Goal: Check status: Check status

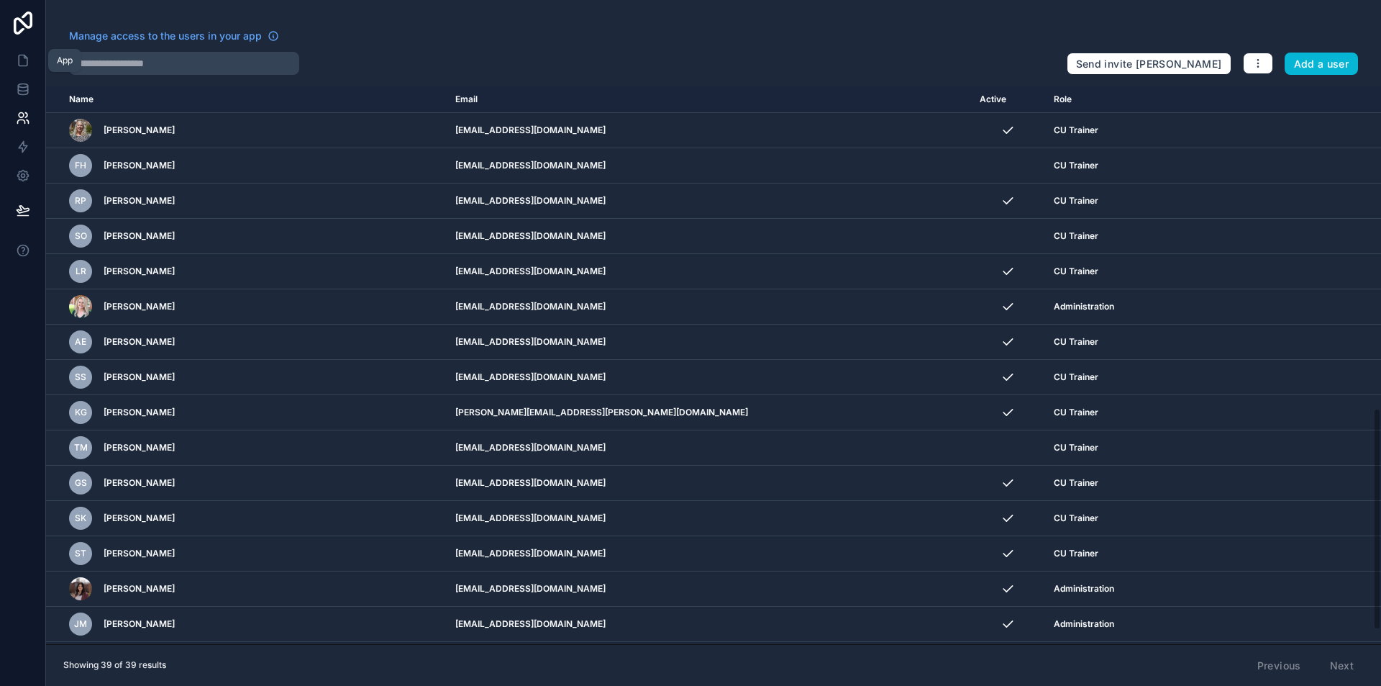
click at [33, 62] on link at bounding box center [22, 60] width 45 height 29
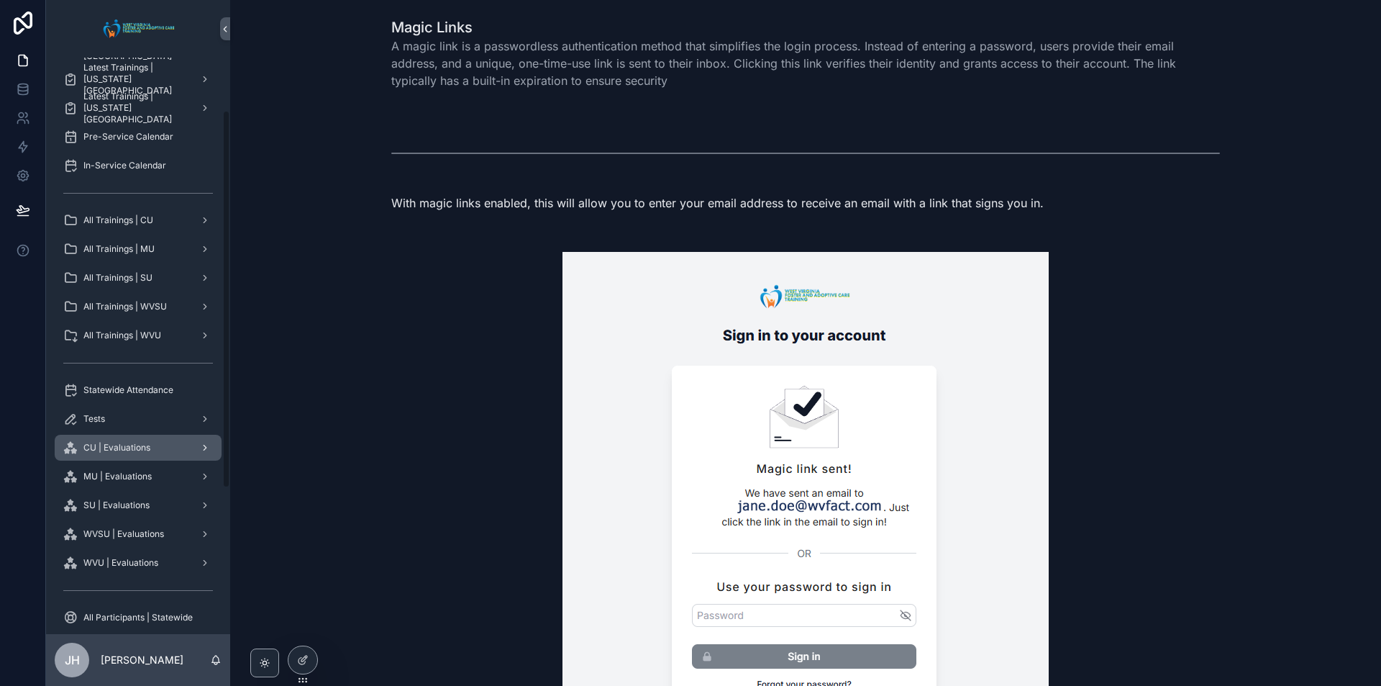
scroll to position [144, 0]
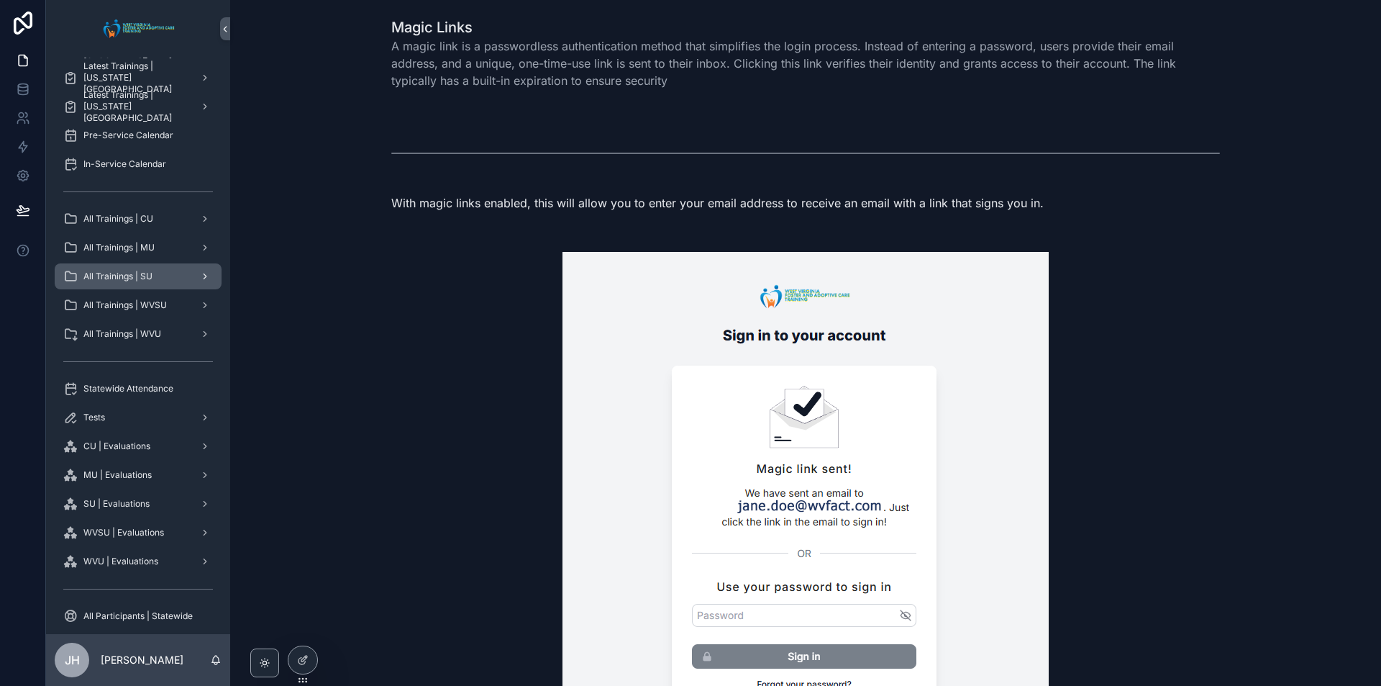
click at [133, 280] on span "All Trainings | SU" at bounding box center [117, 277] width 69 height 12
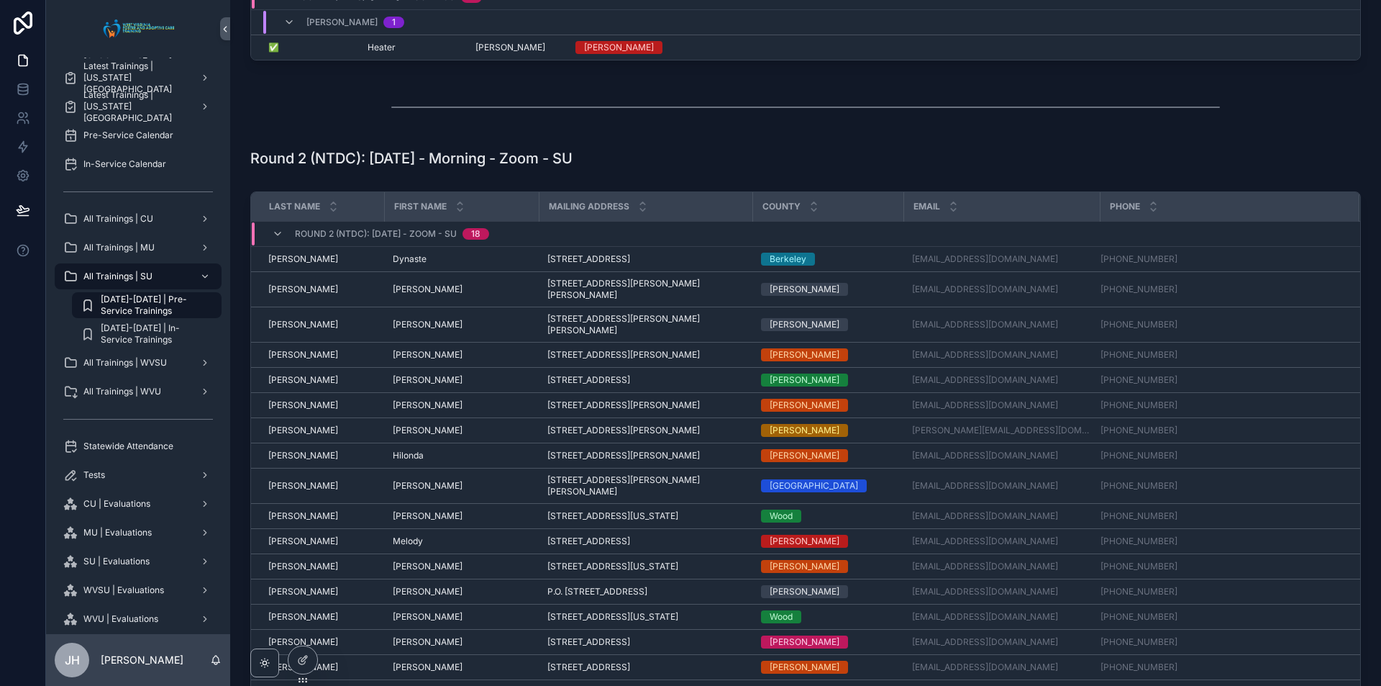
scroll to position [1367, 0]
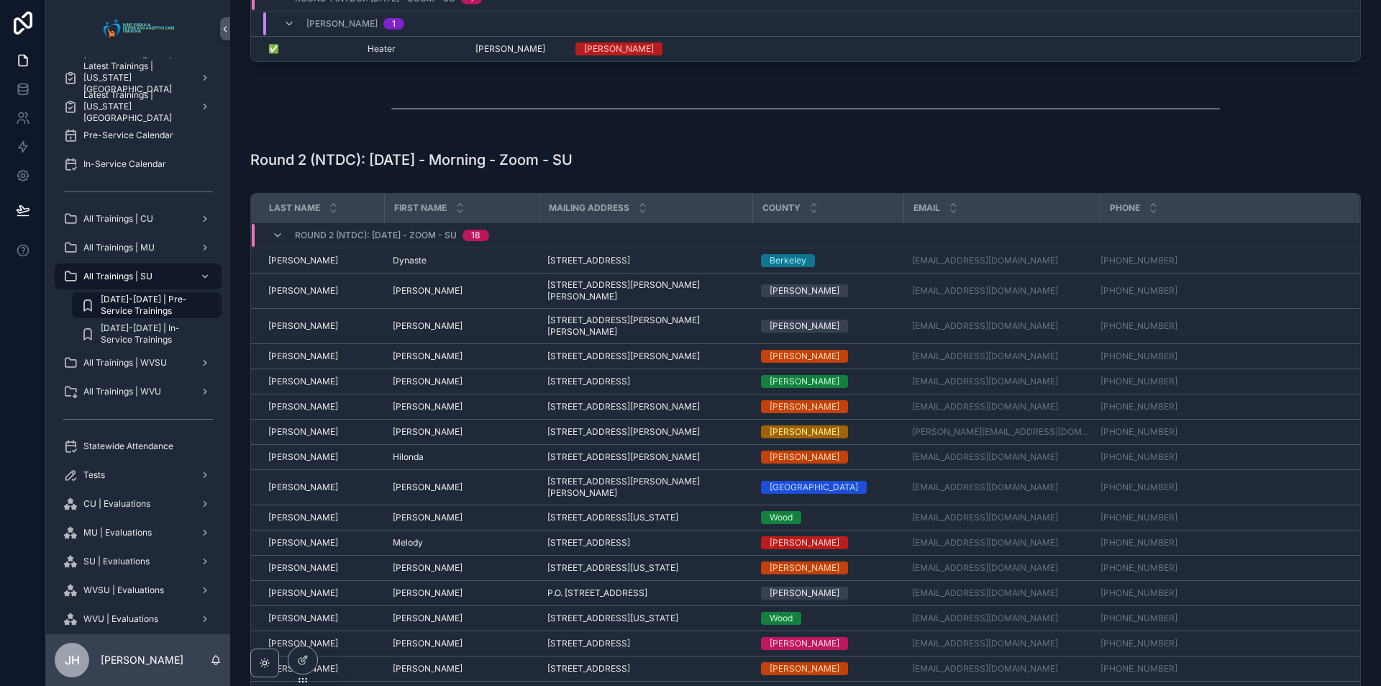
drag, startPoint x: 622, startPoint y: 154, endPoint x: 571, endPoint y: 160, distance: 50.7
click at [571, 160] on div "Round 2 (NTDC): [DATE] - Morning - Zoom - SU" at bounding box center [805, 160] width 1111 height 20
click at [530, 162] on h1 "Round 2 (NTDC): [DATE] - Morning - Zoom - SU" at bounding box center [411, 160] width 322 height 20
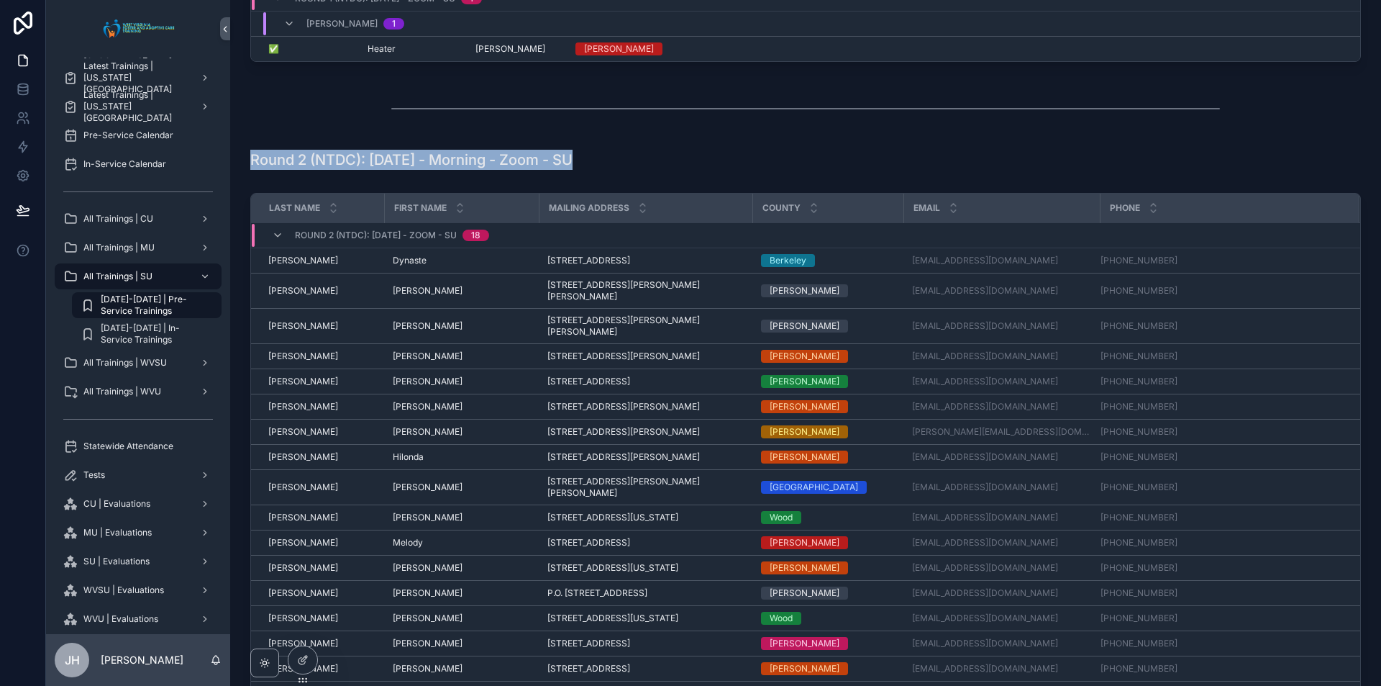
copy div "Round 2 (NTDC): [DATE] - Morning - Zoom - SU"
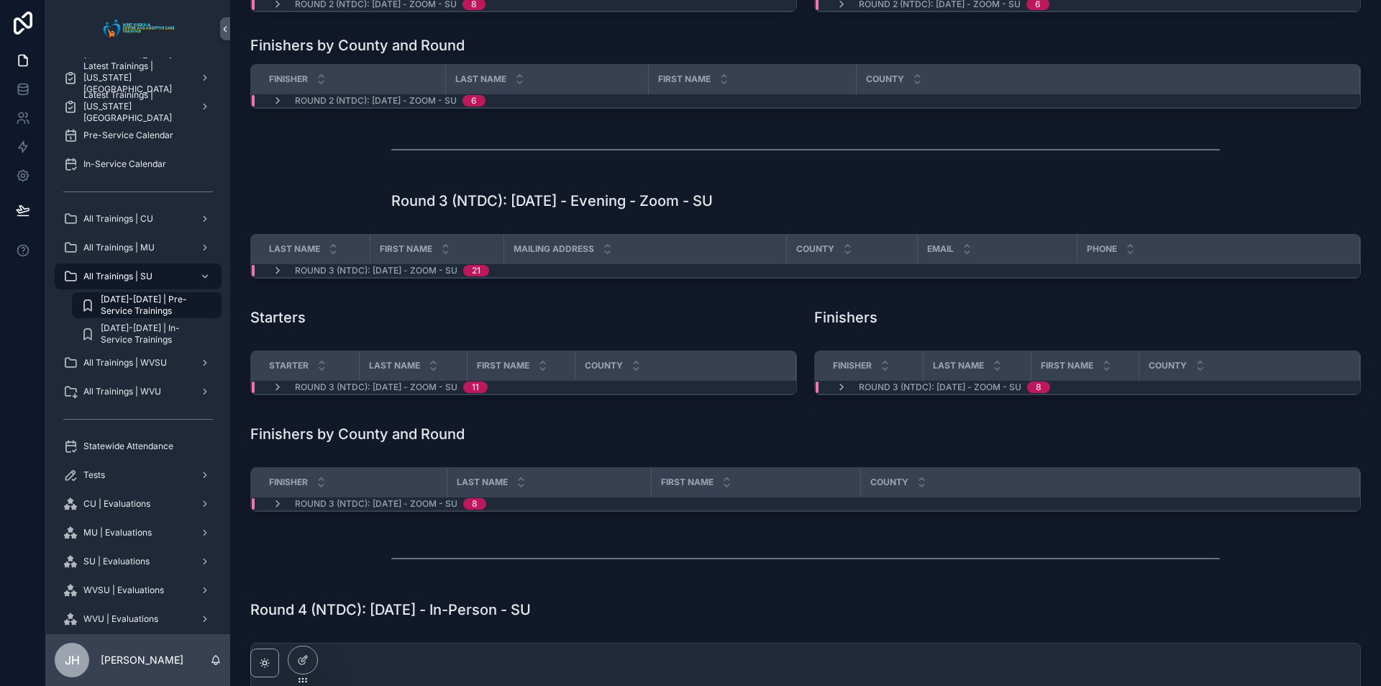
scroll to position [2014, 0]
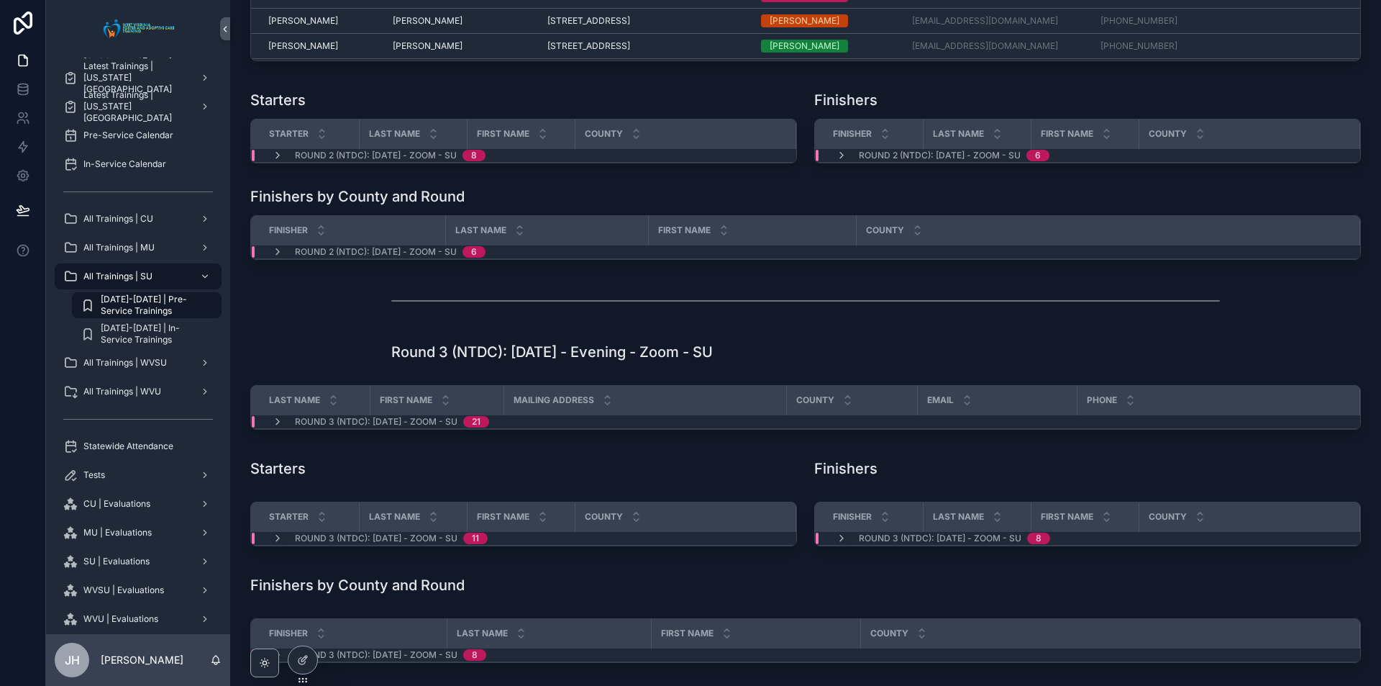
click at [530, 345] on h1 "Round 3 (NTDC): [DATE] - Evening - Zoom - SU" at bounding box center [552, 352] width 322 height 20
click at [306, 655] on icon at bounding box center [303, 660] width 12 height 12
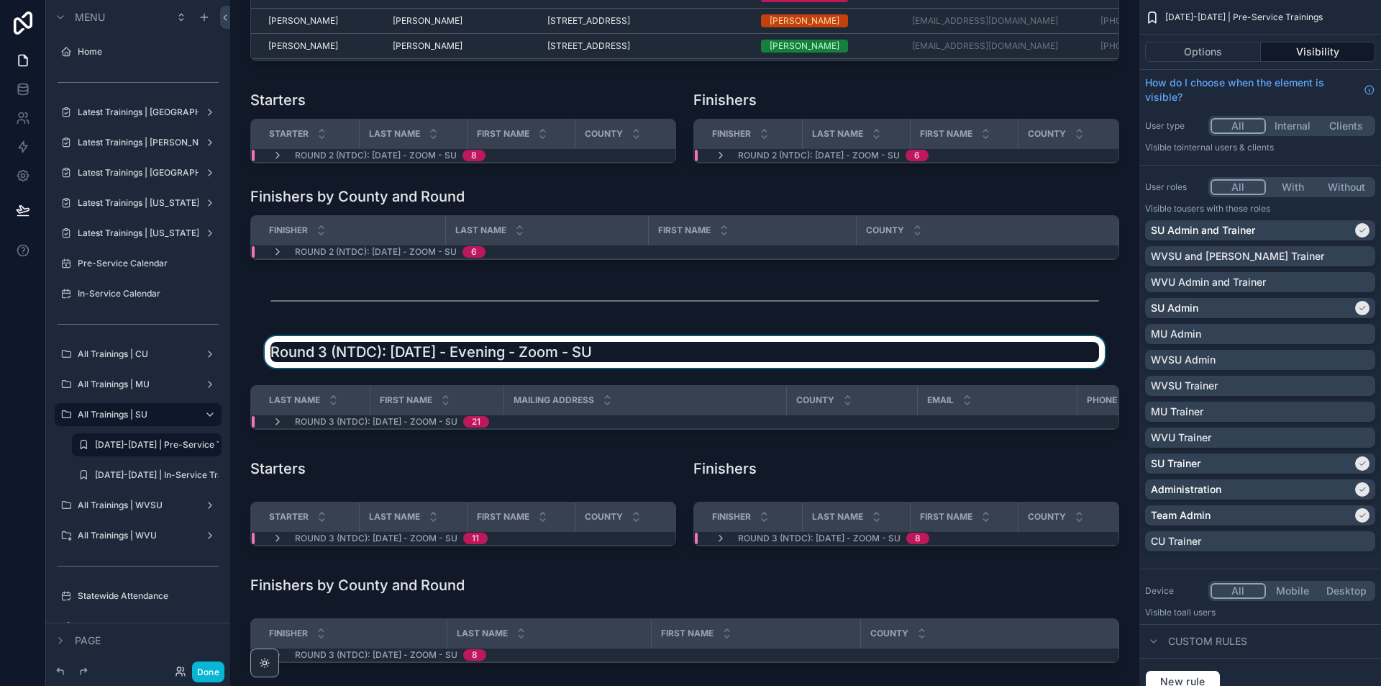
click at [481, 366] on div "scrollable content" at bounding box center [685, 352] width 886 height 32
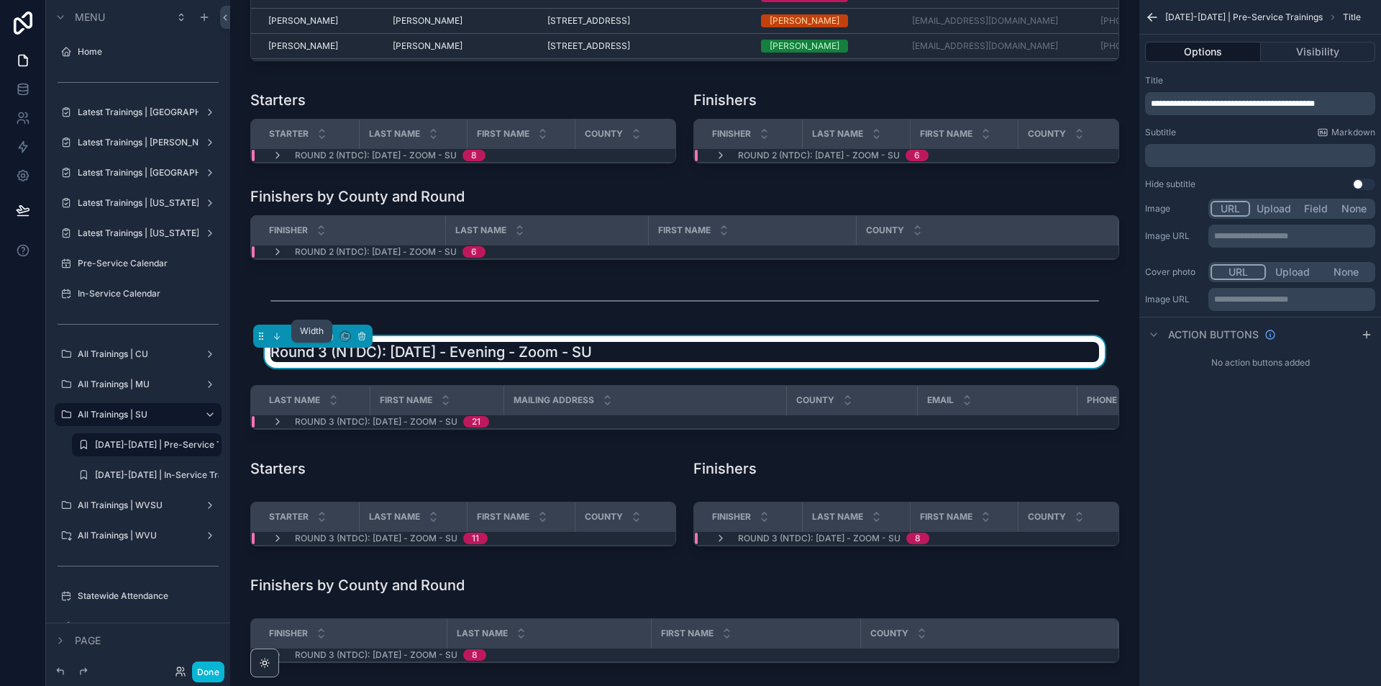
click at [314, 341] on icon "scrollable content" at bounding box center [312, 336] width 10 height 10
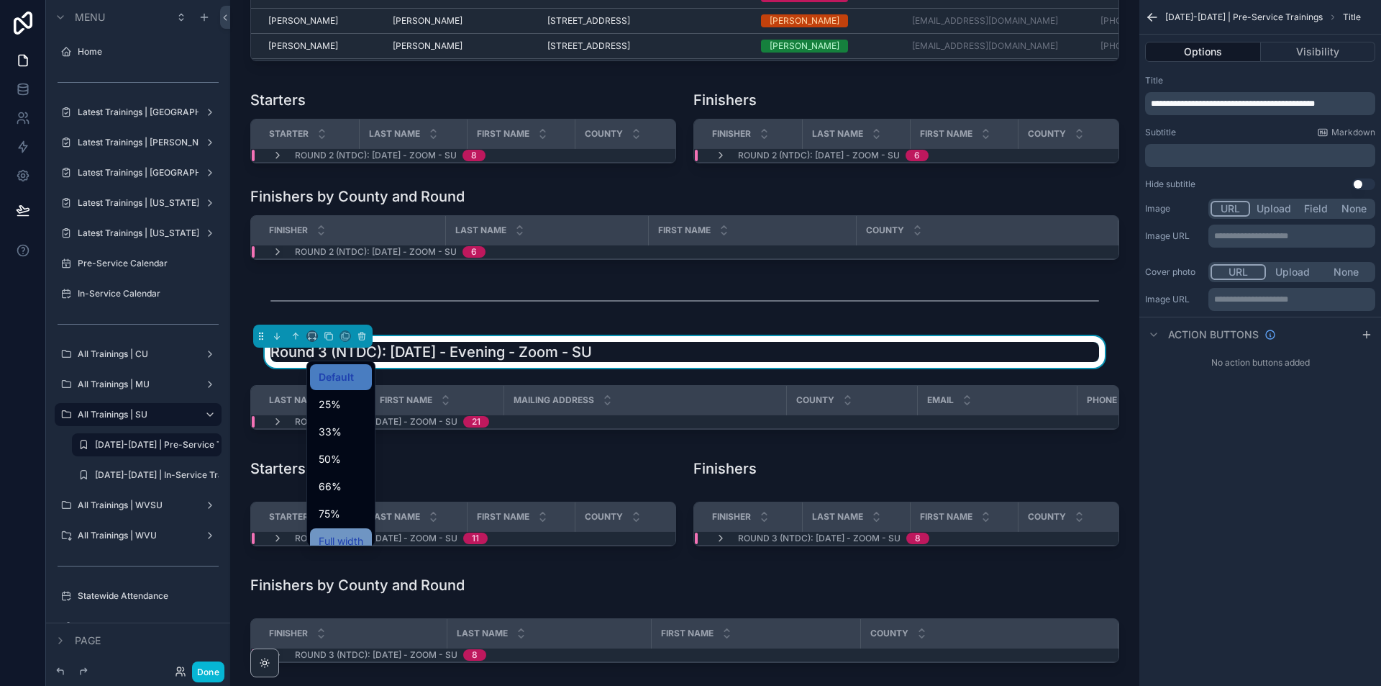
click at [342, 537] on span "Full width" at bounding box center [341, 540] width 45 height 17
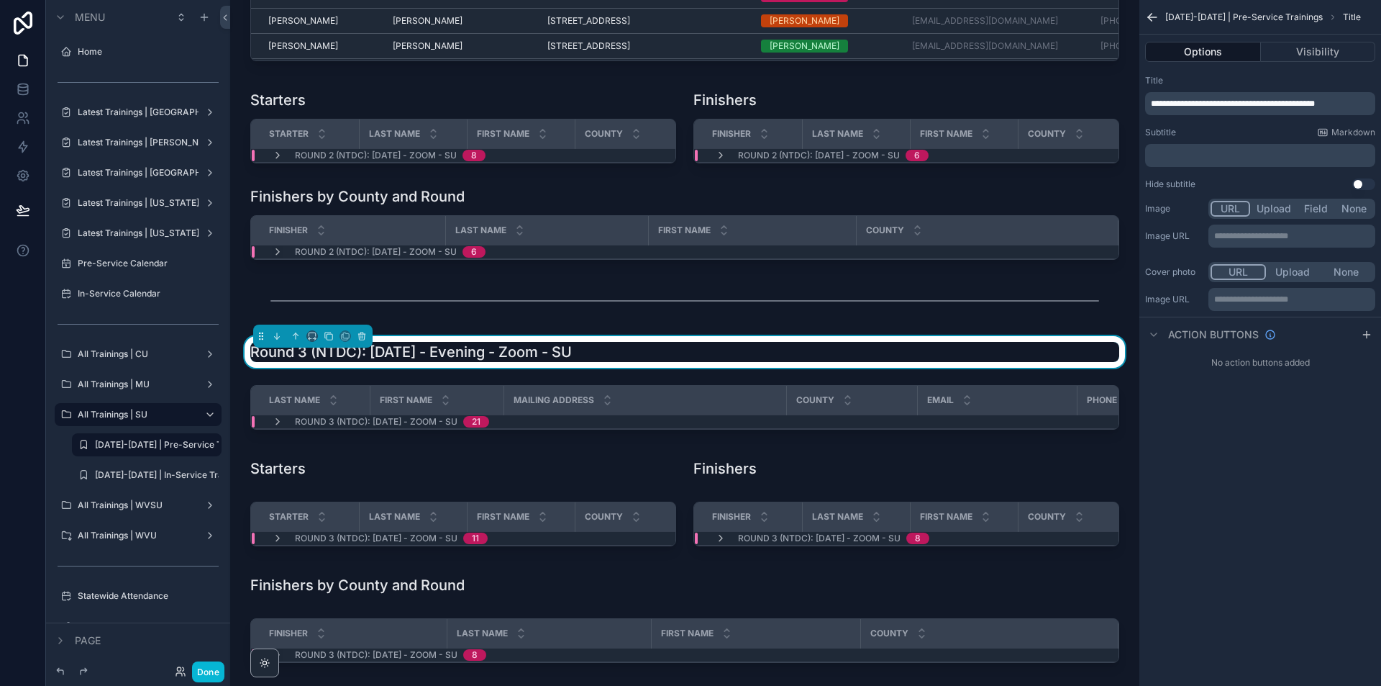
click at [1227, 104] on span "**********" at bounding box center [1233, 103] width 164 height 9
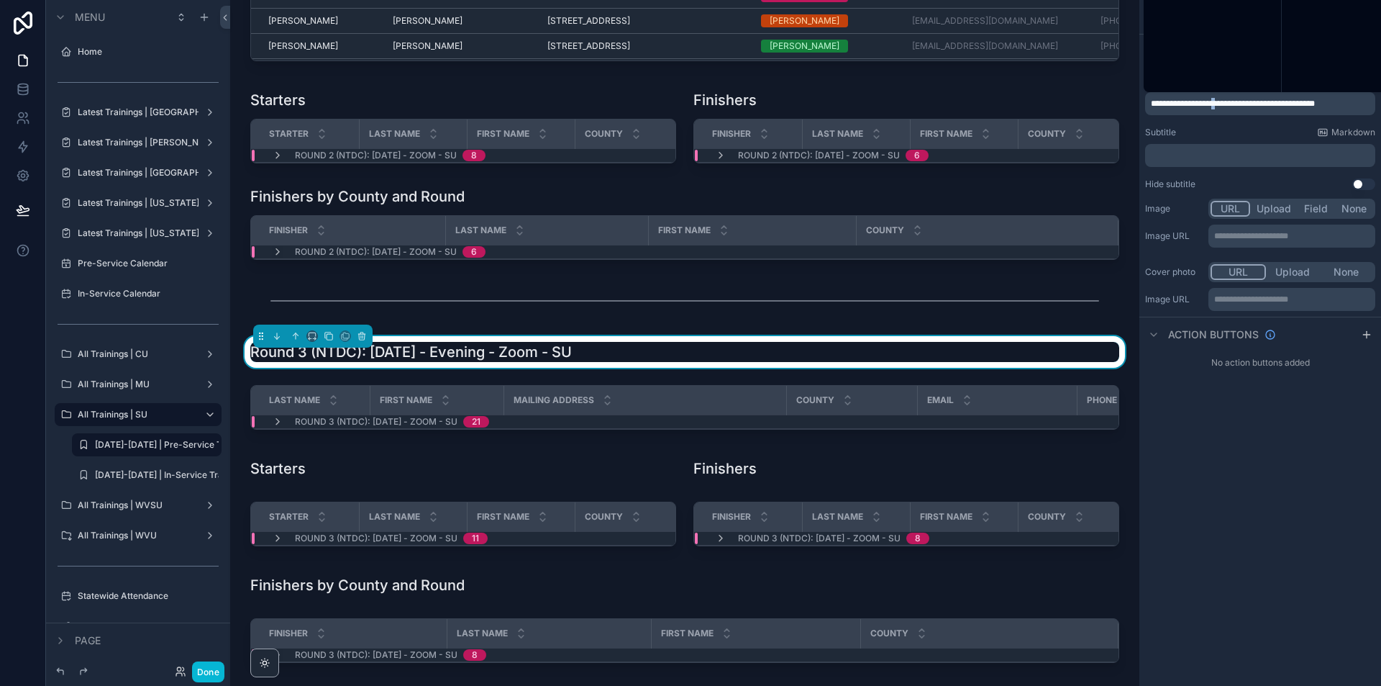
click at [1227, 104] on span "**********" at bounding box center [1233, 103] width 164 height 9
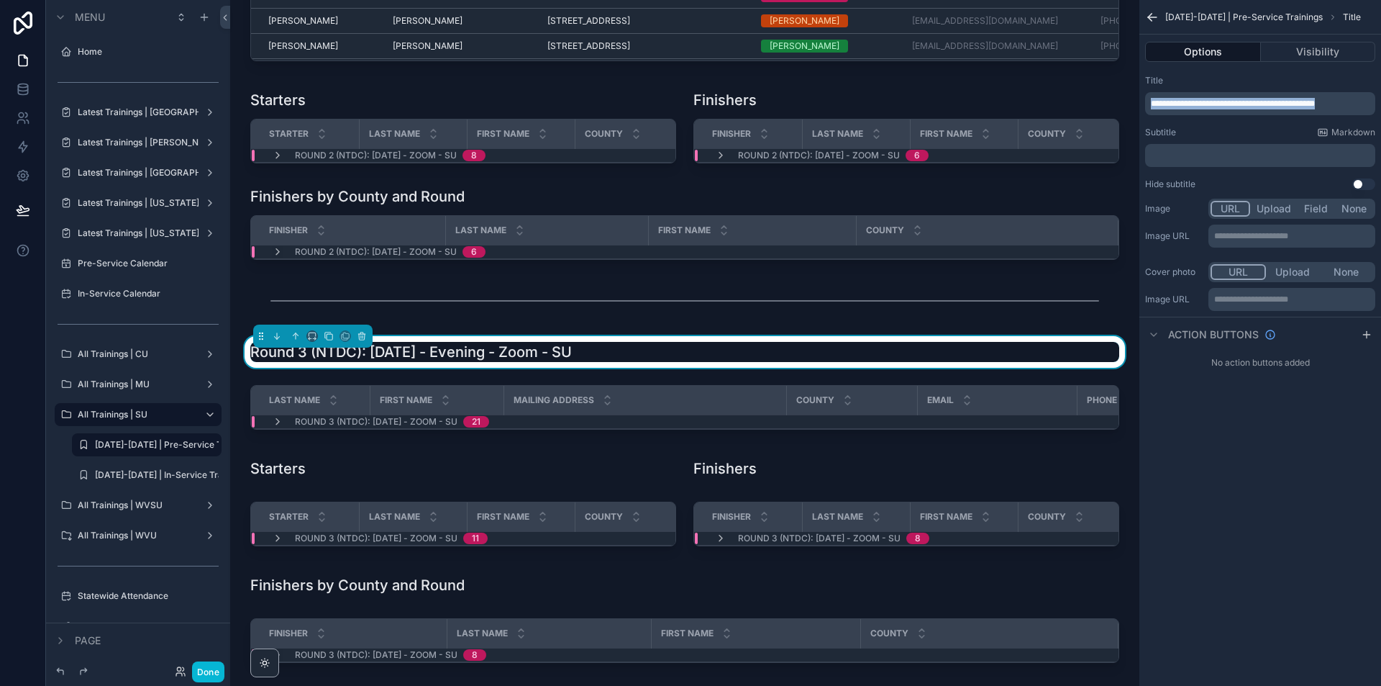
click at [1227, 104] on span "**********" at bounding box center [1233, 103] width 164 height 9
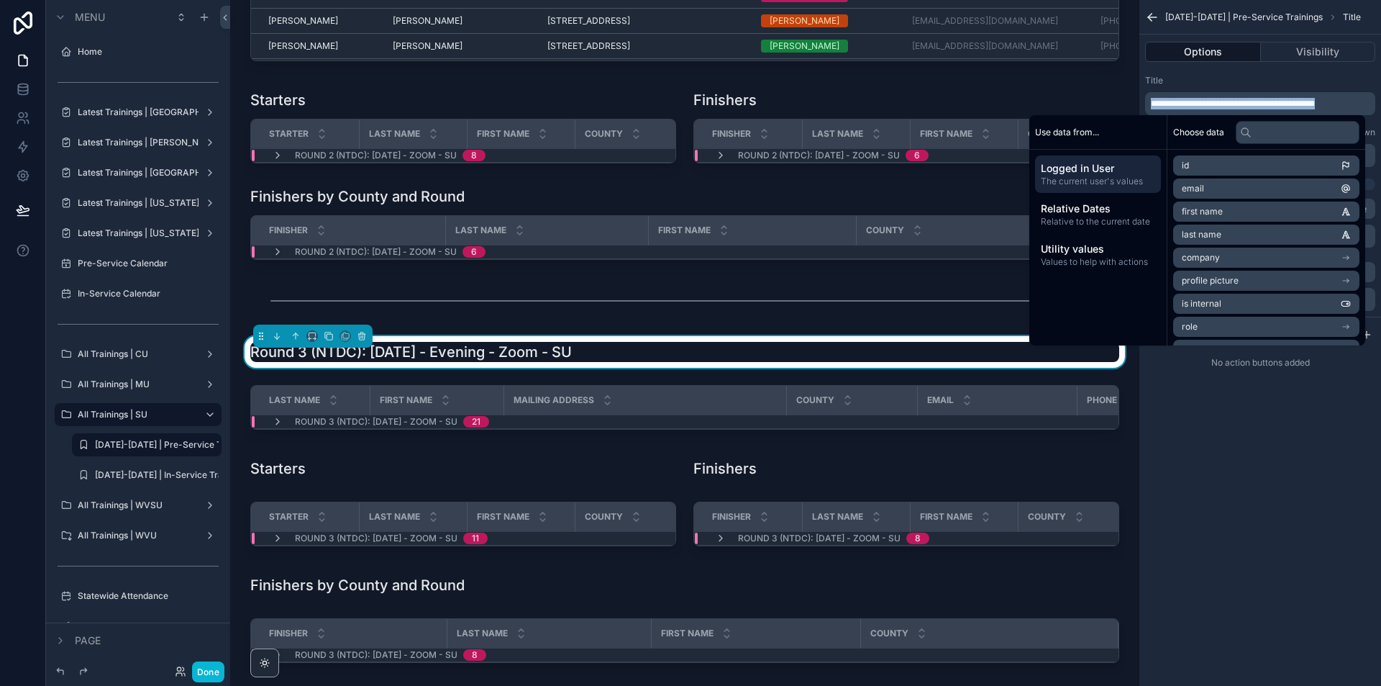
copy span "**********"
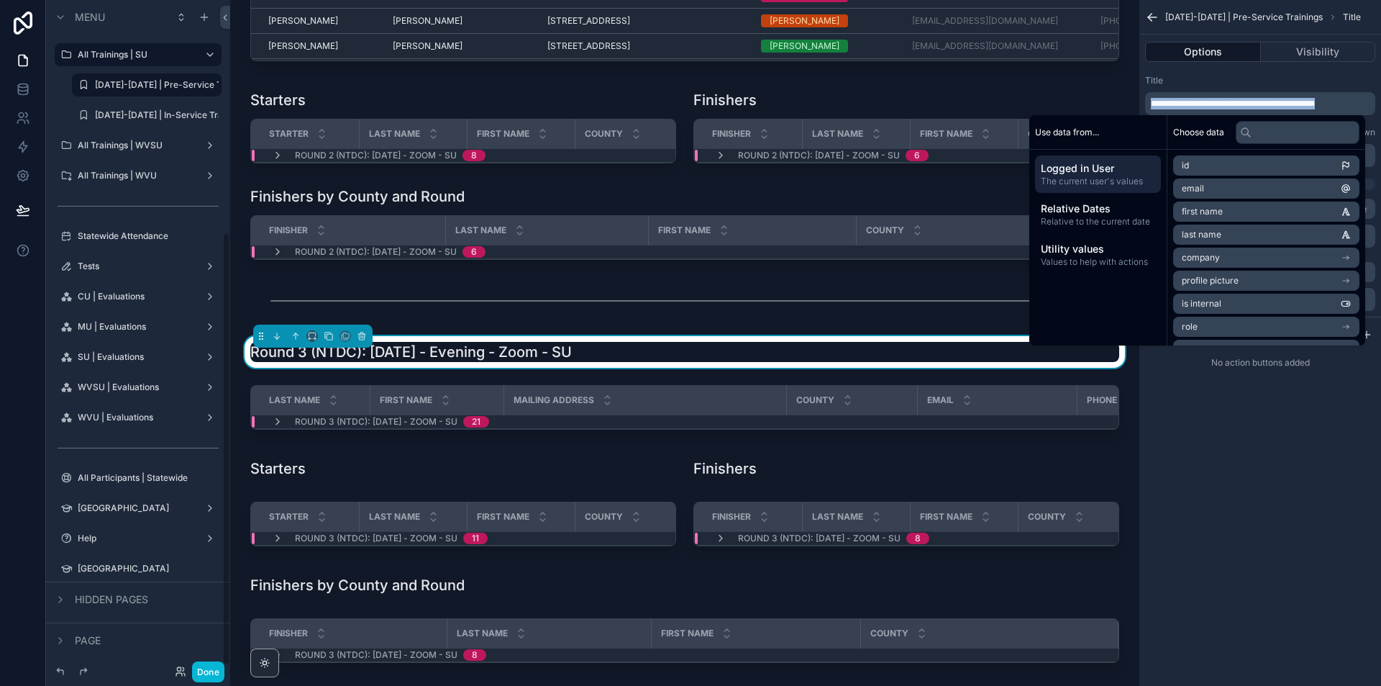
scroll to position [365, 0]
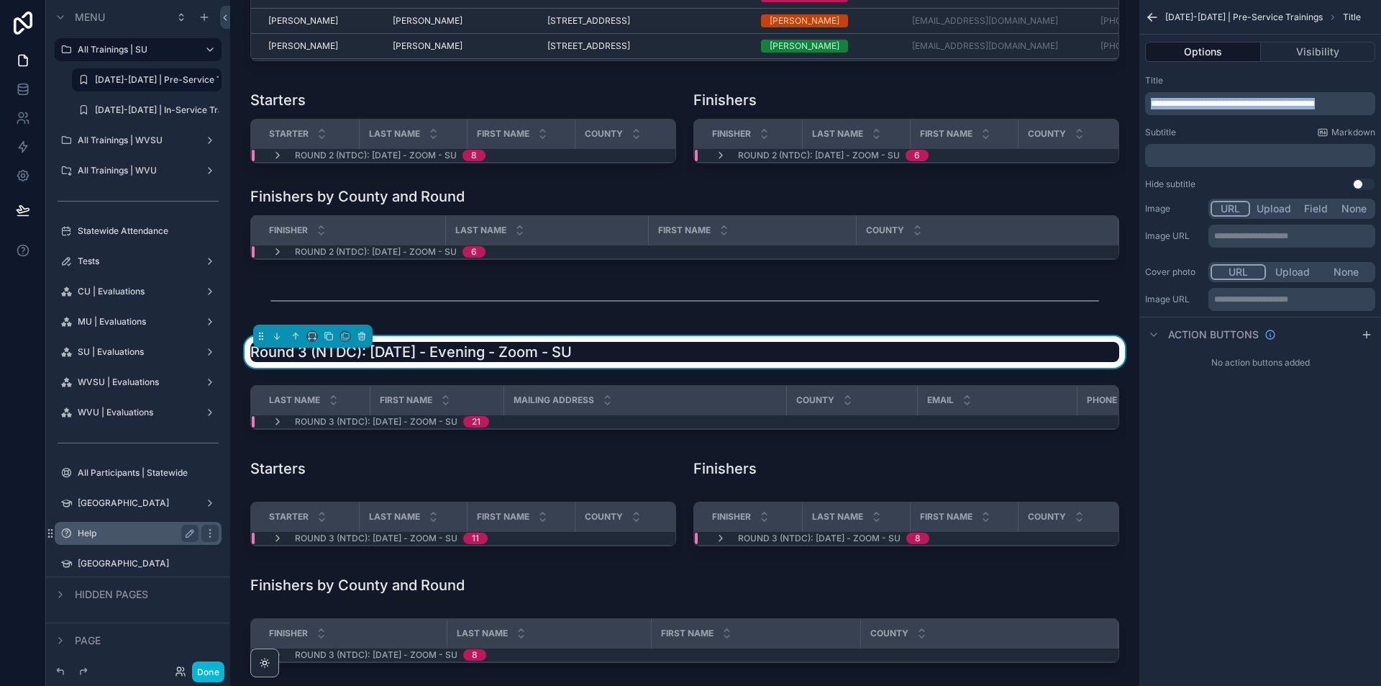
click at [138, 527] on label "Help" at bounding box center [135, 533] width 115 height 12
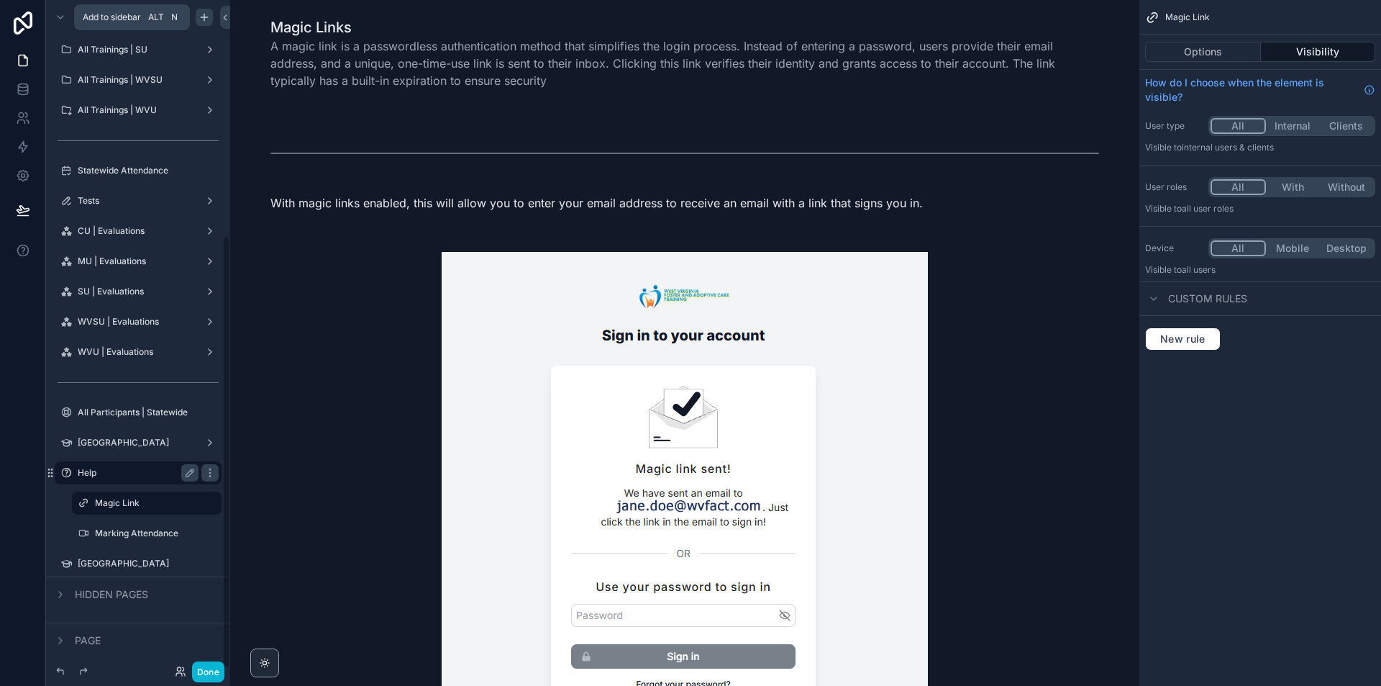
click at [201, 14] on icon "scrollable content" at bounding box center [205, 18] width 12 height 12
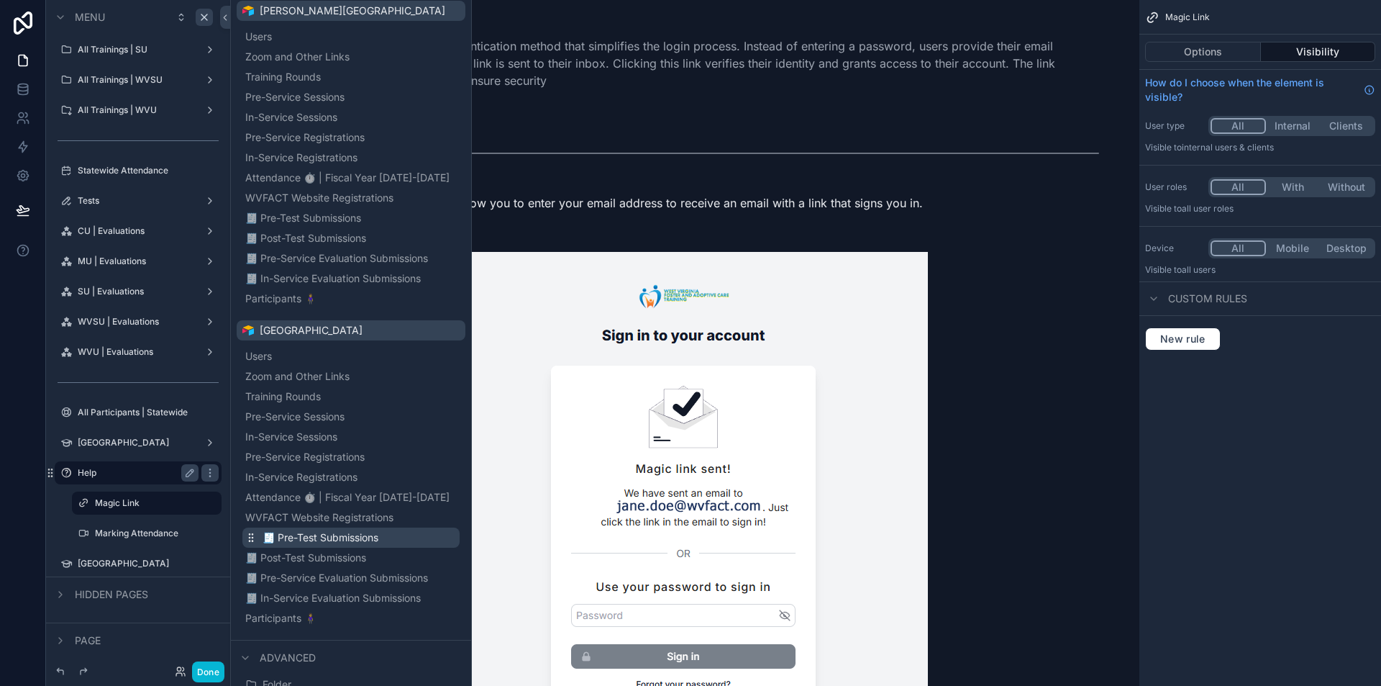
scroll to position [1179, 0]
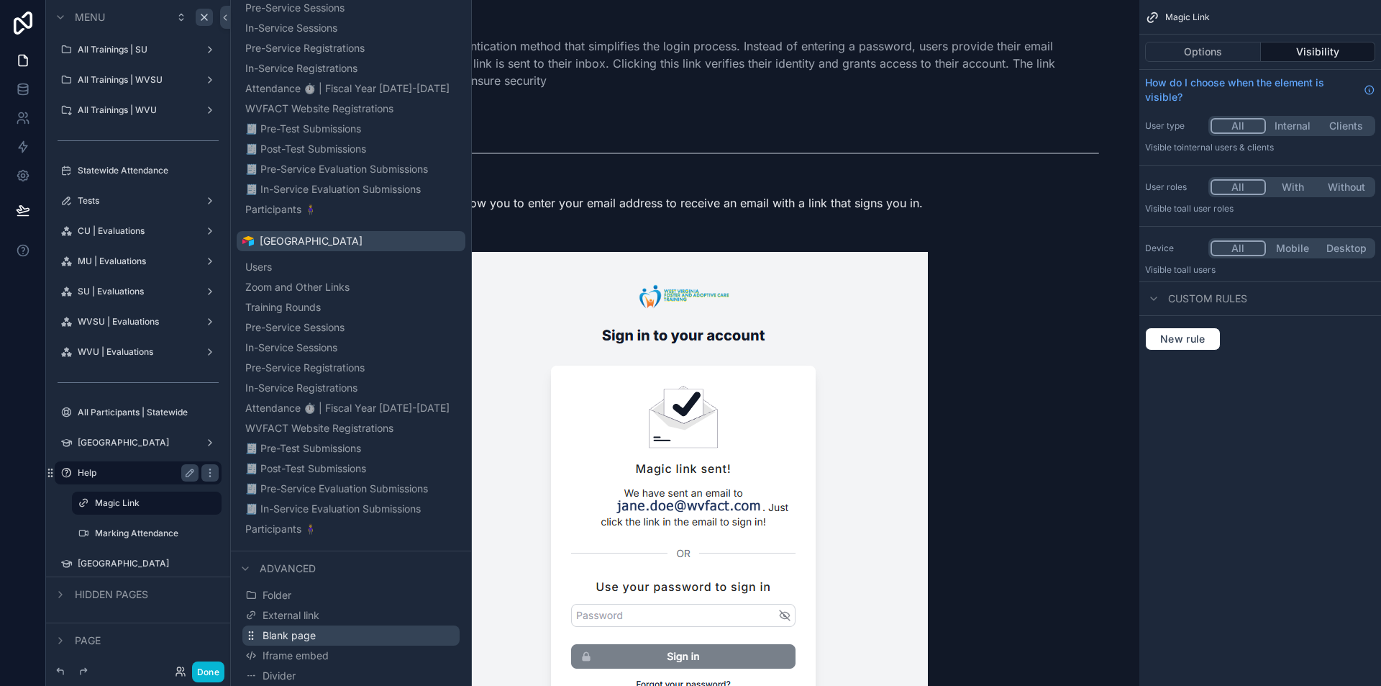
click at [370, 627] on button "Blank page" at bounding box center [350, 635] width 217 height 20
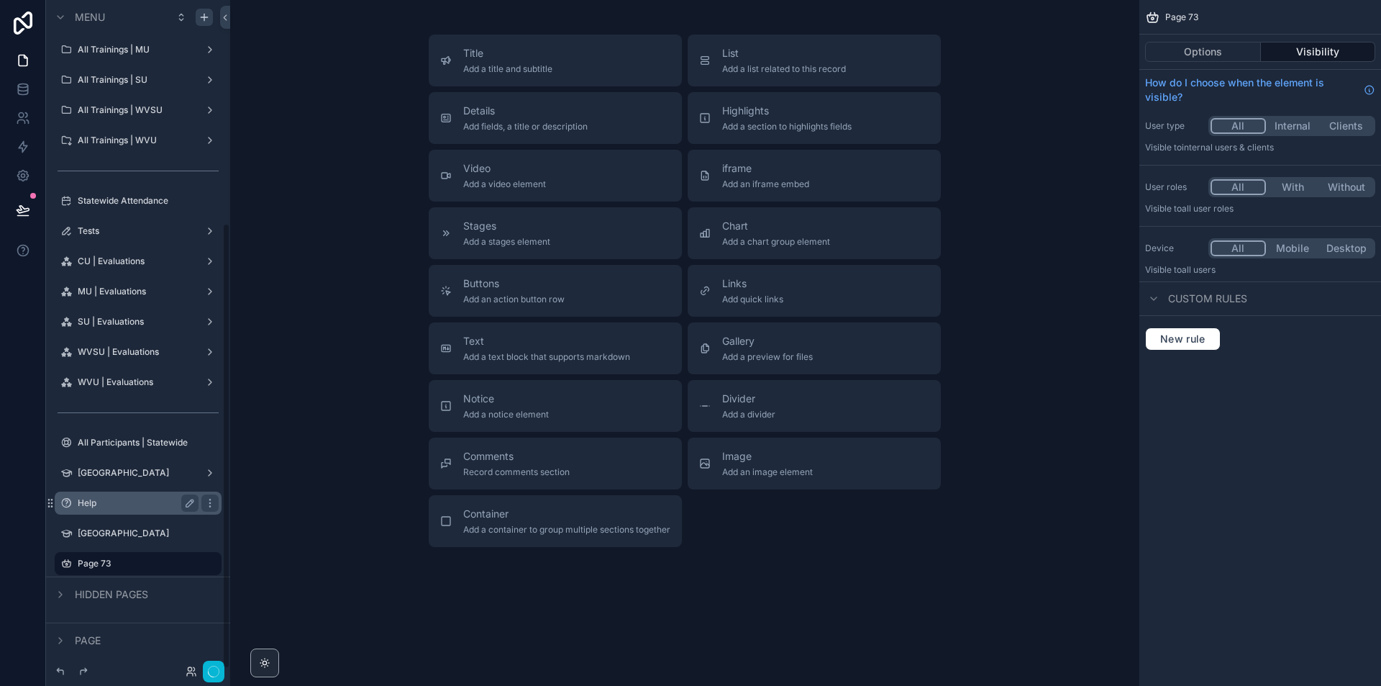
scroll to position [335, 0]
click at [188, 568] on icon "scrollable content" at bounding box center [190, 564] width 12 height 12
click at [146, 559] on input "*******" at bounding box center [127, 563] width 98 height 17
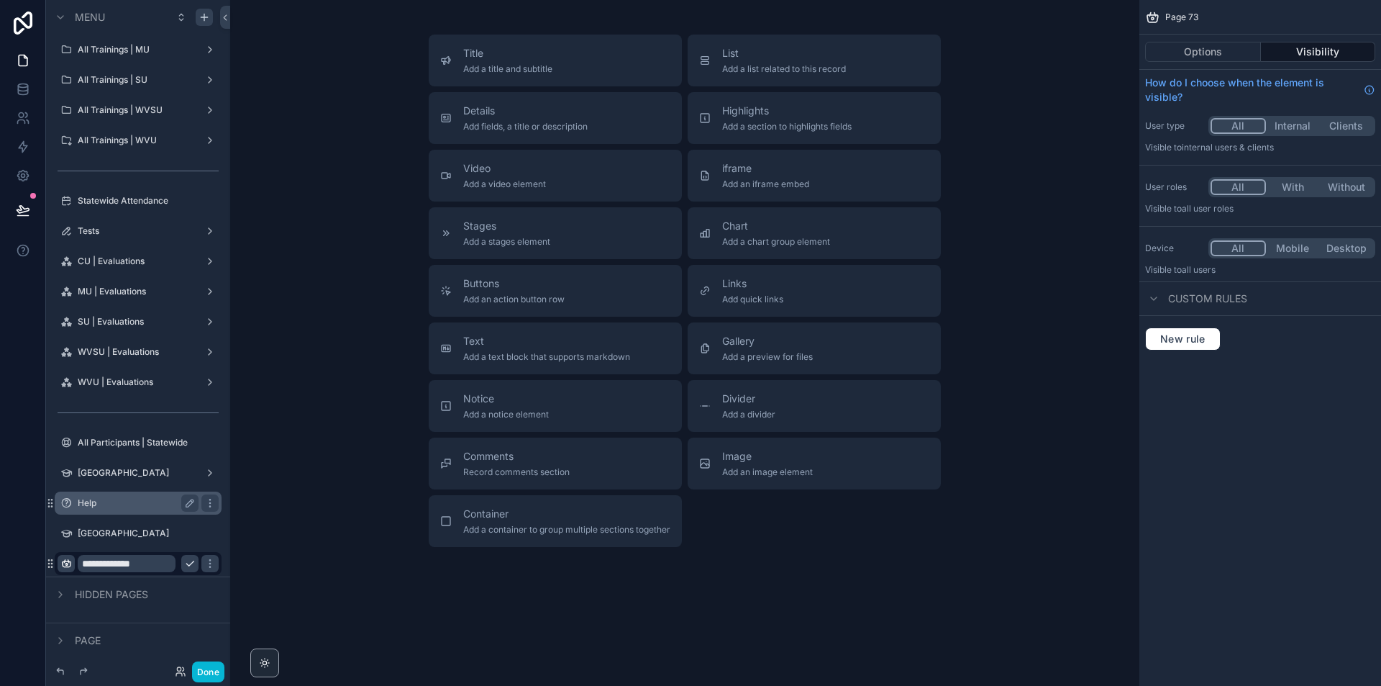
type input "**********"
click at [62, 563] on icon "scrollable content" at bounding box center [66, 564] width 12 height 12
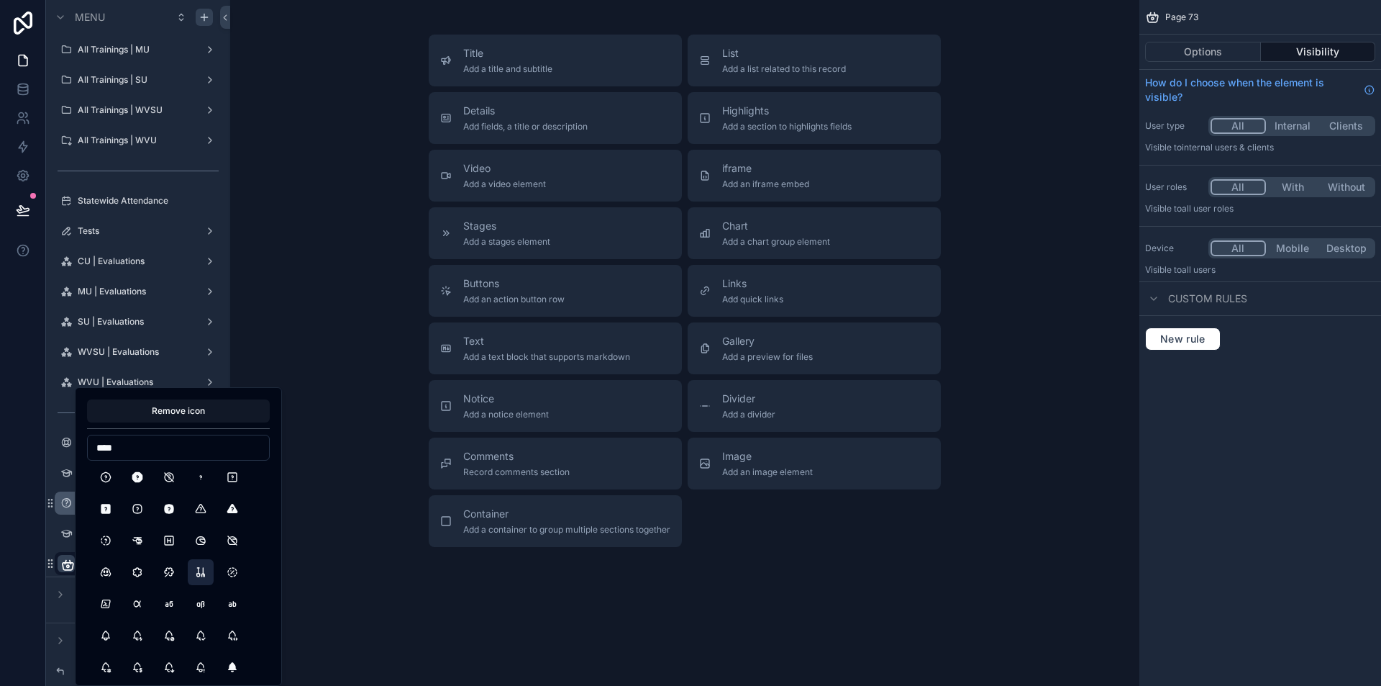
scroll to position [0, 0]
type input "****"
click at [111, 483] on button "Help" at bounding box center [106, 479] width 26 height 26
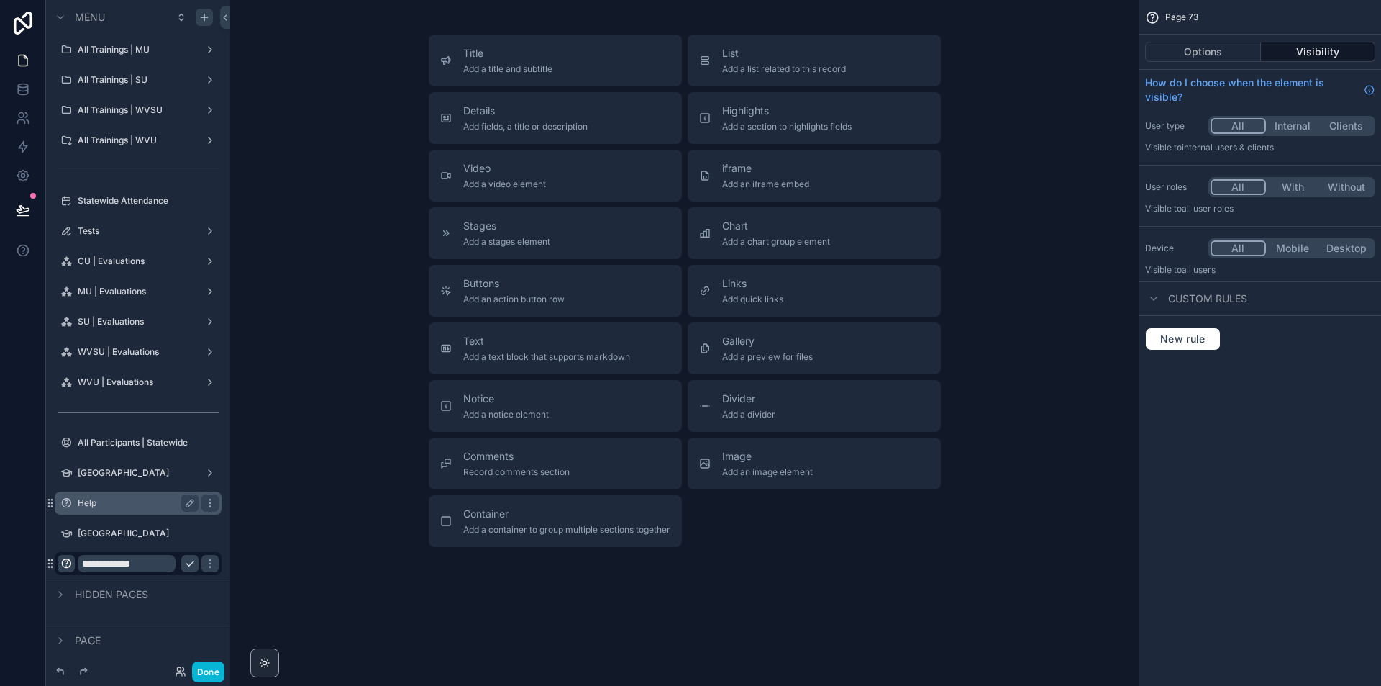
click at [356, 599] on div "Title Add a title and subtitle List Add a list related to this record Details A…" at bounding box center [684, 331] width 909 height 662
click at [206, 567] on icon "scrollable content" at bounding box center [210, 564] width 12 height 12
click at [193, 569] on button "scrollable content" at bounding box center [189, 563] width 17 height 17
click at [150, 563] on label "WVFACT Portal" at bounding box center [145, 564] width 135 height 12
click at [1225, 54] on button "Options" at bounding box center [1203, 52] width 116 height 20
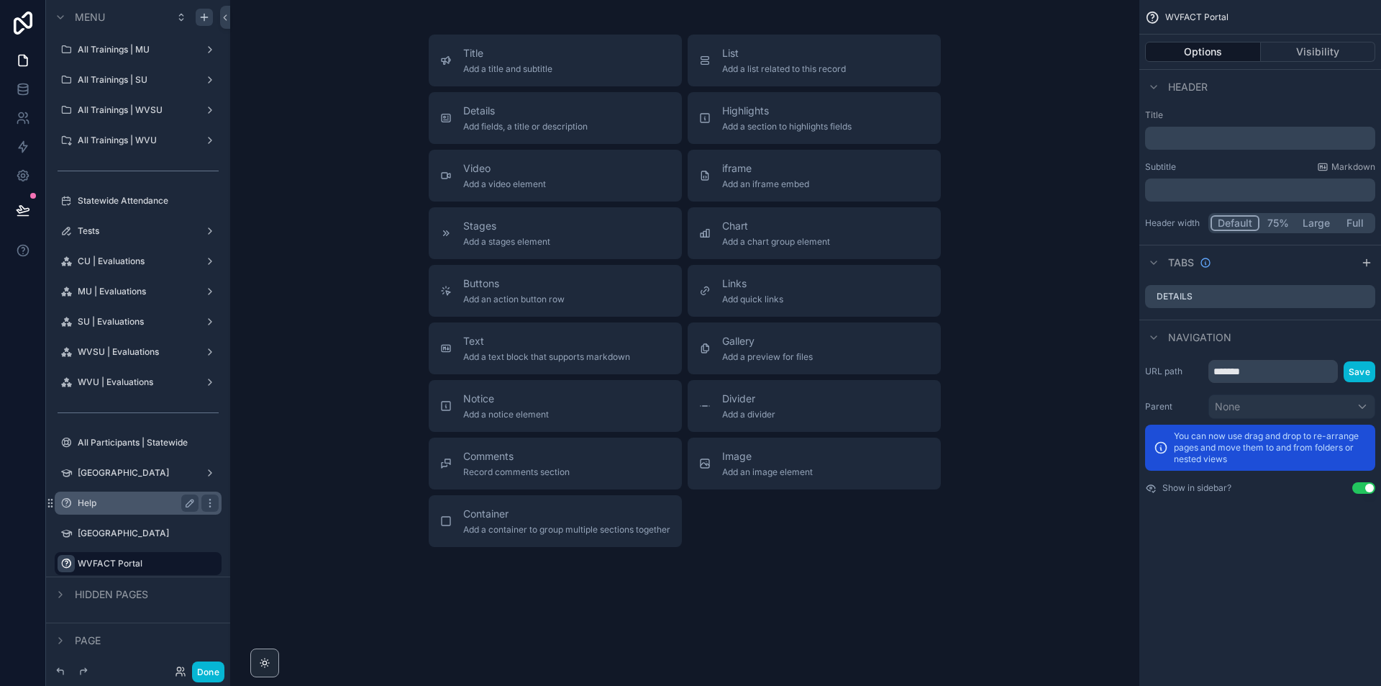
click at [1208, 142] on p "﻿" at bounding box center [1262, 138] width 222 height 14
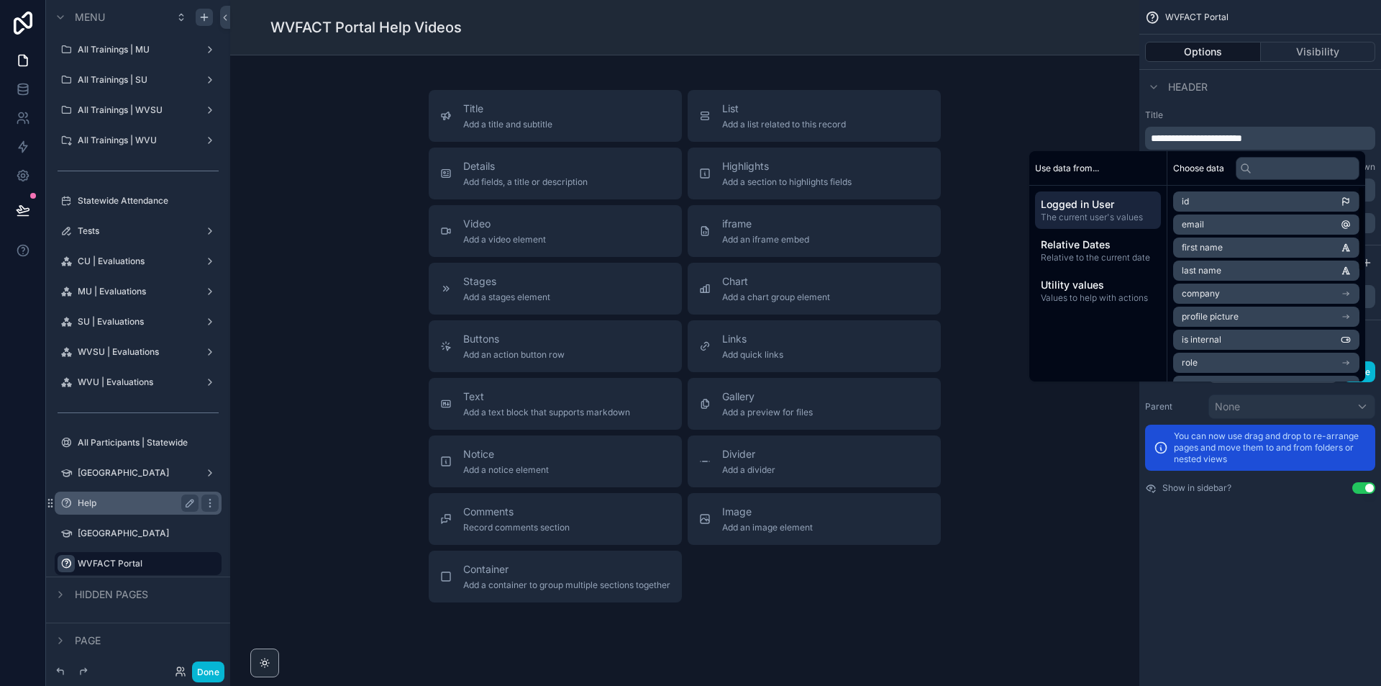
click at [1200, 569] on div "**********" at bounding box center [1261, 343] width 242 height 686
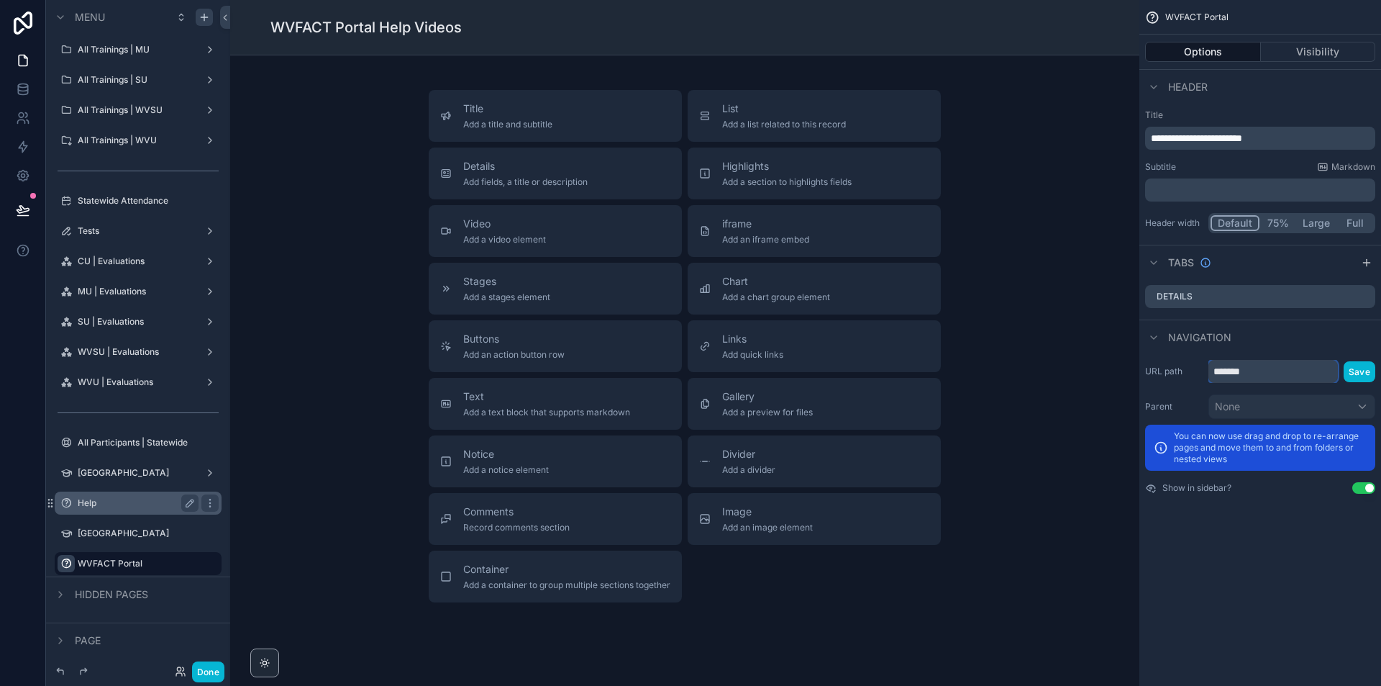
click at [1280, 361] on input "*******" at bounding box center [1274, 371] width 130 height 23
type input "**********"
click at [1352, 371] on button "Save" at bounding box center [1360, 371] width 32 height 21
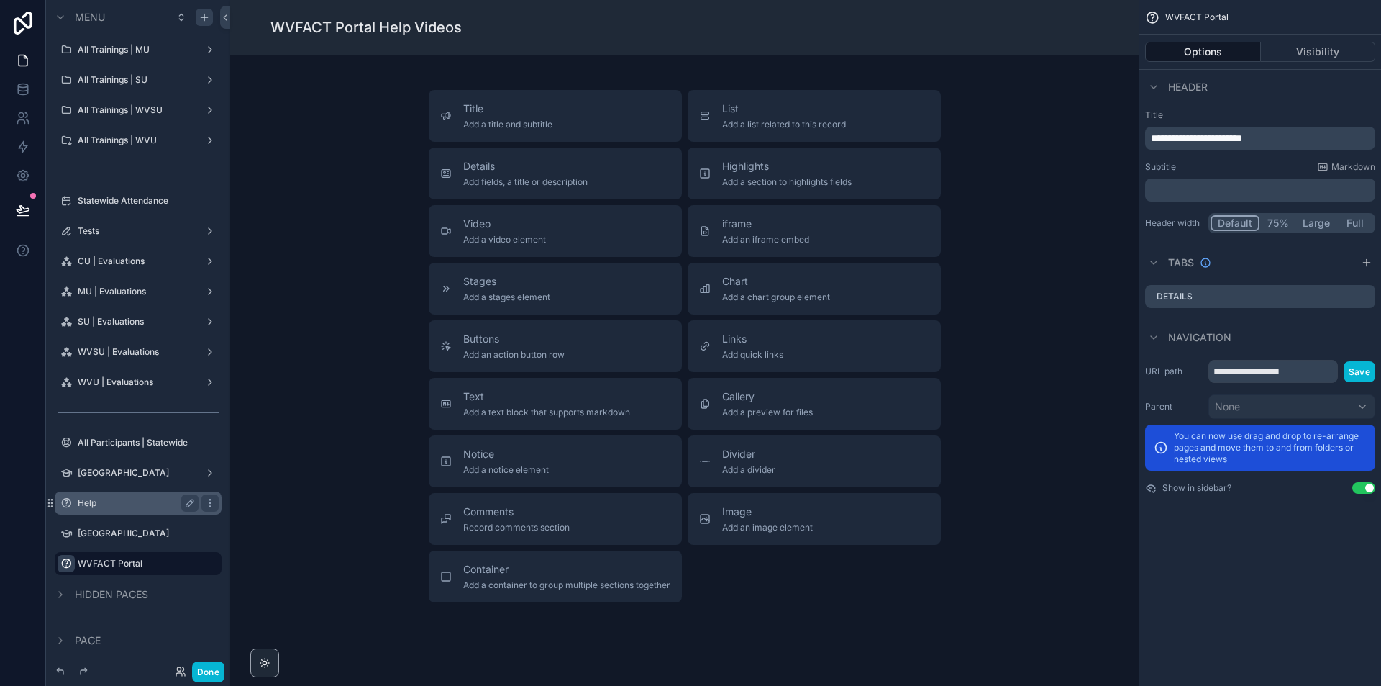
click at [1193, 135] on span "**********" at bounding box center [1196, 138] width 91 height 10
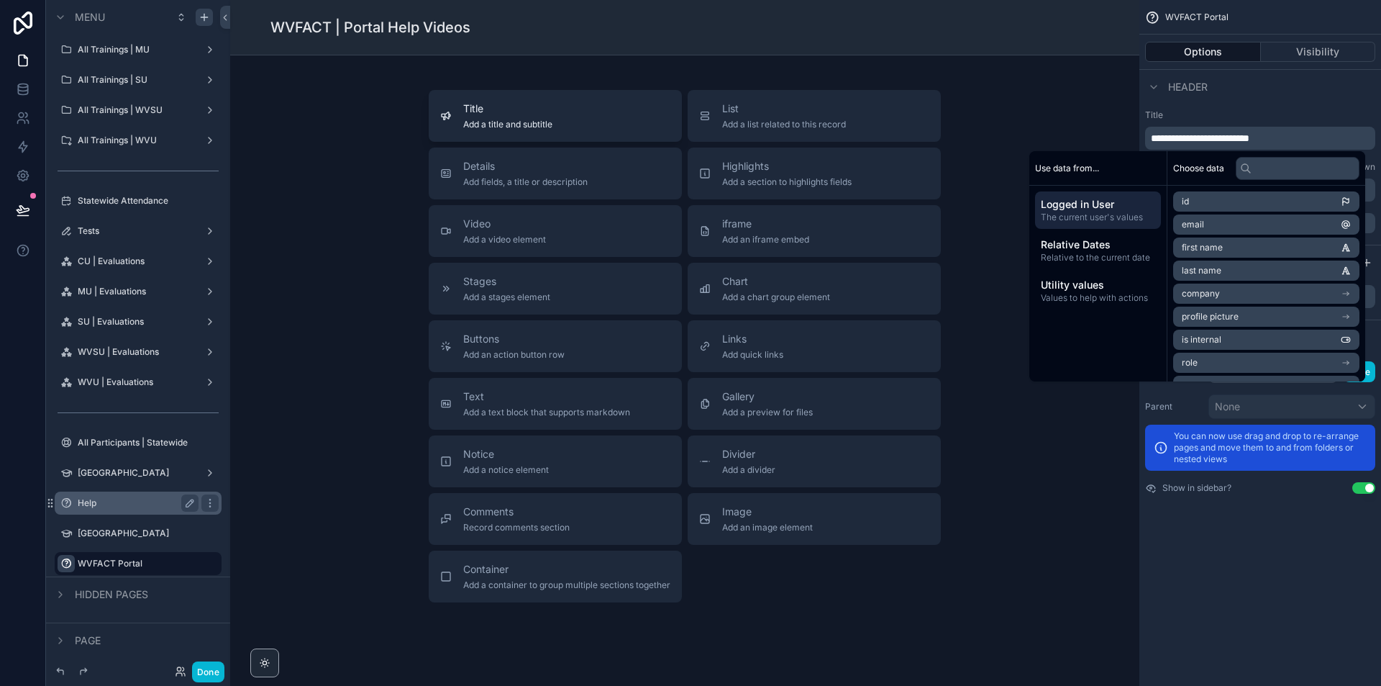
click at [647, 130] on button "Title Add a title and subtitle" at bounding box center [555, 116] width 253 height 52
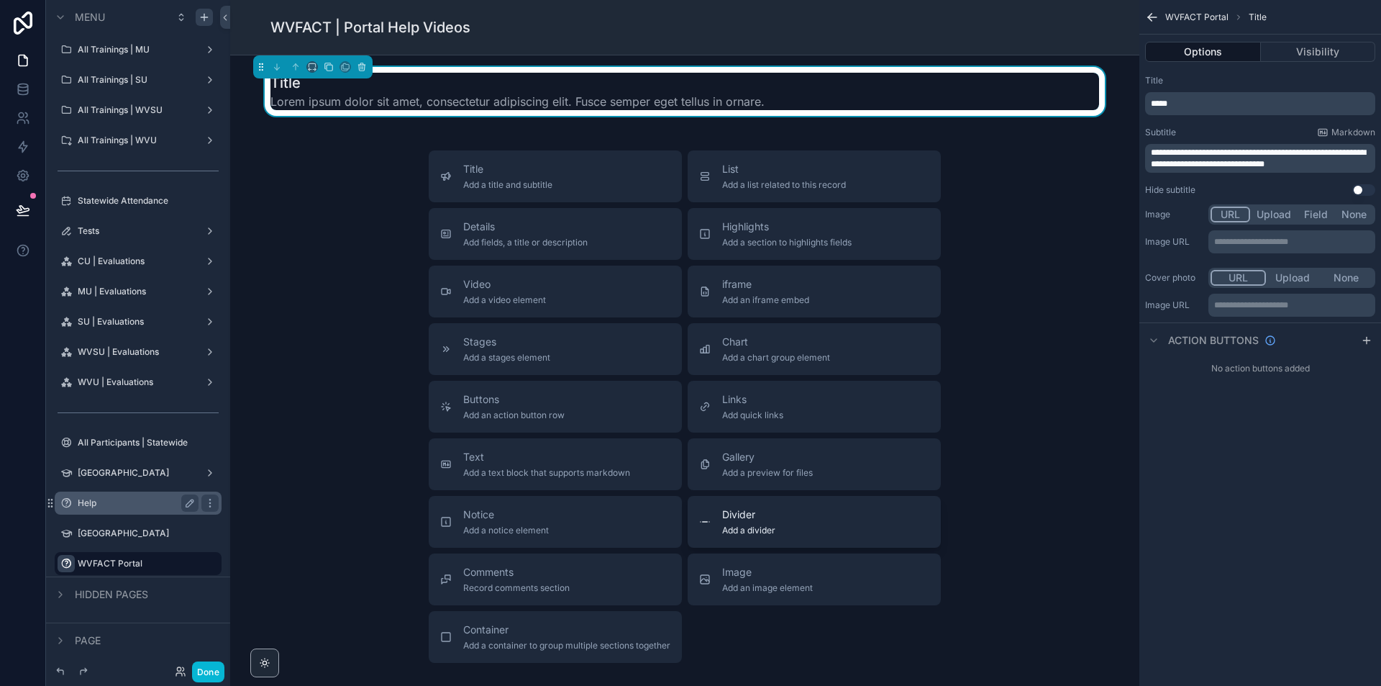
click at [773, 530] on div "Divider Add a divider" at bounding box center [814, 521] width 230 height 29
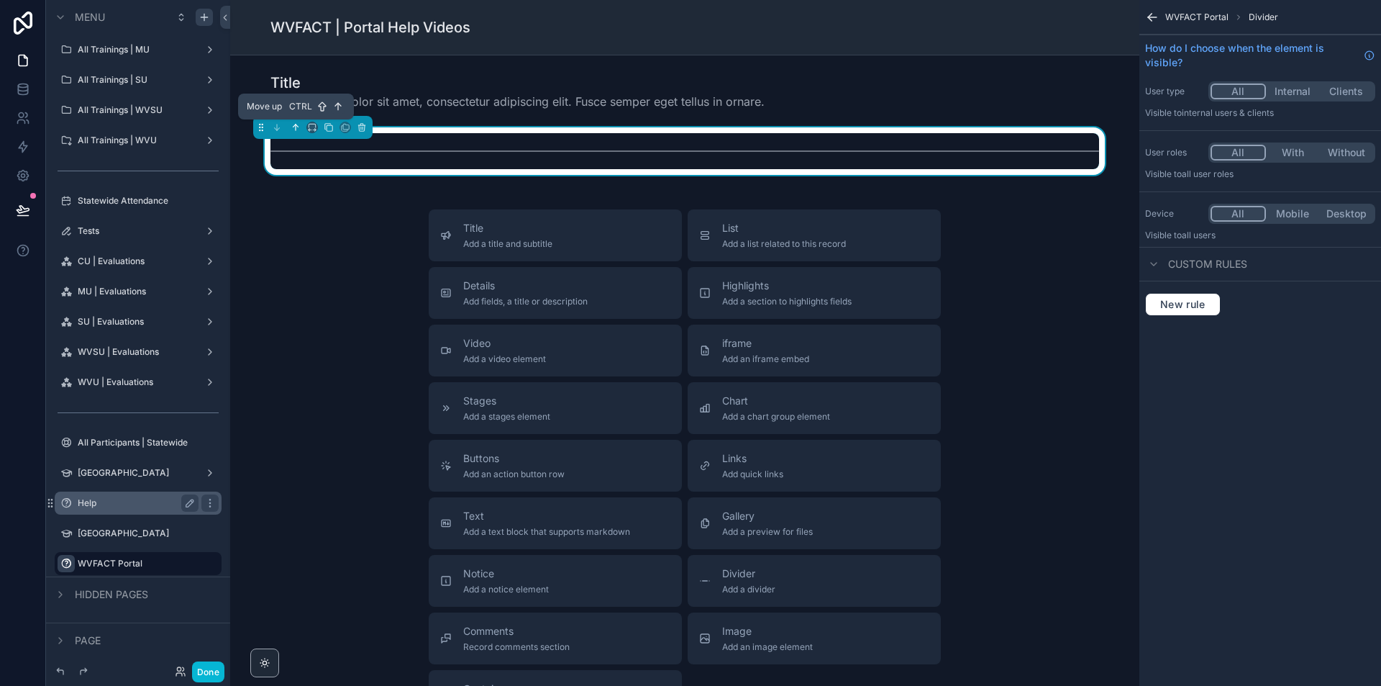
click at [294, 127] on icon "scrollable content" at bounding box center [296, 127] width 10 height 10
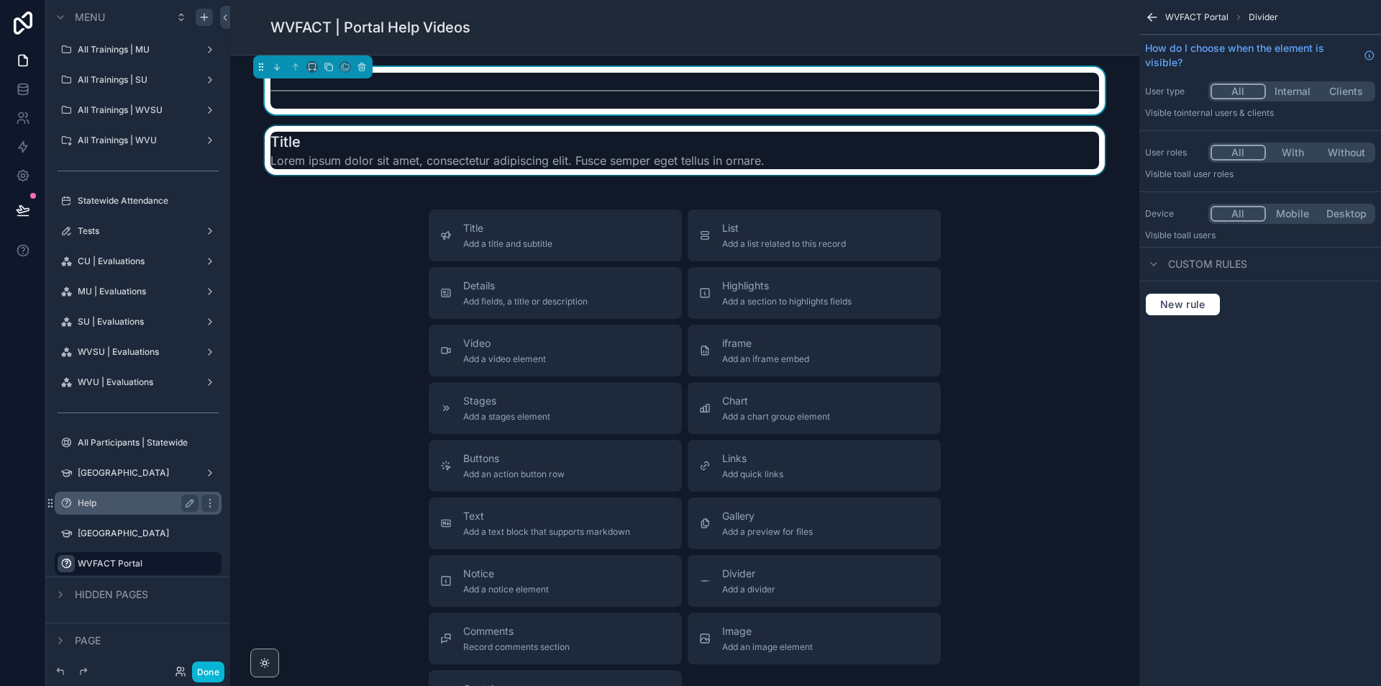
click at [642, 165] on div "scrollable content" at bounding box center [685, 150] width 886 height 49
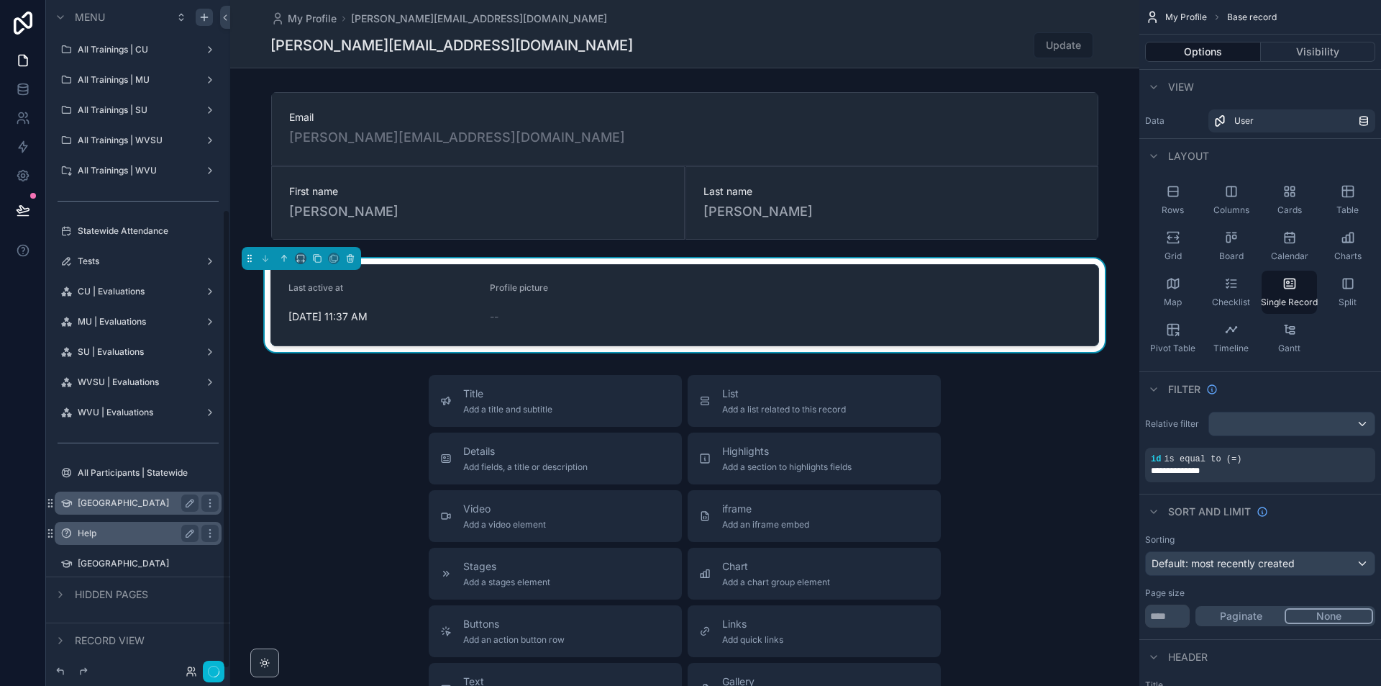
scroll to position [304, 0]
click at [98, 540] on div "Help" at bounding box center [138, 532] width 121 height 17
click at [84, 539] on div "Help" at bounding box center [138, 532] width 121 height 17
click at [86, 533] on label "Help" at bounding box center [135, 533] width 115 height 12
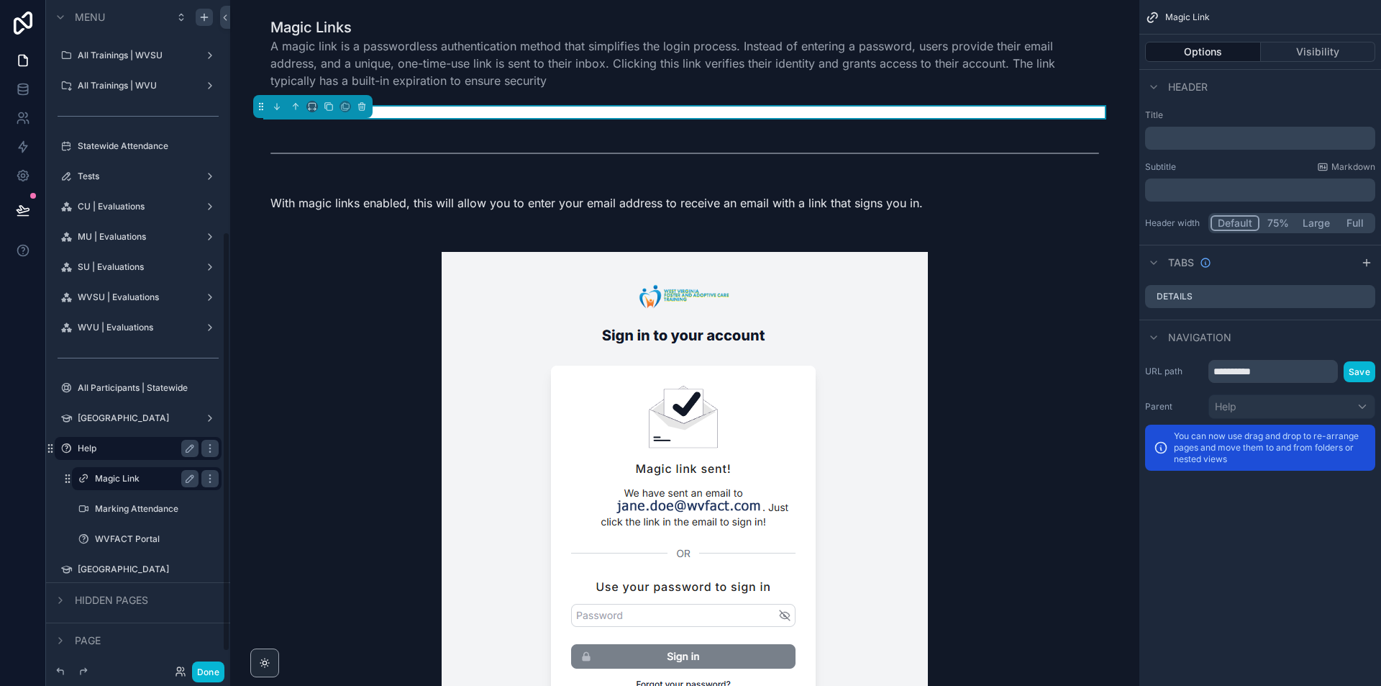
scroll to position [395, 0]
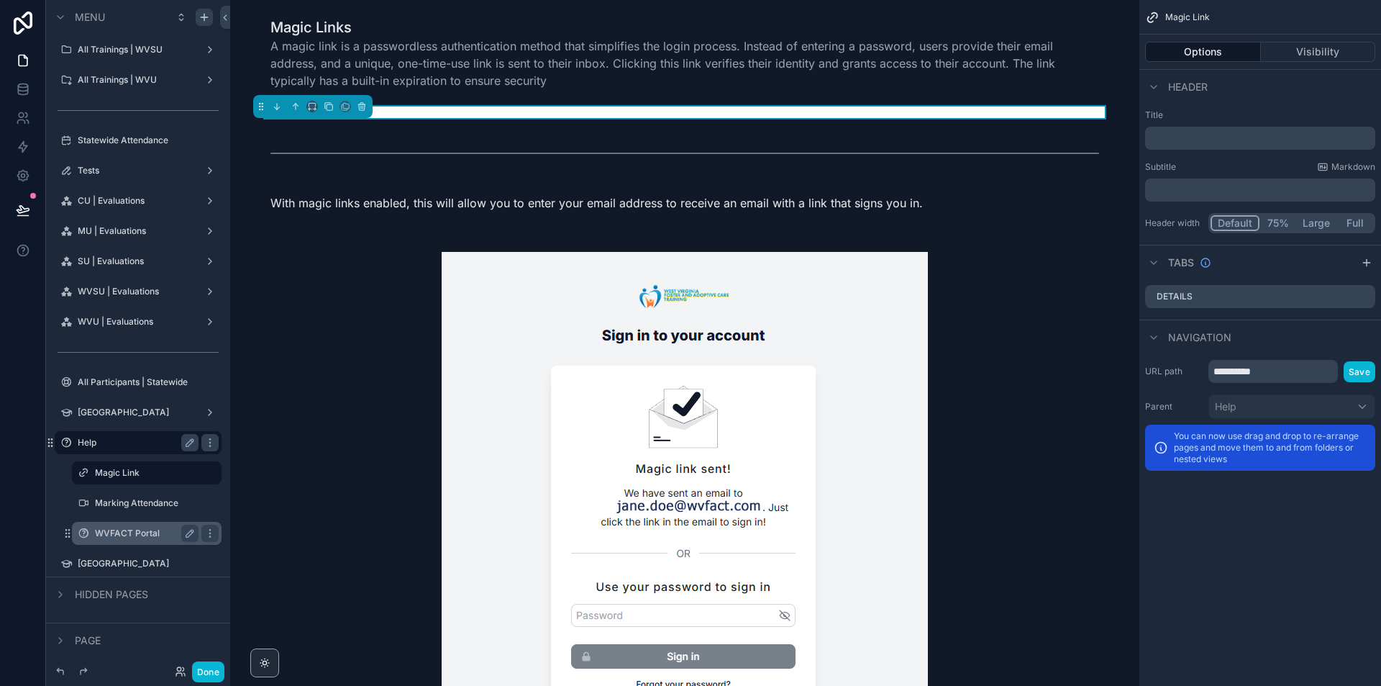
click at [128, 532] on label "WVFACT Portal" at bounding box center [144, 533] width 98 height 12
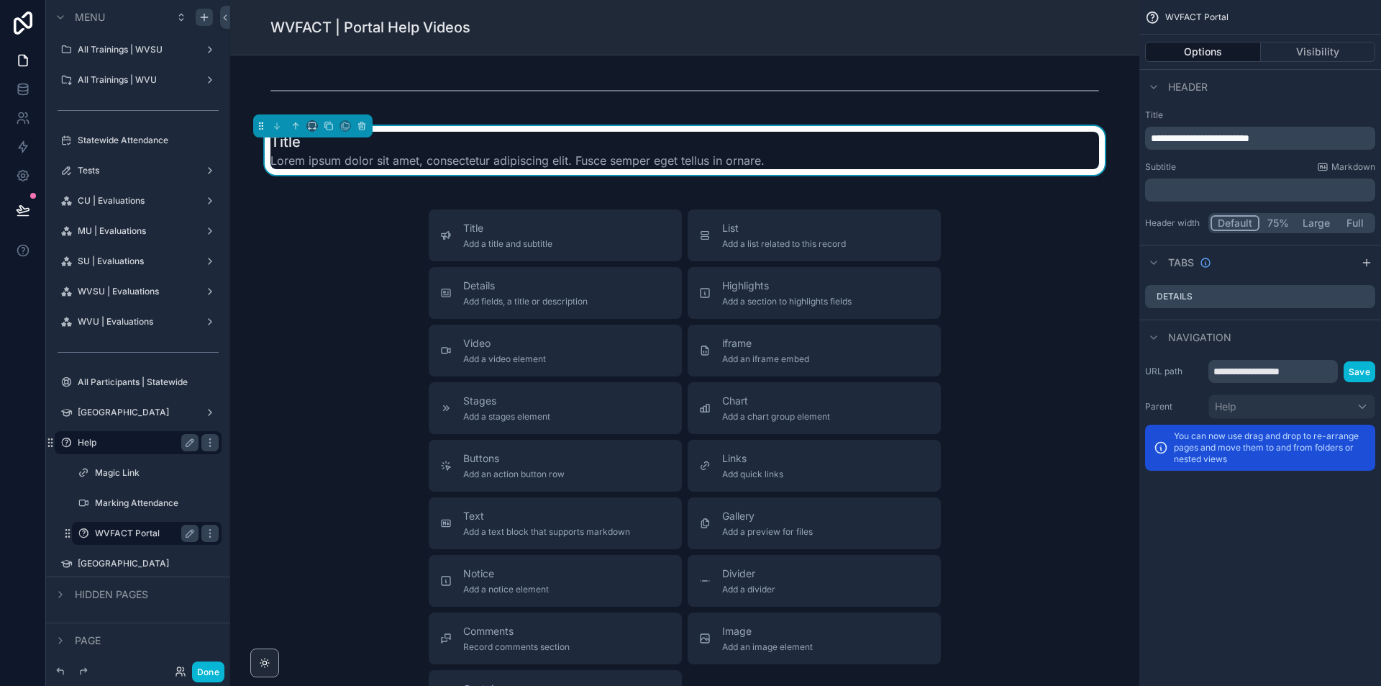
click at [807, 147] on div "Title Lorem ipsum dolor sit amet, consectetur adipiscing elit. Fusce semper ege…" at bounding box center [685, 150] width 829 height 37
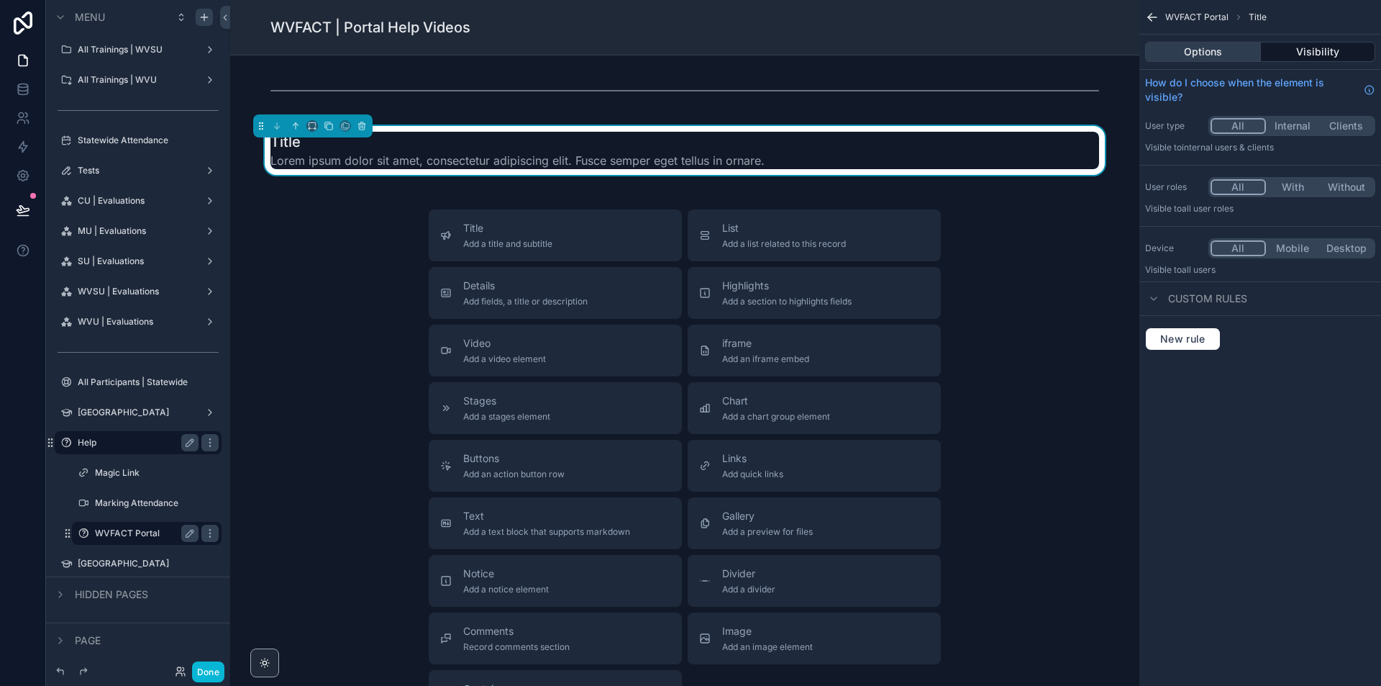
click at [1174, 42] on button "Options" at bounding box center [1203, 52] width 116 height 20
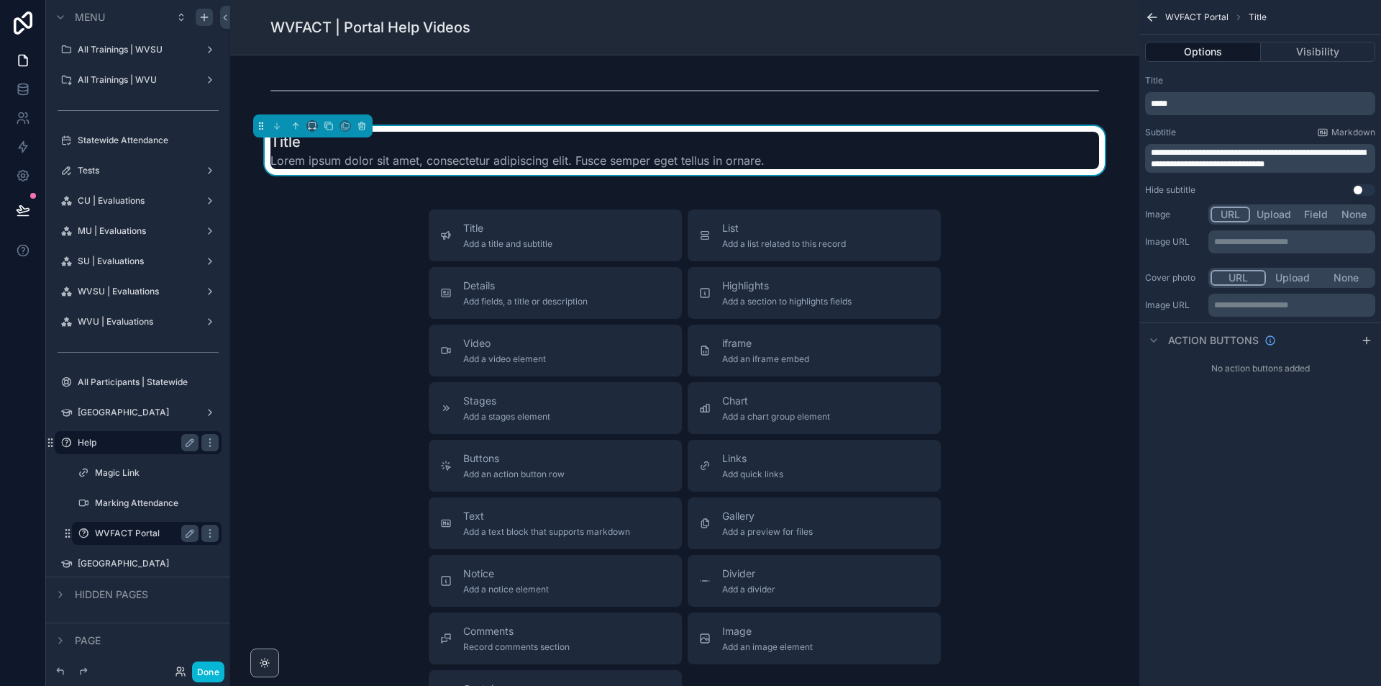
click at [1205, 102] on p "*****" at bounding box center [1262, 104] width 222 height 12
click at [1239, 76] on div "Title" at bounding box center [1260, 81] width 230 height 12
click at [1255, 148] on span "**********" at bounding box center [1258, 158] width 215 height 20
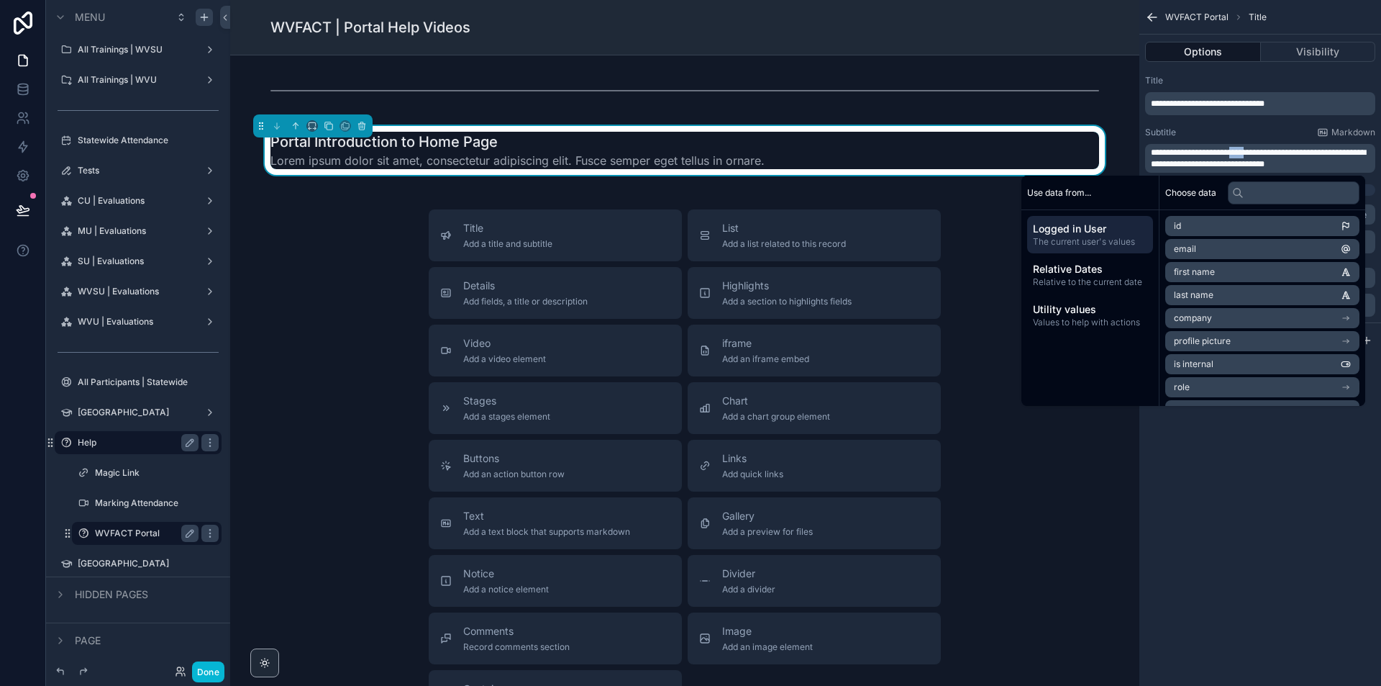
click at [1255, 148] on span "**********" at bounding box center [1258, 158] width 215 height 20
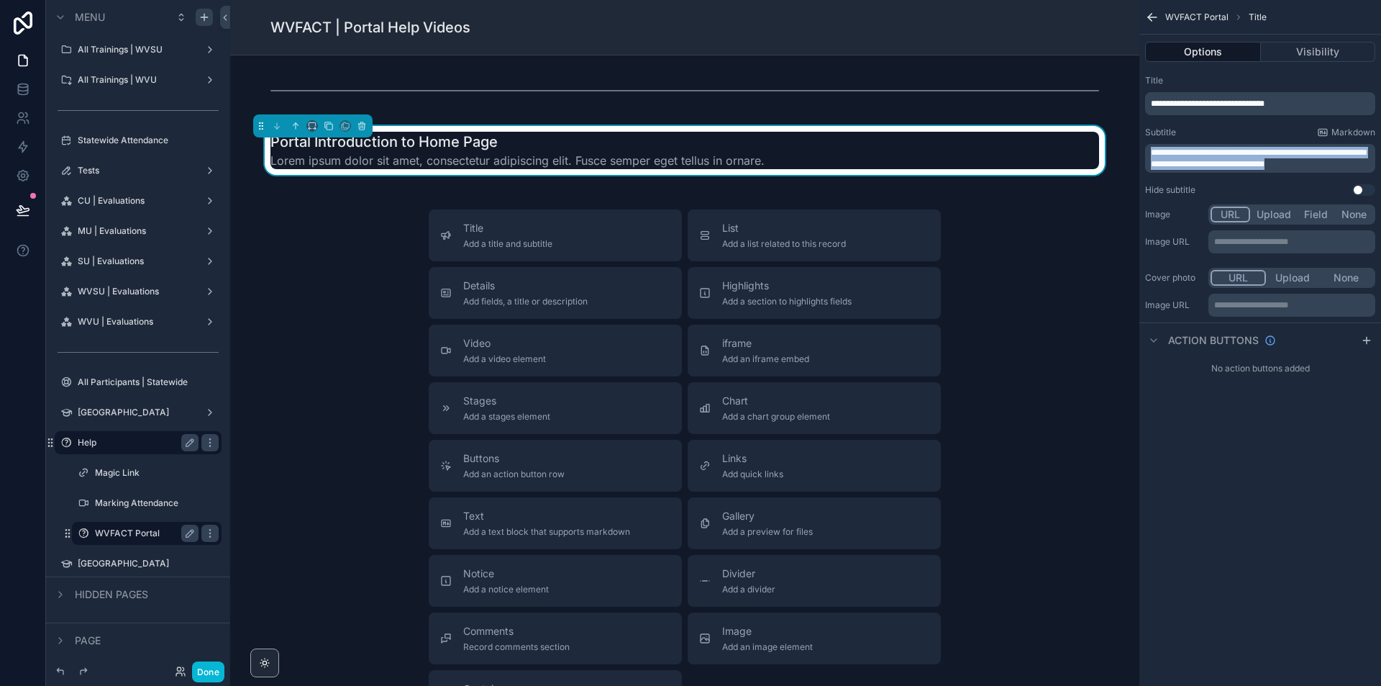
click at [1255, 148] on span "**********" at bounding box center [1258, 158] width 215 height 20
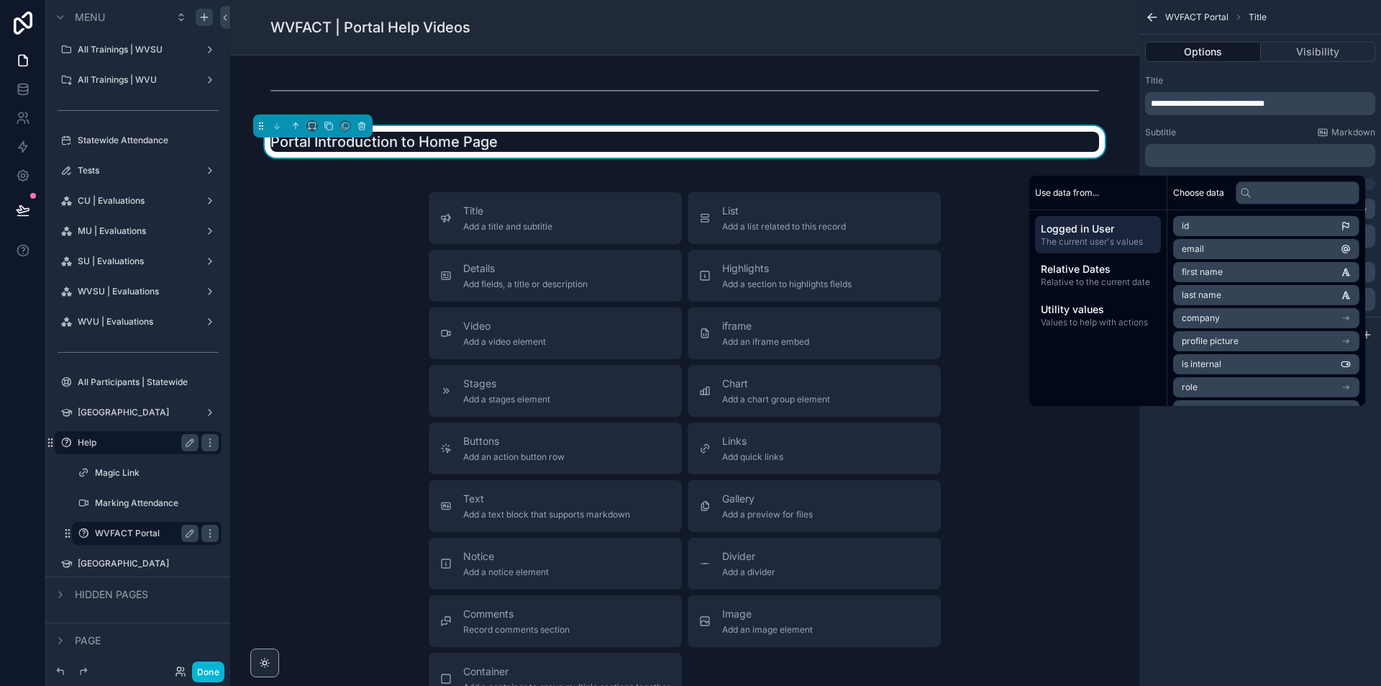
click at [1049, 461] on div "Title Add a title and subtitle List Add a list related to this record Details A…" at bounding box center [685, 448] width 886 height 512
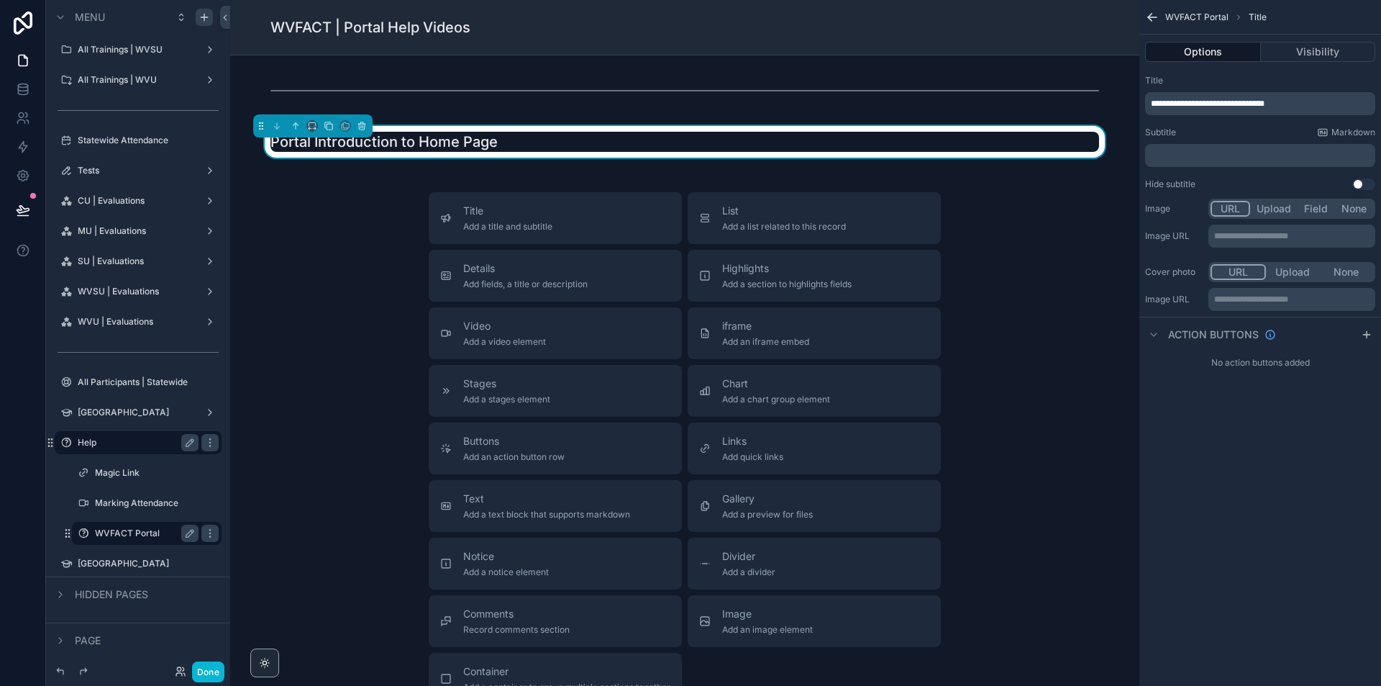
click at [1020, 268] on div "Title Add a title and subtitle List Add a list related to this record Details A…" at bounding box center [685, 448] width 886 height 512
click at [597, 348] on button "Video Add a video element" at bounding box center [555, 333] width 253 height 52
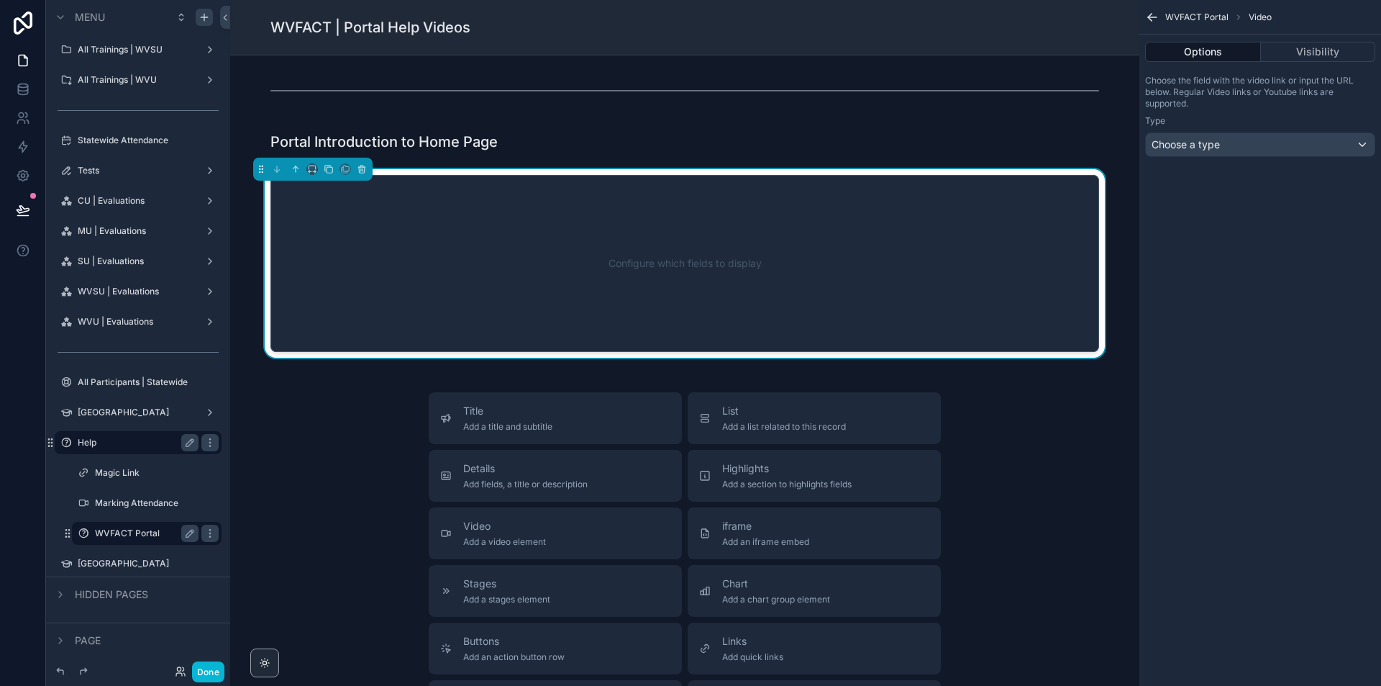
click at [772, 268] on div "Configure which fields to display" at bounding box center [684, 264] width 781 height 130
click at [1291, 137] on div "Choose a type" at bounding box center [1260, 144] width 229 height 23
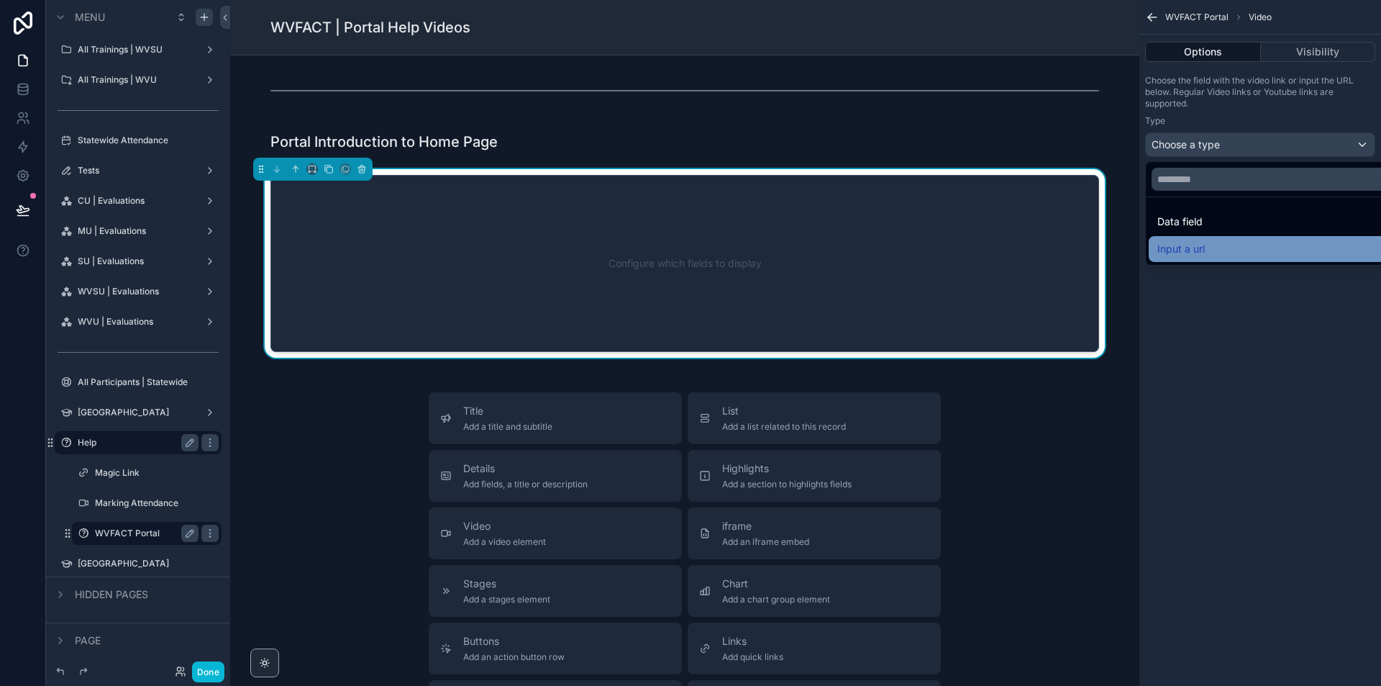
click at [1210, 255] on div "Input a url" at bounding box center [1277, 248] width 239 height 17
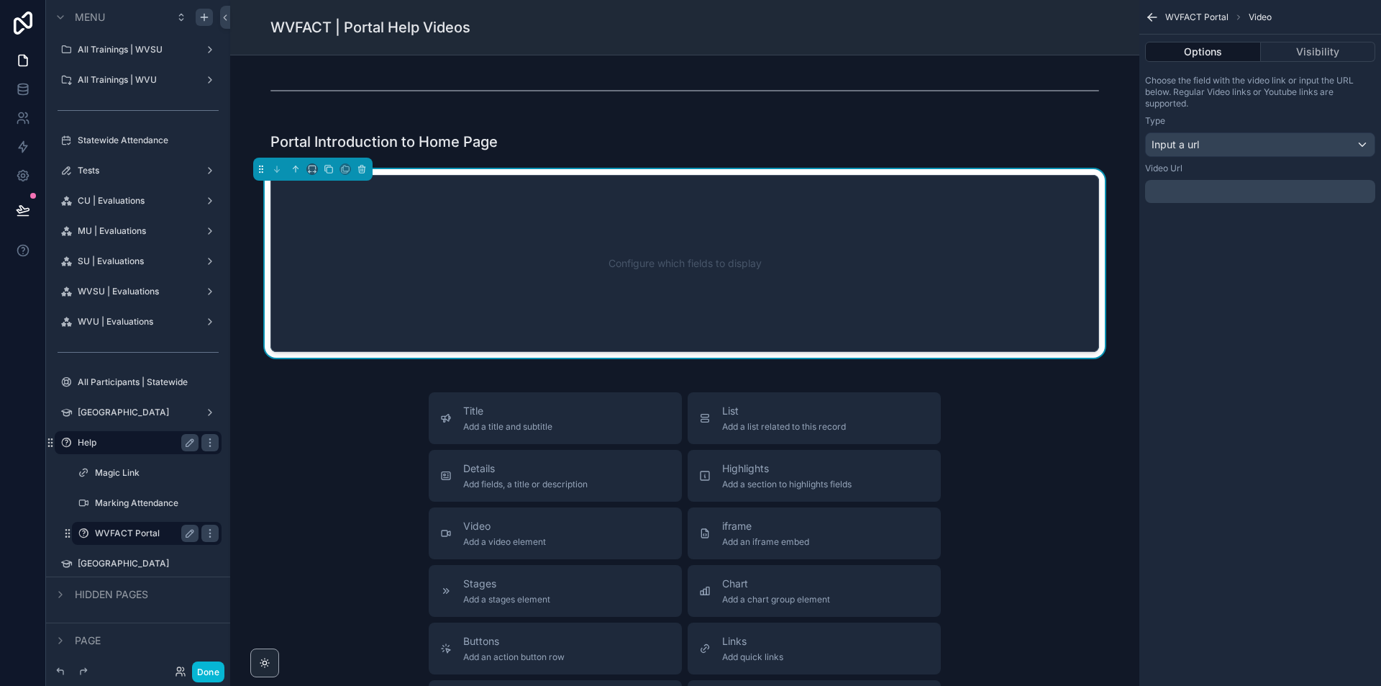
click at [1216, 192] on p "﻿" at bounding box center [1262, 192] width 222 height 12
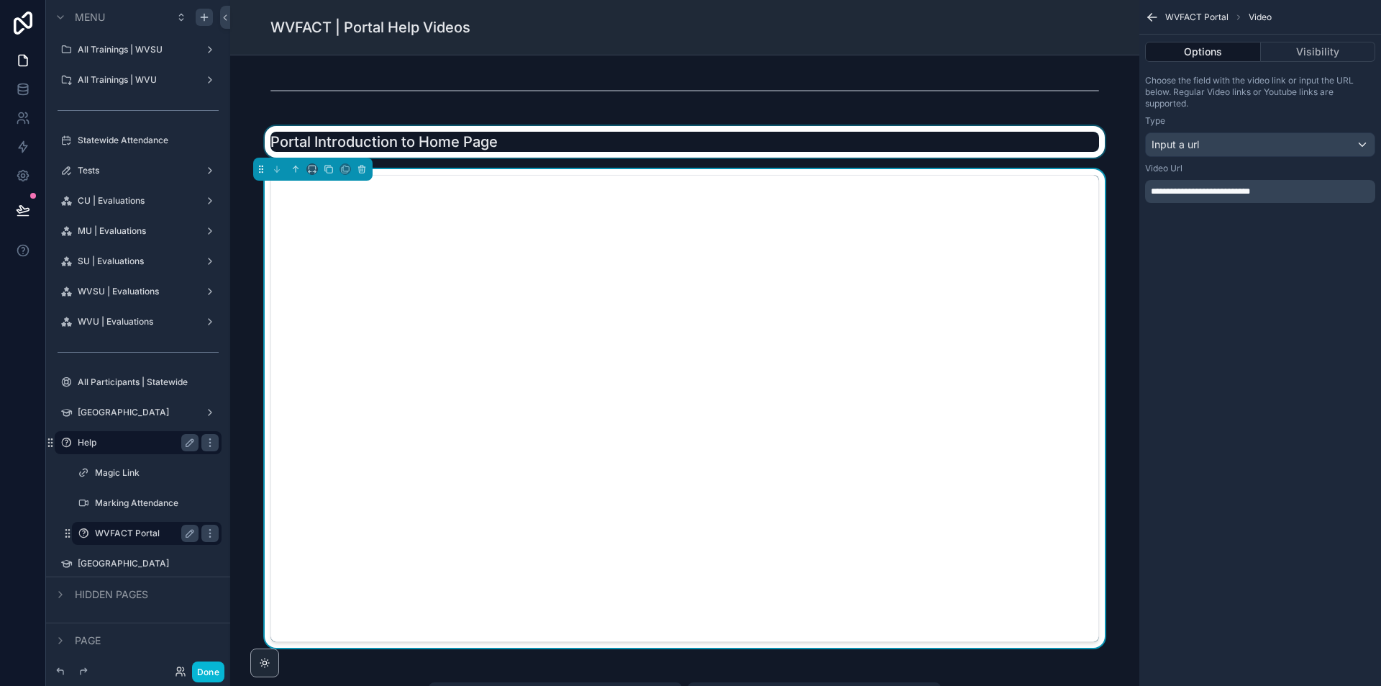
click at [430, 135] on div "scrollable content" at bounding box center [685, 142] width 886 height 32
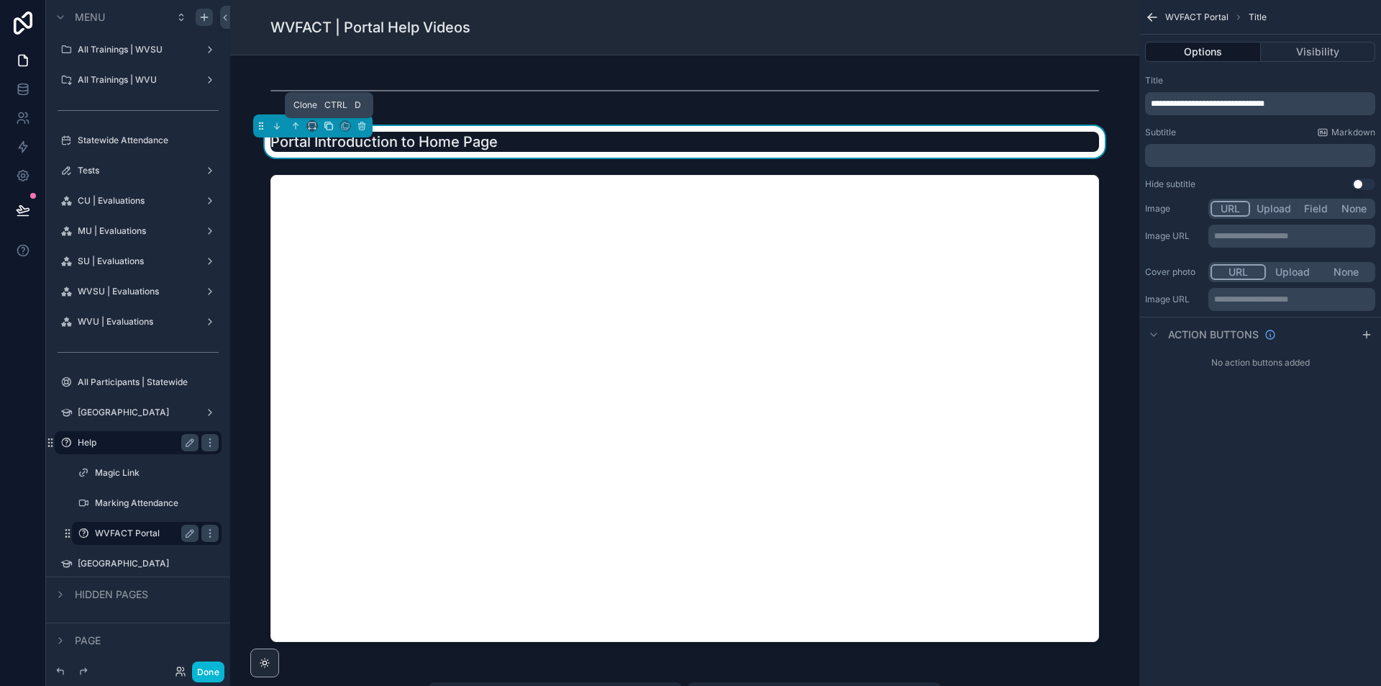
click at [330, 127] on icon "scrollable content" at bounding box center [329, 126] width 10 height 10
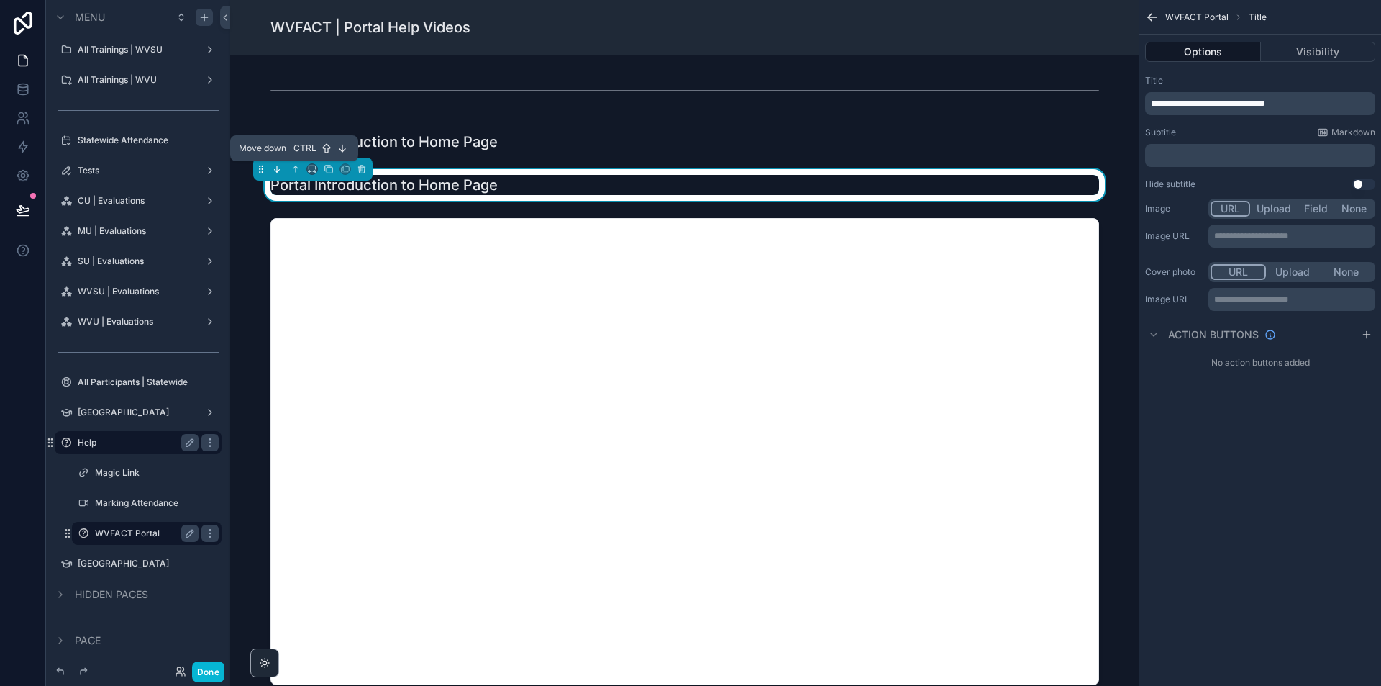
click at [273, 168] on icon "scrollable content" at bounding box center [277, 169] width 10 height 10
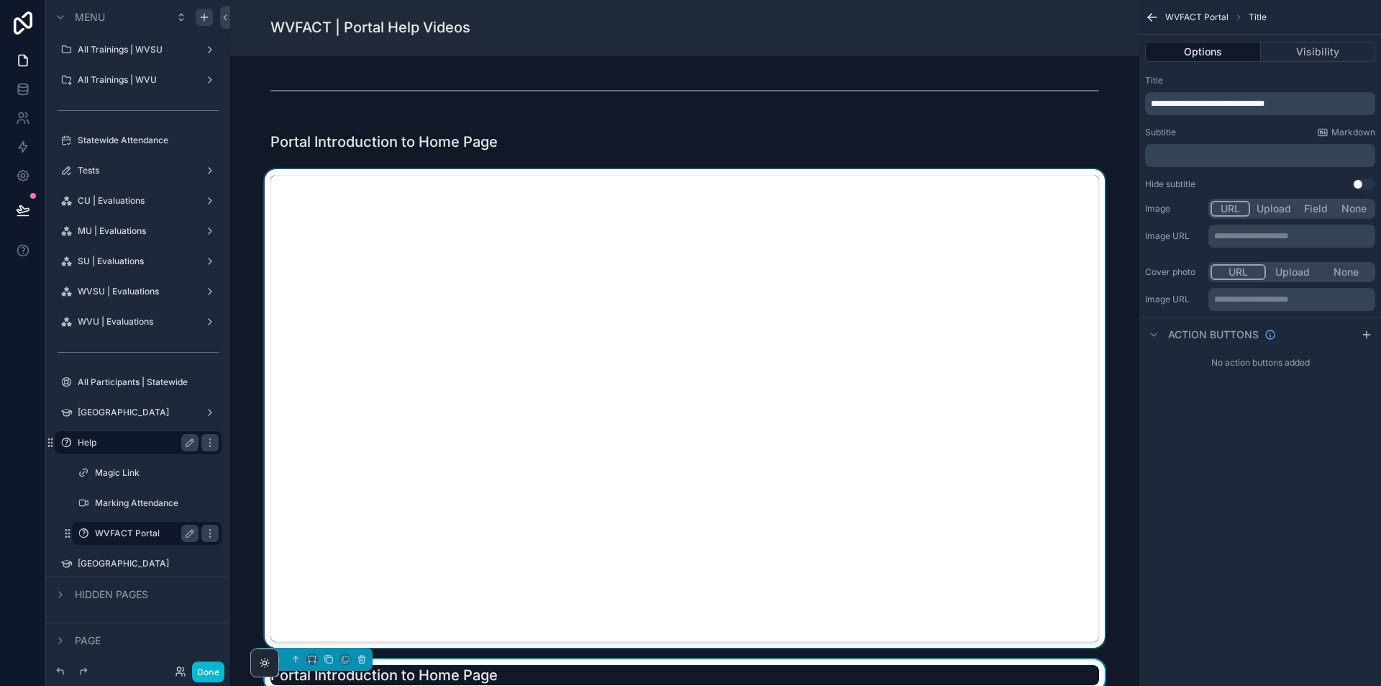
click at [389, 172] on div "scrollable content" at bounding box center [685, 408] width 886 height 478
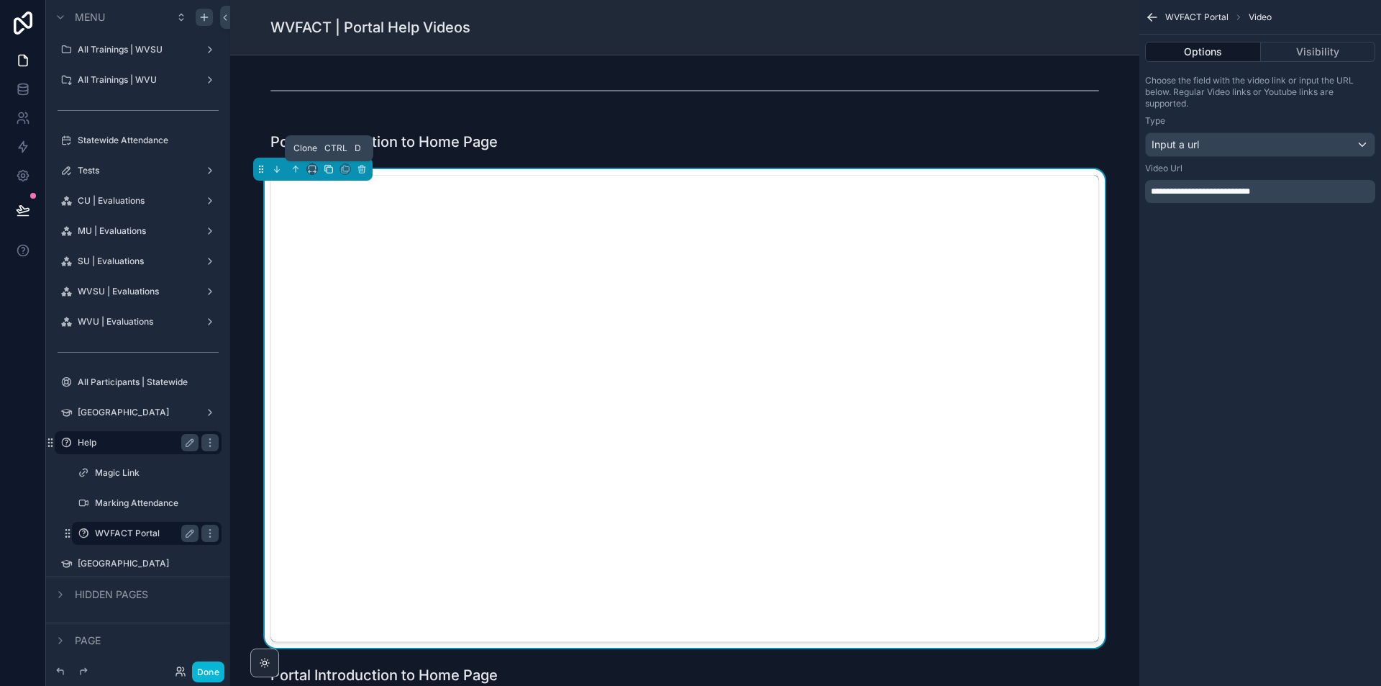
click at [327, 163] on button "scrollable content" at bounding box center [329, 169] width 16 height 16
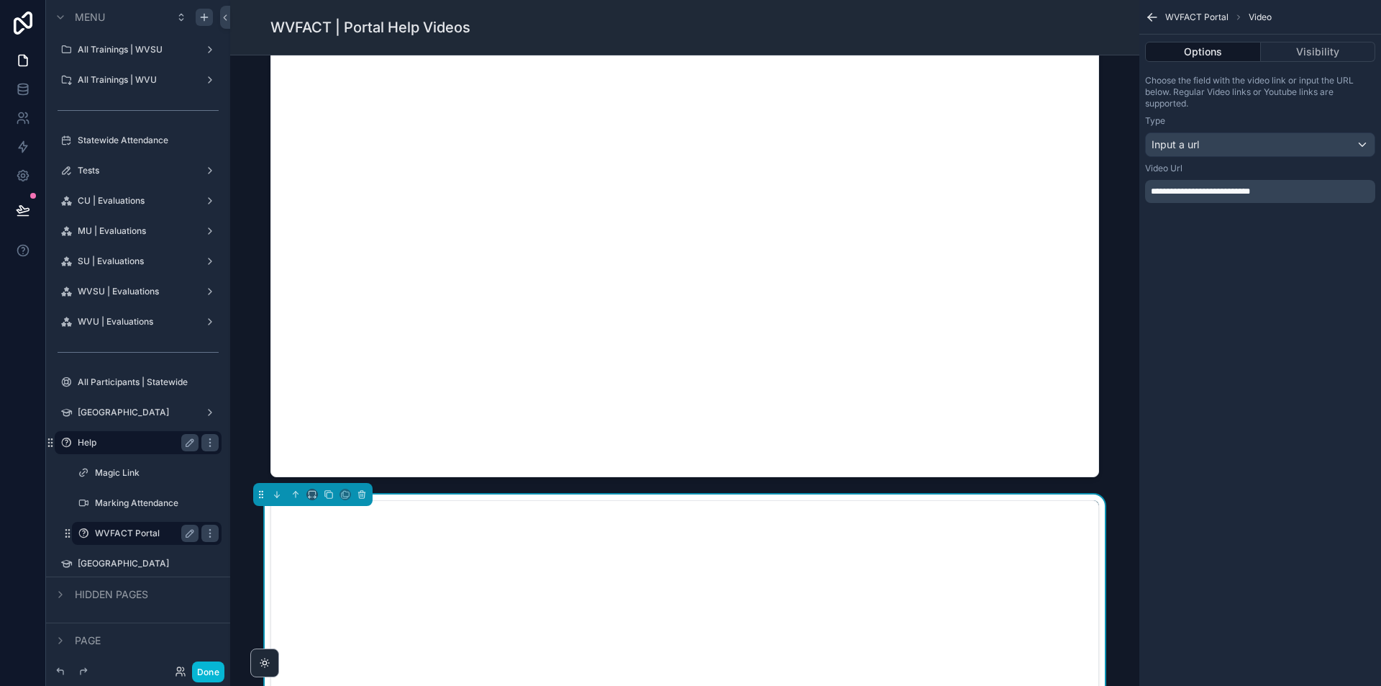
scroll to position [216, 0]
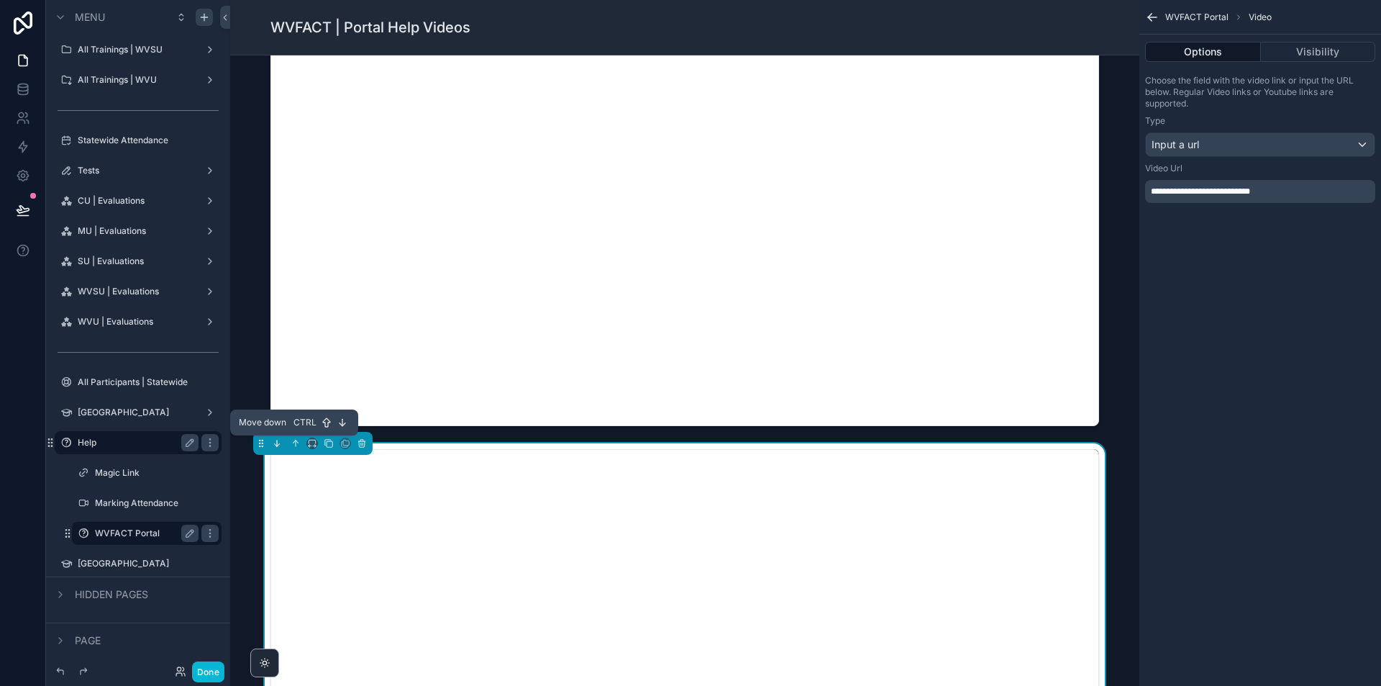
click at [278, 436] on button "scrollable content" at bounding box center [277, 443] width 16 height 16
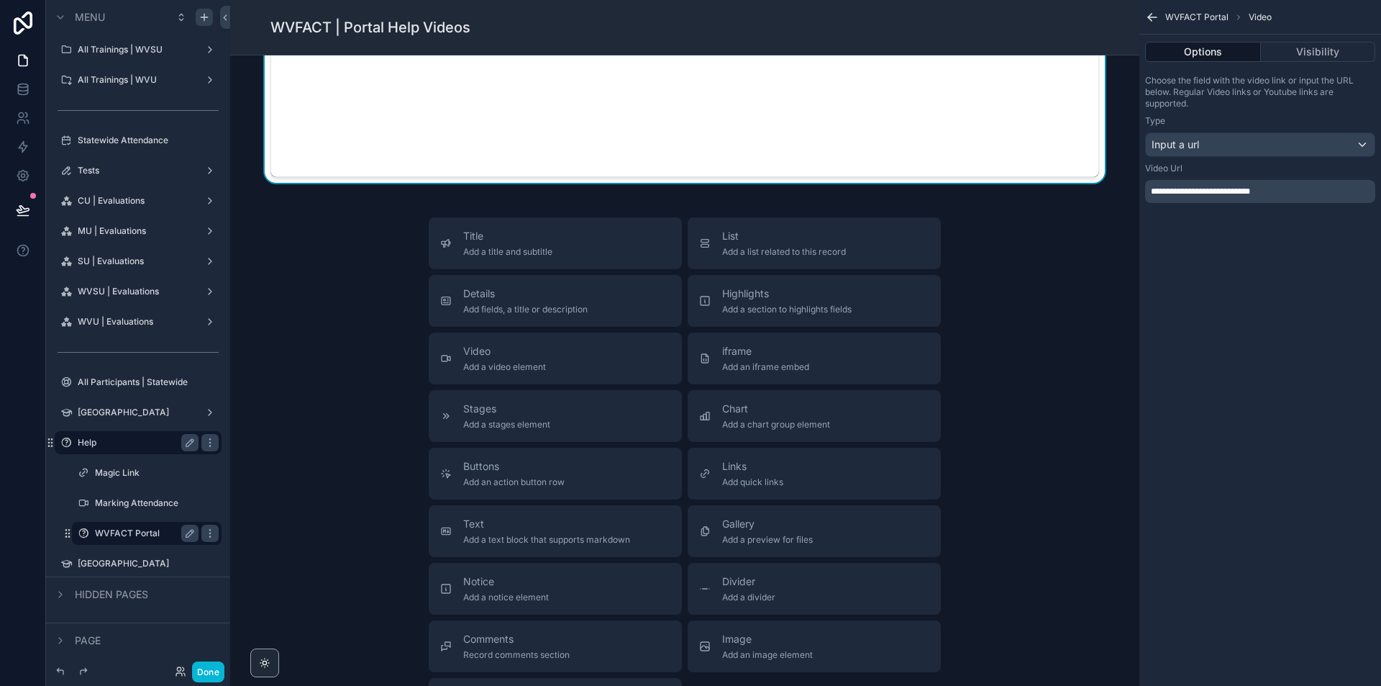
scroll to position [1151, 0]
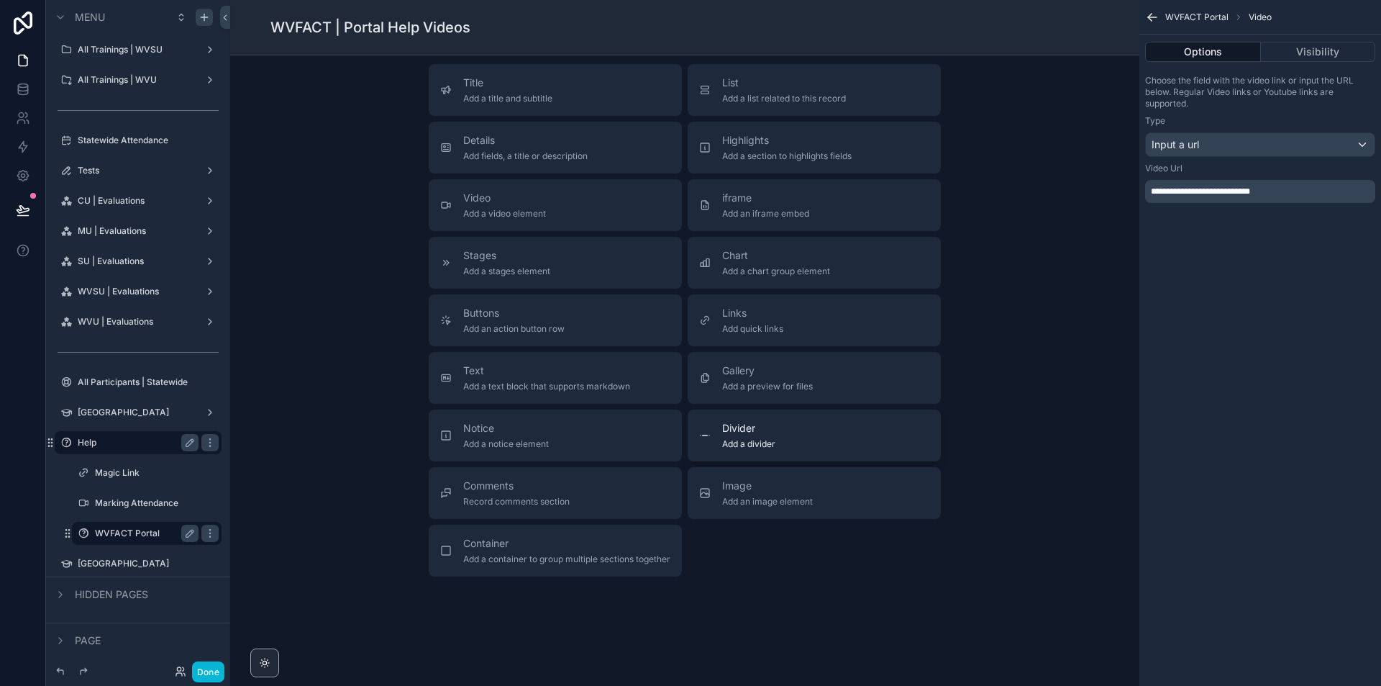
click at [817, 435] on div "Divider Add a divider" at bounding box center [814, 435] width 230 height 29
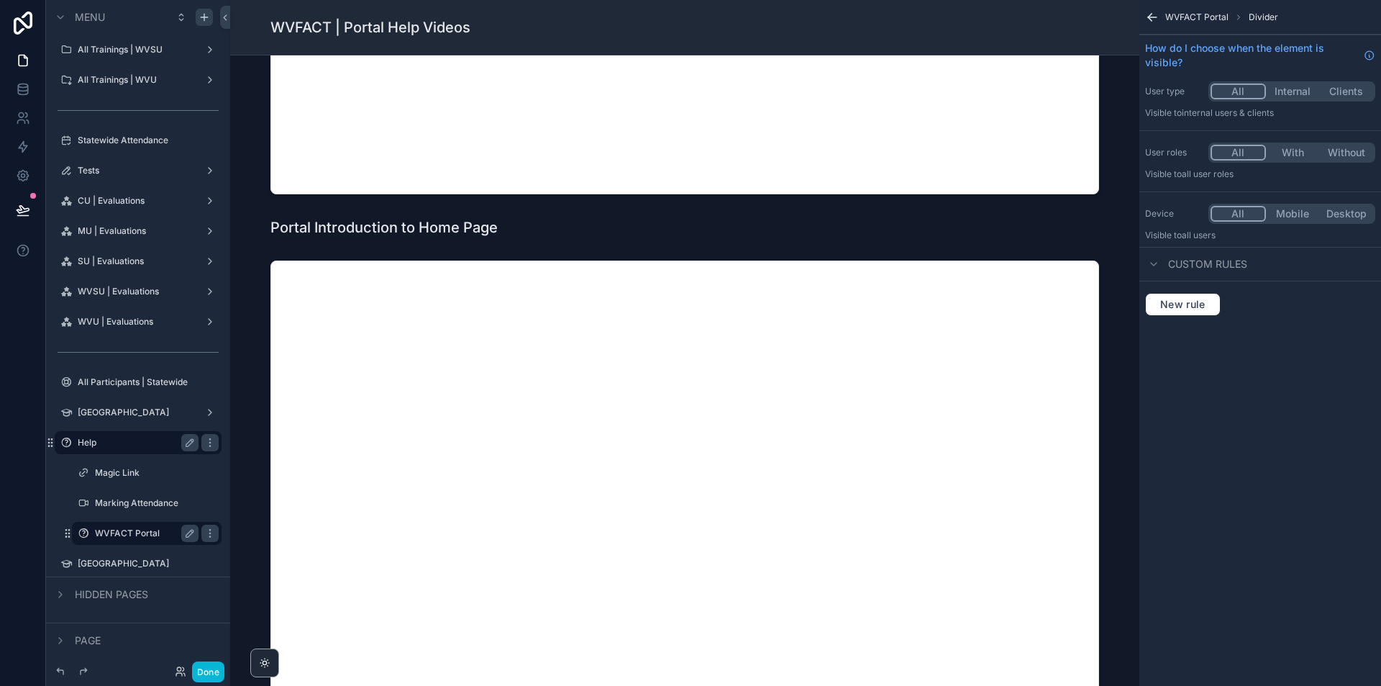
scroll to position [735, 0]
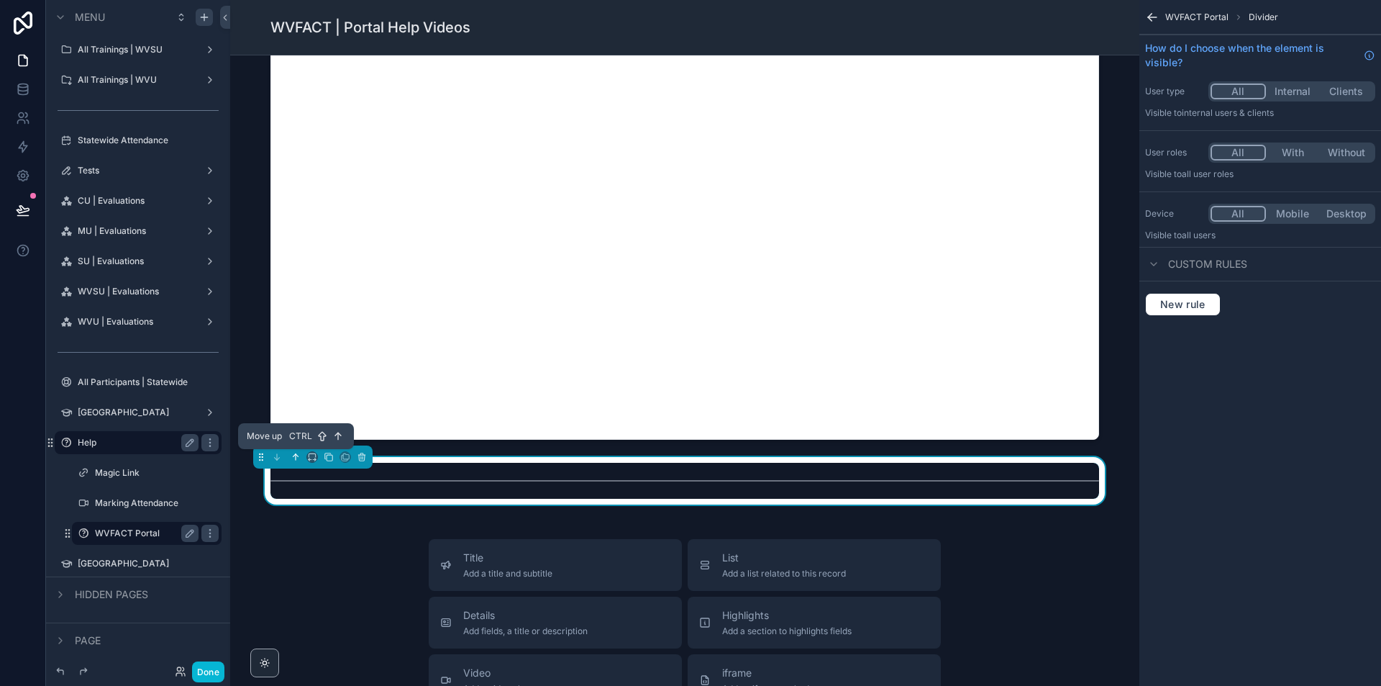
click at [296, 460] on icon "scrollable content" at bounding box center [296, 457] width 0 height 6
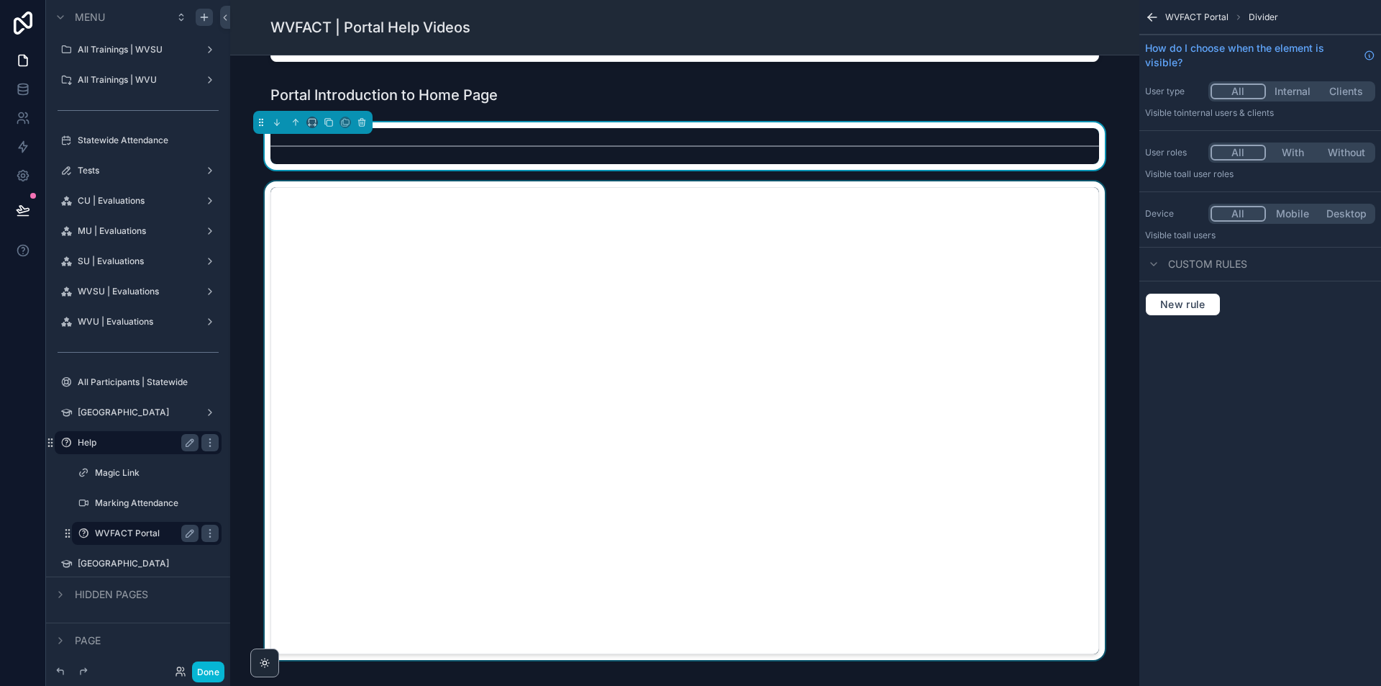
scroll to position [376, 0]
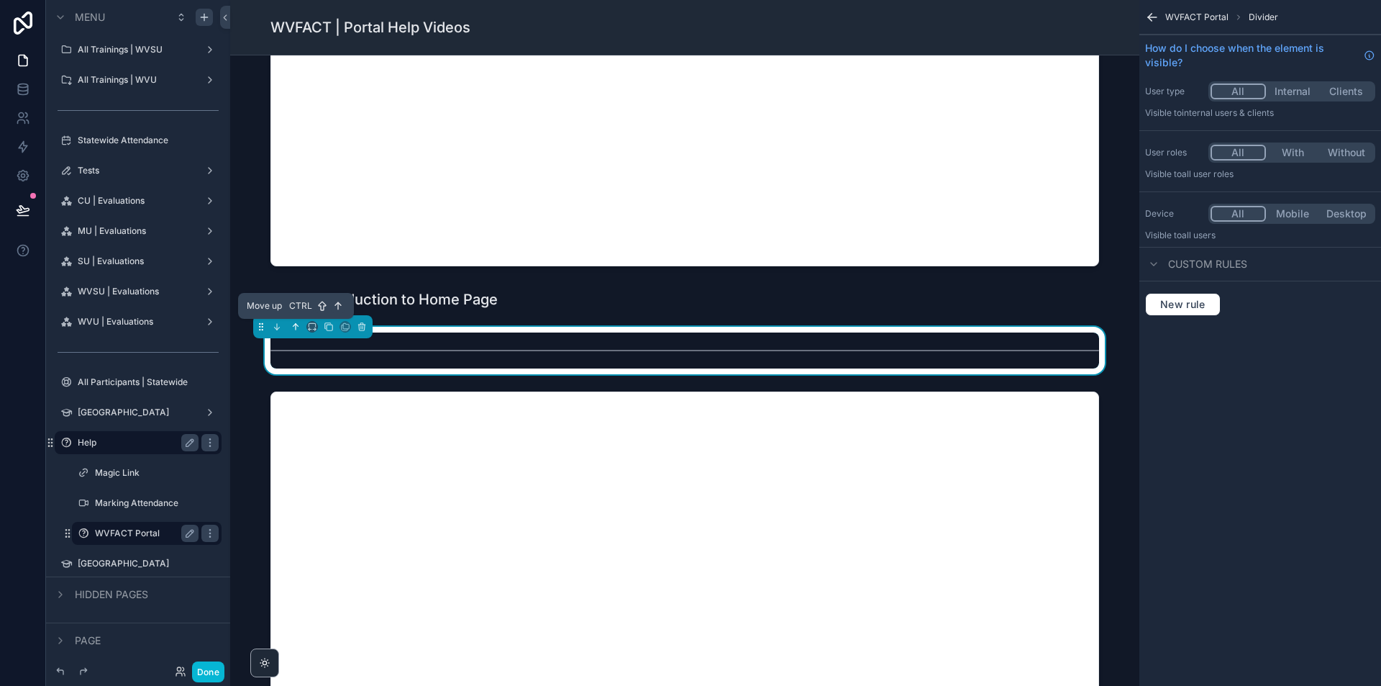
click at [297, 327] on icon "scrollable content" at bounding box center [296, 327] width 10 height 10
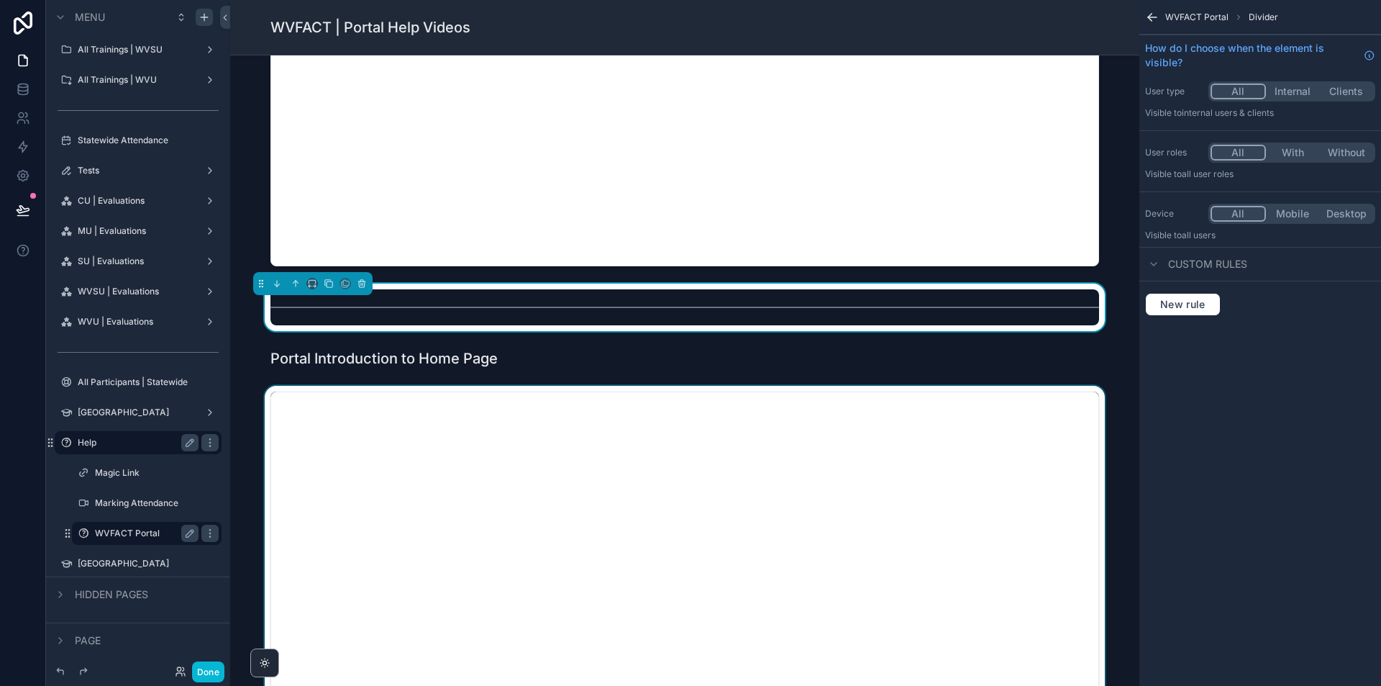
click at [1005, 396] on div "scrollable content" at bounding box center [685, 625] width 886 height 478
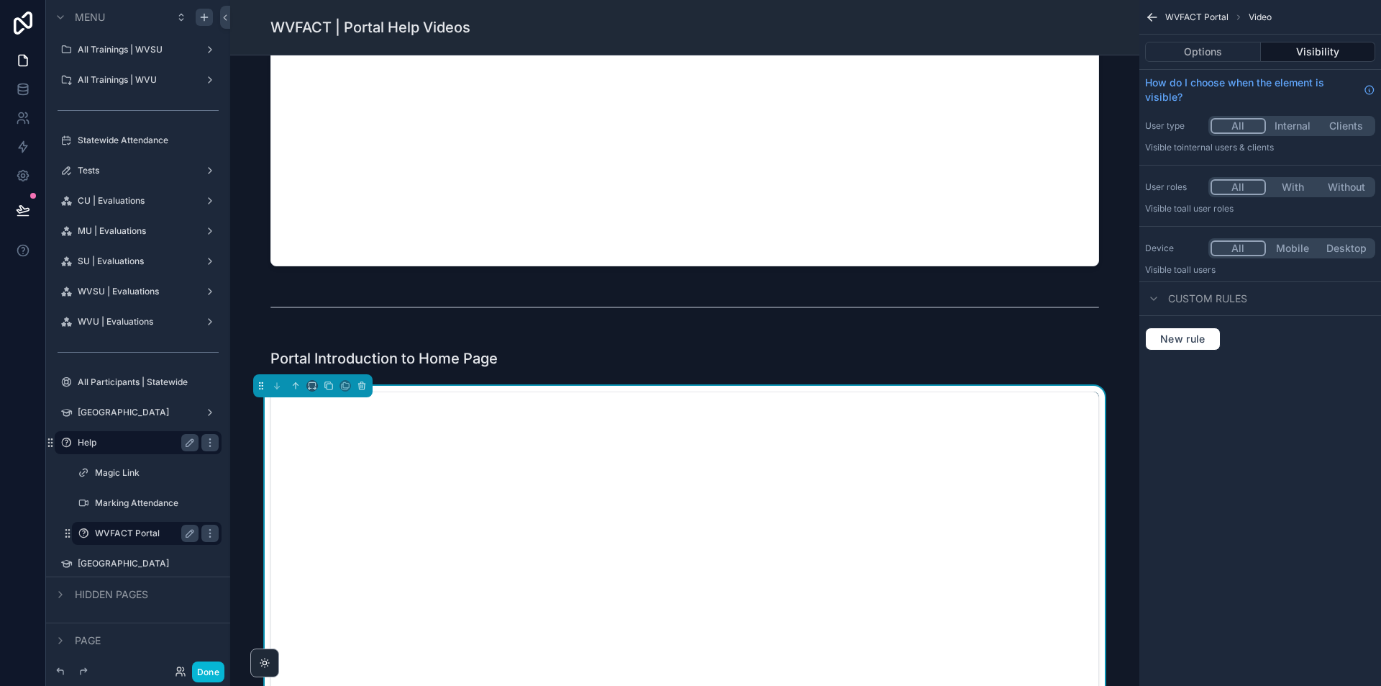
click at [1215, 40] on div "Options Visibility" at bounding box center [1261, 52] width 242 height 35
click at [1196, 53] on button "Options" at bounding box center [1203, 52] width 116 height 20
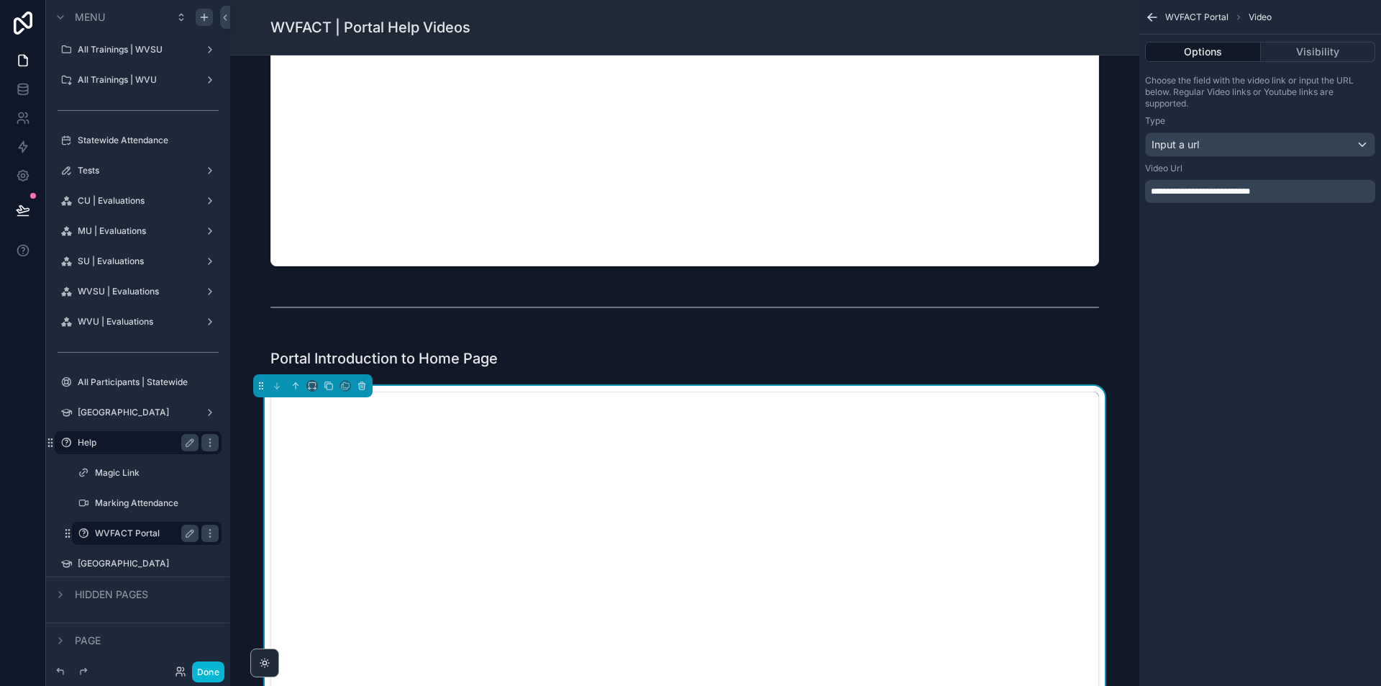
click at [1236, 197] on div "**********" at bounding box center [1260, 191] width 230 height 23
click at [1236, 196] on p "**********" at bounding box center [1262, 192] width 222 height 12
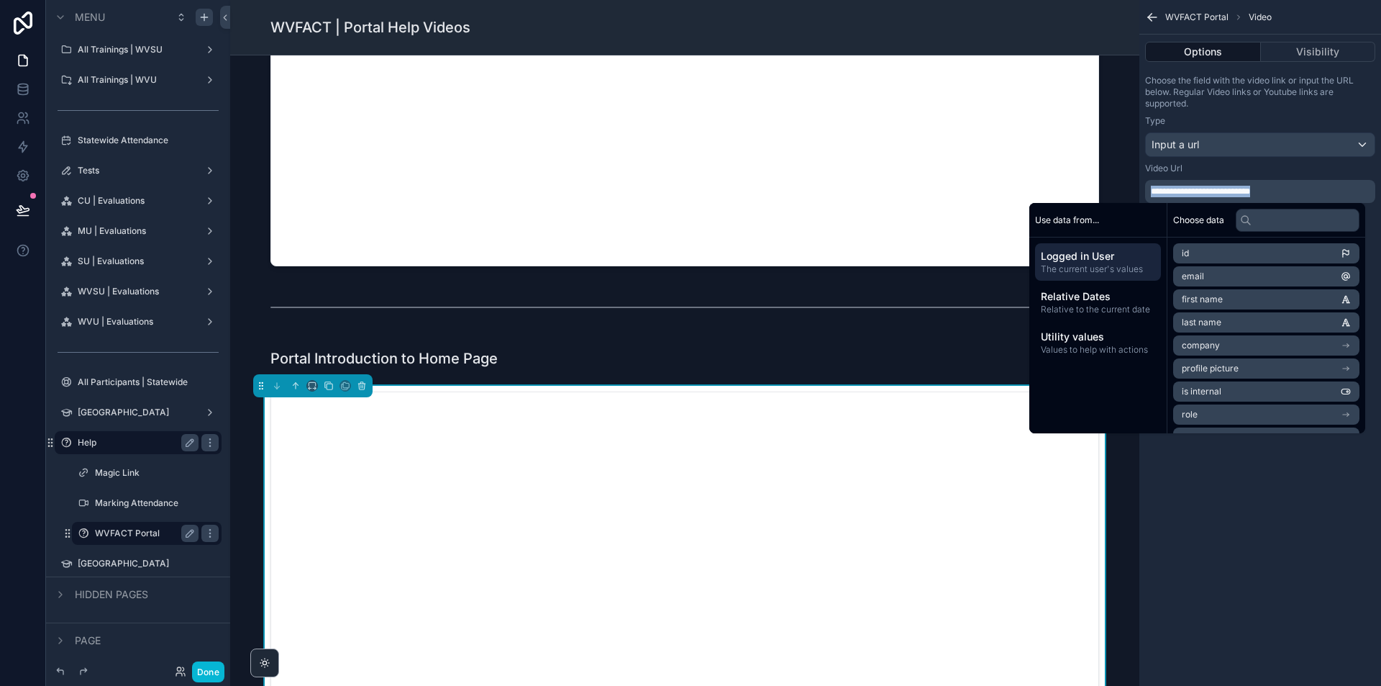
click at [1236, 190] on span "**********" at bounding box center [1200, 191] width 99 height 9
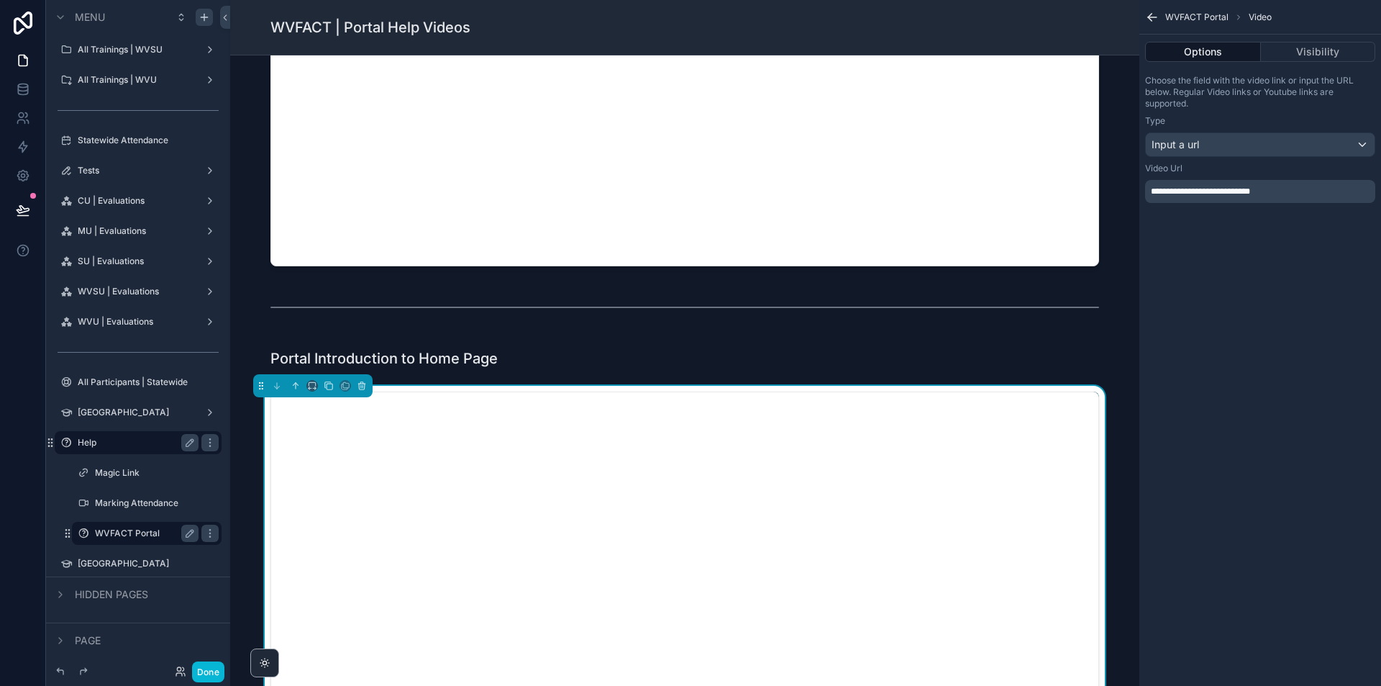
click at [1232, 190] on span "**********" at bounding box center [1200, 191] width 99 height 9
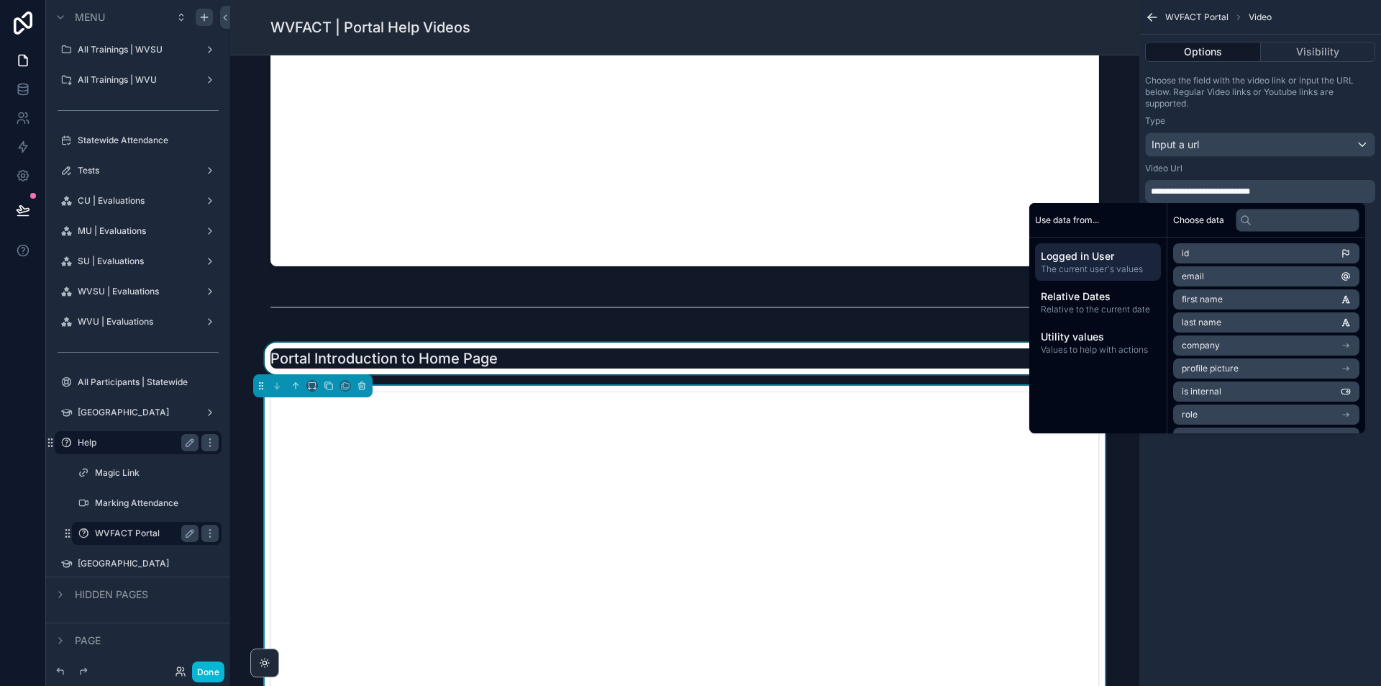
click at [418, 353] on div "scrollable content" at bounding box center [685, 358] width 886 height 32
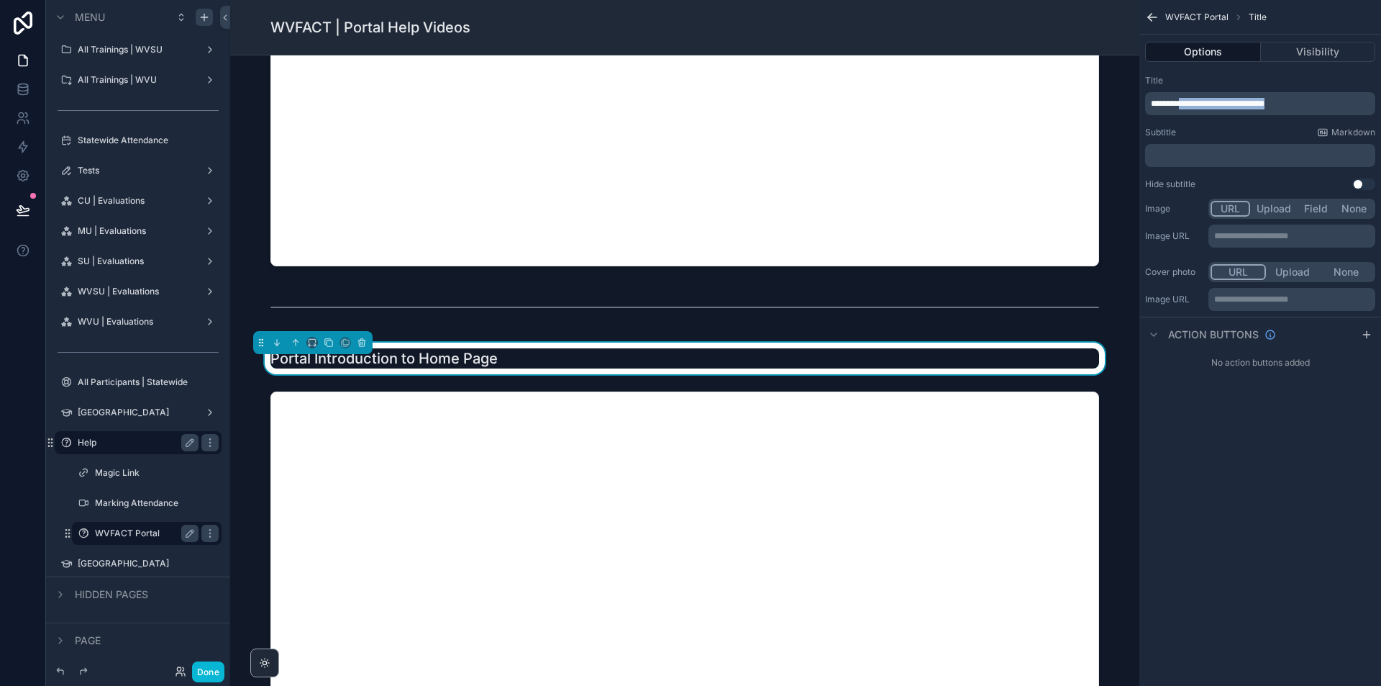
drag, startPoint x: 1179, startPoint y: 106, endPoint x: 1381, endPoint y: 110, distance: 201.5
click at [1381, 110] on div "**********" at bounding box center [1261, 132] width 242 height 127
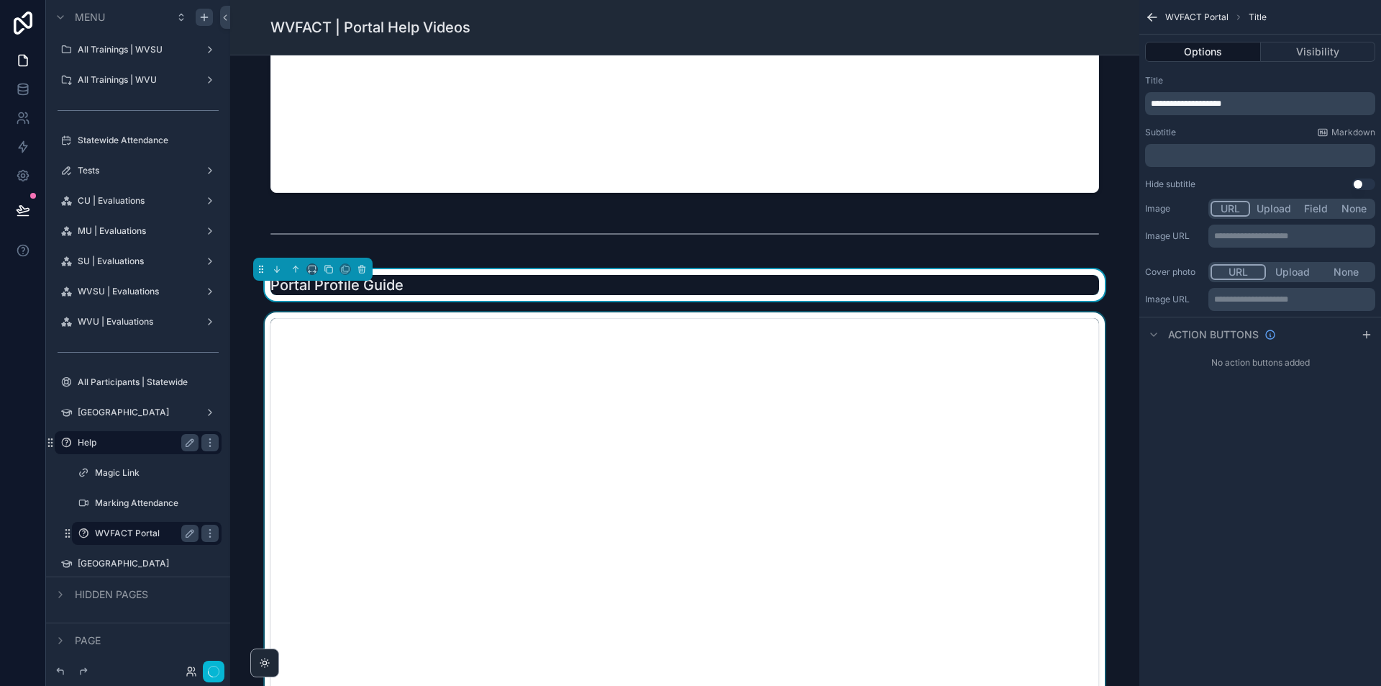
scroll to position [519, 0]
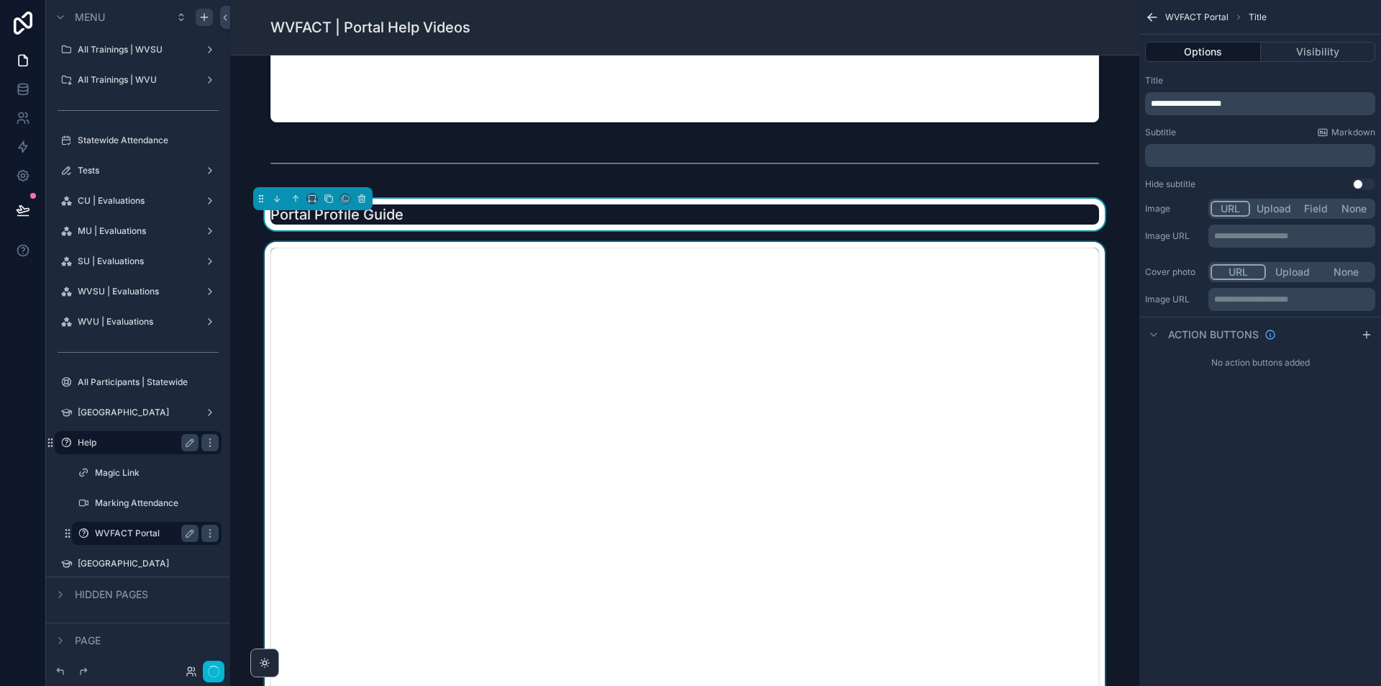
click at [685, 466] on div "scrollable content" at bounding box center [685, 481] width 886 height 478
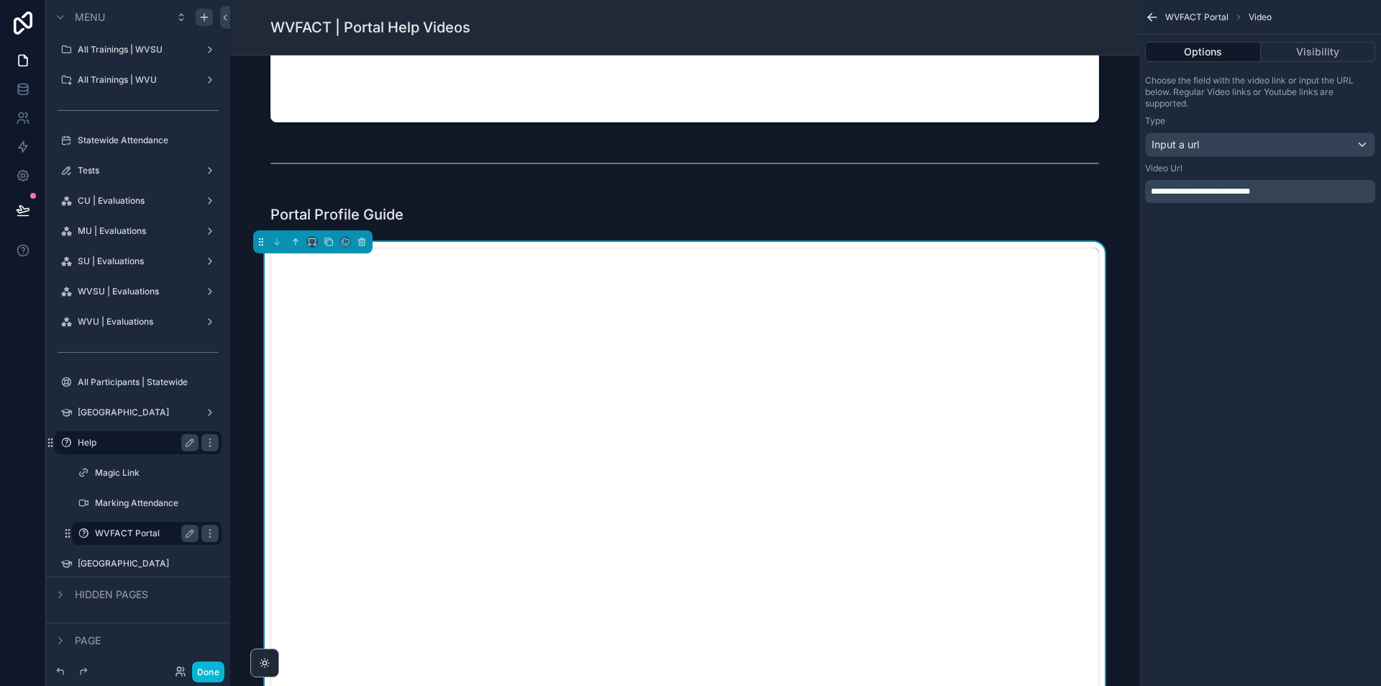
scroll to position [548, 0]
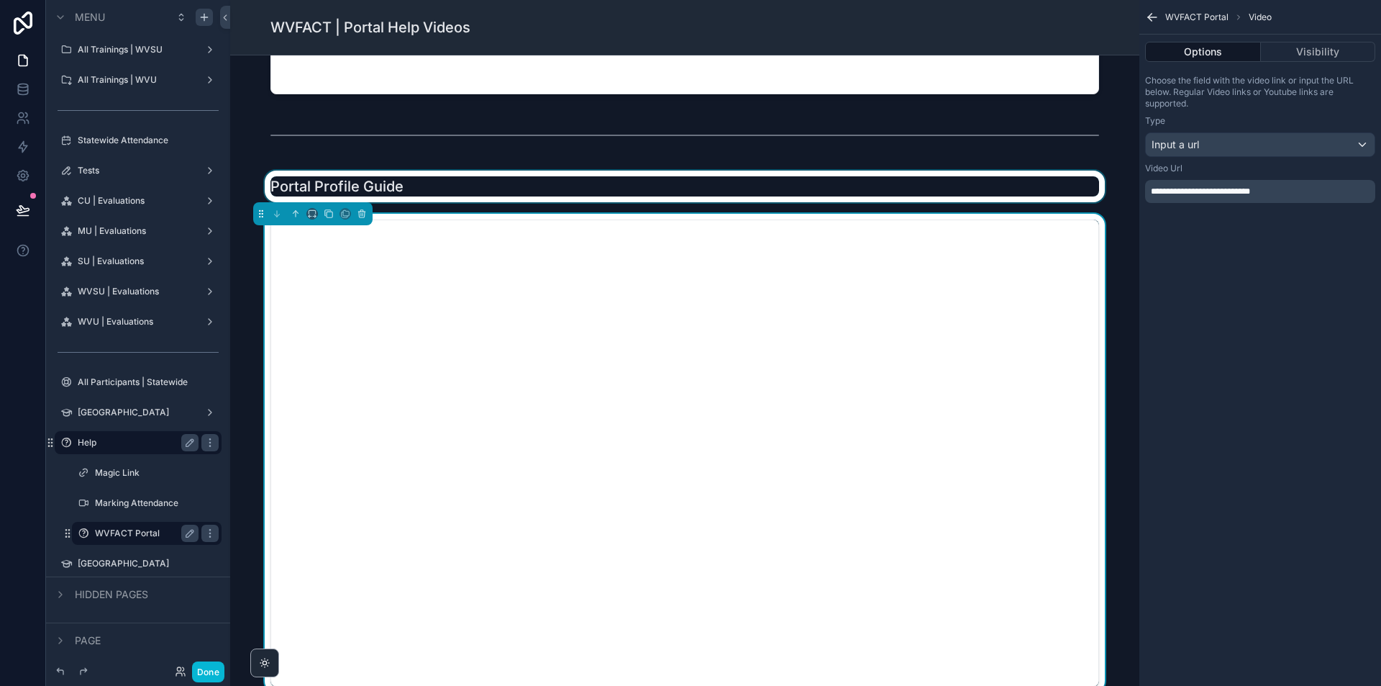
click at [385, 185] on div "scrollable content" at bounding box center [685, 187] width 886 height 32
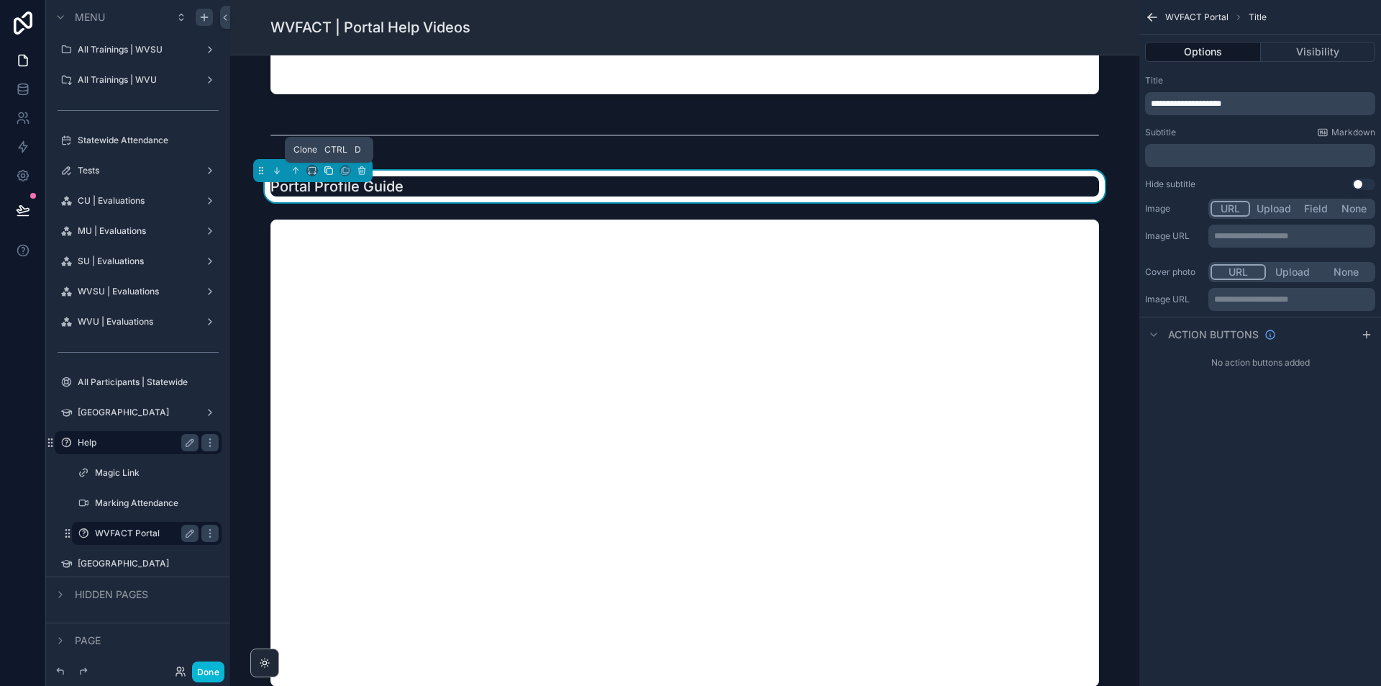
click at [327, 171] on icon "scrollable content" at bounding box center [329, 170] width 10 height 10
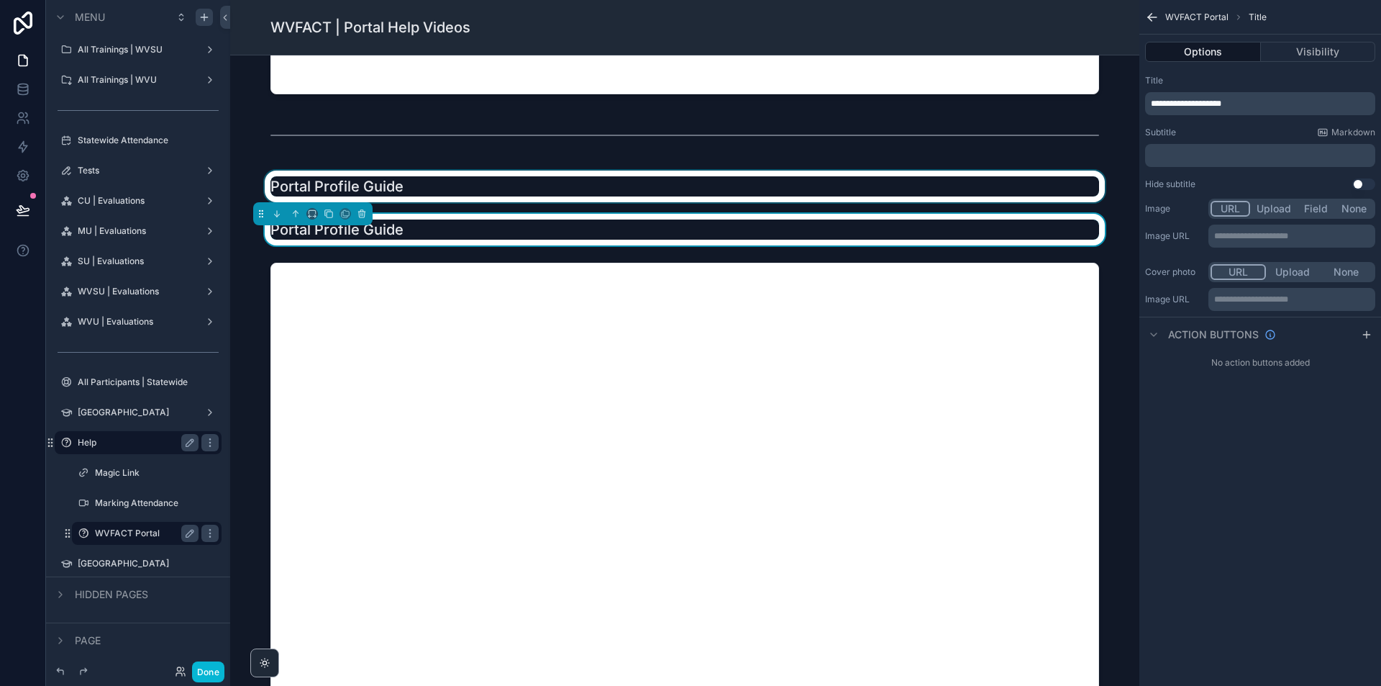
click at [278, 183] on div "scrollable content" at bounding box center [685, 187] width 886 height 32
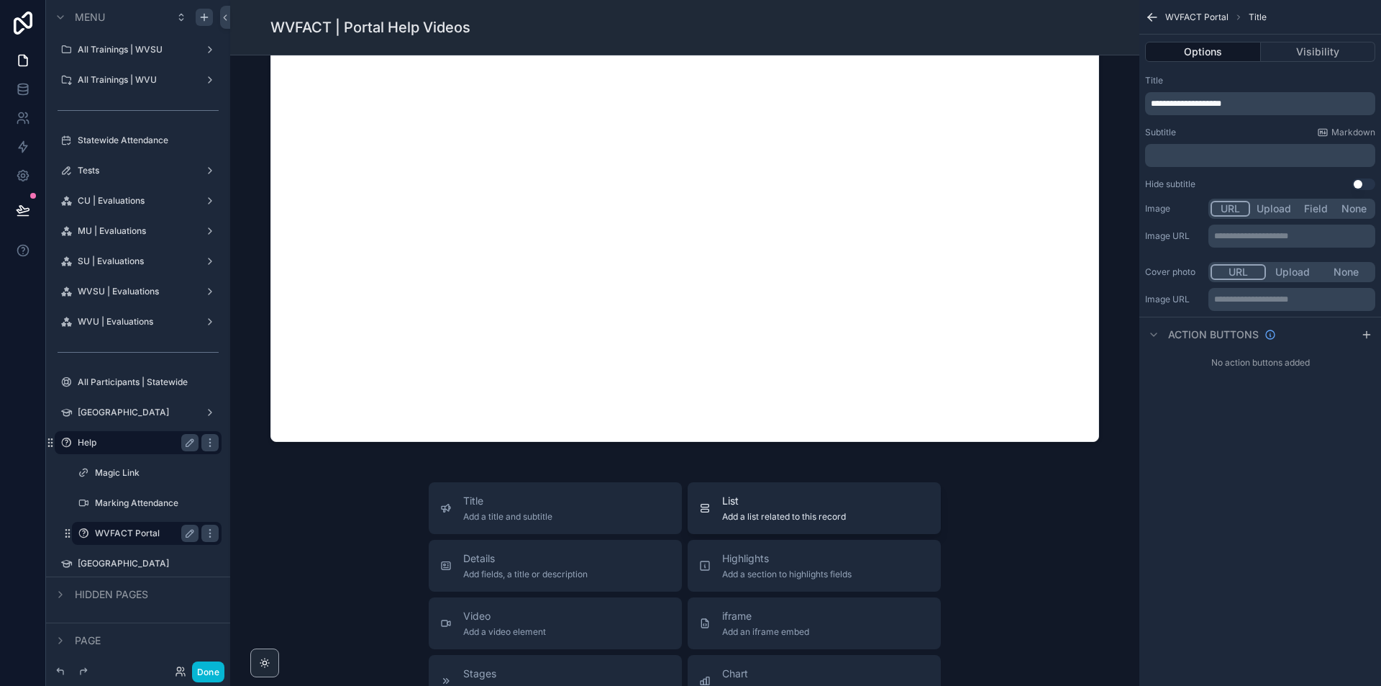
scroll to position [404, 0]
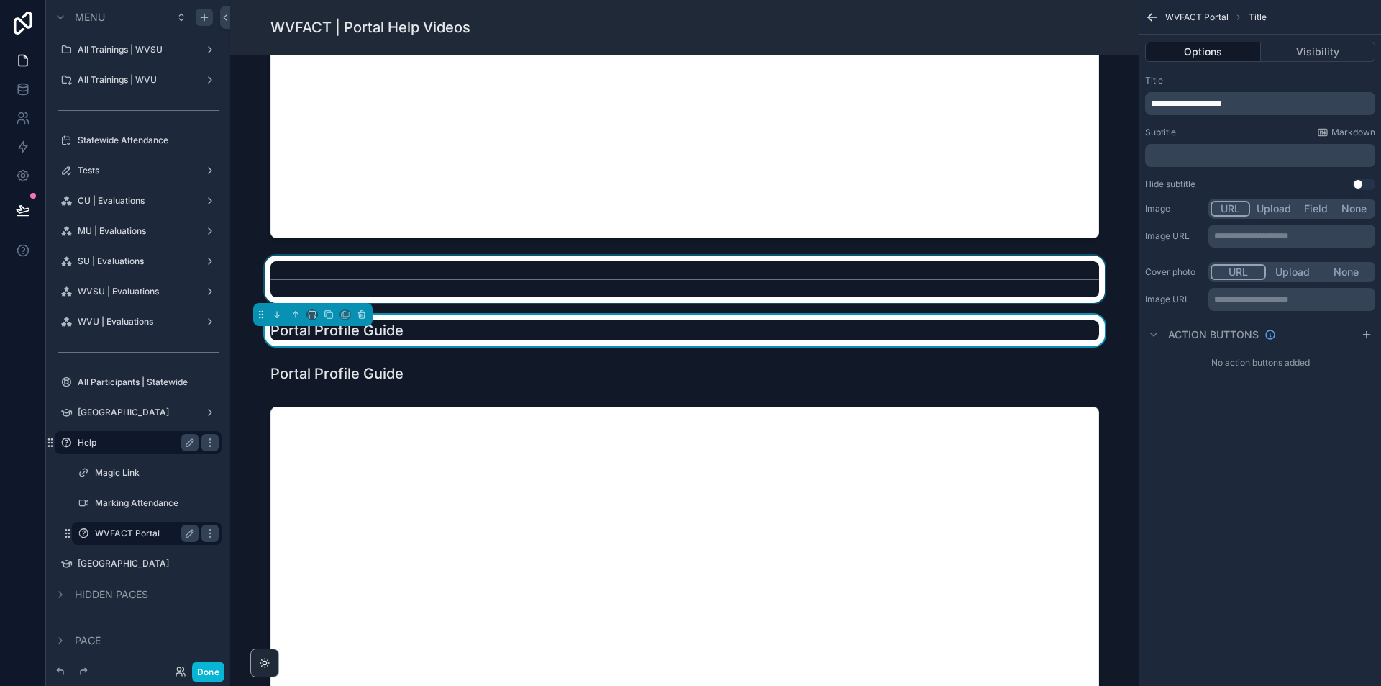
click at [416, 273] on div "scrollable content" at bounding box center [685, 278] width 886 height 47
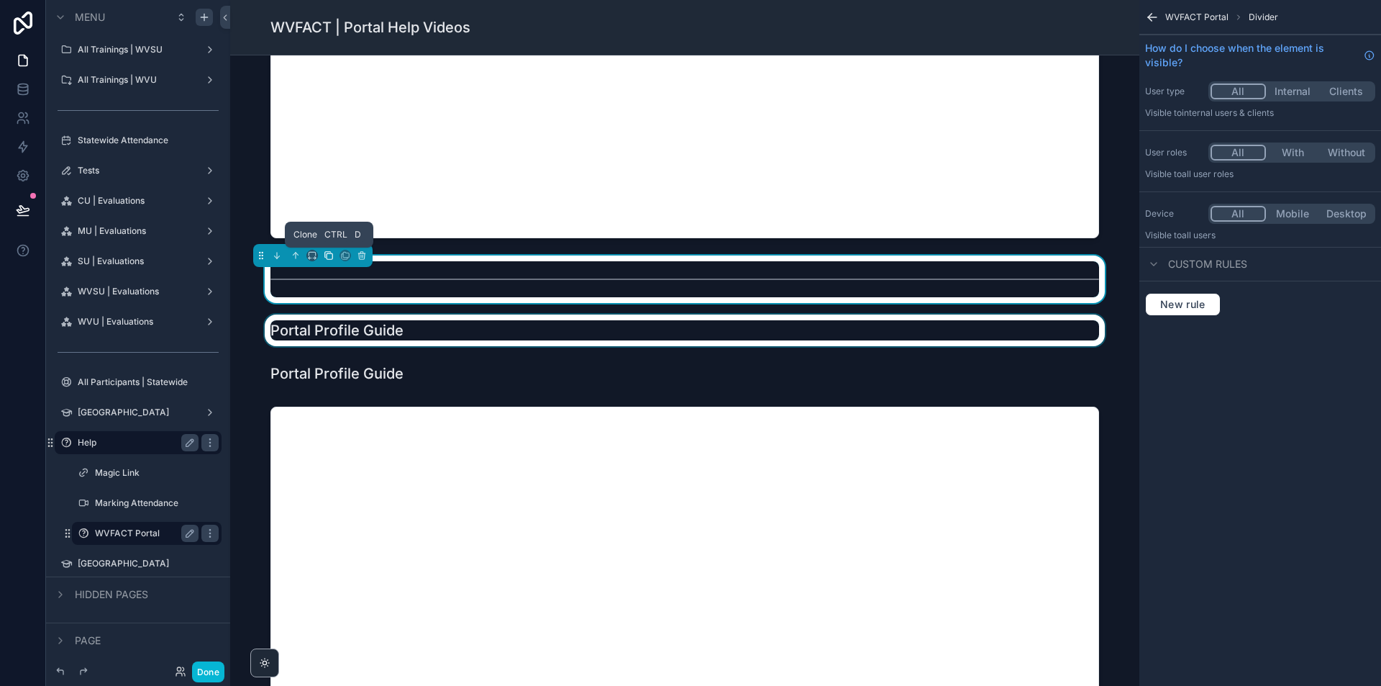
click at [327, 260] on icon "scrollable content" at bounding box center [329, 255] width 10 height 10
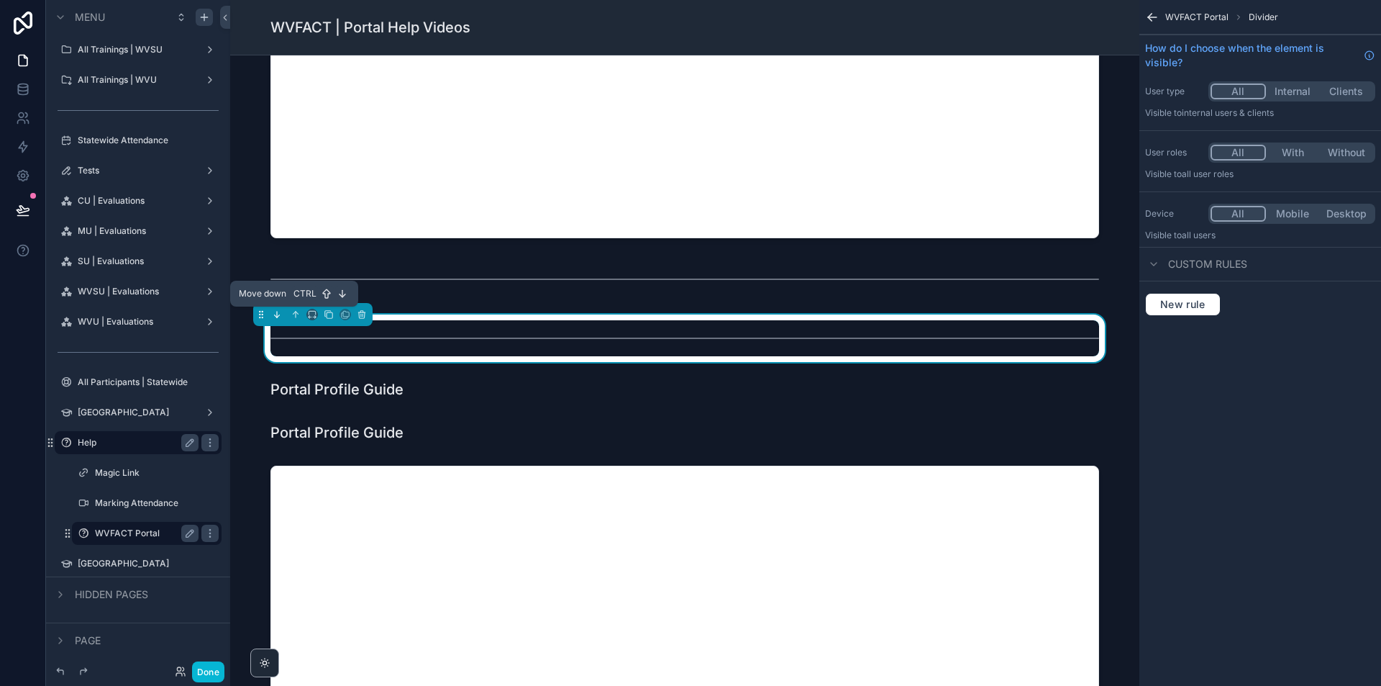
click at [276, 312] on icon "scrollable content" at bounding box center [277, 314] width 10 height 10
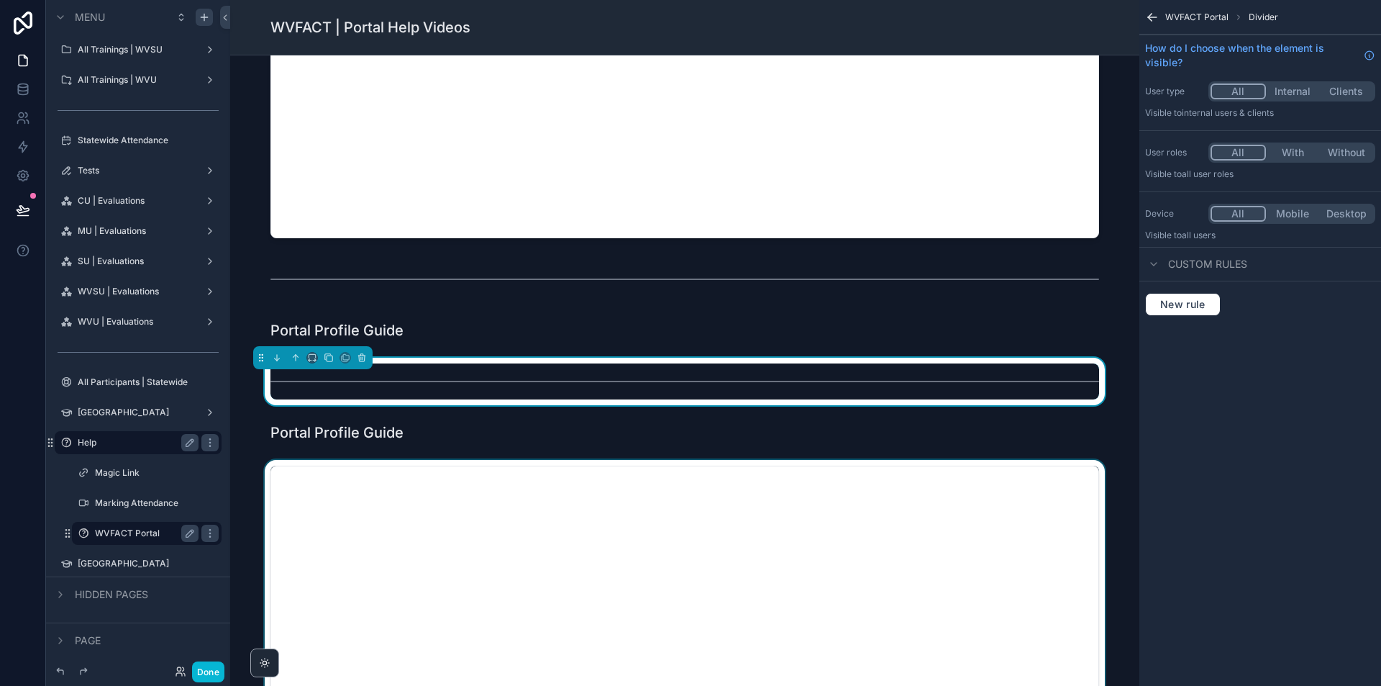
click at [571, 473] on div "scrollable content" at bounding box center [685, 699] width 886 height 478
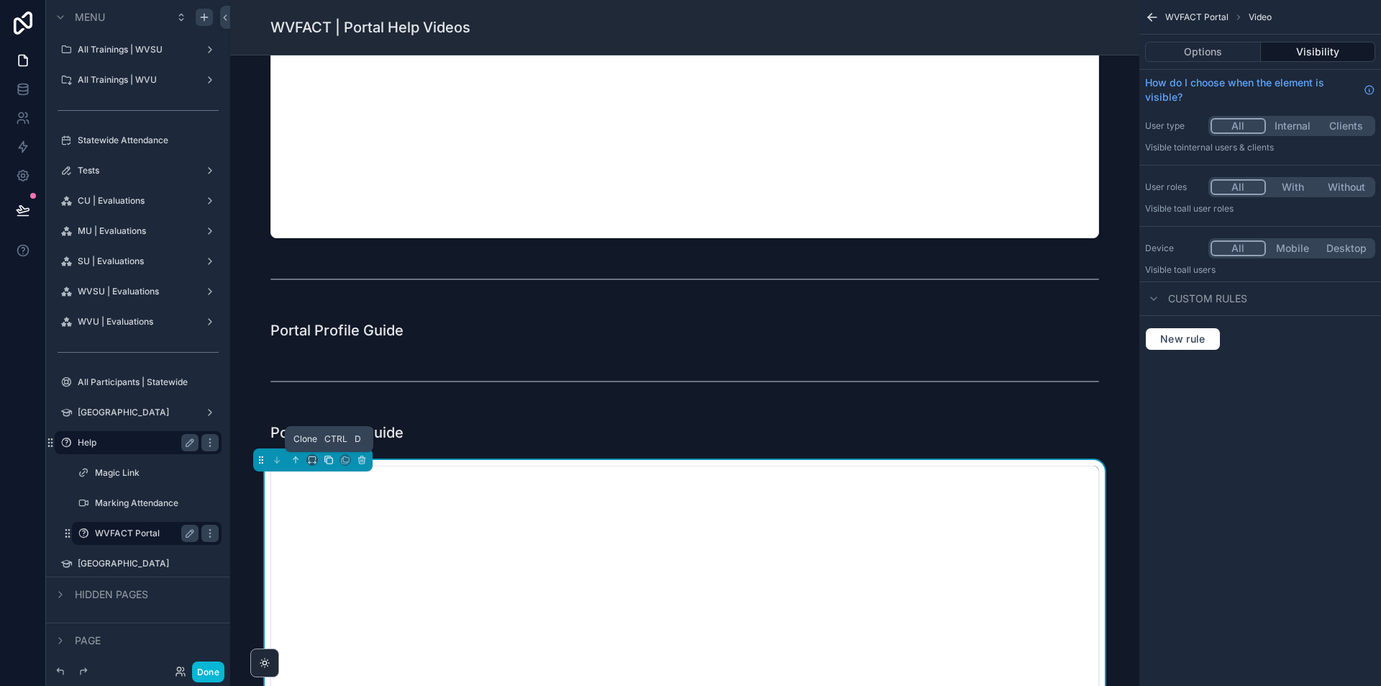
click at [333, 455] on icon "scrollable content" at bounding box center [329, 460] width 10 height 10
click at [455, 461] on div "scrollable content" at bounding box center [685, 699] width 886 height 478
click at [296, 461] on icon "scrollable content" at bounding box center [296, 460] width 0 height 6
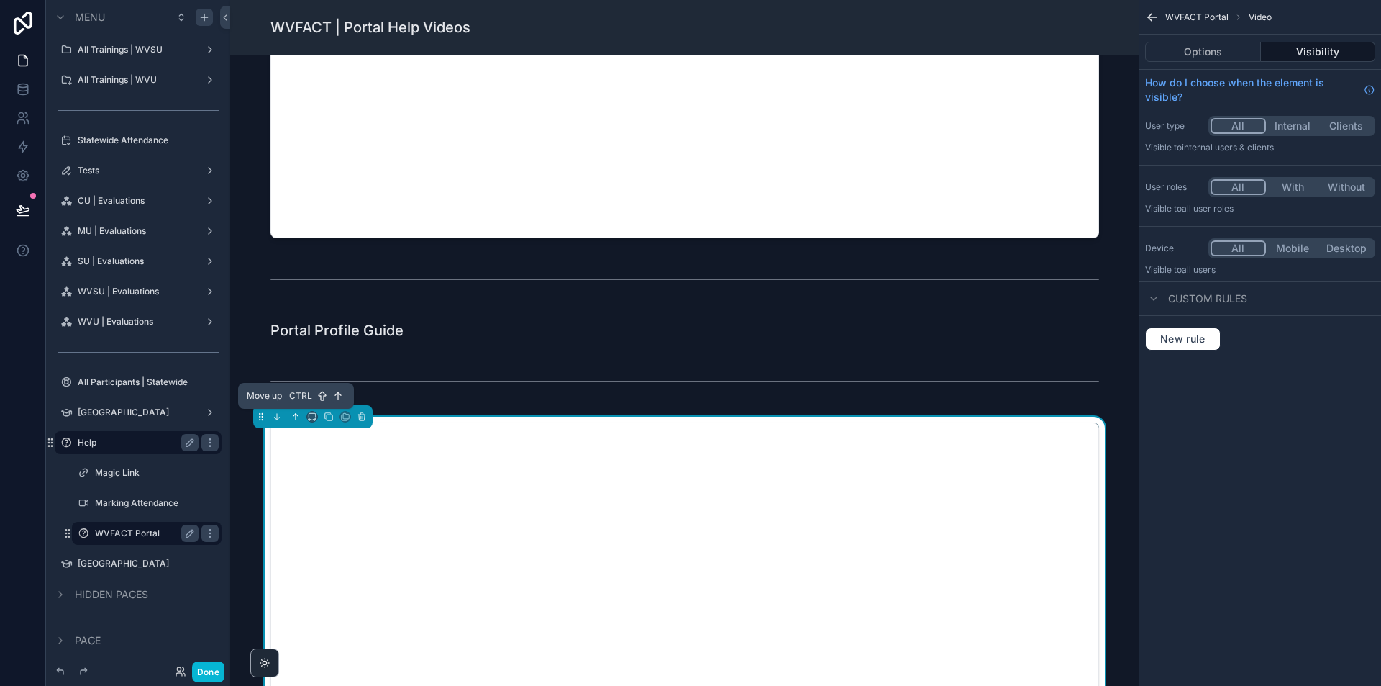
click at [301, 410] on button "scrollable content" at bounding box center [296, 417] width 16 height 16
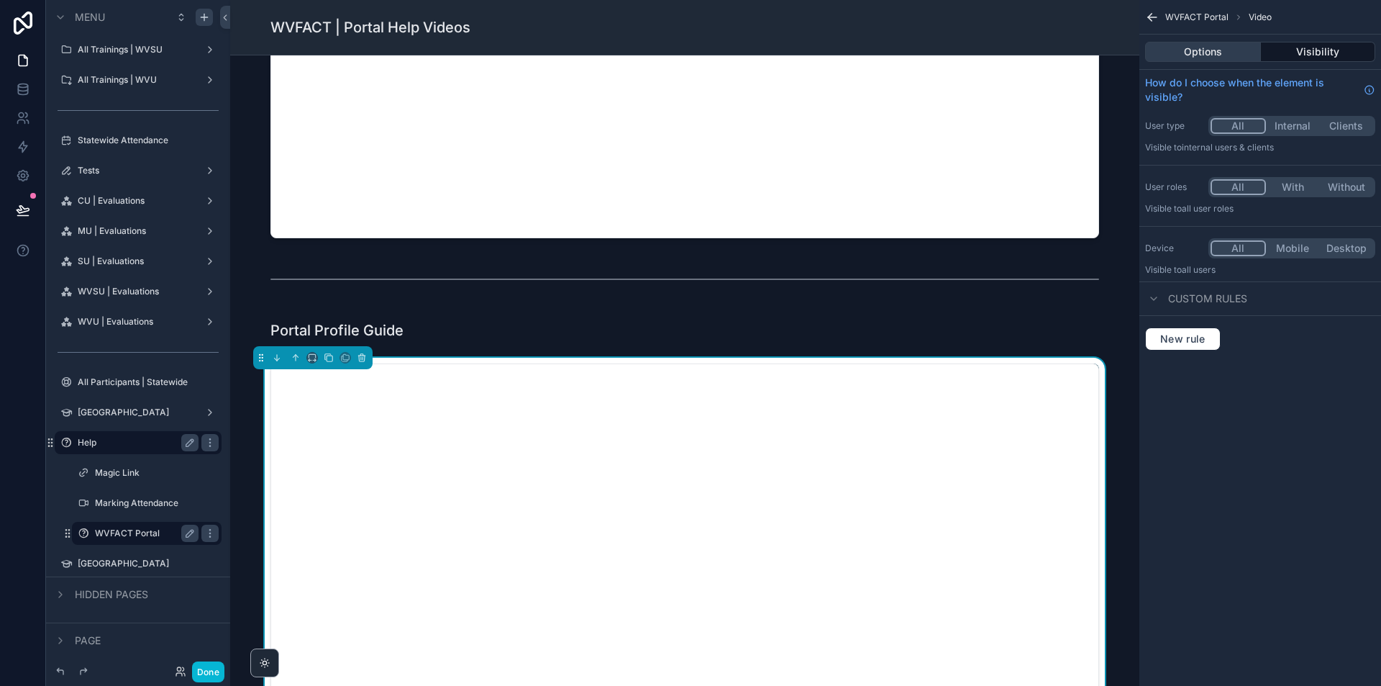
click at [1204, 49] on button "Options" at bounding box center [1203, 52] width 116 height 20
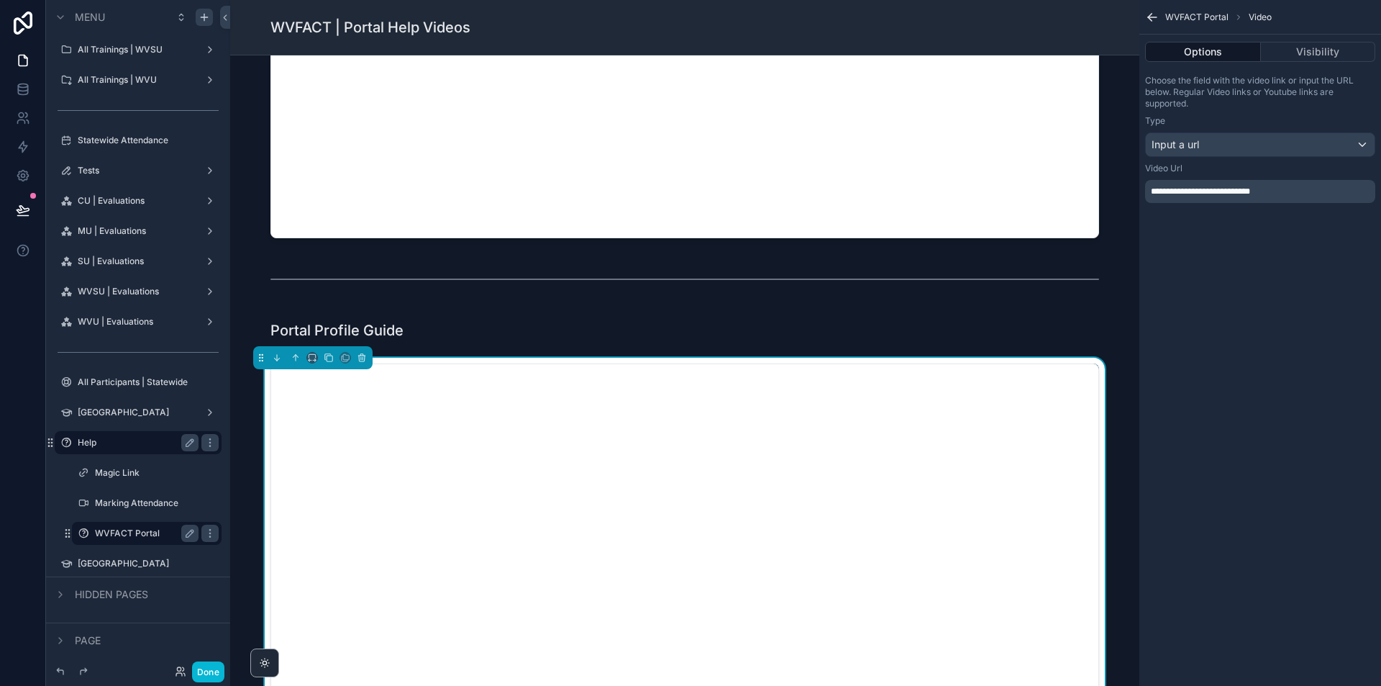
click at [1213, 193] on span "**********" at bounding box center [1200, 191] width 99 height 9
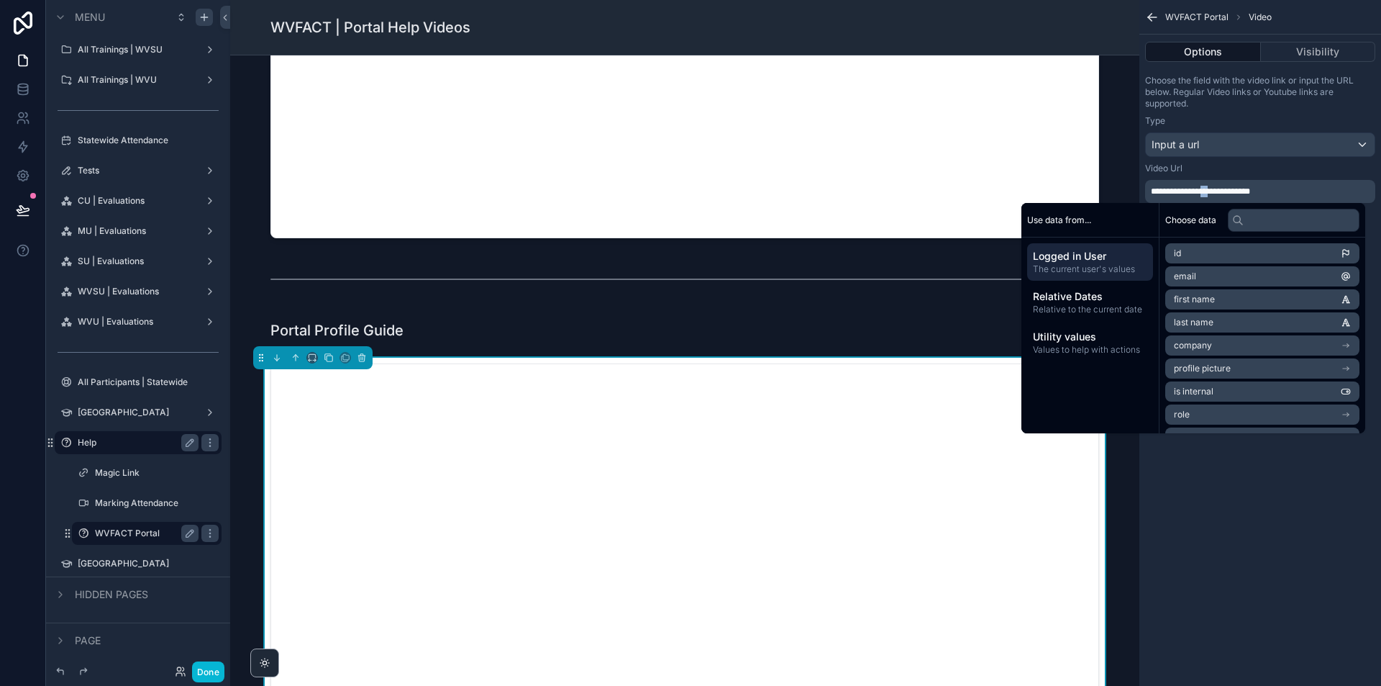
click at [1213, 193] on span "**********" at bounding box center [1200, 191] width 99 height 9
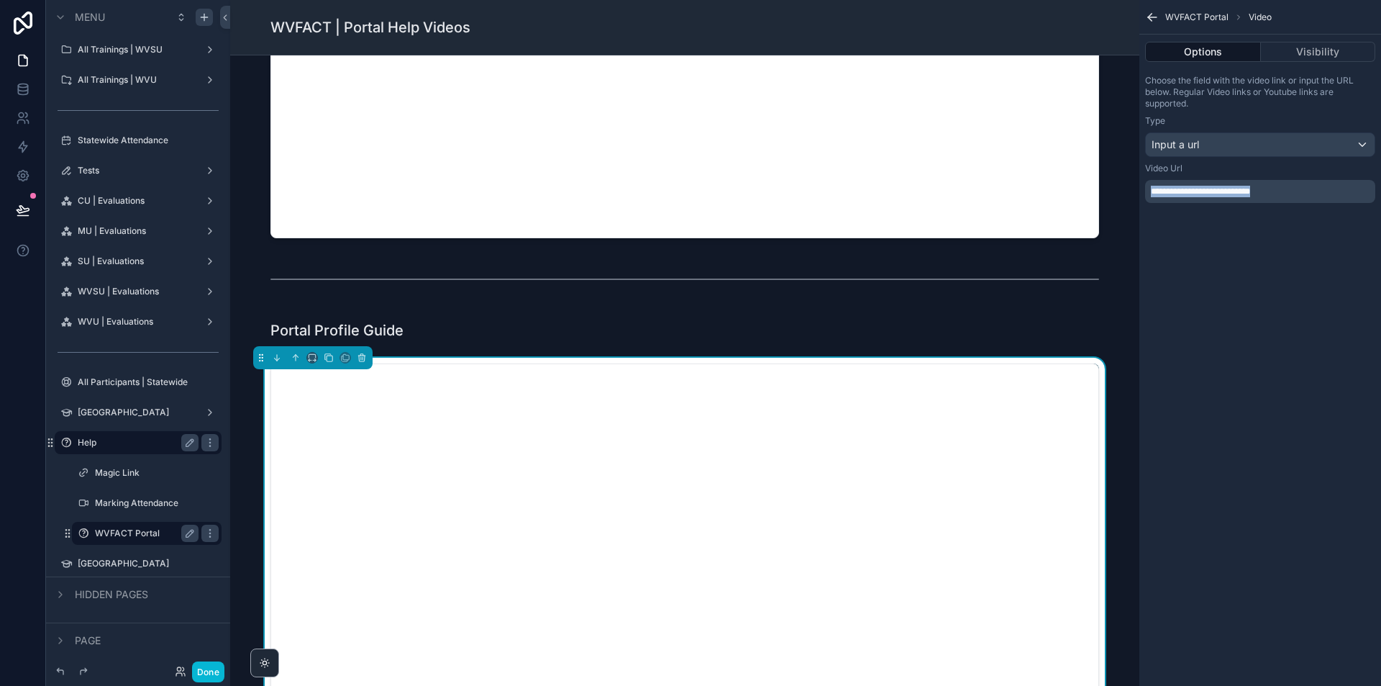
click at [1213, 193] on span "**********" at bounding box center [1200, 191] width 99 height 9
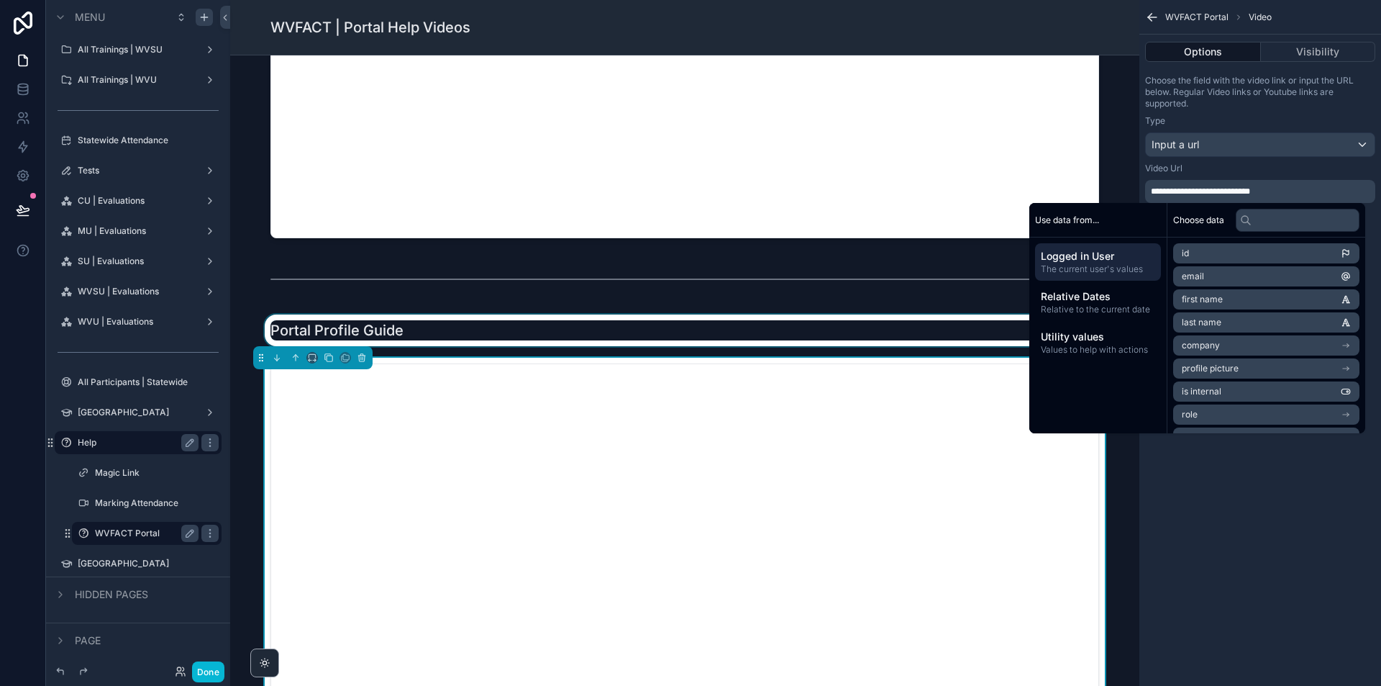
click at [389, 334] on div "scrollable content" at bounding box center [685, 330] width 886 height 32
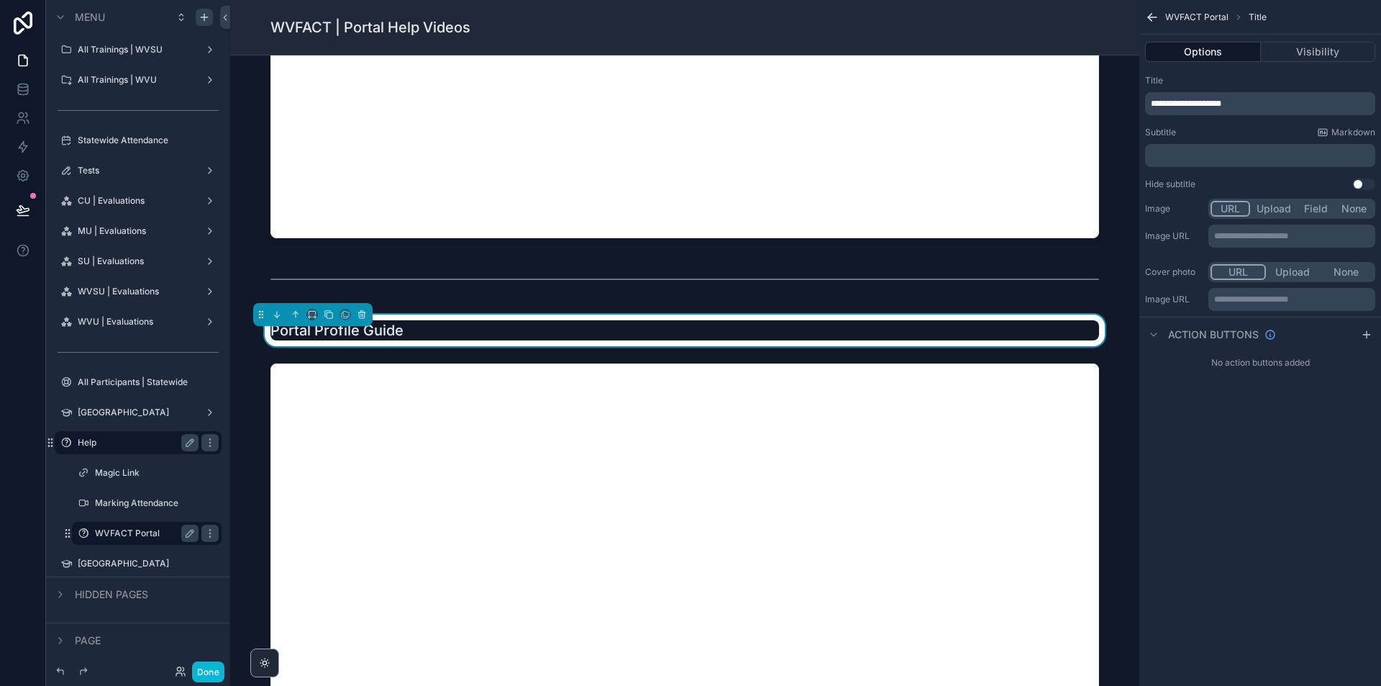
click at [1245, 112] on div "**********" at bounding box center [1260, 103] width 230 height 23
click at [1178, 106] on span "**********" at bounding box center [1186, 103] width 71 height 9
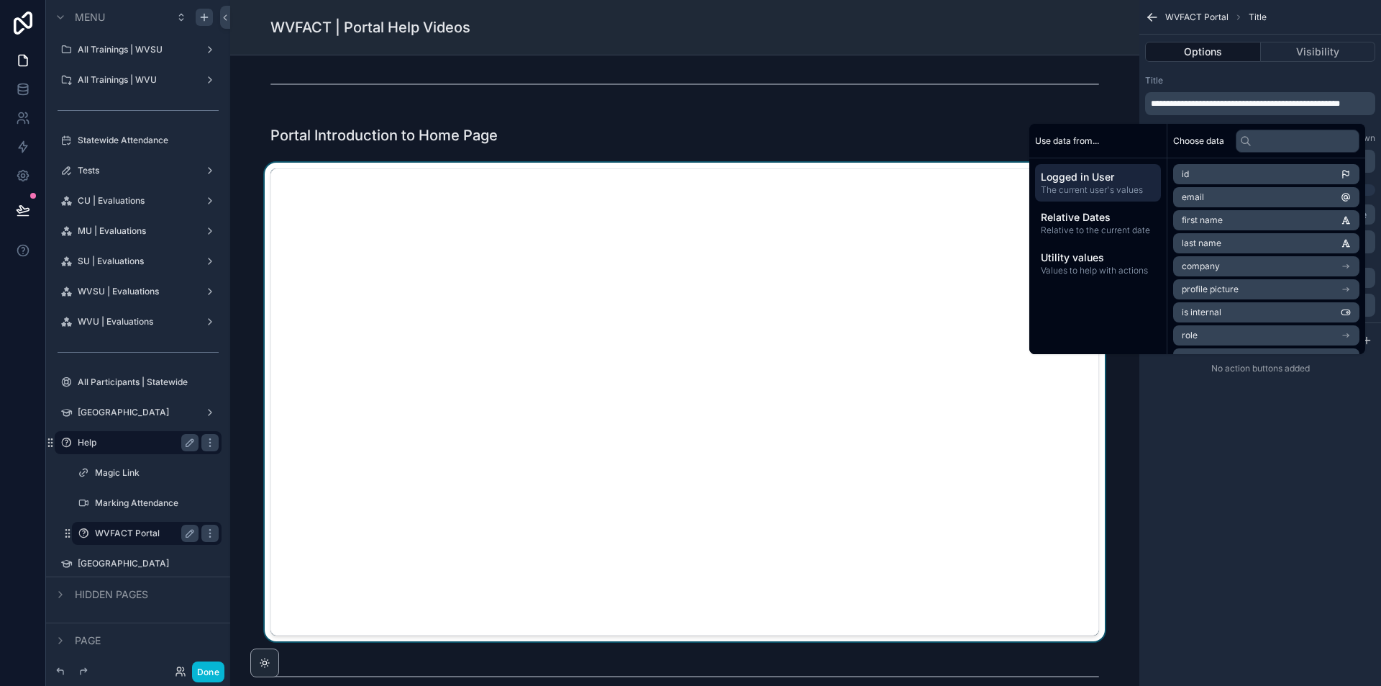
scroll to position [0, 0]
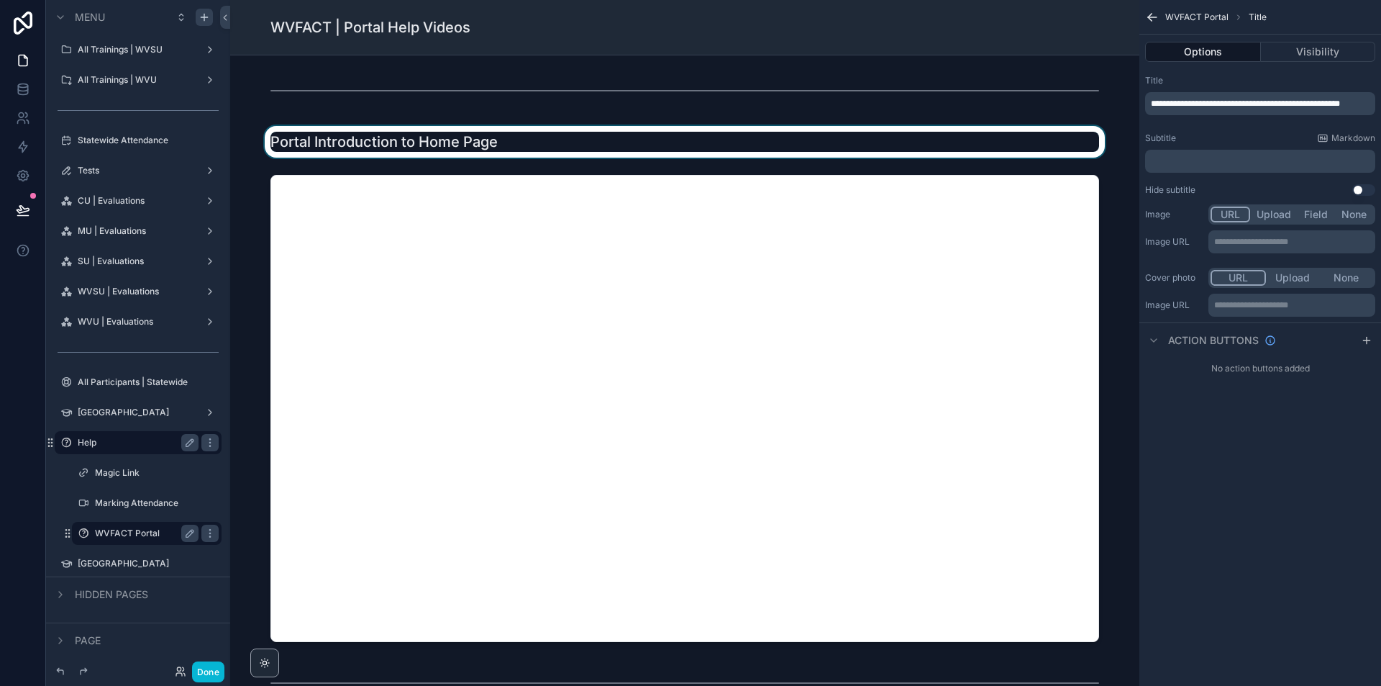
click at [410, 144] on div "scrollable content" at bounding box center [685, 142] width 886 height 32
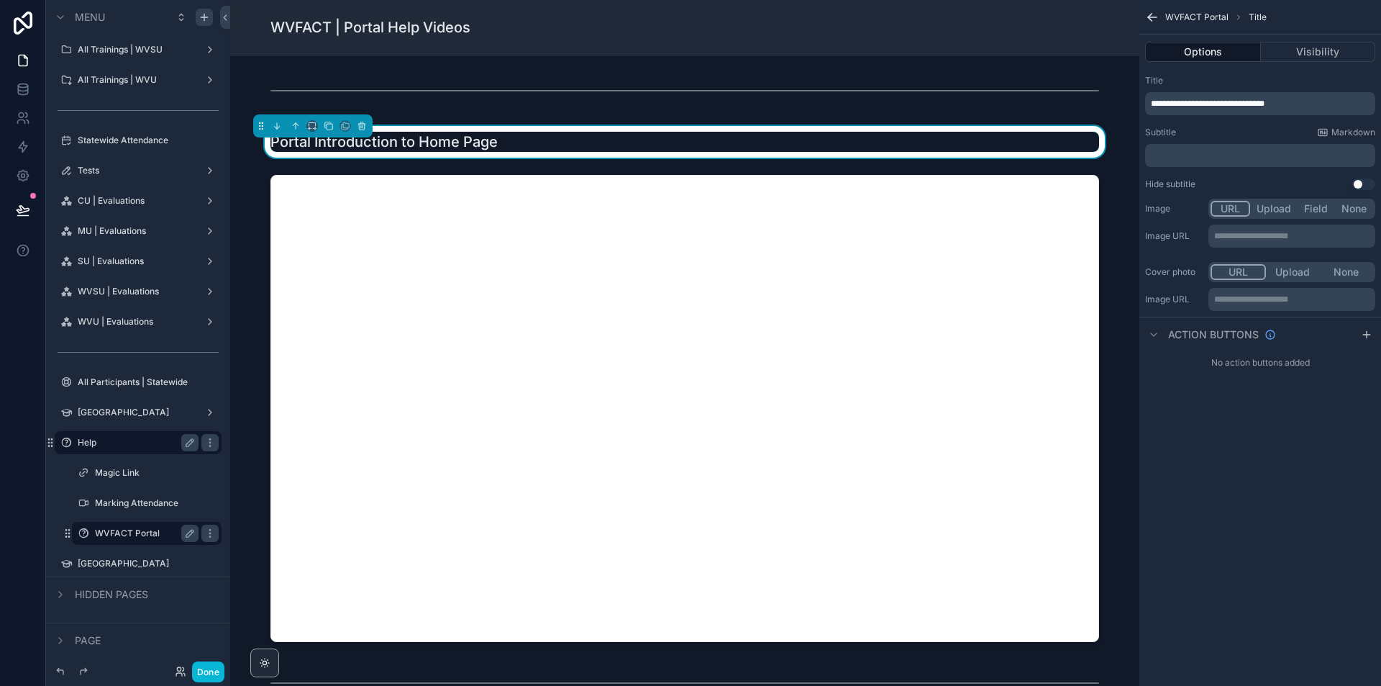
click at [1171, 104] on span "**********" at bounding box center [1208, 103] width 114 height 9
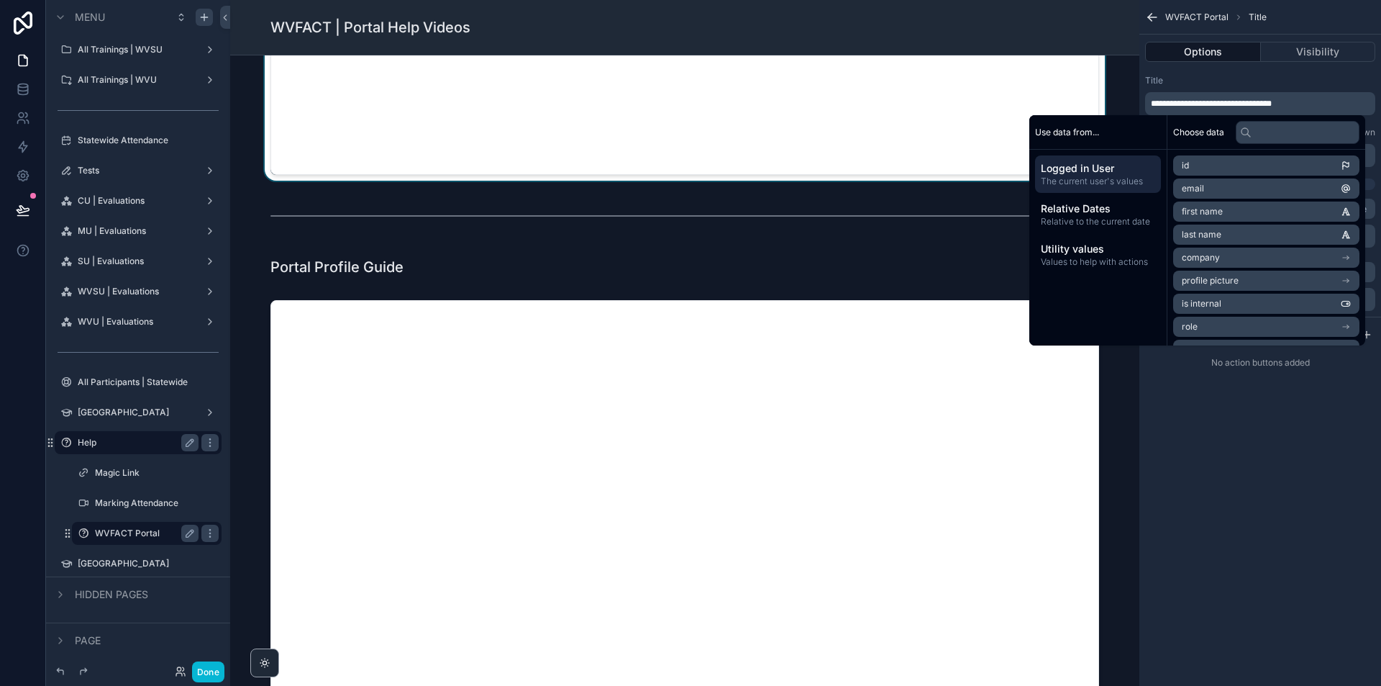
scroll to position [1079, 0]
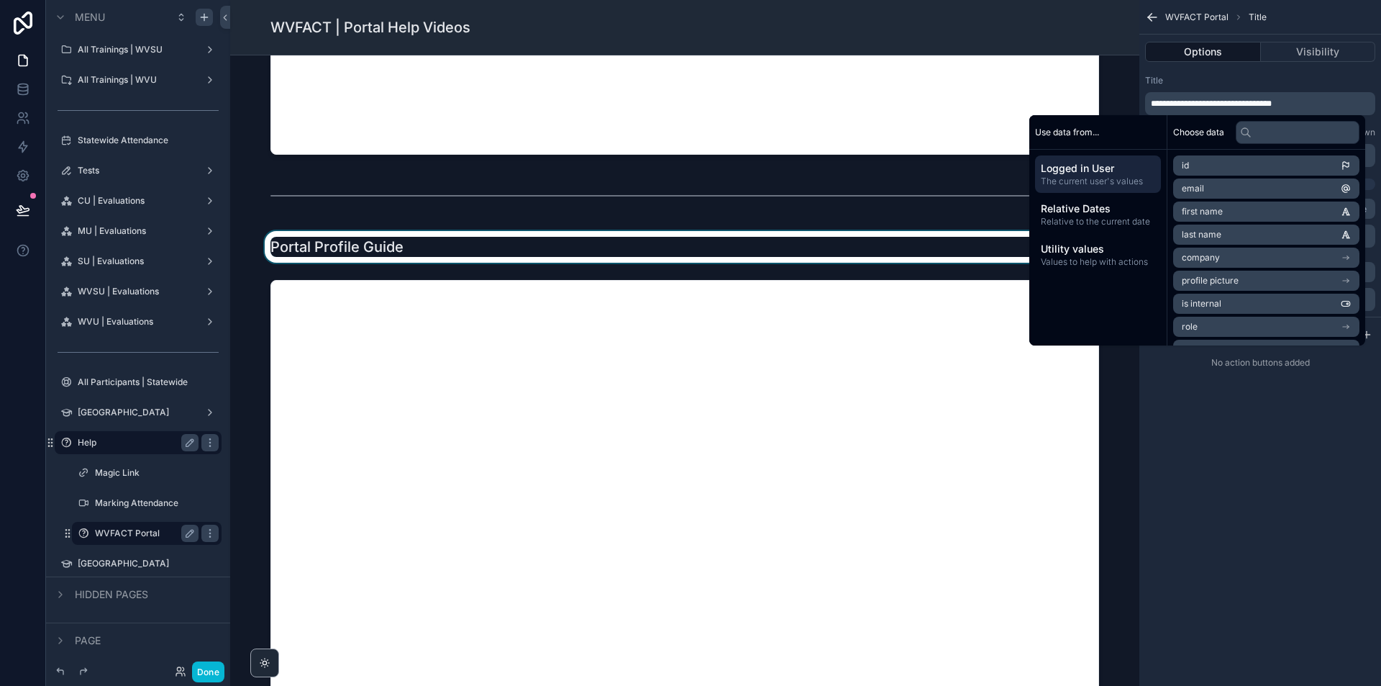
click at [381, 251] on div "scrollable content" at bounding box center [685, 247] width 886 height 32
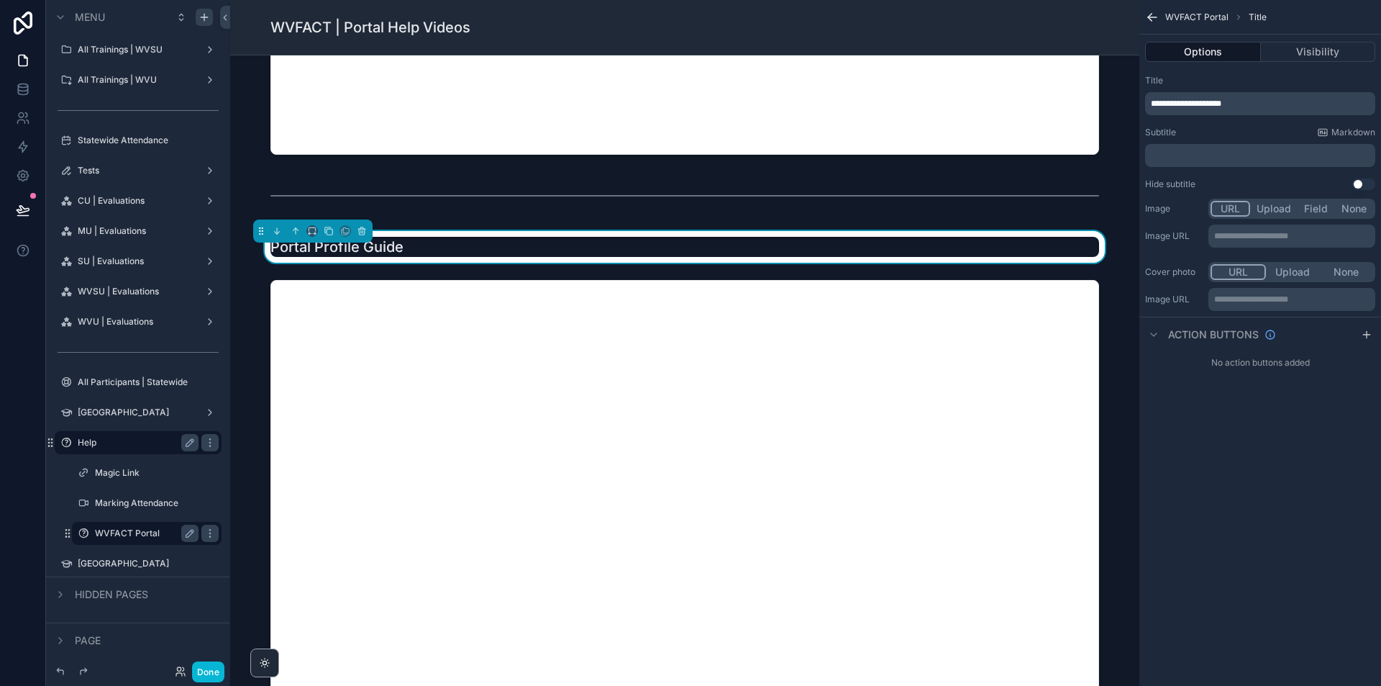
click at [1245, 104] on p "**********" at bounding box center [1262, 104] width 222 height 12
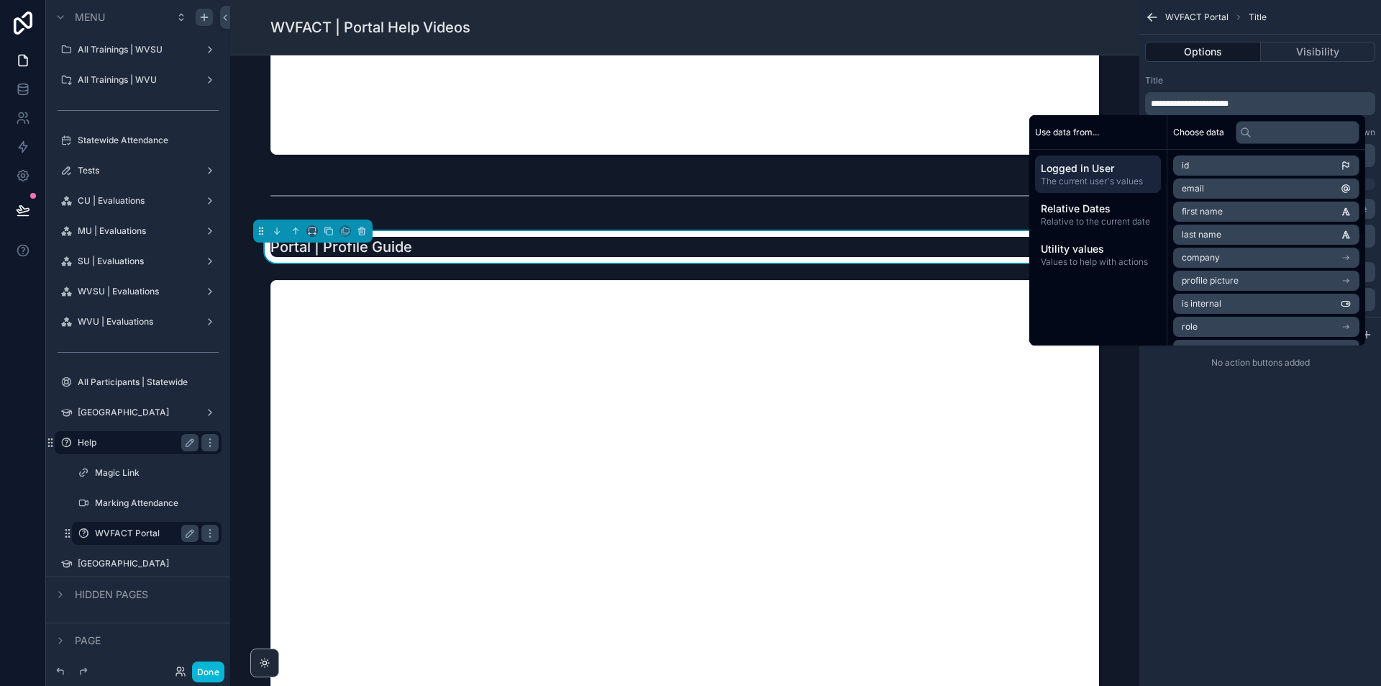
click at [1121, 423] on div "Portal | Introduction to Home Page Portal | How to Access the Rounds and Mark A…" at bounding box center [684, 195] width 909 height 2438
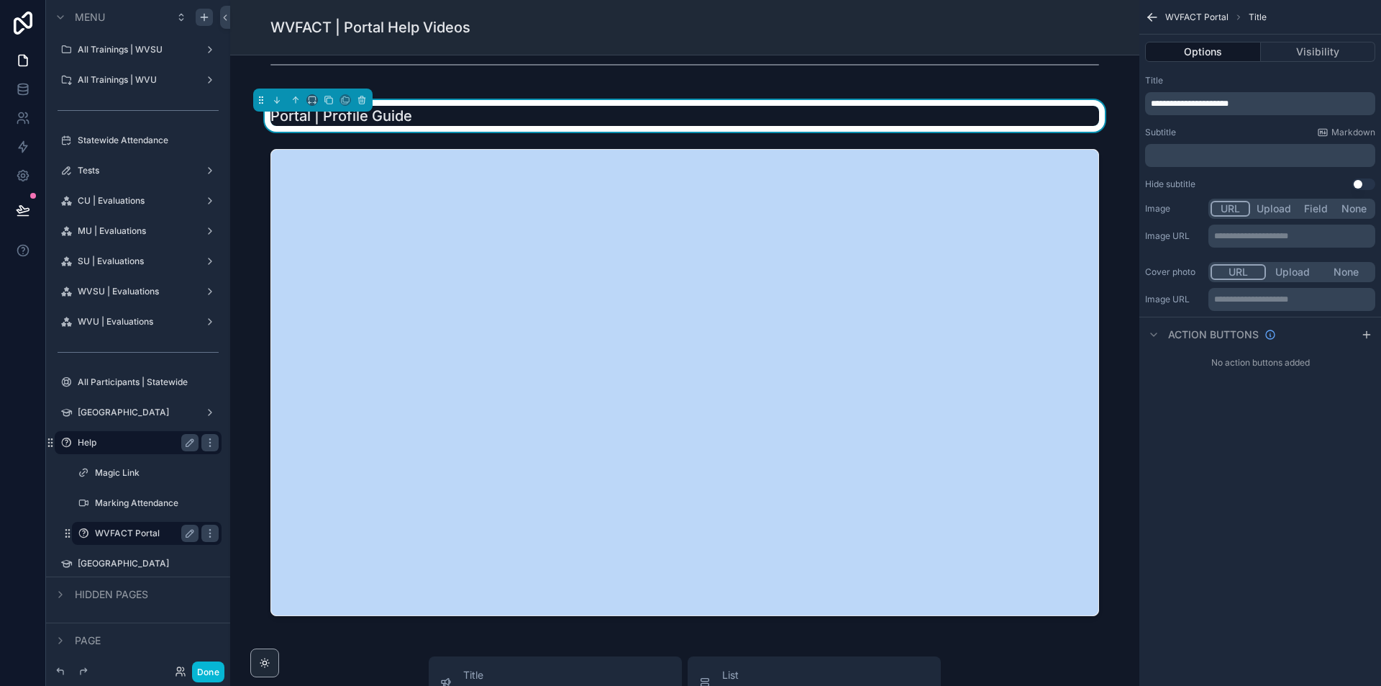
scroll to position [1295, 0]
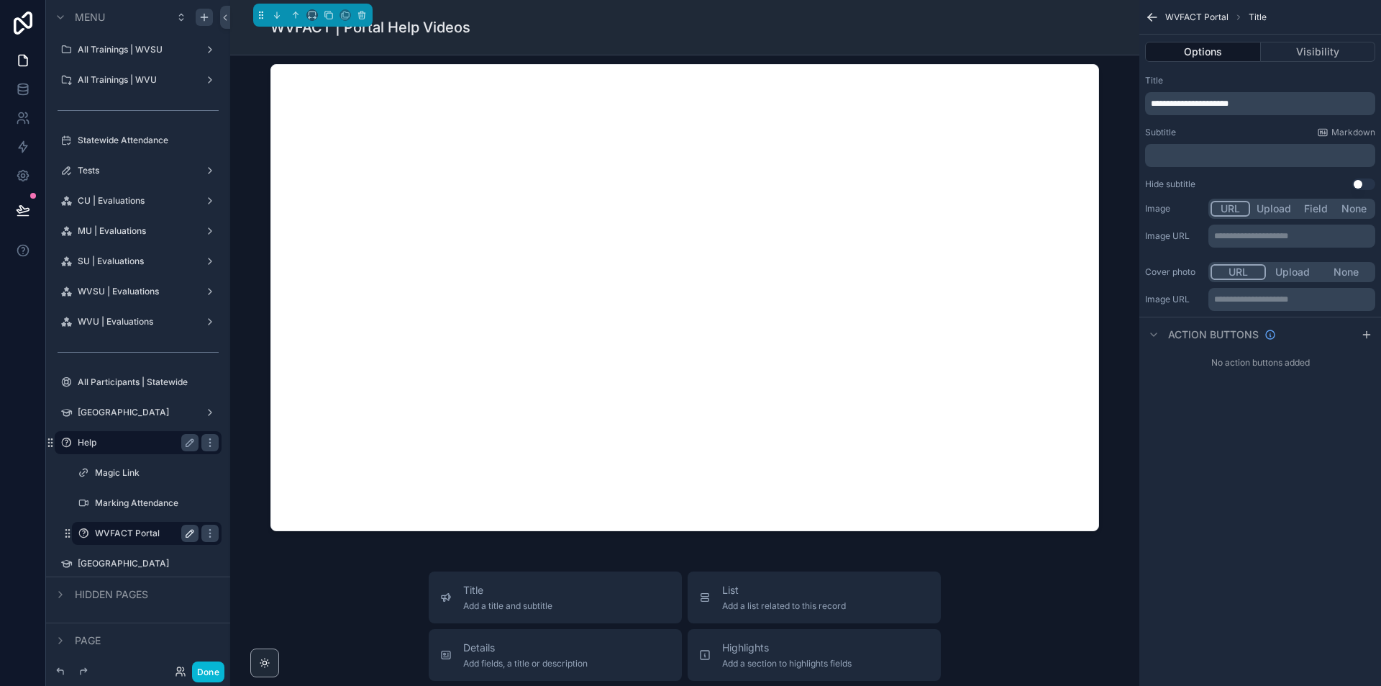
click at [186, 530] on icon "scrollable content" at bounding box center [190, 533] width 12 height 12
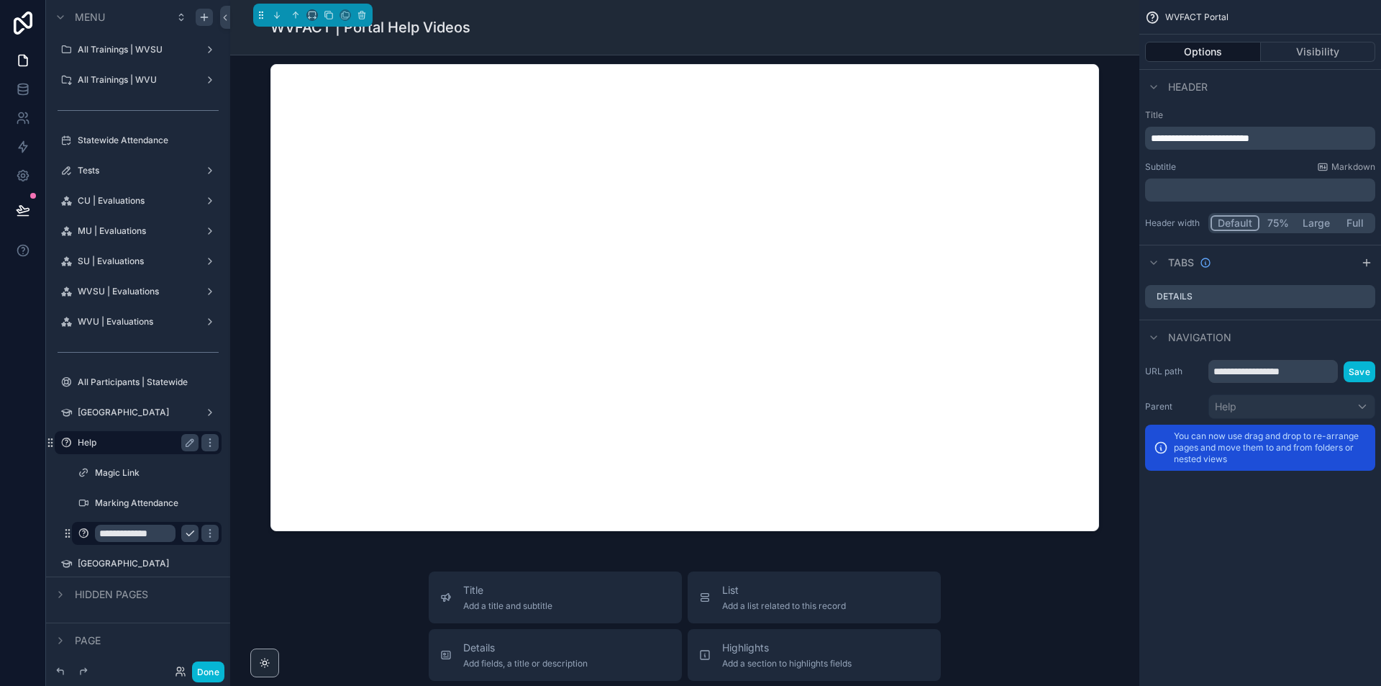
click at [163, 530] on input "**********" at bounding box center [135, 532] width 81 height 17
click at [161, 529] on input "**********" at bounding box center [135, 532] width 81 height 17
click at [128, 533] on input "**********" at bounding box center [135, 532] width 81 height 17
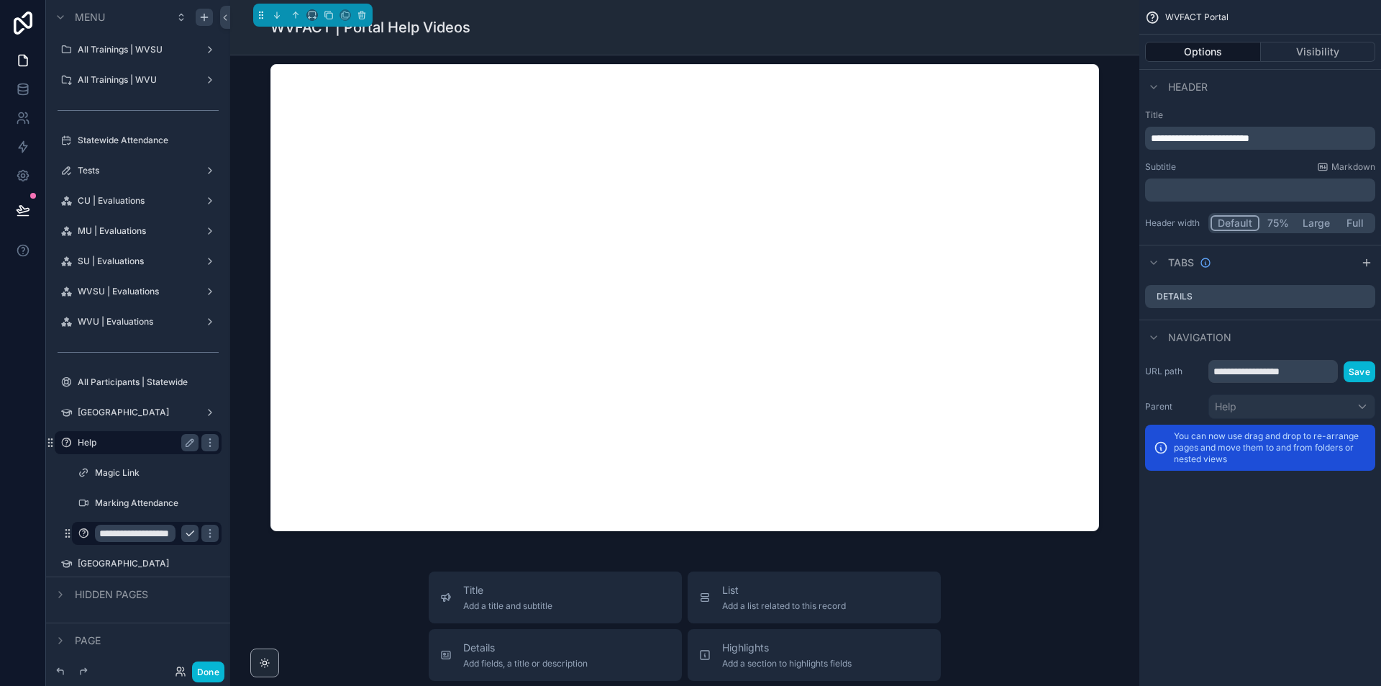
scroll to position [0, 22]
type input "**********"
click at [191, 530] on icon "scrollable content" at bounding box center [190, 533] width 12 height 12
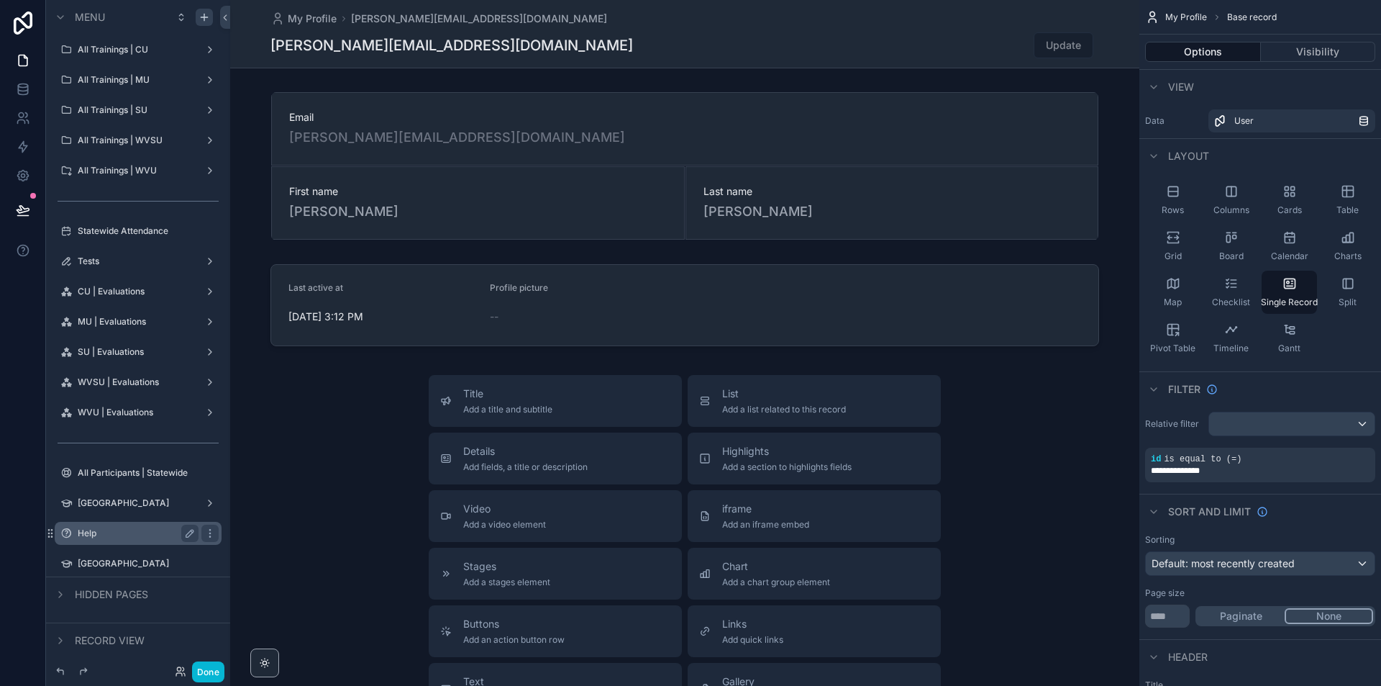
click at [165, 527] on label "Help" at bounding box center [135, 533] width 115 height 12
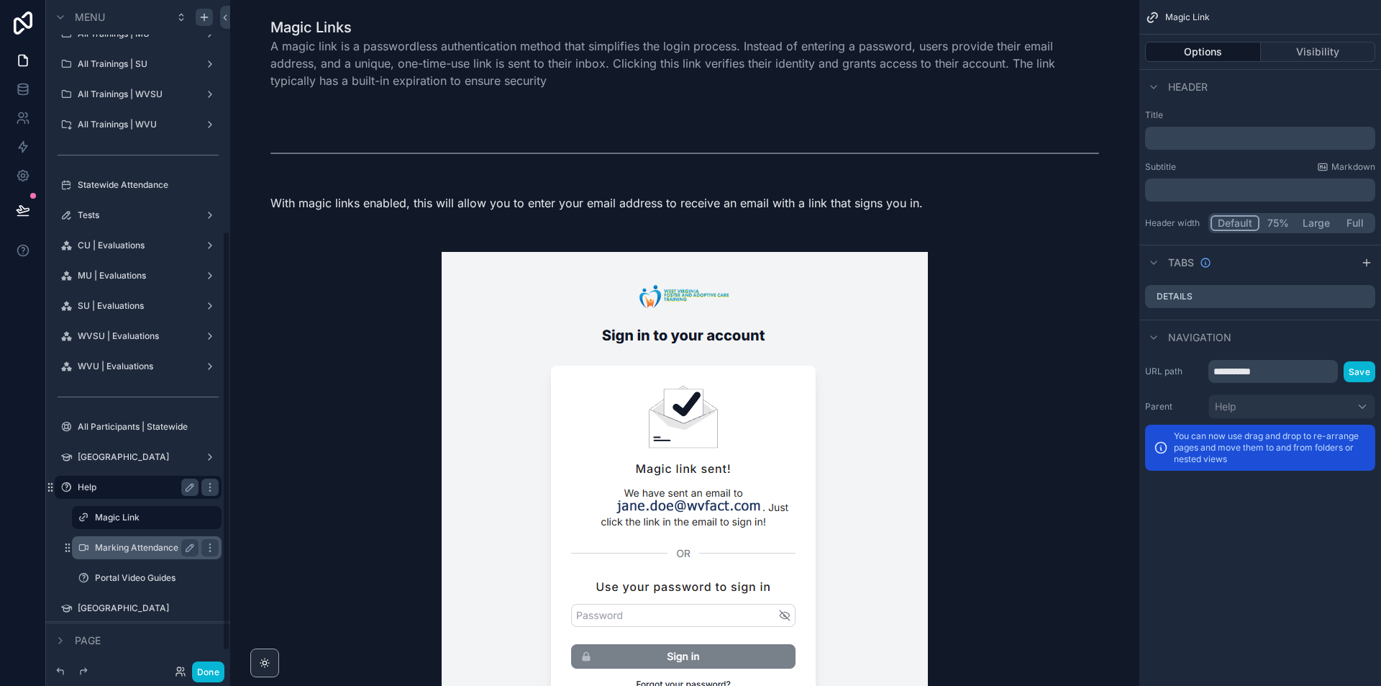
scroll to position [376, 0]
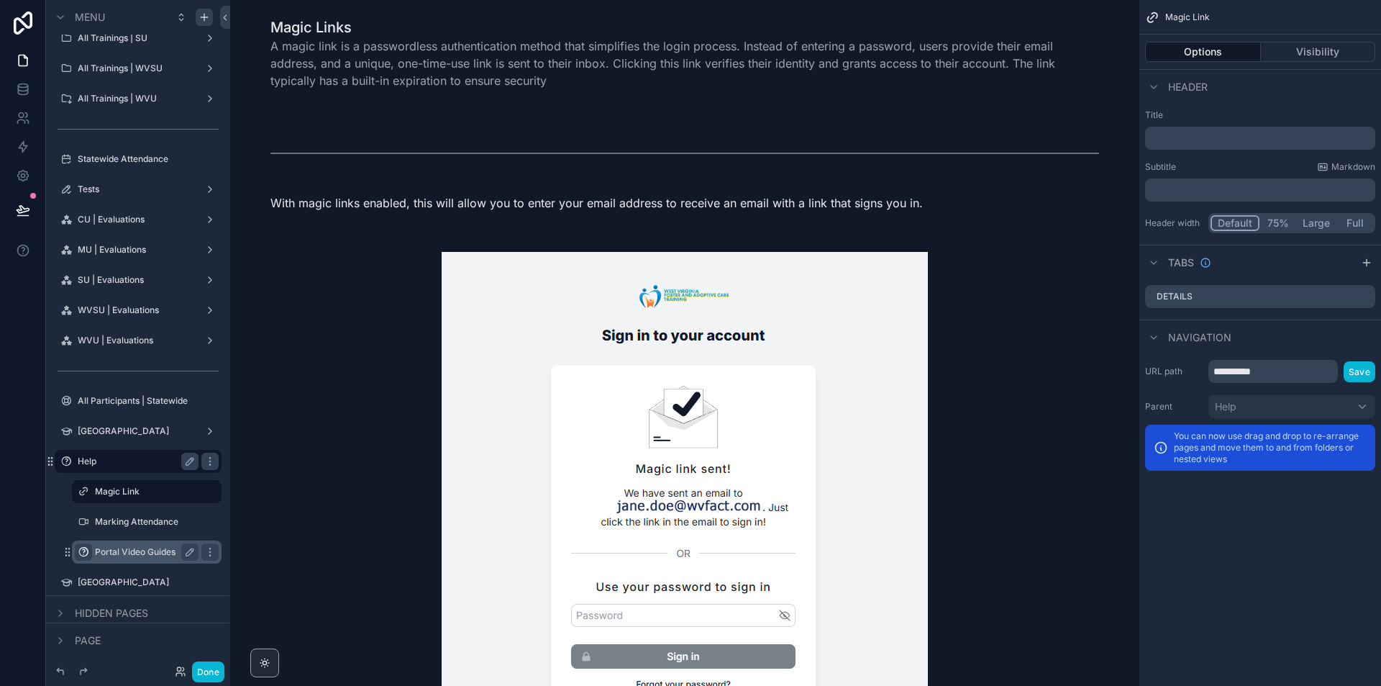
click at [85, 545] on div "scrollable content" at bounding box center [83, 551] width 17 height 17
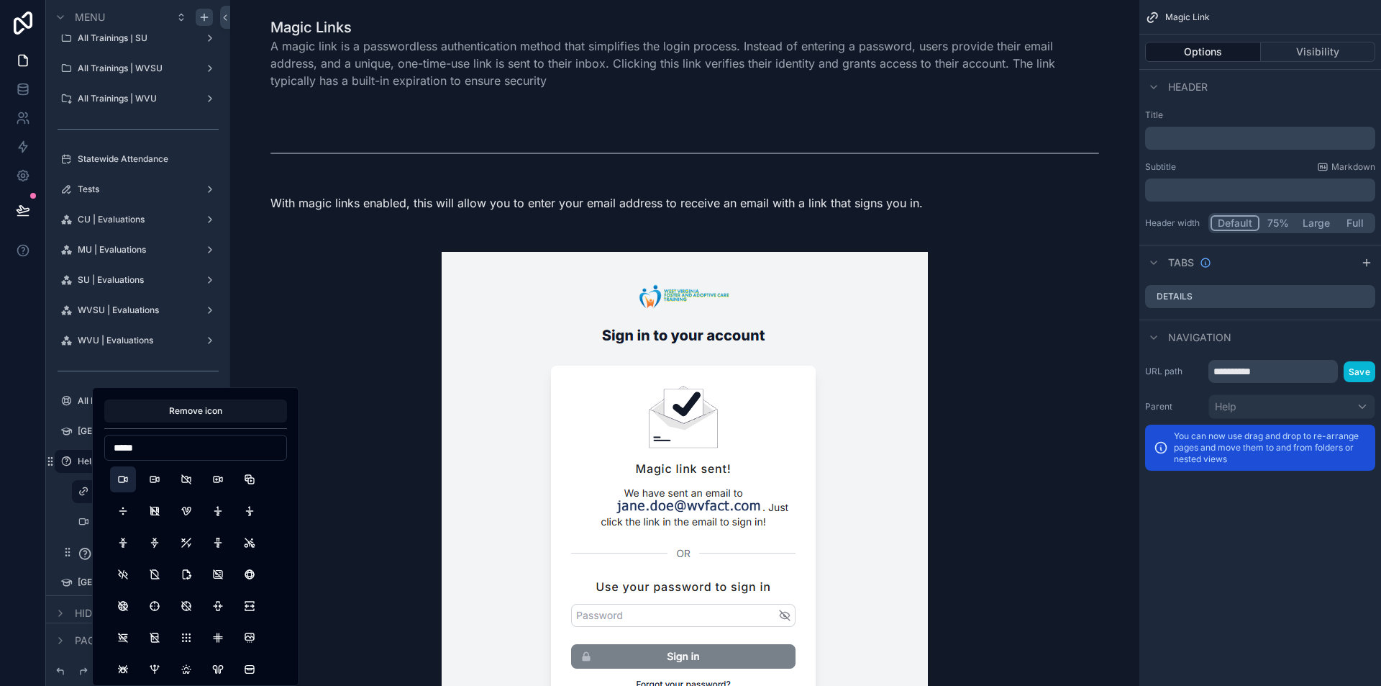
type input "*****"
click at [121, 482] on button "Video" at bounding box center [123, 479] width 26 height 26
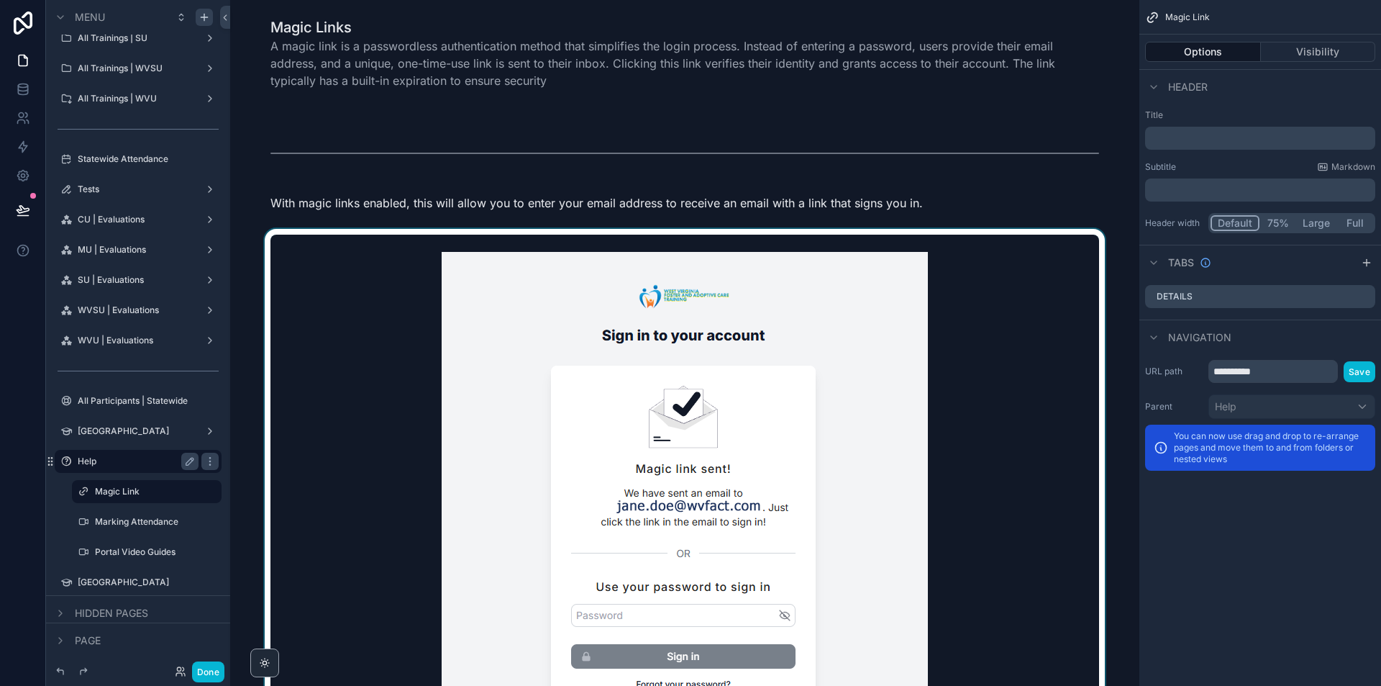
click at [315, 475] on div "scrollable content" at bounding box center [685, 498] width 886 height 539
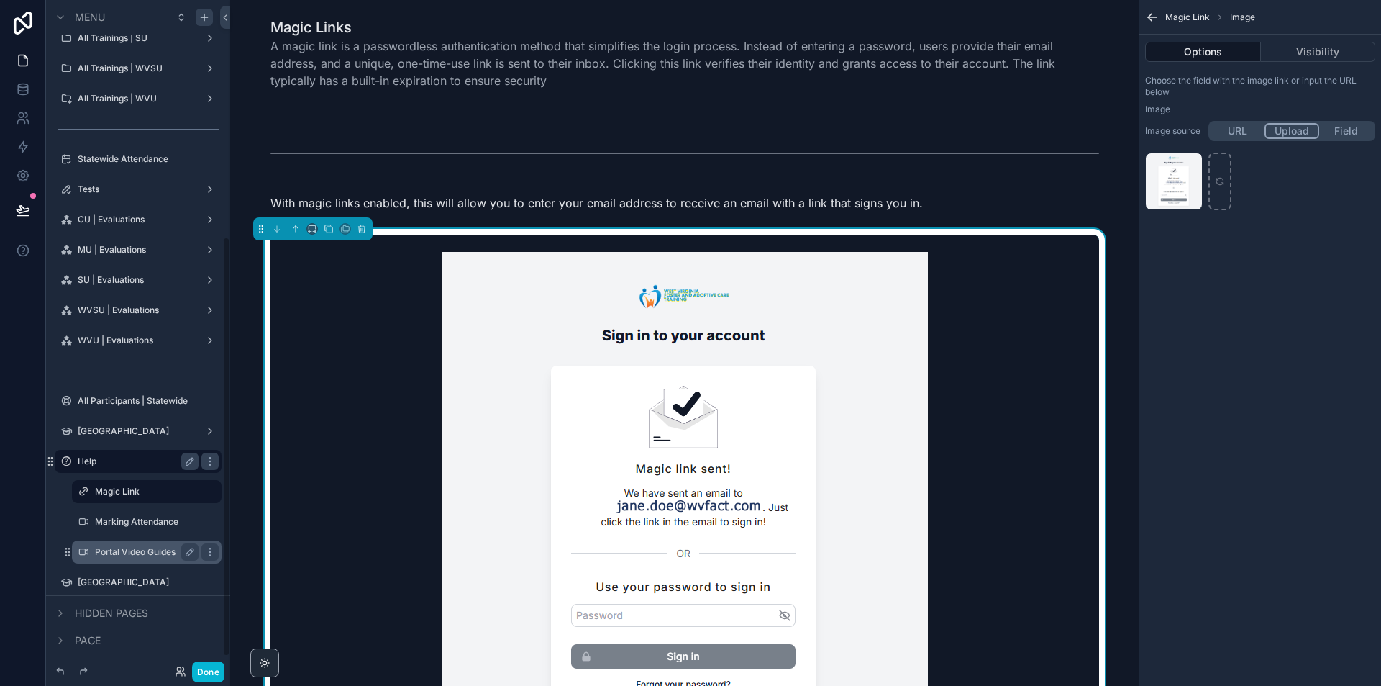
click at [123, 545] on div "Portal Video Guides" at bounding box center [147, 551] width 104 height 17
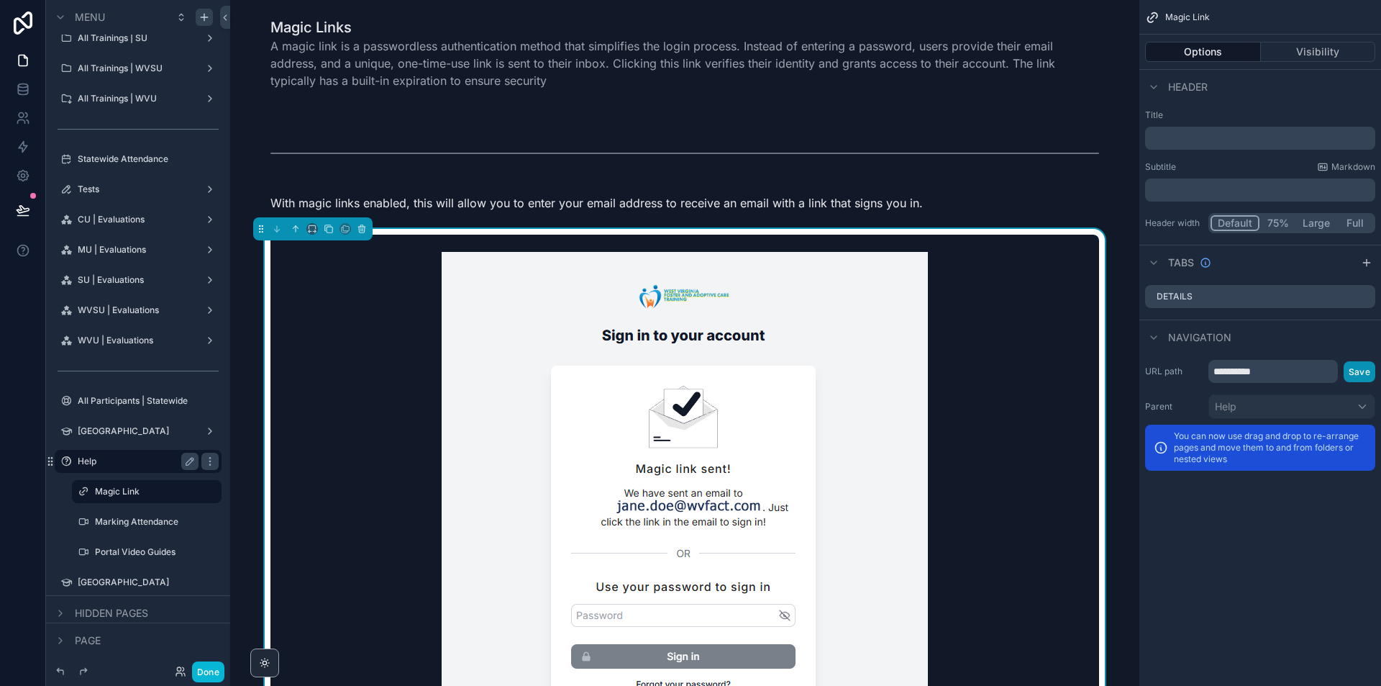
click at [1373, 370] on button "Save" at bounding box center [1360, 371] width 32 height 21
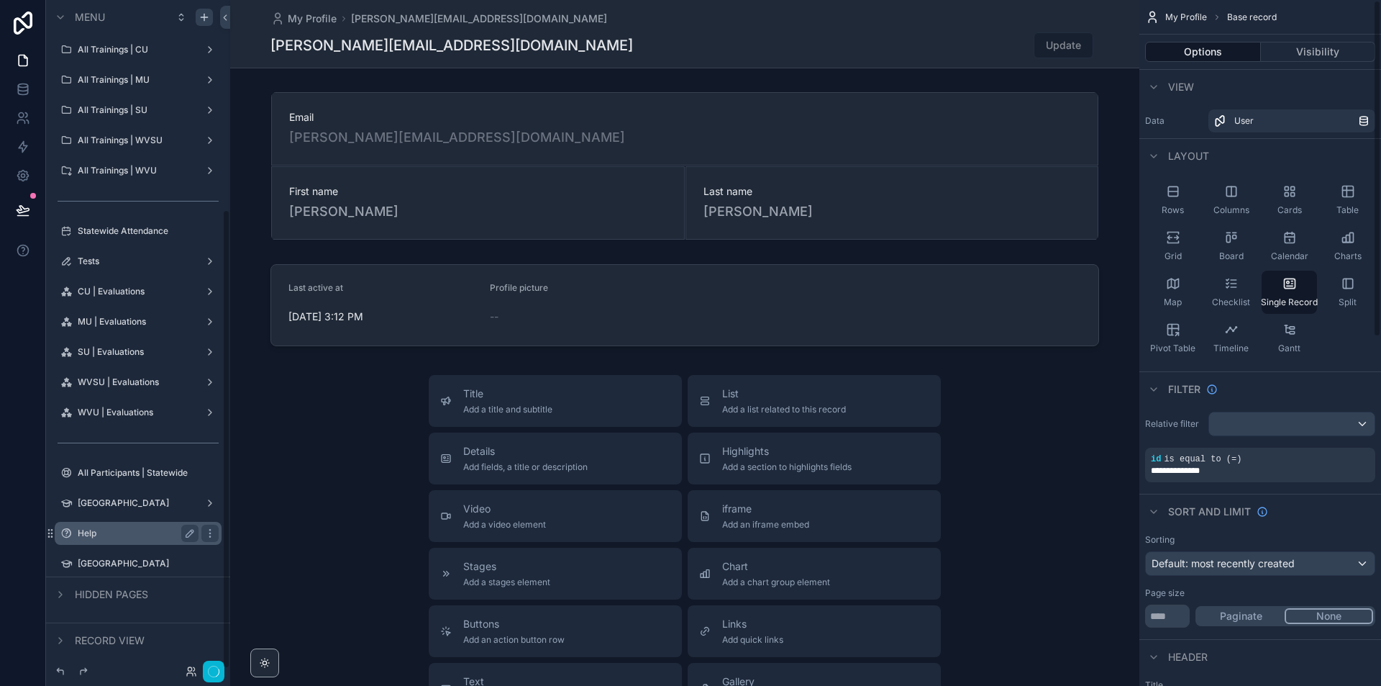
scroll to position [304, 0]
click at [107, 538] on div "Help" at bounding box center [138, 532] width 121 height 17
click at [107, 538] on label "Help" at bounding box center [135, 533] width 115 height 12
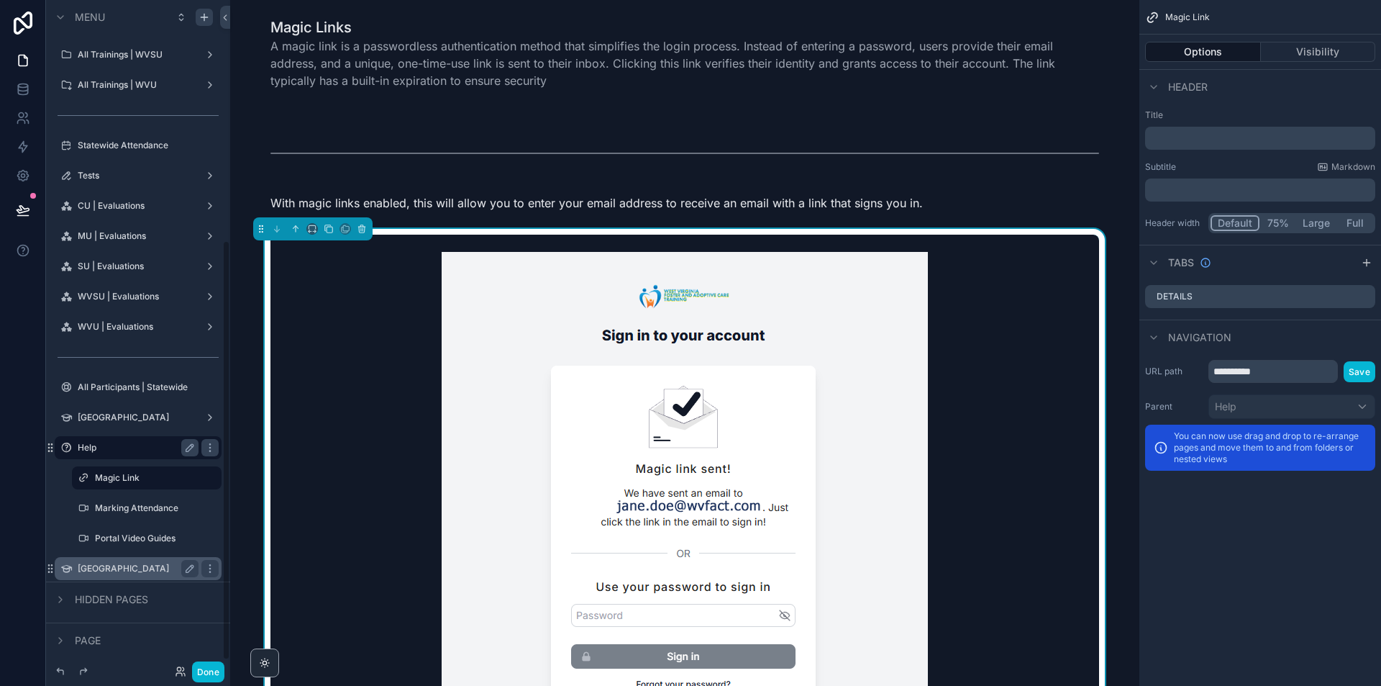
scroll to position [395, 0]
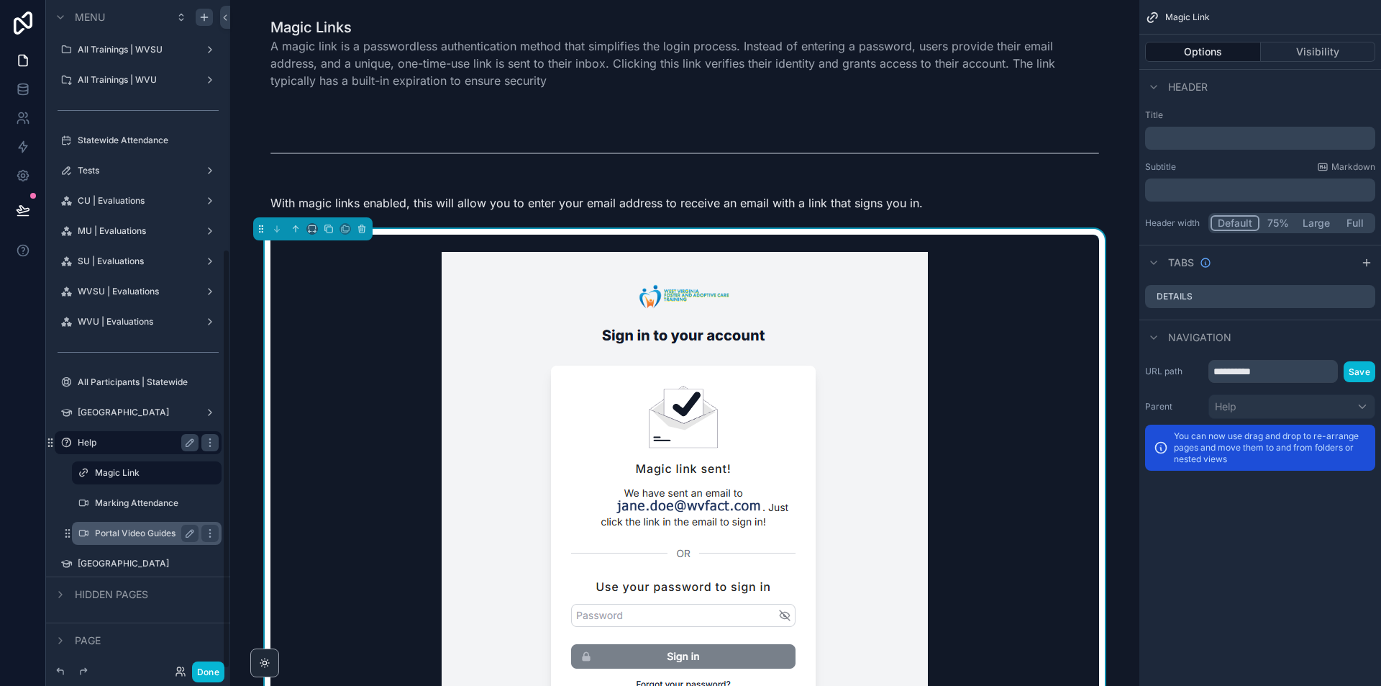
click at [133, 537] on label "Portal Video Guides" at bounding box center [144, 533] width 98 height 12
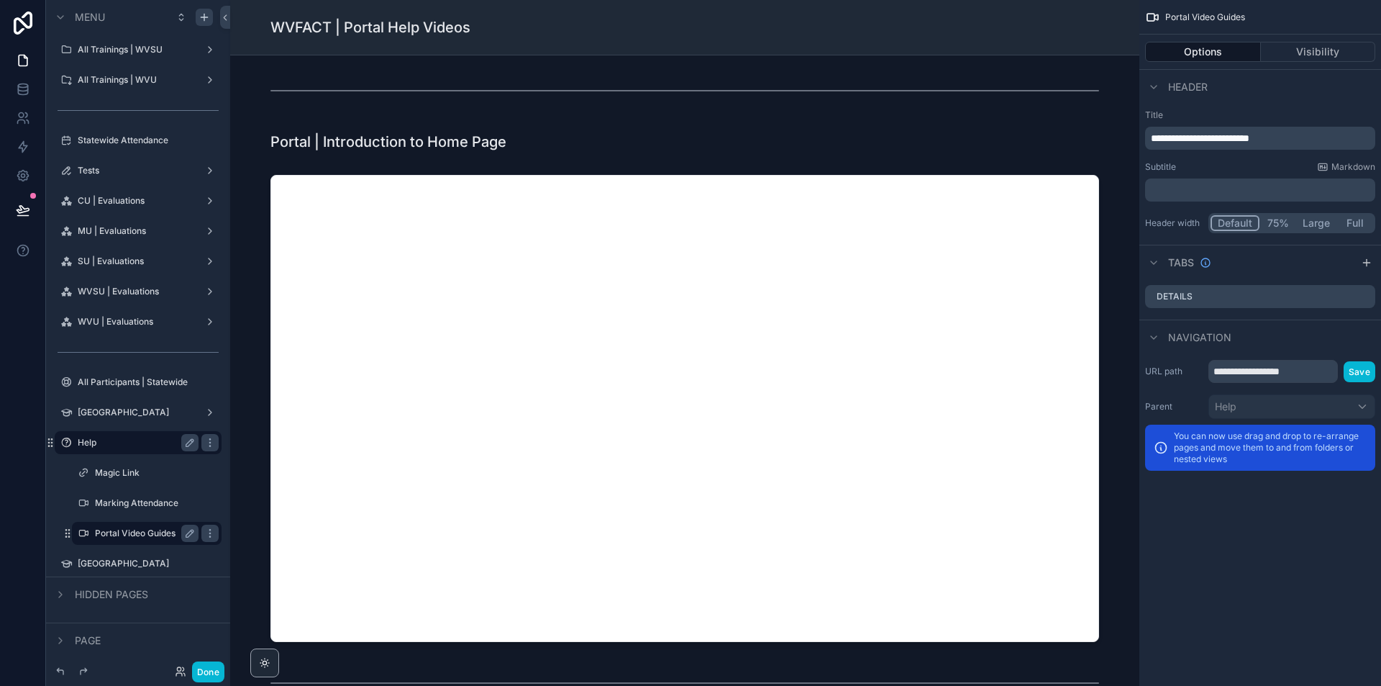
click at [1241, 140] on span "**********" at bounding box center [1200, 138] width 99 height 10
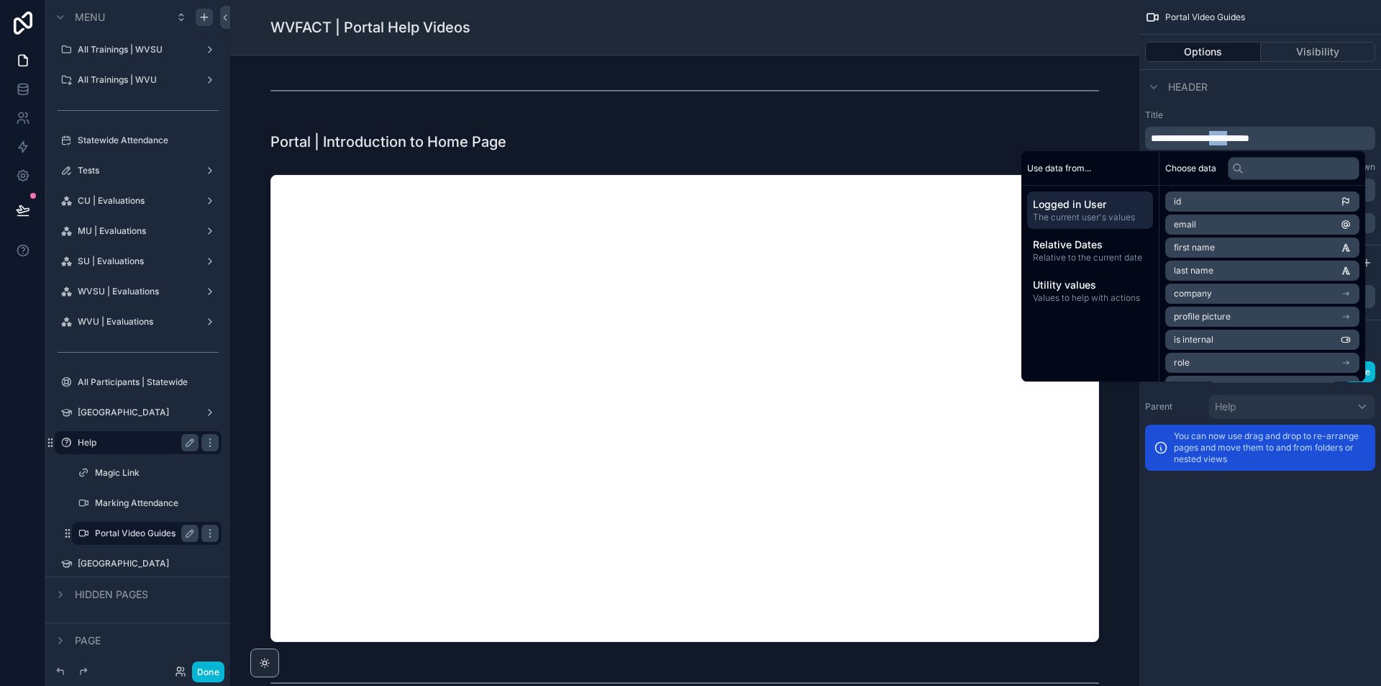
click at [1241, 140] on span "**********" at bounding box center [1200, 138] width 99 height 10
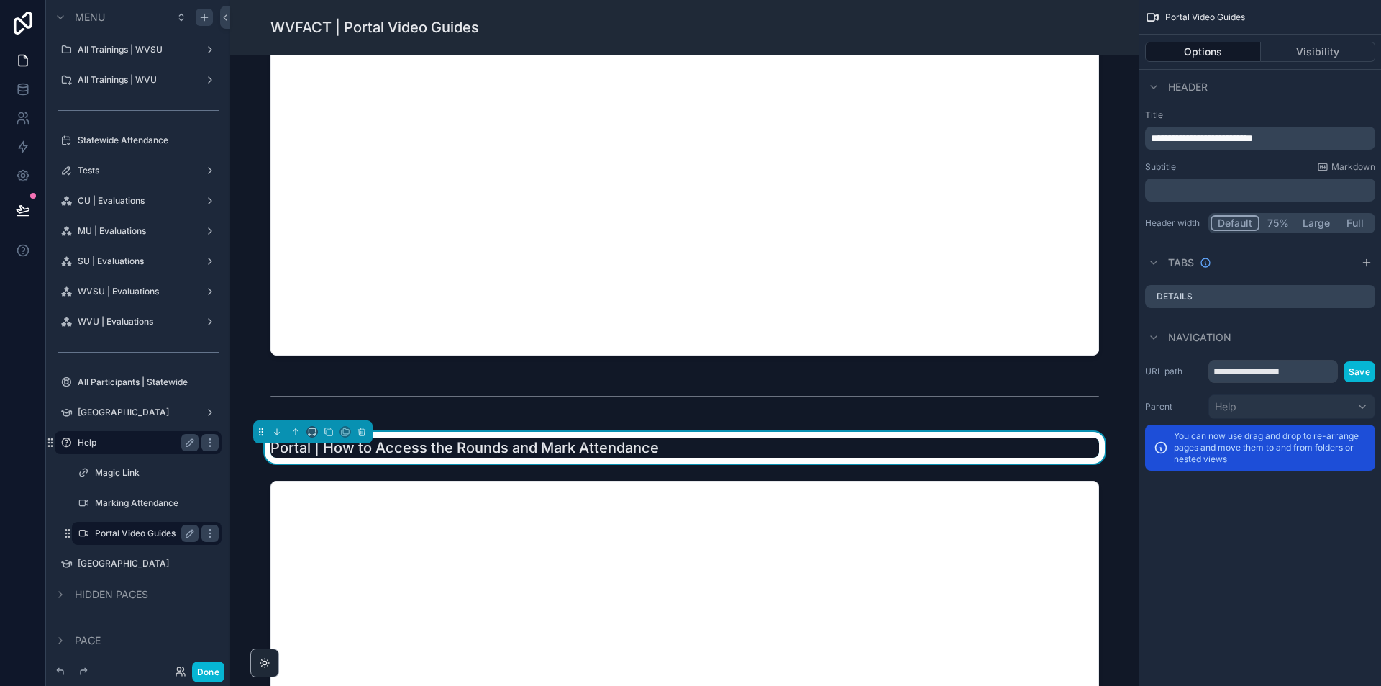
scroll to position [288, 0]
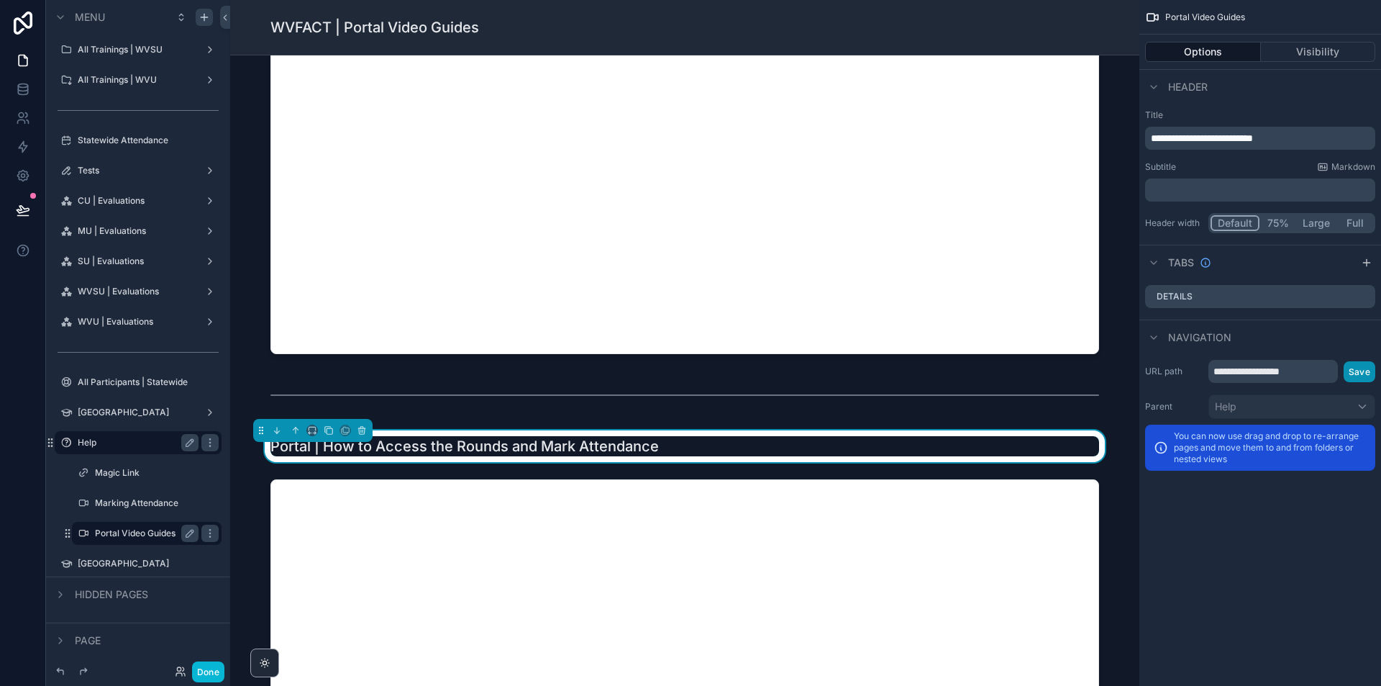
click at [1352, 365] on button "Save" at bounding box center [1360, 371] width 32 height 21
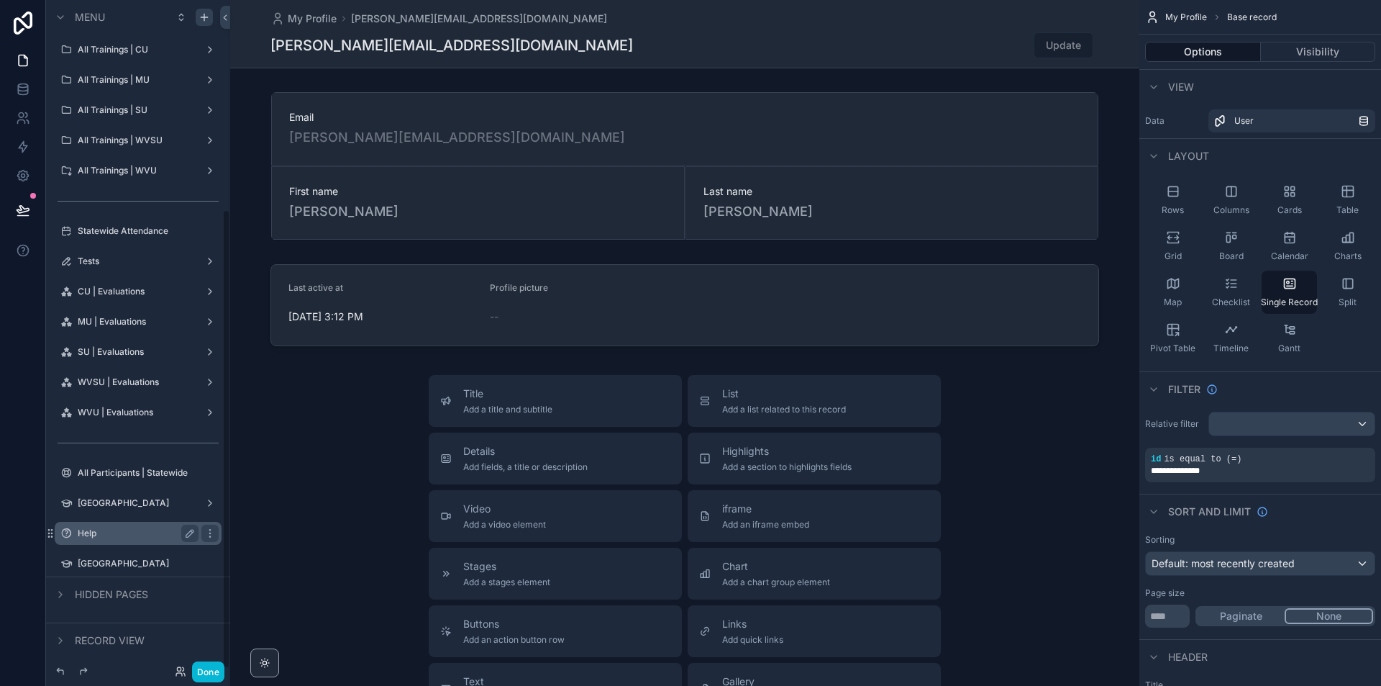
click at [116, 531] on label "Help" at bounding box center [135, 533] width 115 height 12
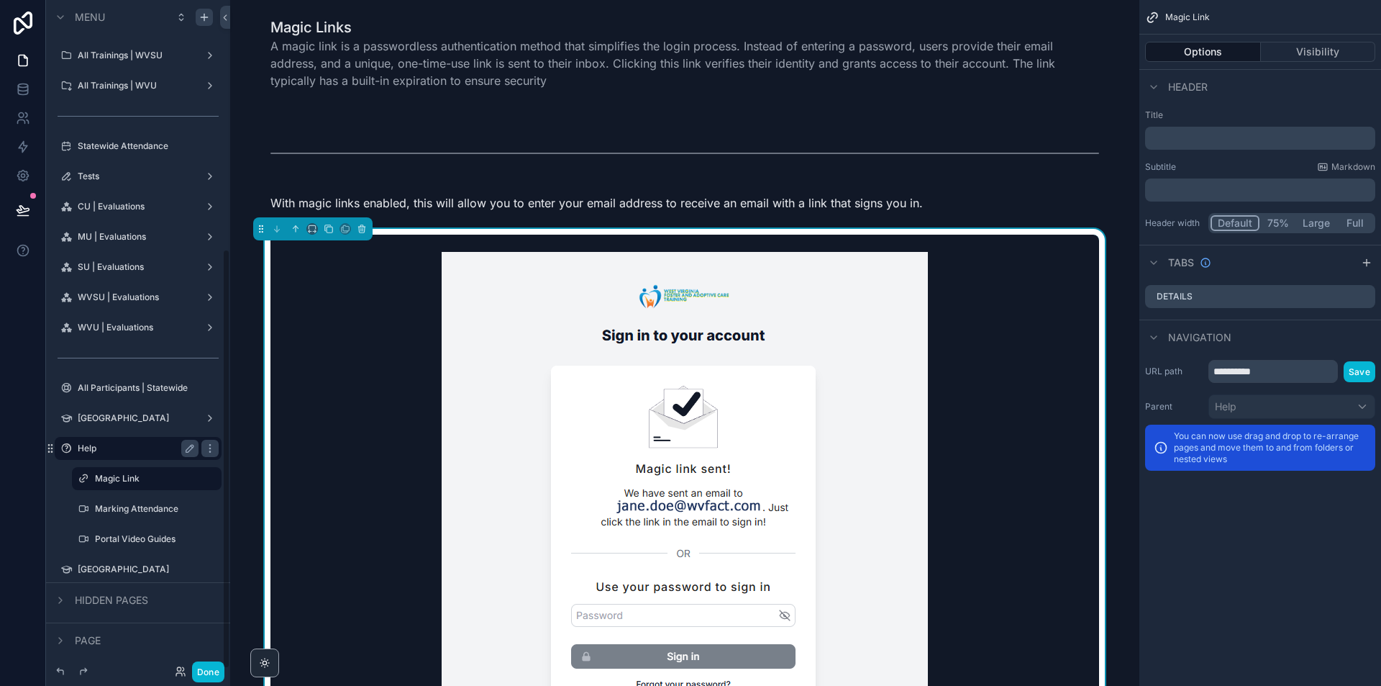
scroll to position [395, 0]
click at [207, 442] on icon "scrollable content" at bounding box center [210, 443] width 12 height 12
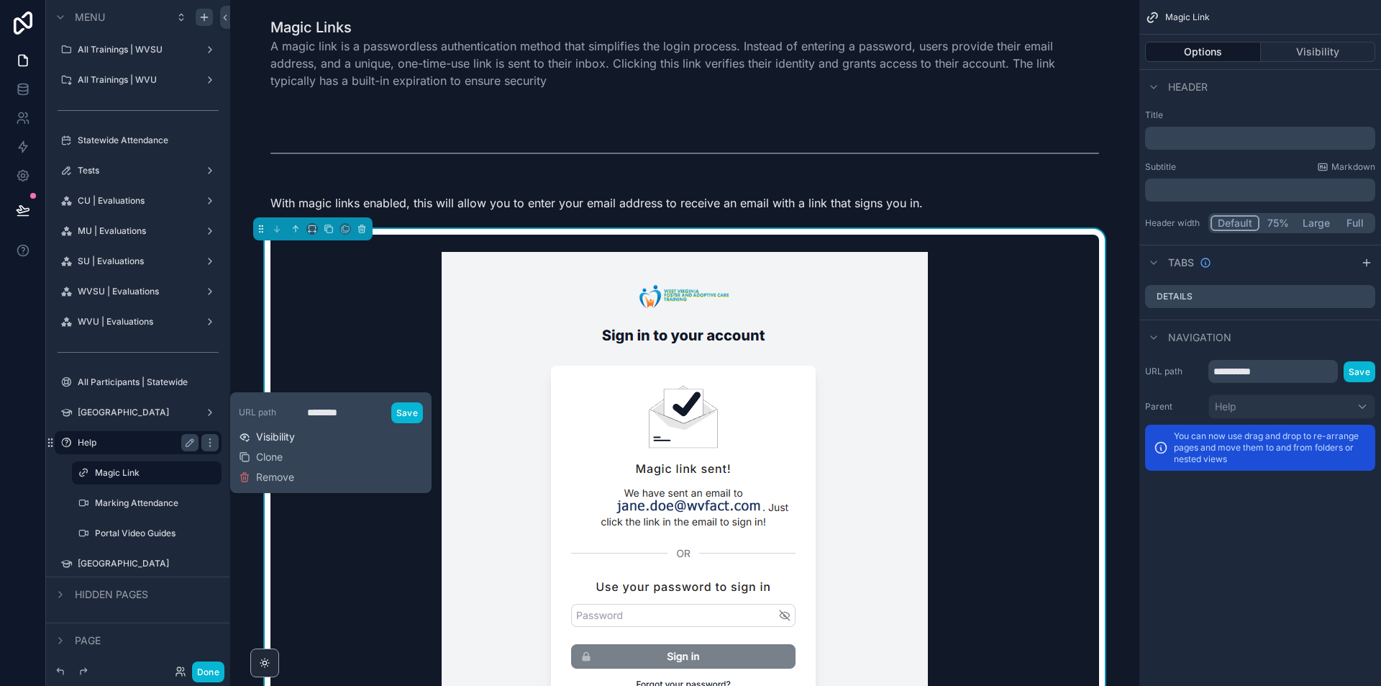
click at [293, 438] on span "Visibility" at bounding box center [275, 437] width 39 height 14
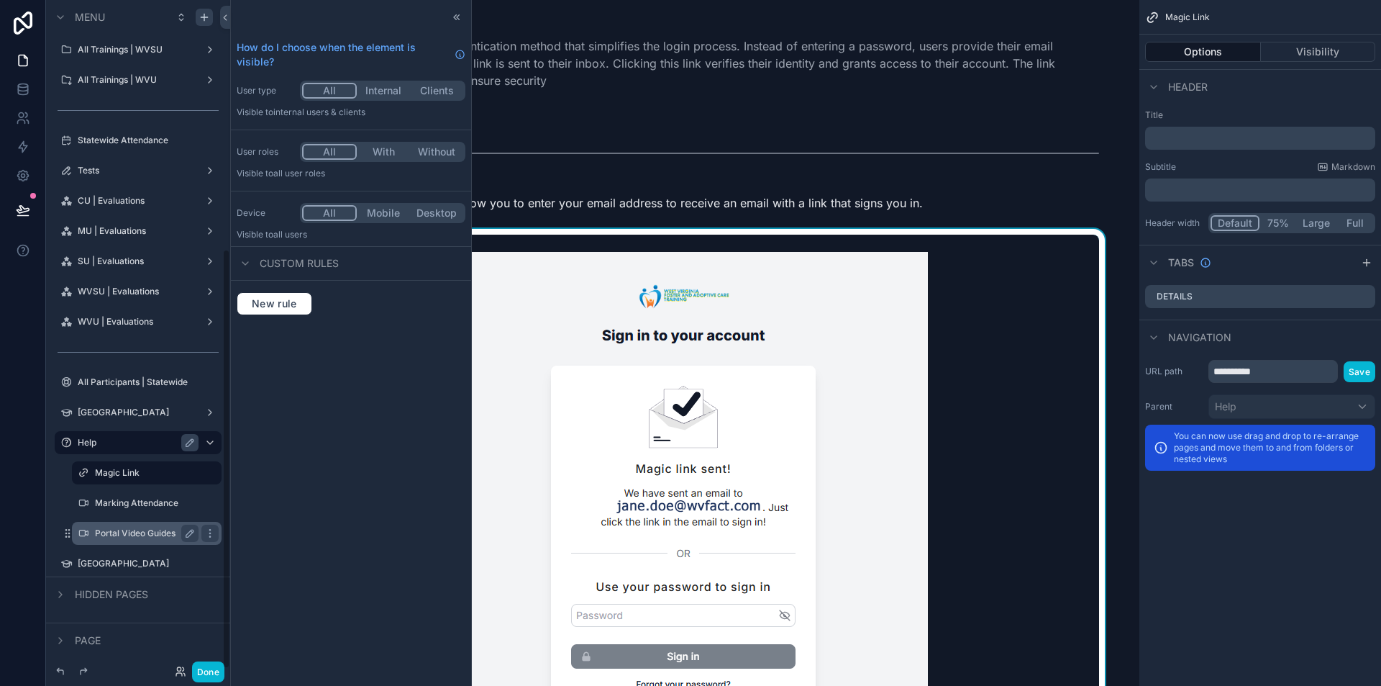
click at [135, 530] on label "Portal Video Guides" at bounding box center [144, 533] width 98 height 12
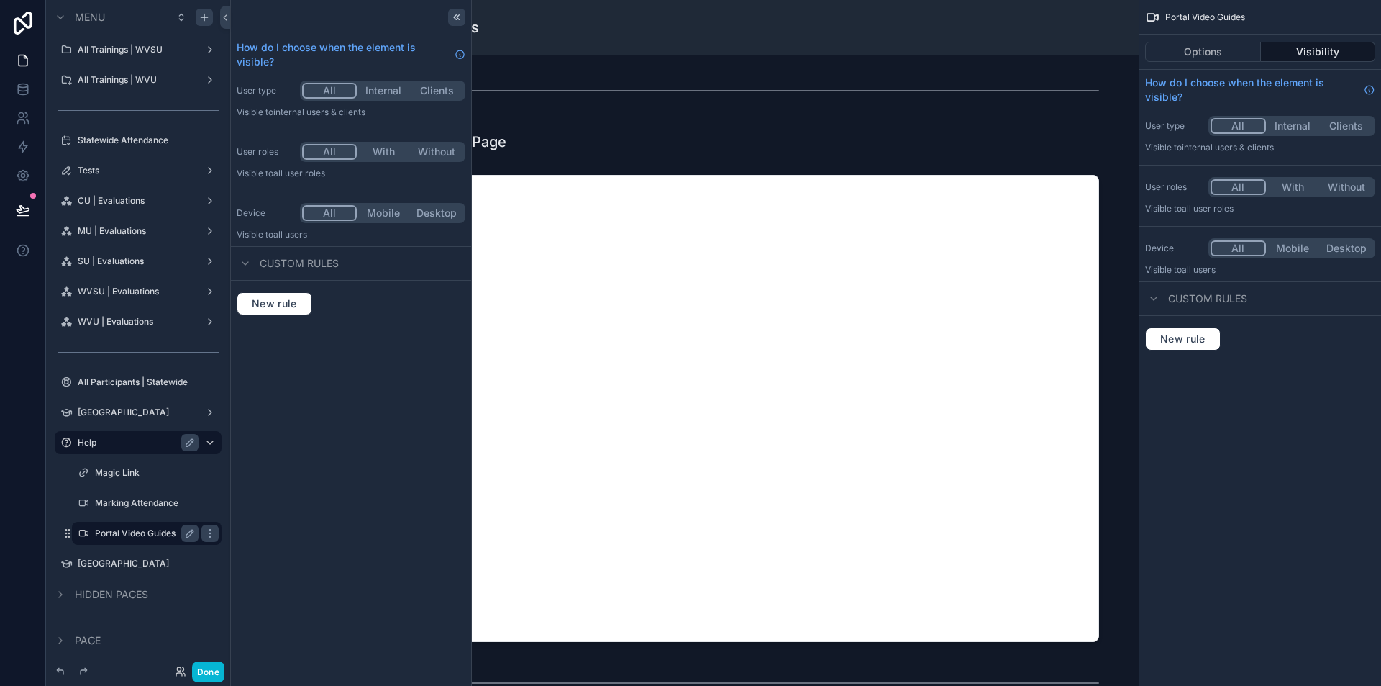
click at [456, 18] on icon at bounding box center [457, 18] width 12 height 12
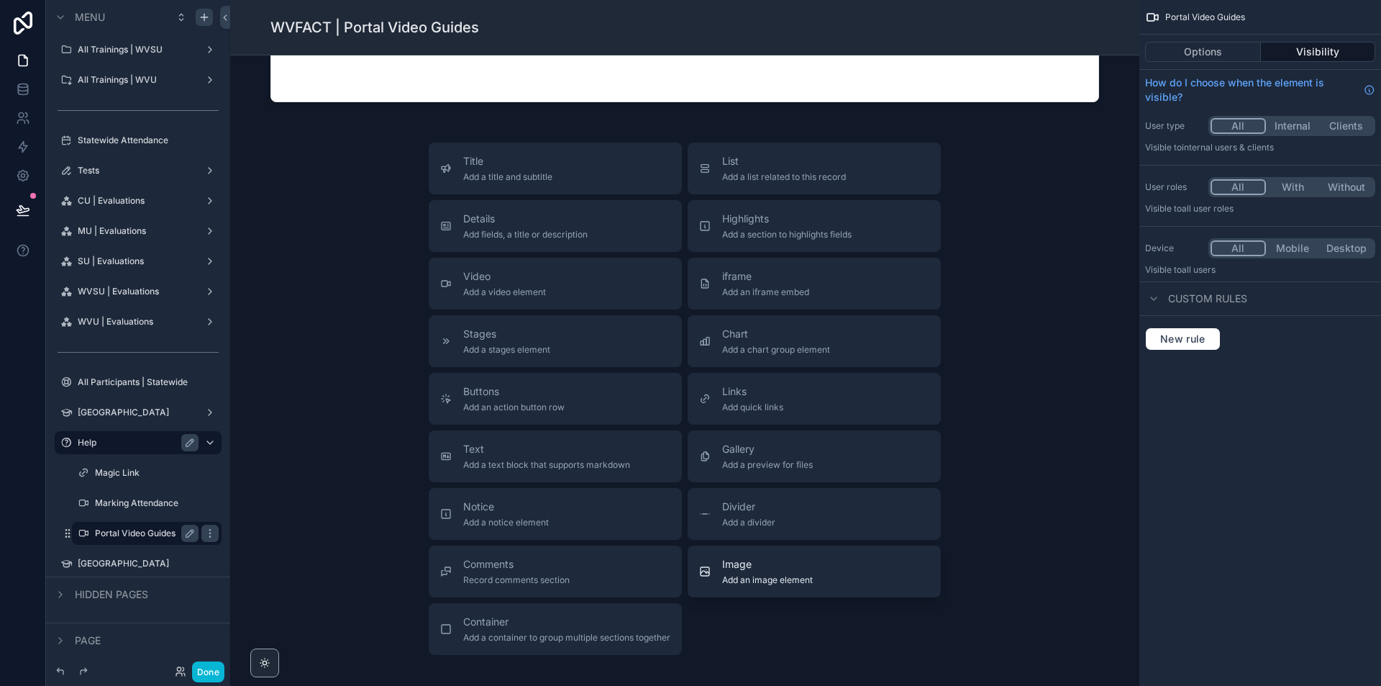
scroll to position [1727, 0]
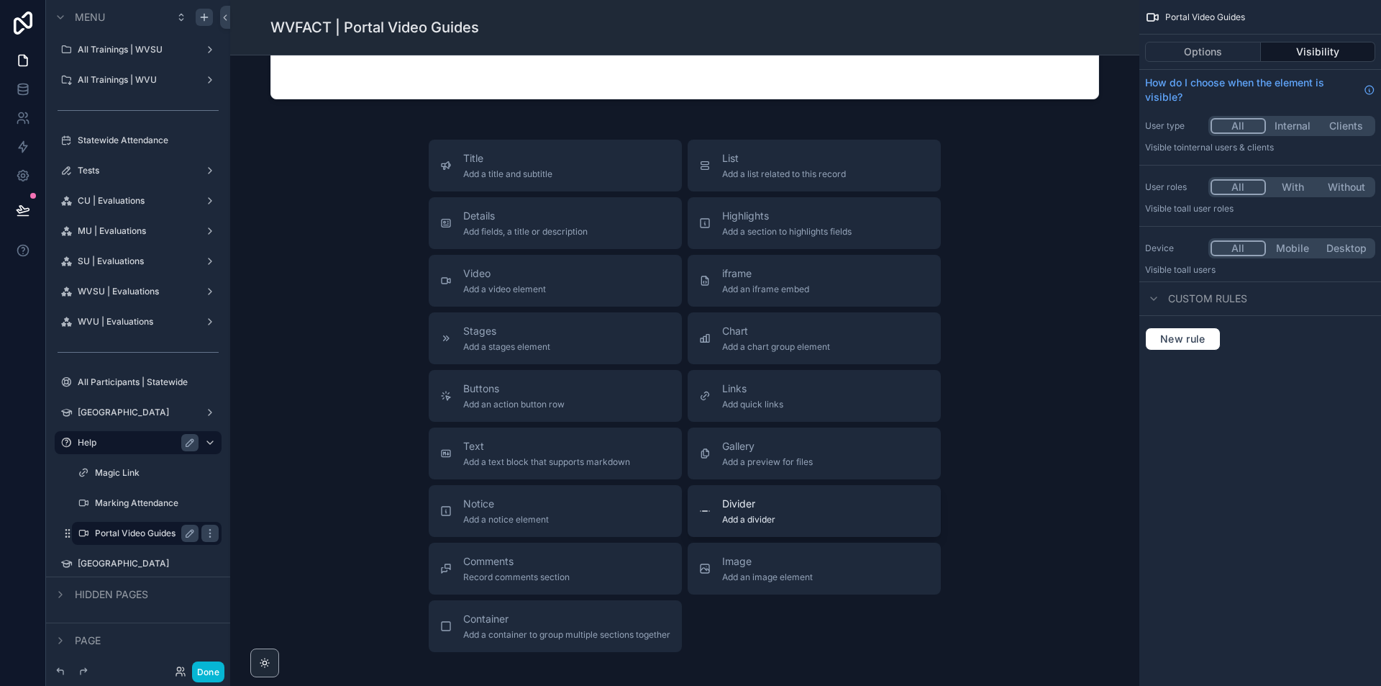
click at [804, 511] on div "Divider Add a divider" at bounding box center [814, 510] width 230 height 29
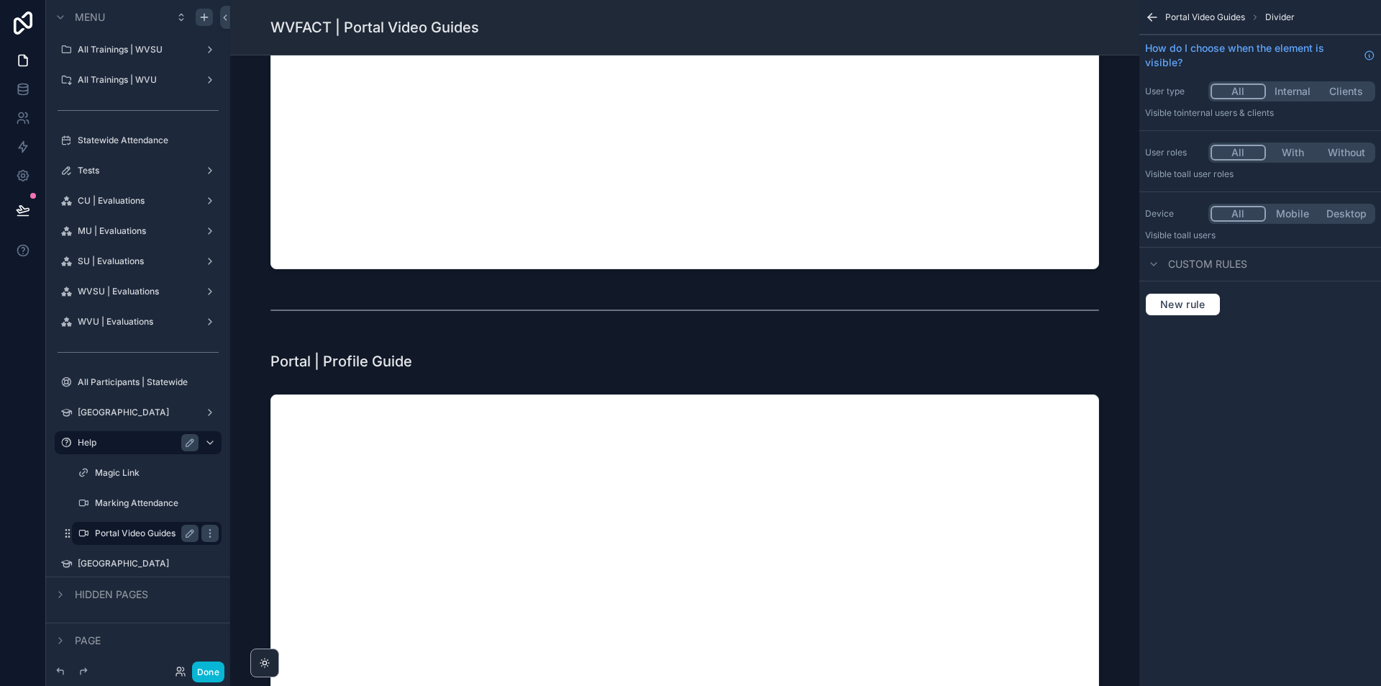
scroll to position [971, 0]
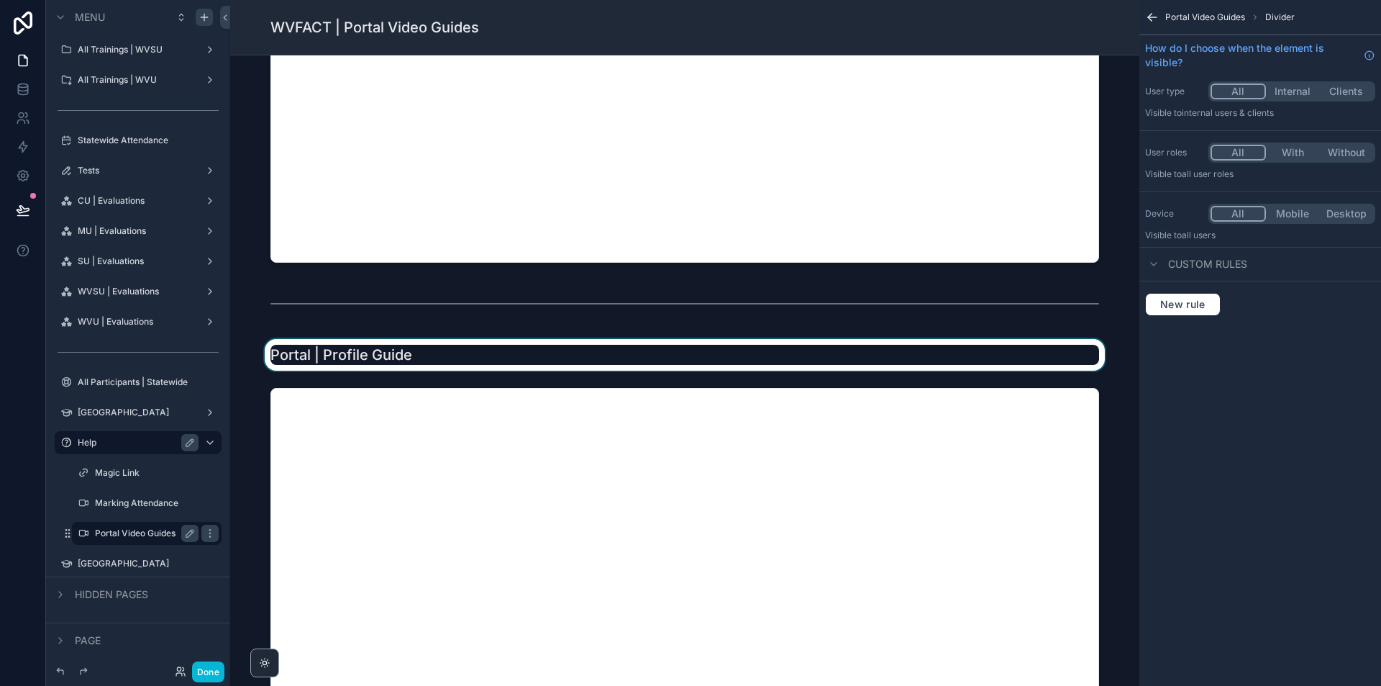
click at [386, 365] on div "scrollable content" at bounding box center [685, 355] width 886 height 32
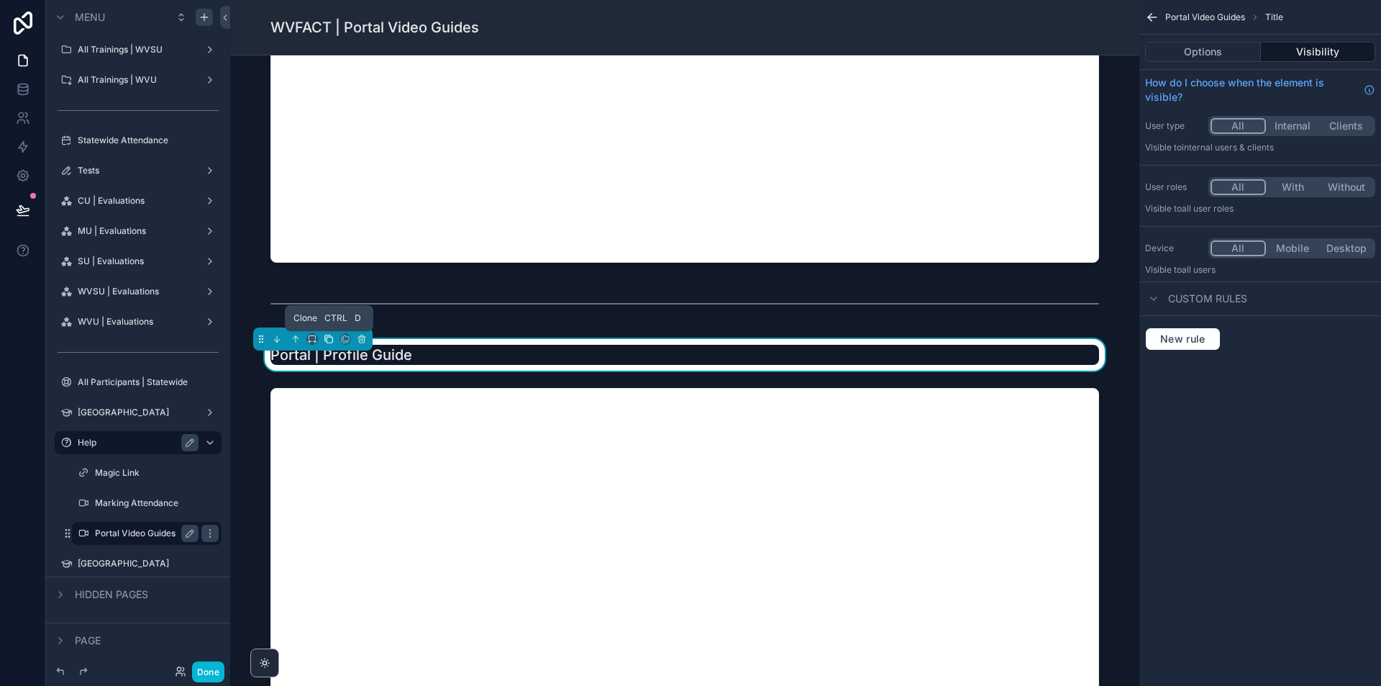
click at [327, 341] on icon "scrollable content" at bounding box center [329, 339] width 10 height 10
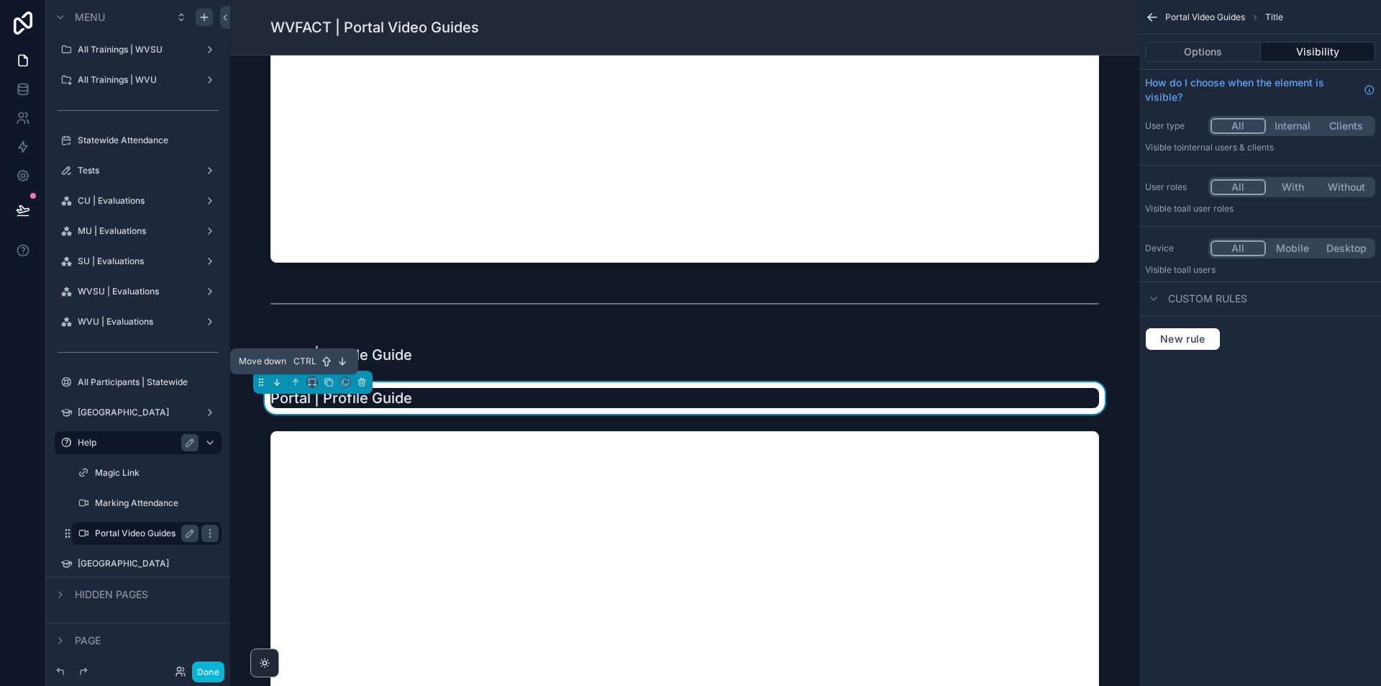
click at [280, 375] on button "scrollable content" at bounding box center [277, 382] width 16 height 16
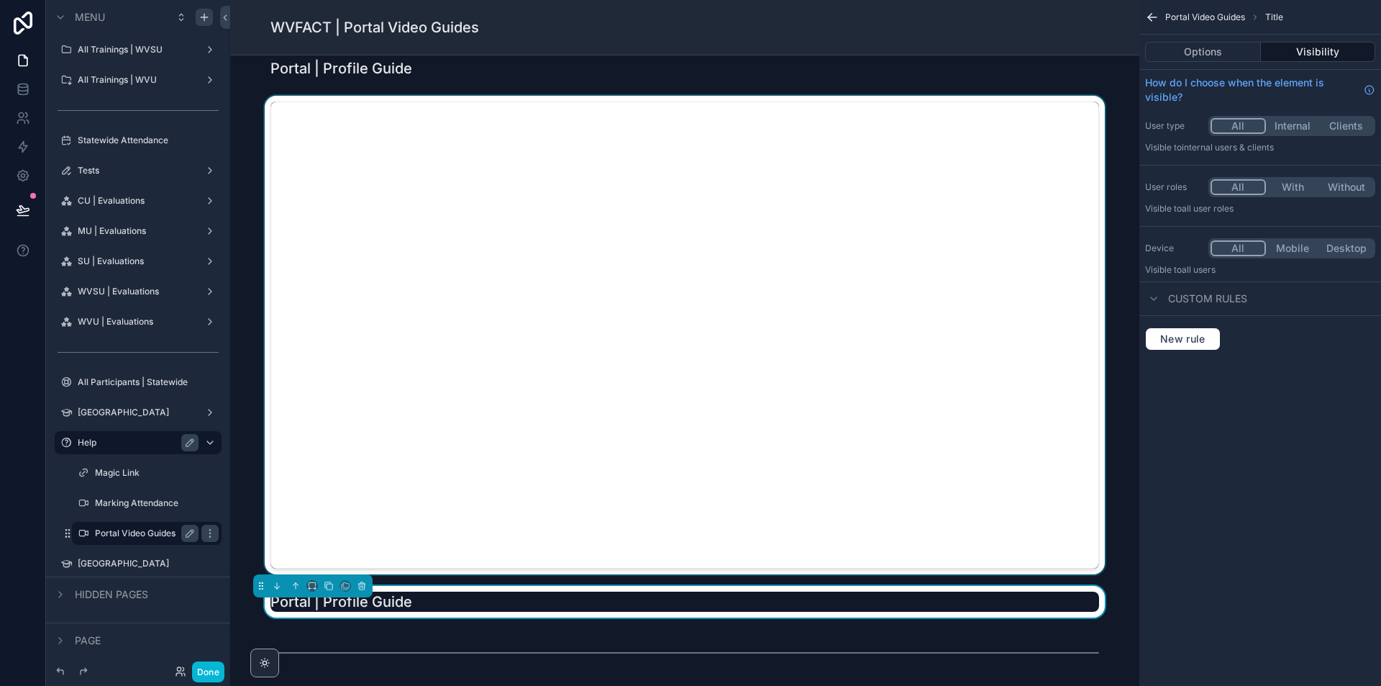
scroll to position [1259, 0]
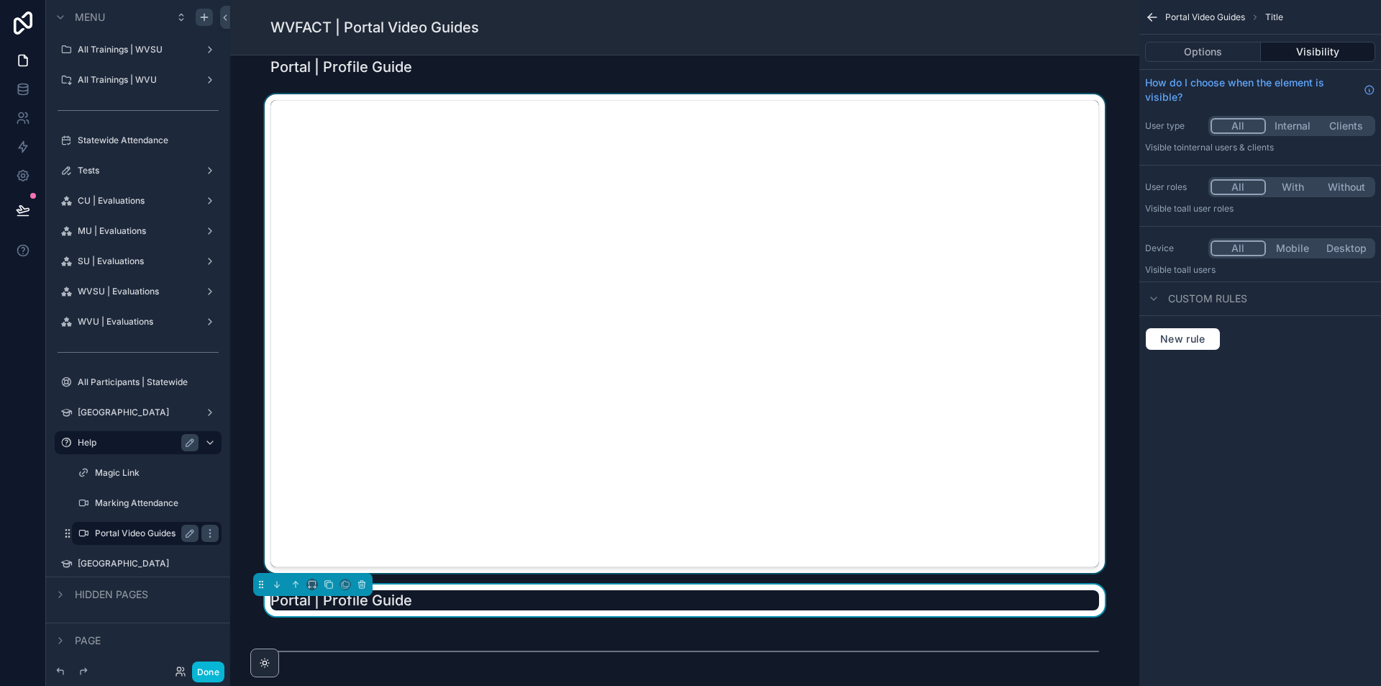
click at [336, 100] on div "scrollable content" at bounding box center [685, 333] width 886 height 478
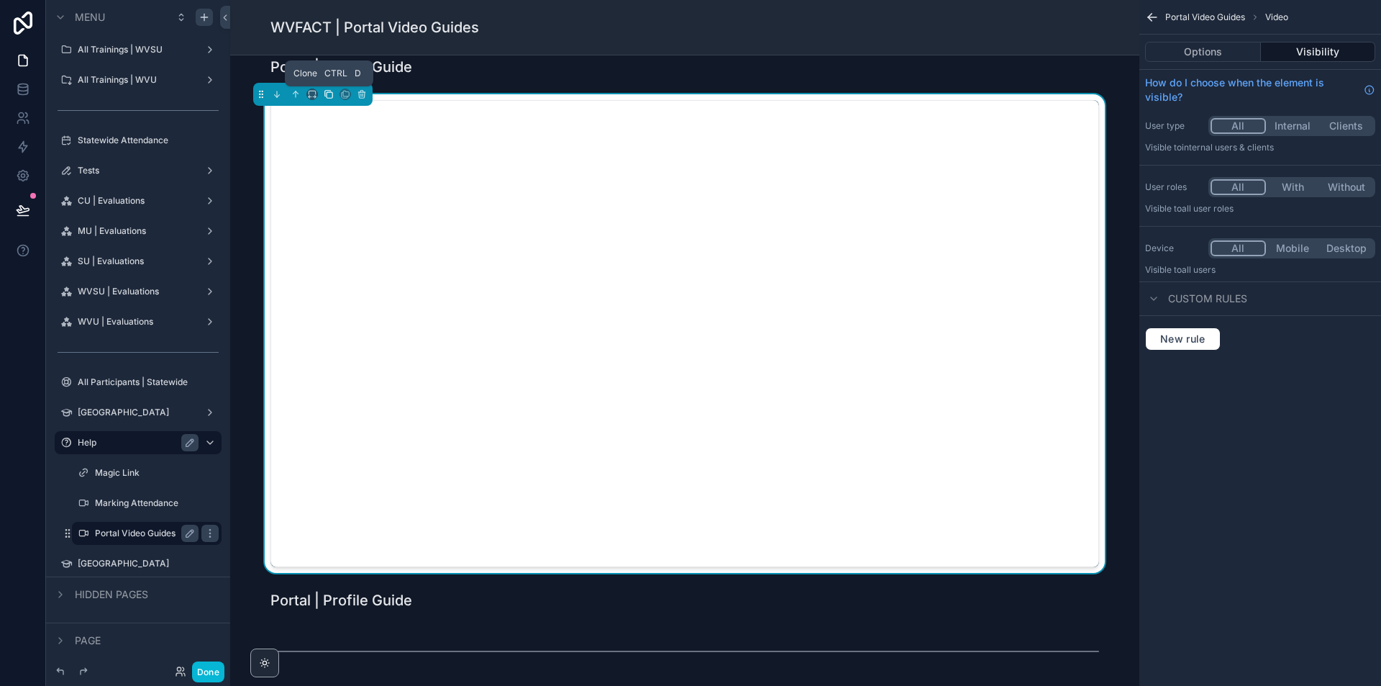
click at [331, 99] on icon "scrollable content" at bounding box center [329, 94] width 10 height 10
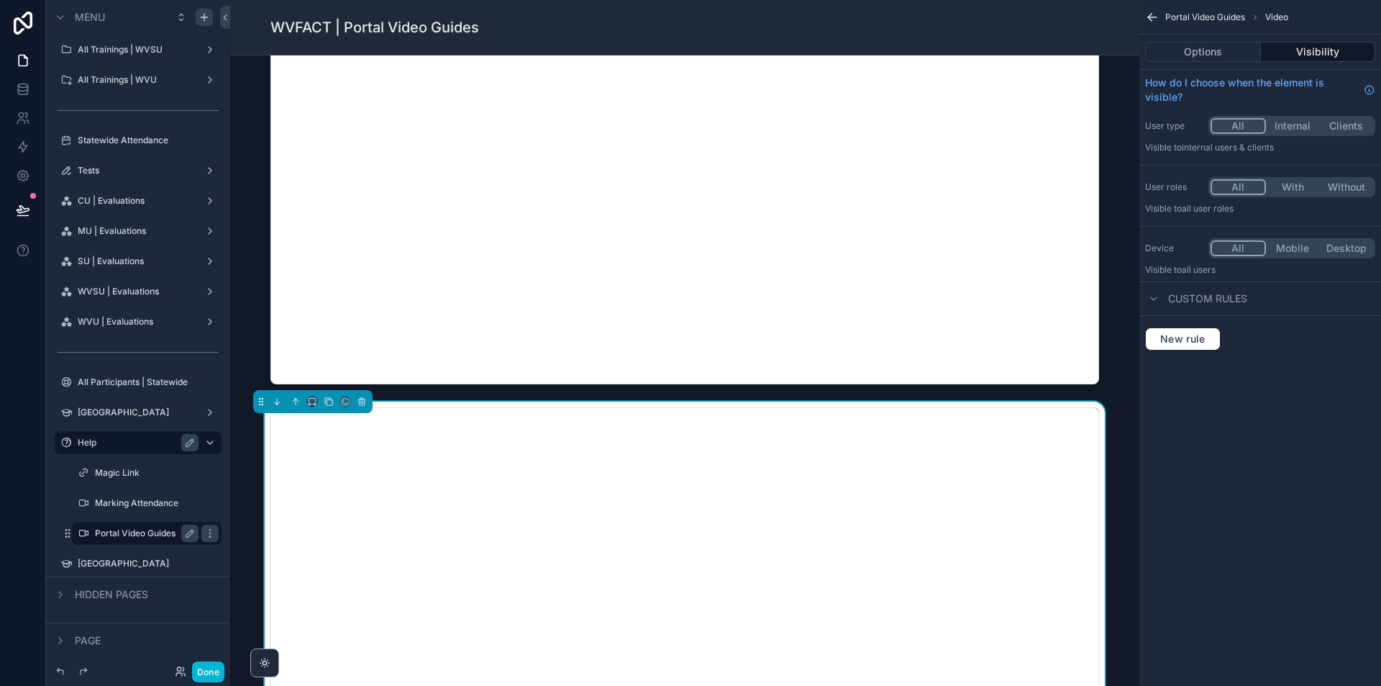
scroll to position [1475, 0]
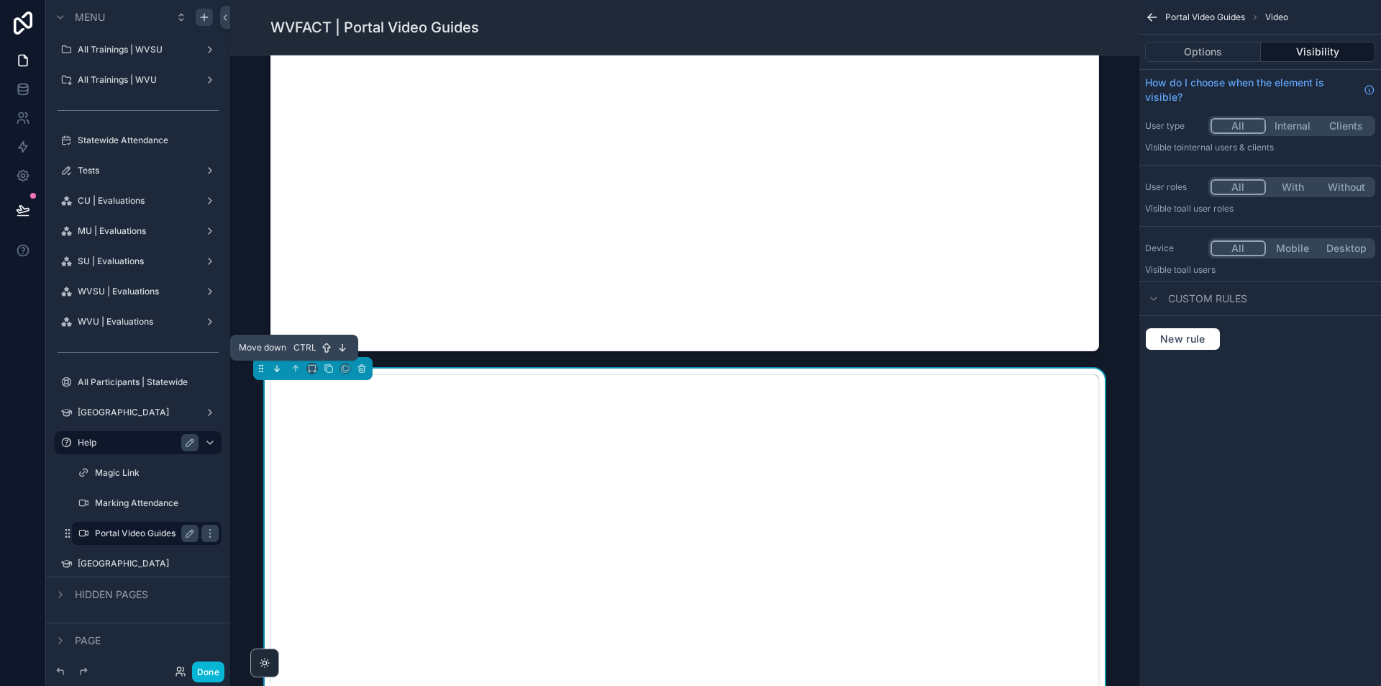
click at [280, 363] on icon "scrollable content" at bounding box center [277, 368] width 10 height 10
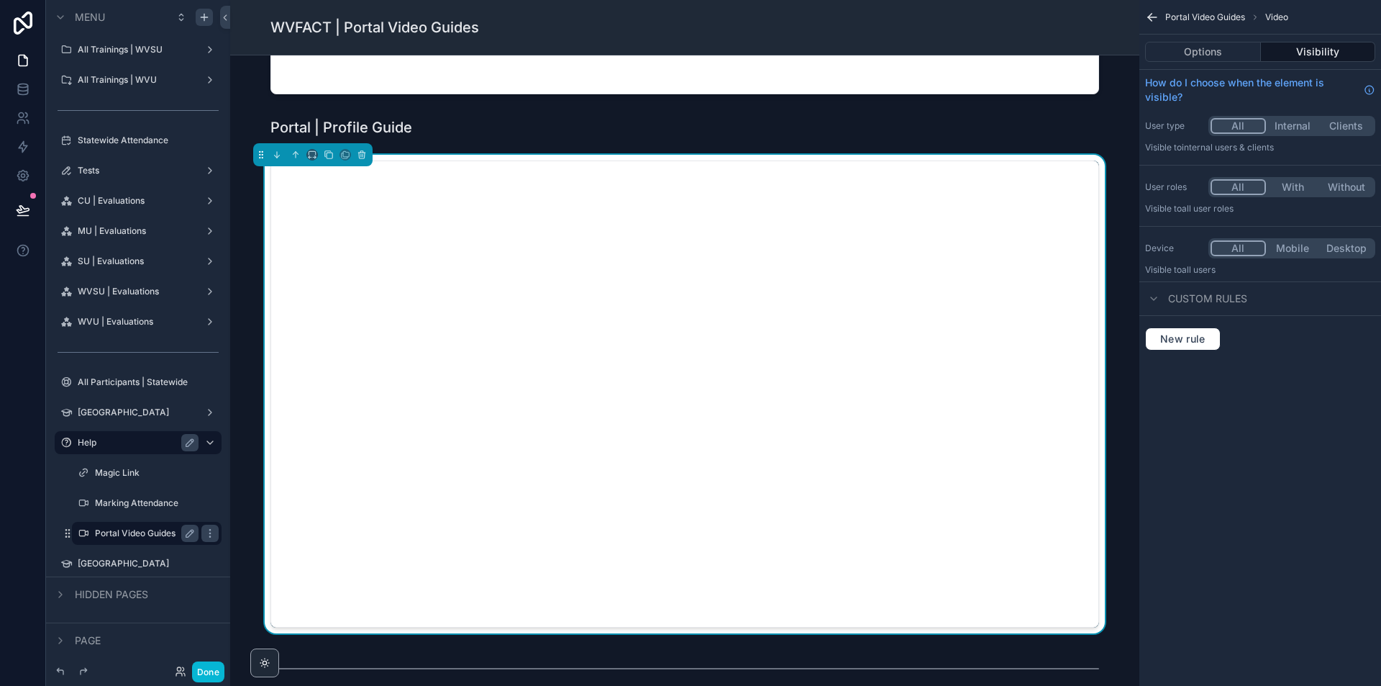
scroll to position [1763, 0]
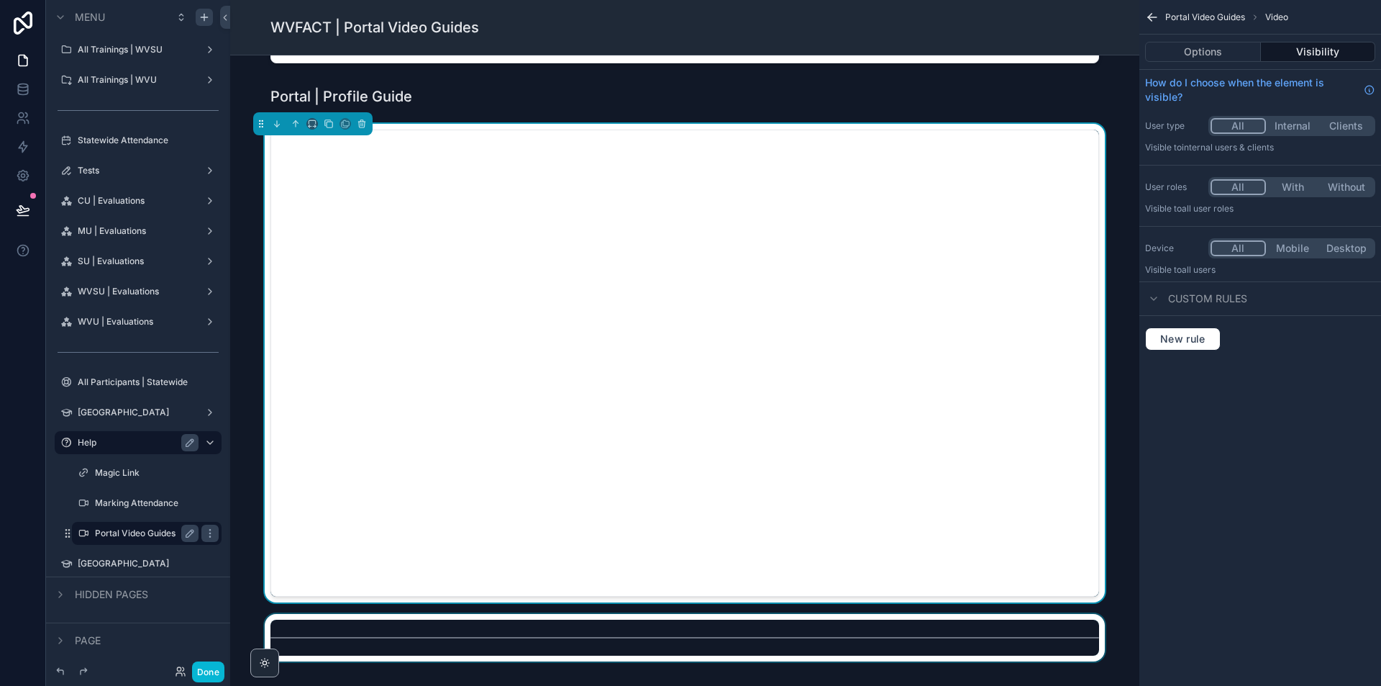
click at [513, 625] on div "scrollable content" at bounding box center [685, 637] width 886 height 47
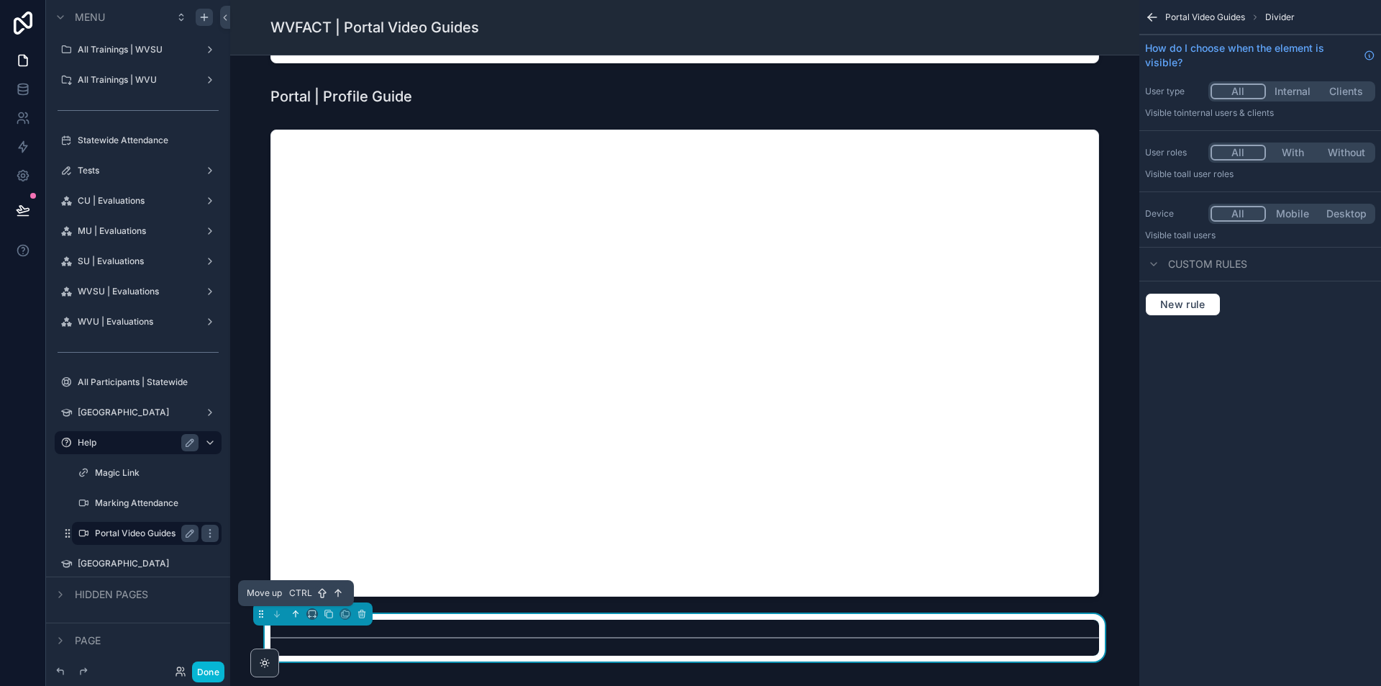
click at [298, 614] on icon "scrollable content" at bounding box center [296, 614] width 10 height 10
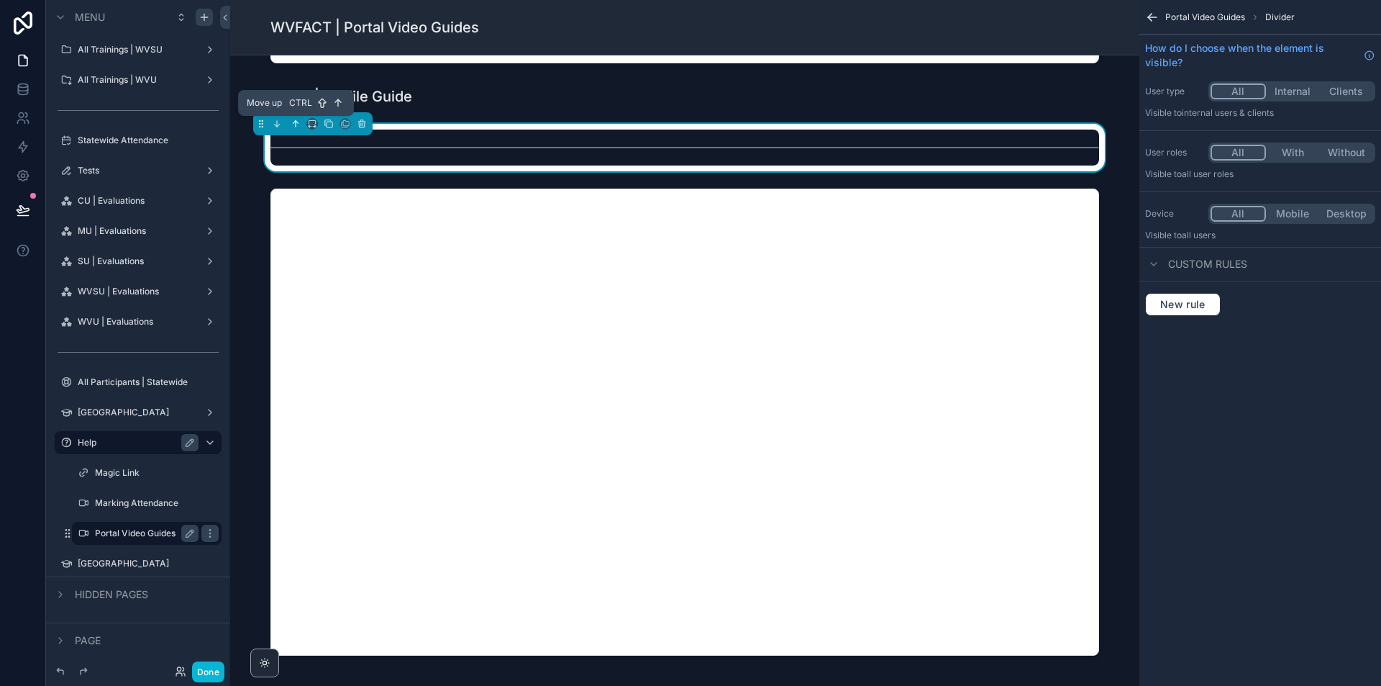
click at [298, 128] on icon "scrollable content" at bounding box center [296, 124] width 10 height 10
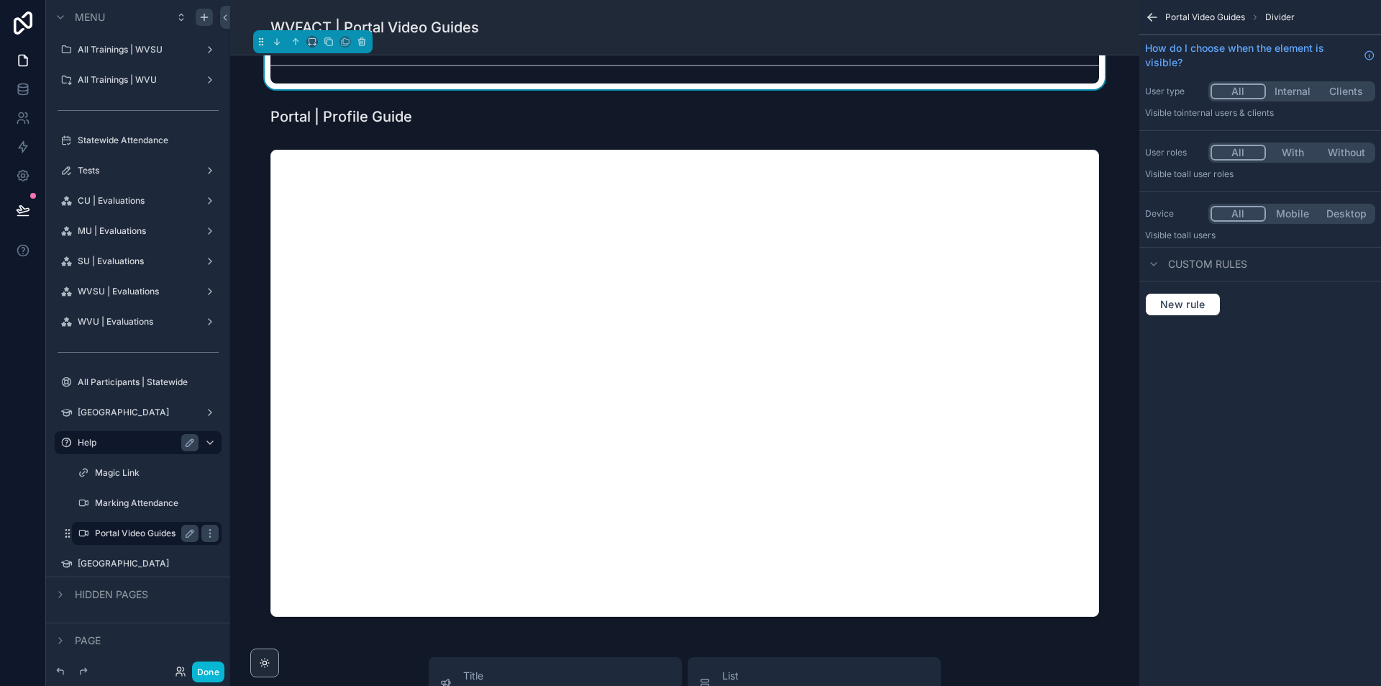
scroll to position [2122, 0]
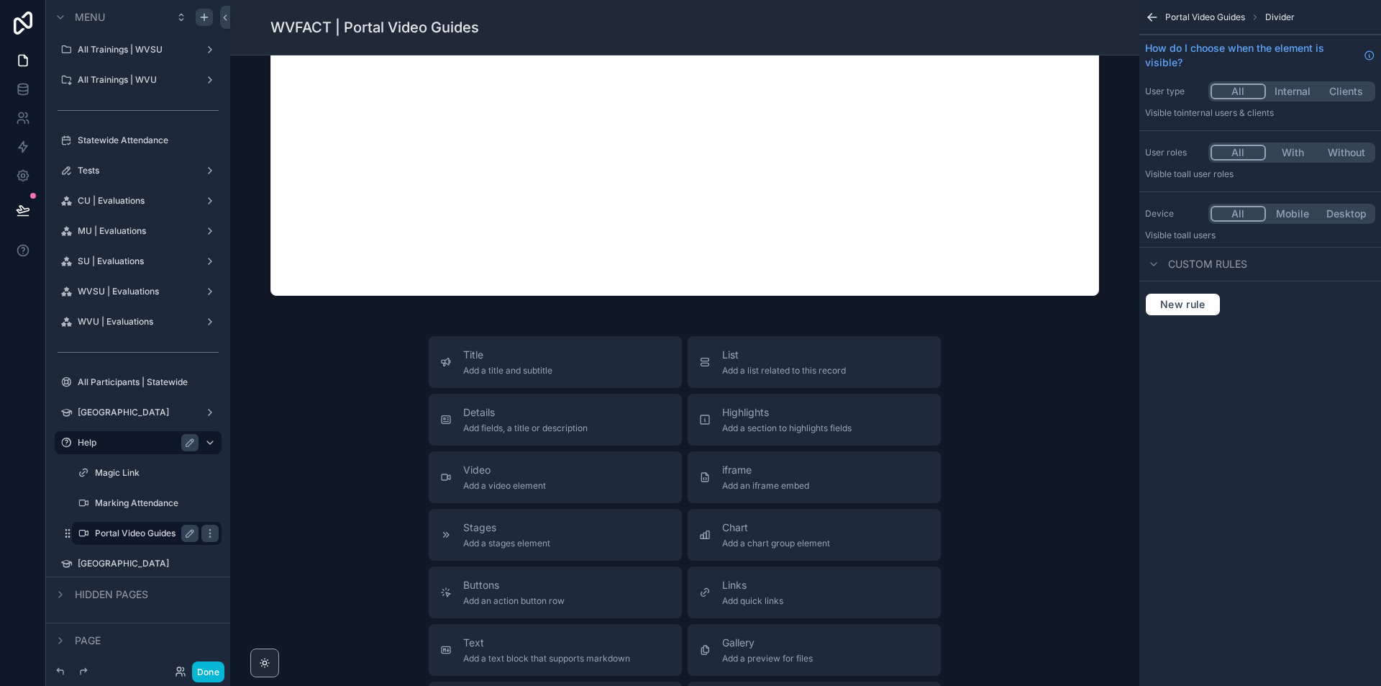
click at [340, 473] on div "Title Add a title and subtitle List Add a list related to this record Details A…" at bounding box center [685, 592] width 886 height 512
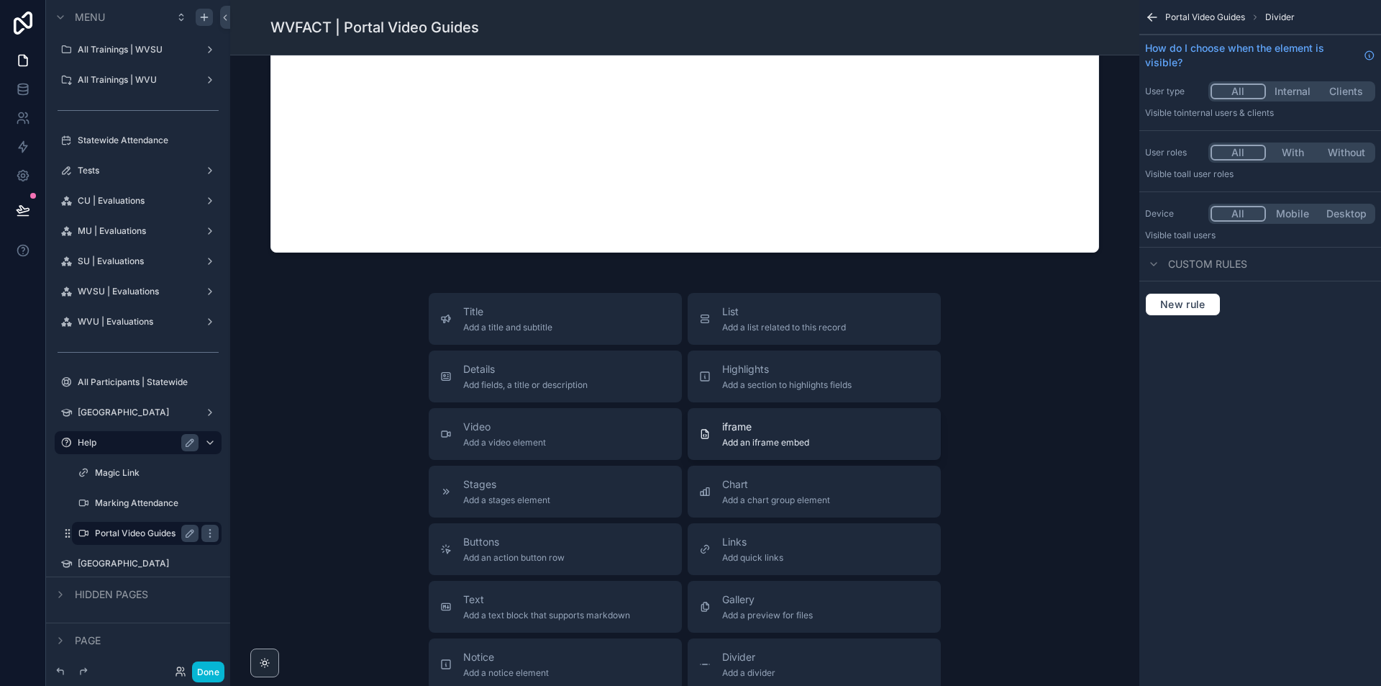
scroll to position [2338, 0]
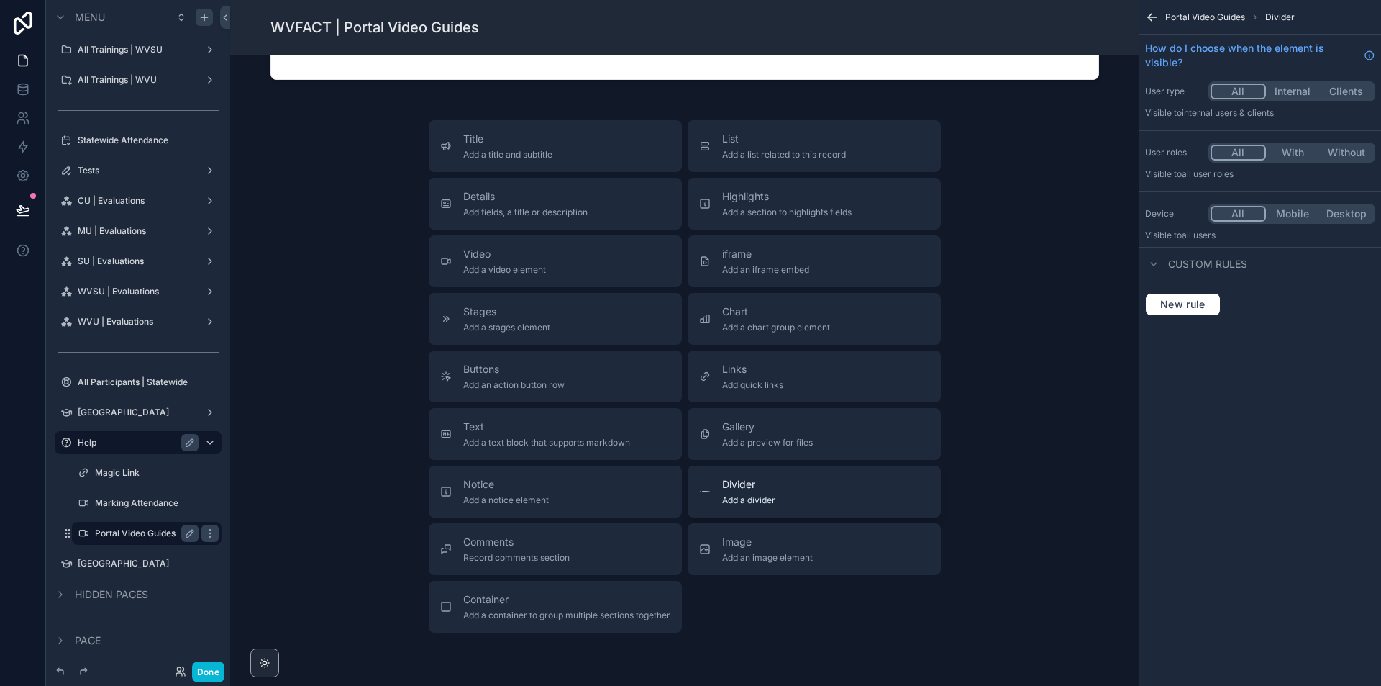
click at [782, 483] on div "Divider Add a divider" at bounding box center [814, 491] width 230 height 29
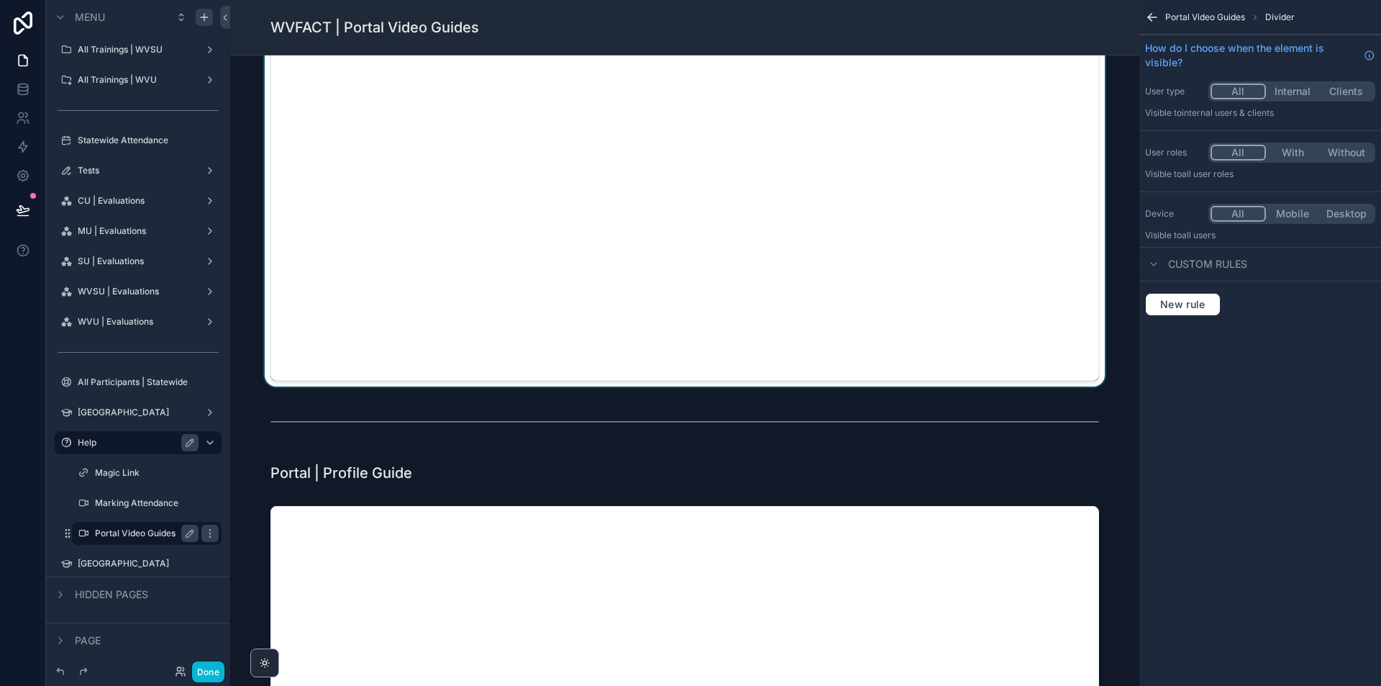
scroll to position [648, 0]
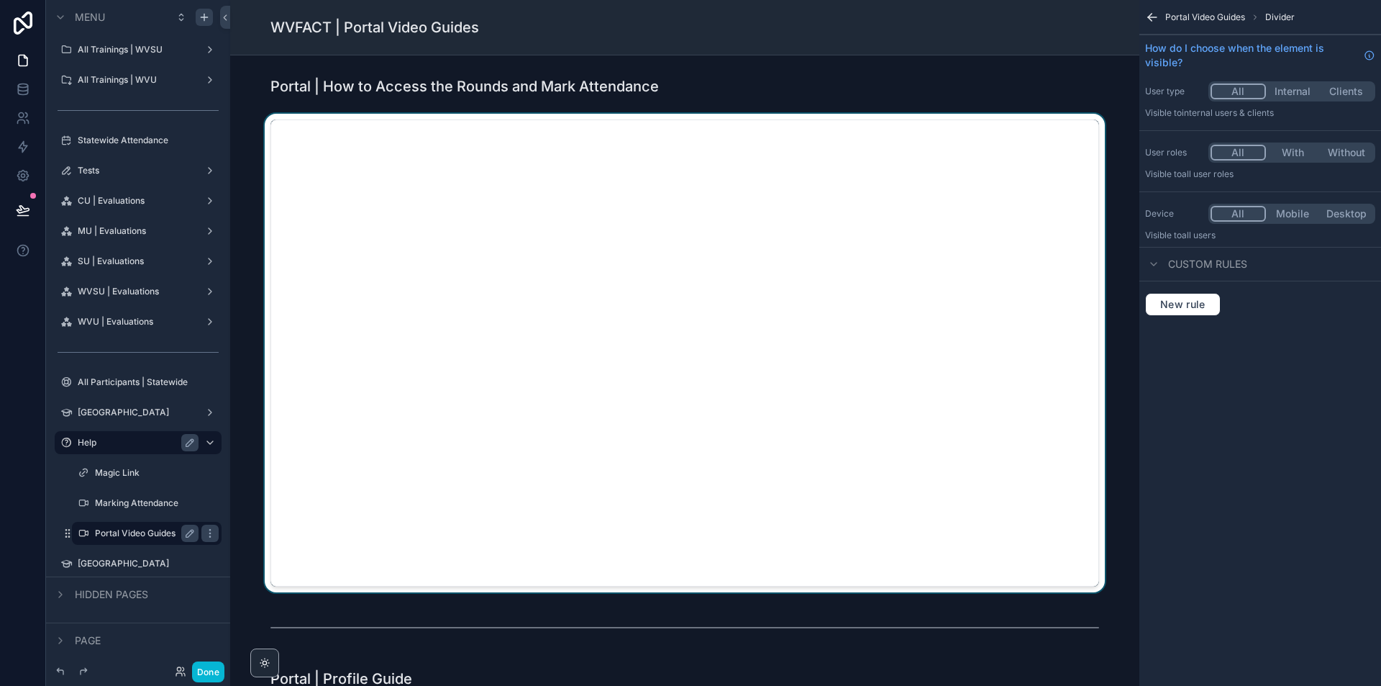
click at [667, 350] on div "scrollable content" at bounding box center [685, 353] width 886 height 478
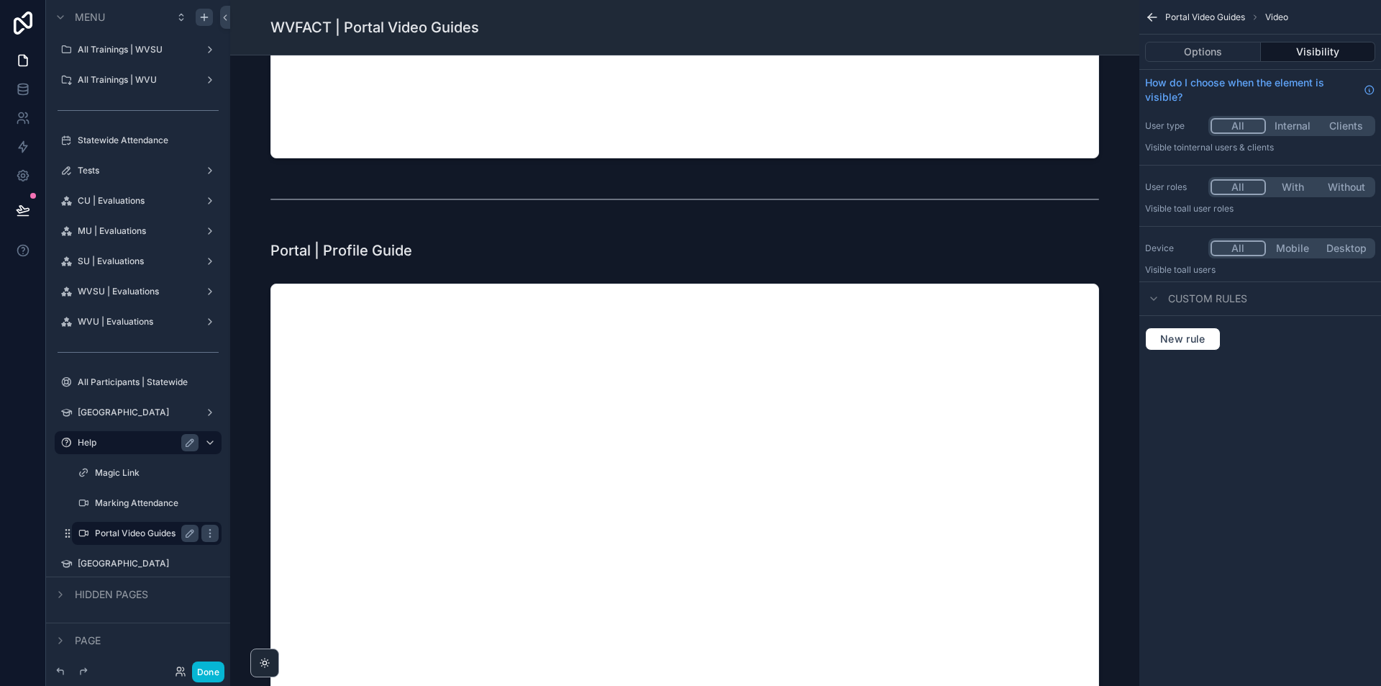
scroll to position [1799, 0]
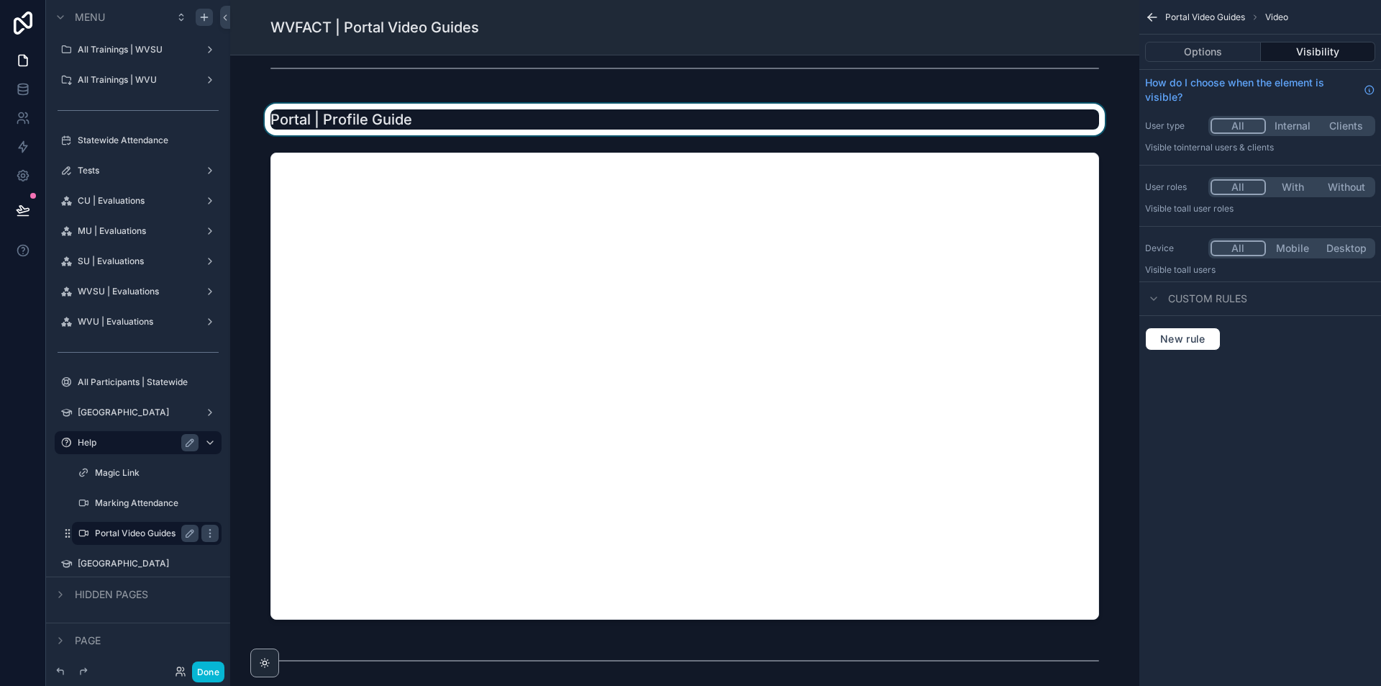
click at [378, 119] on div "scrollable content" at bounding box center [685, 120] width 886 height 32
click at [1004, 117] on div "Portal | Profile Guide" at bounding box center [685, 119] width 829 height 20
click at [1253, 52] on button "Options" at bounding box center [1203, 52] width 116 height 20
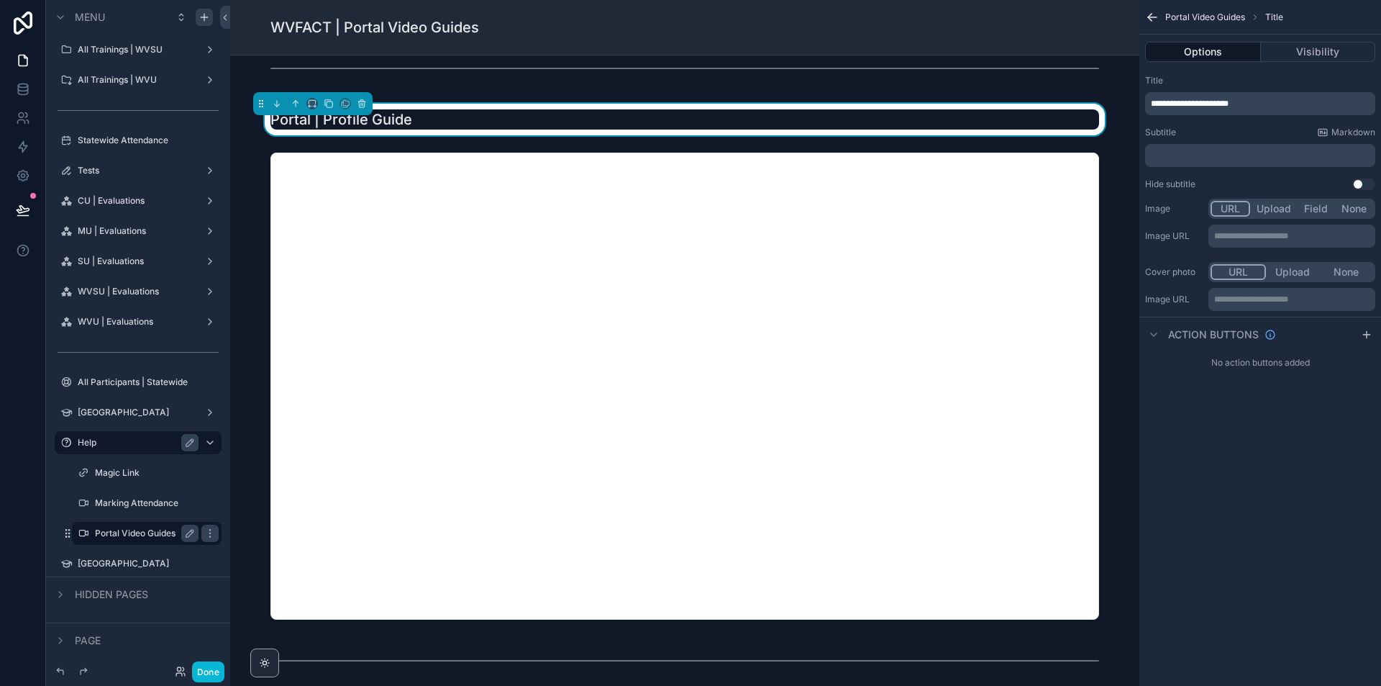
click at [1234, 94] on div "**********" at bounding box center [1260, 103] width 230 height 23
drag, startPoint x: 1231, startPoint y: 94, endPoint x: 1225, endPoint y: 102, distance: 9.8
click at [1230, 94] on div "**********" at bounding box center [1260, 103] width 230 height 23
click at [1225, 102] on span "**********" at bounding box center [1190, 103] width 78 height 9
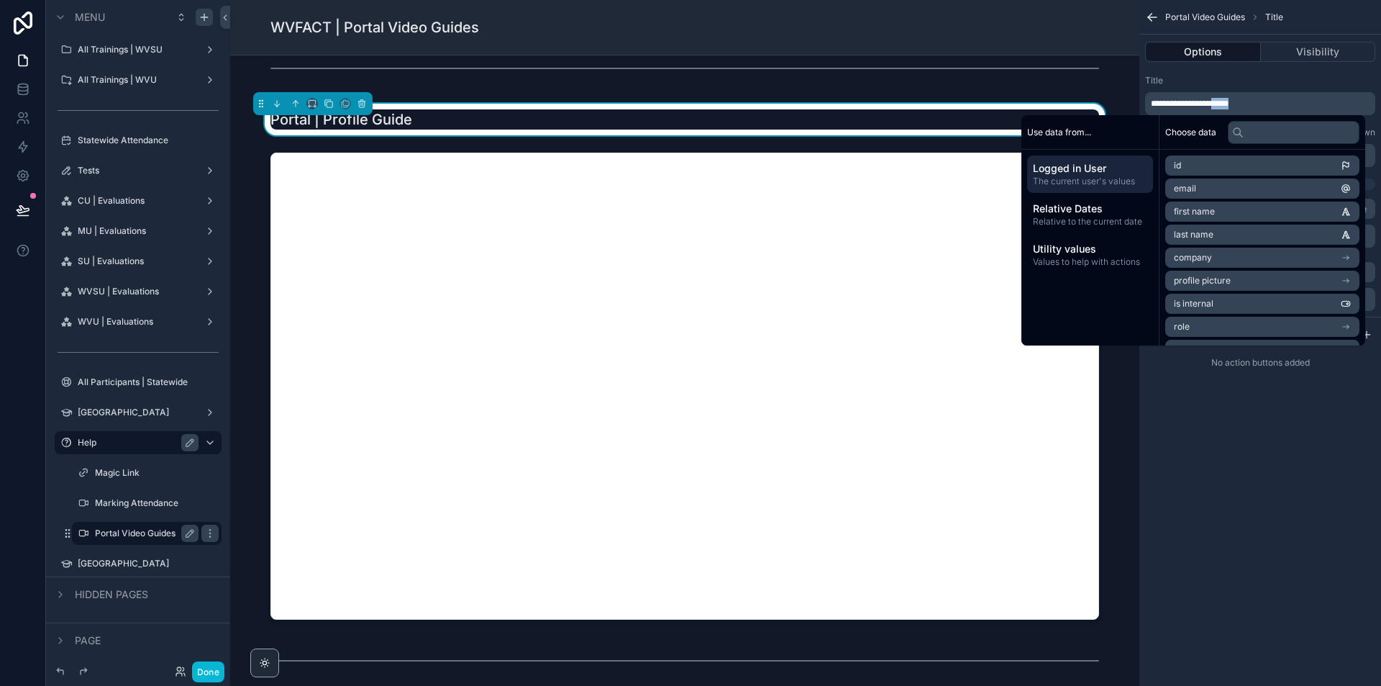
click at [1225, 102] on span "**********" at bounding box center [1190, 103] width 78 height 9
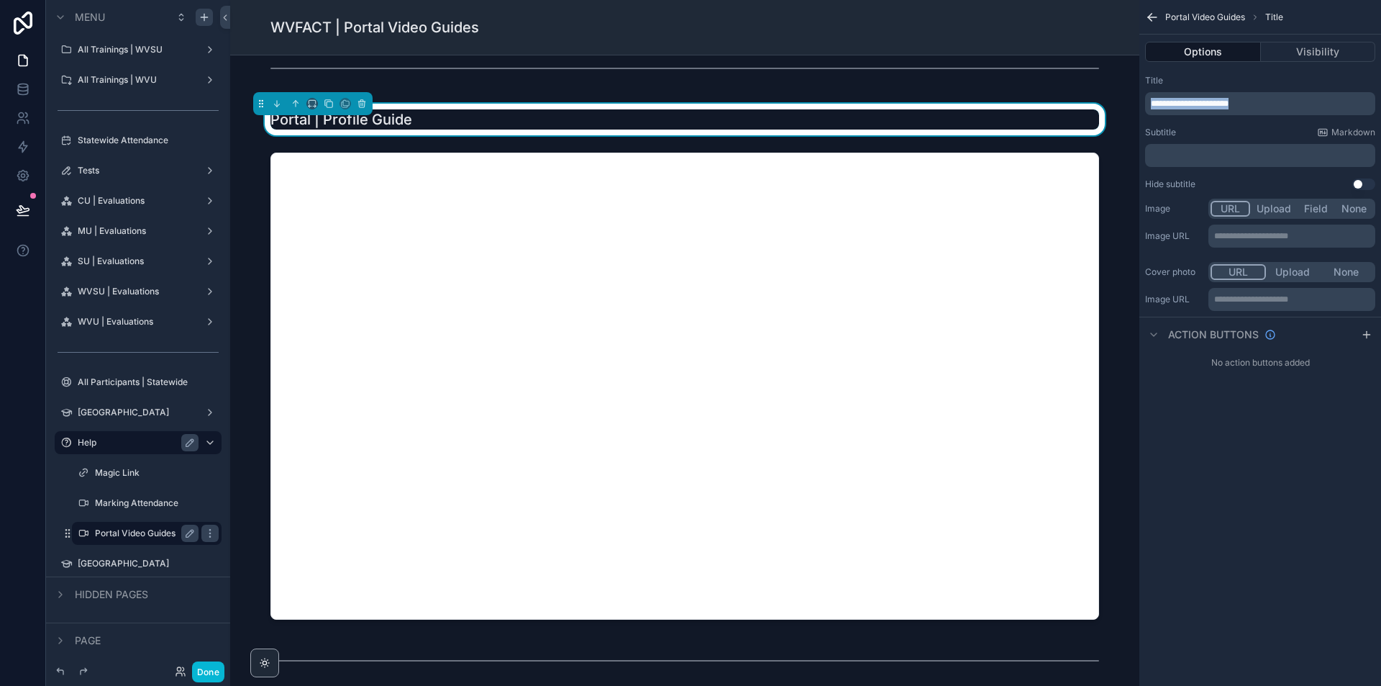
click at [1225, 102] on span "**********" at bounding box center [1190, 103] width 78 height 9
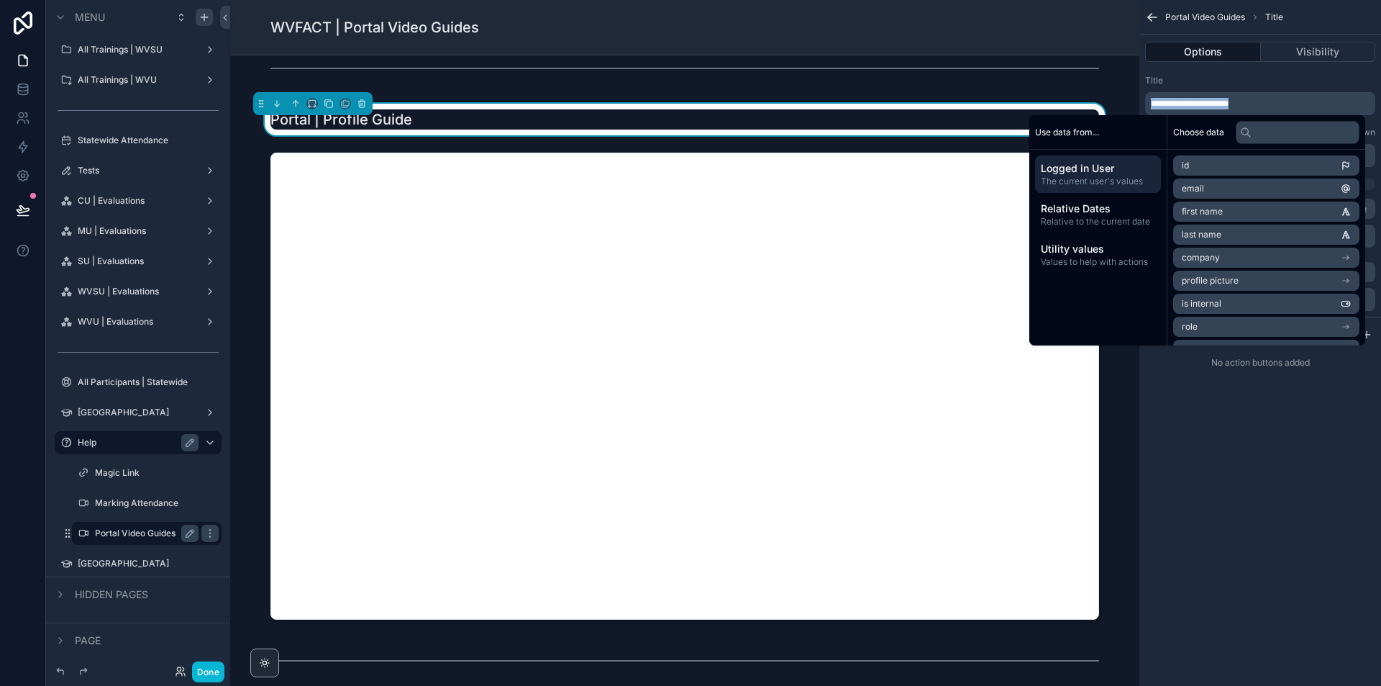
paste div "scrollable content"
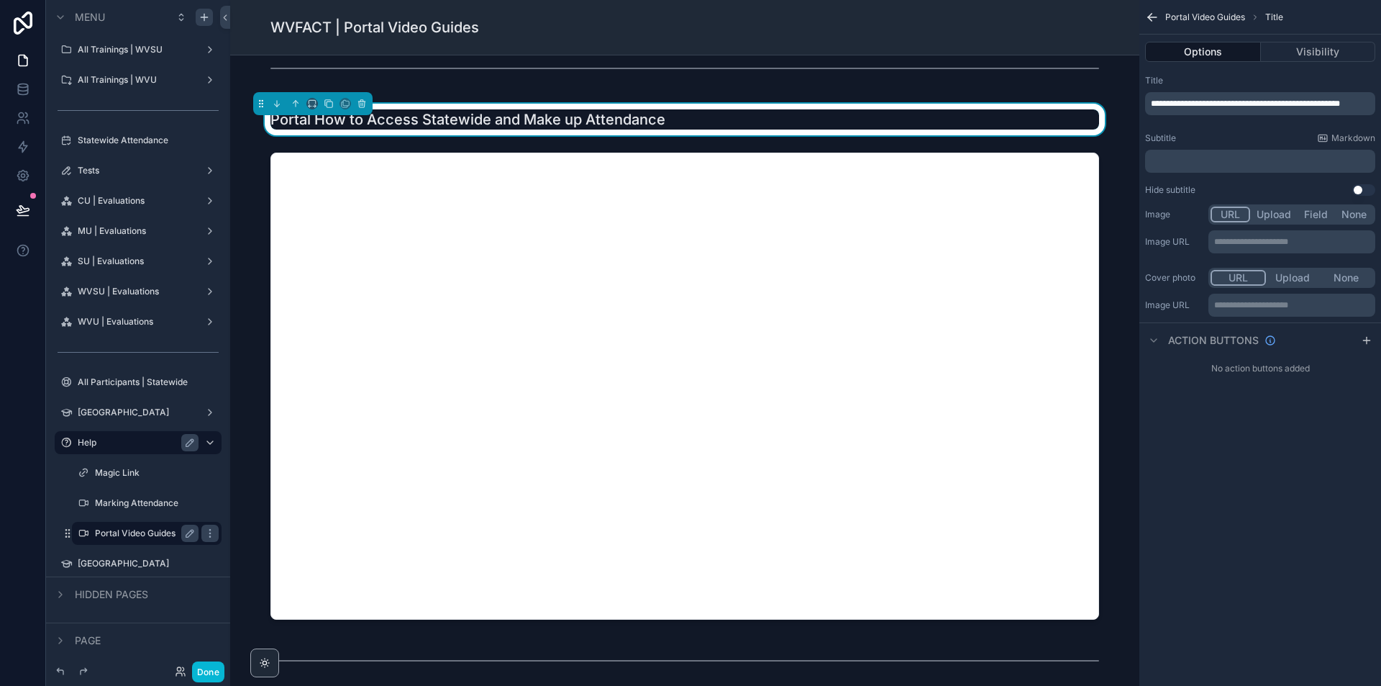
click at [1177, 103] on span "**********" at bounding box center [1245, 103] width 189 height 9
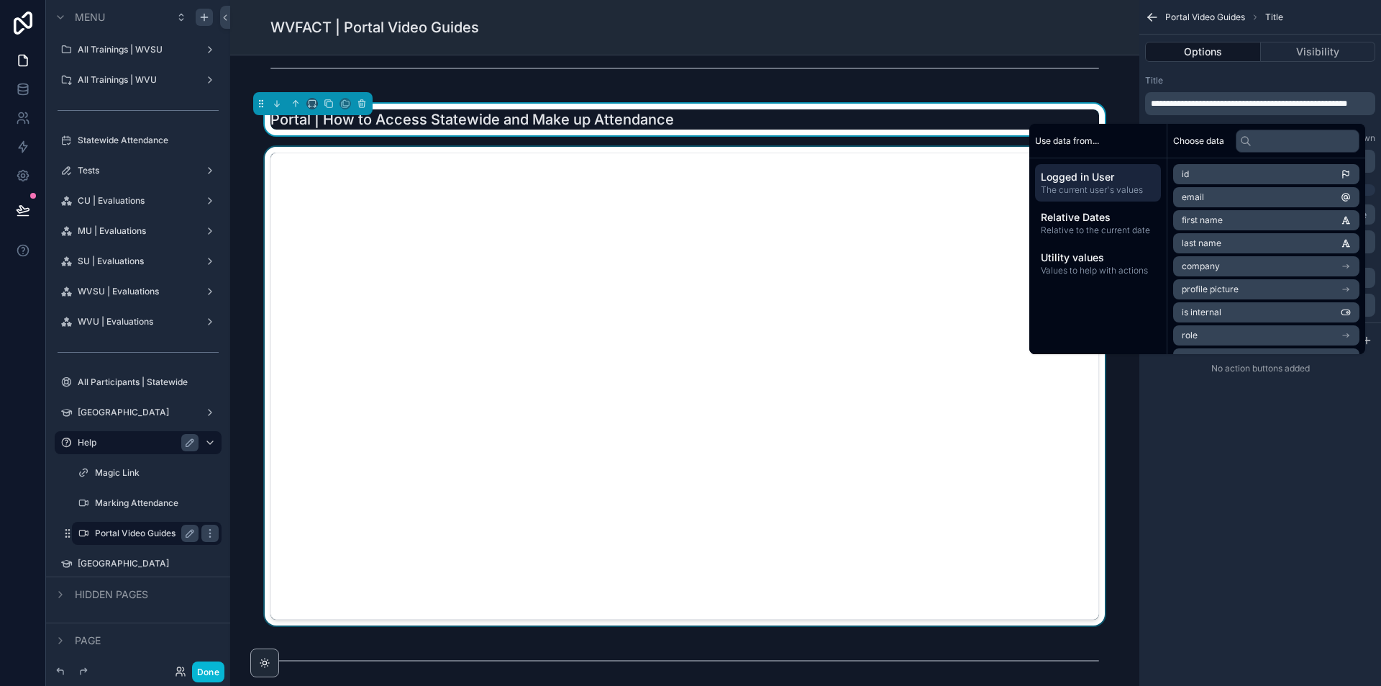
click at [1061, 596] on div "scrollable content" at bounding box center [685, 386] width 886 height 478
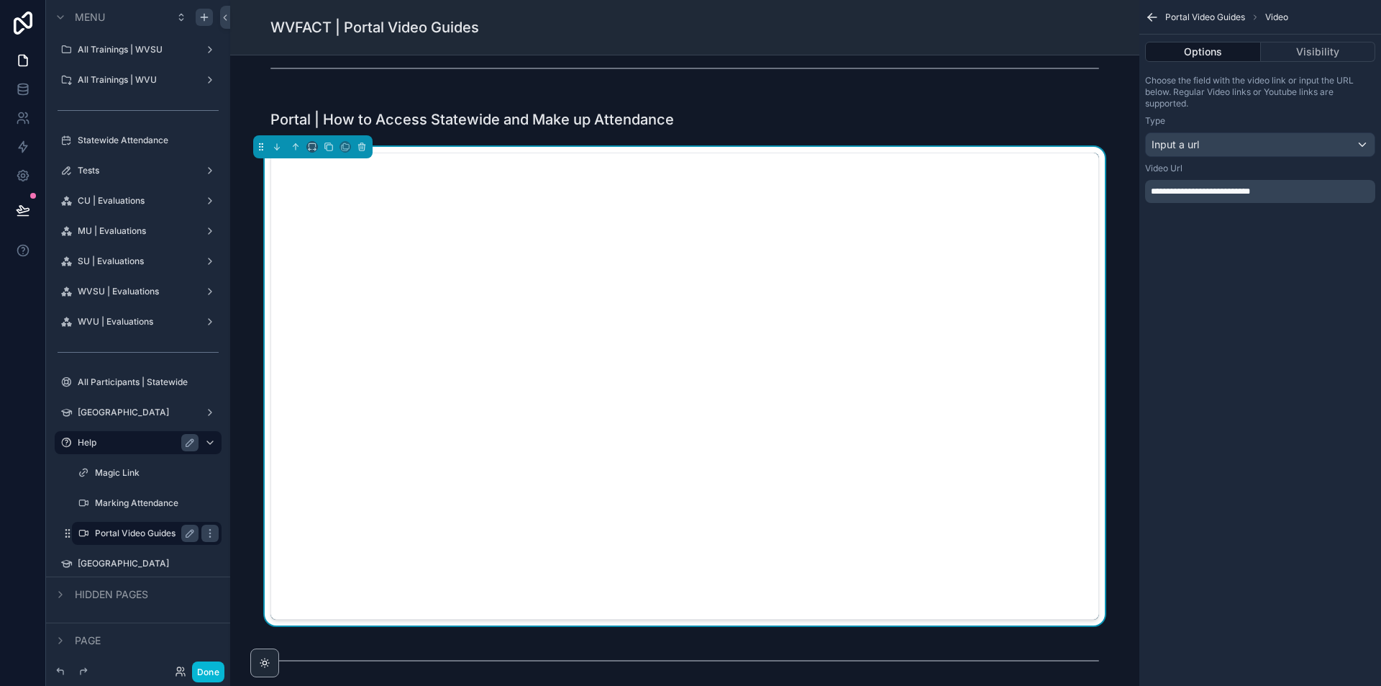
click at [1196, 192] on span "**********" at bounding box center [1200, 191] width 99 height 9
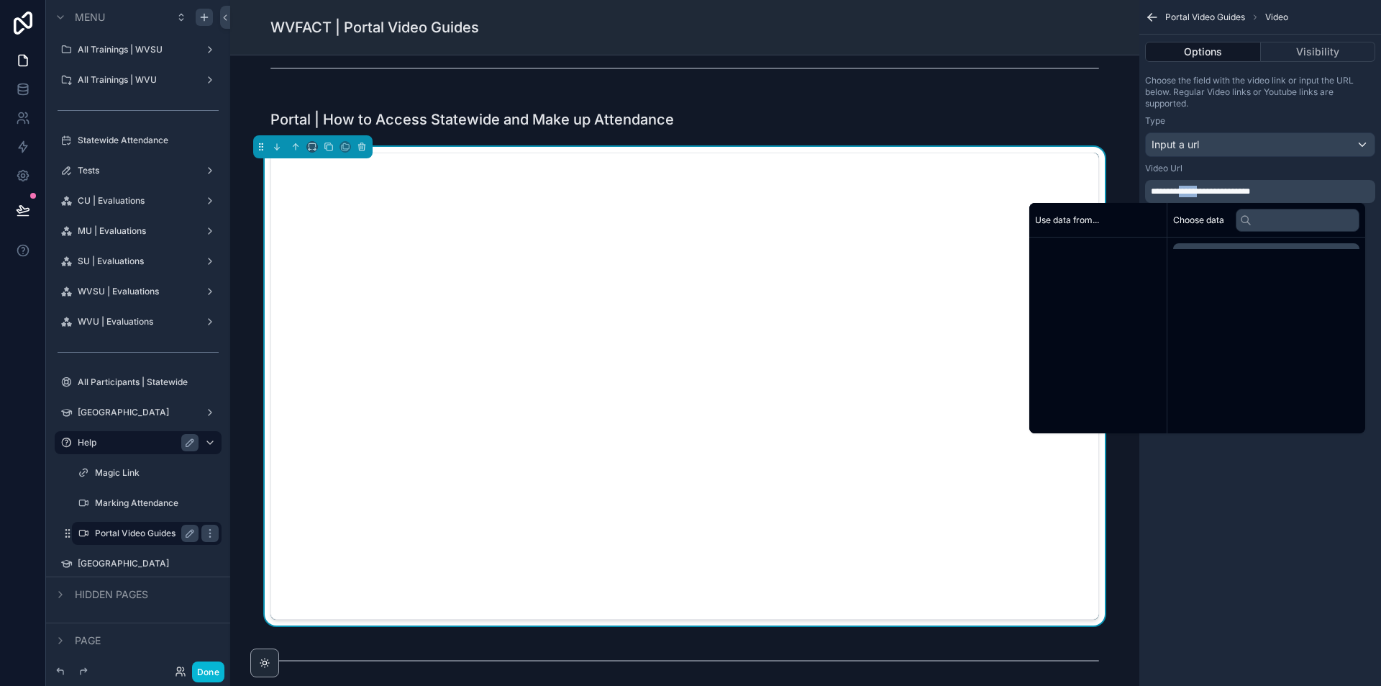
click at [1196, 192] on span "**********" at bounding box center [1200, 191] width 99 height 9
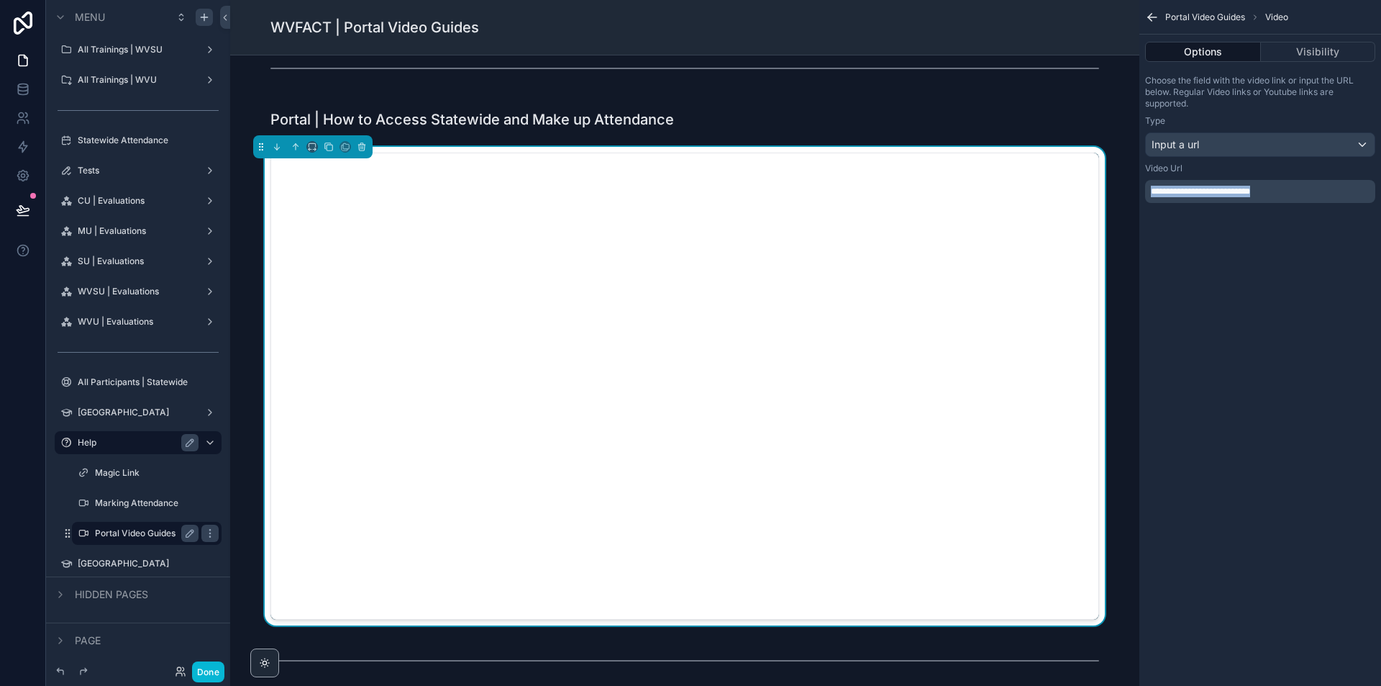
click at [1196, 191] on span "**********" at bounding box center [1200, 191] width 99 height 9
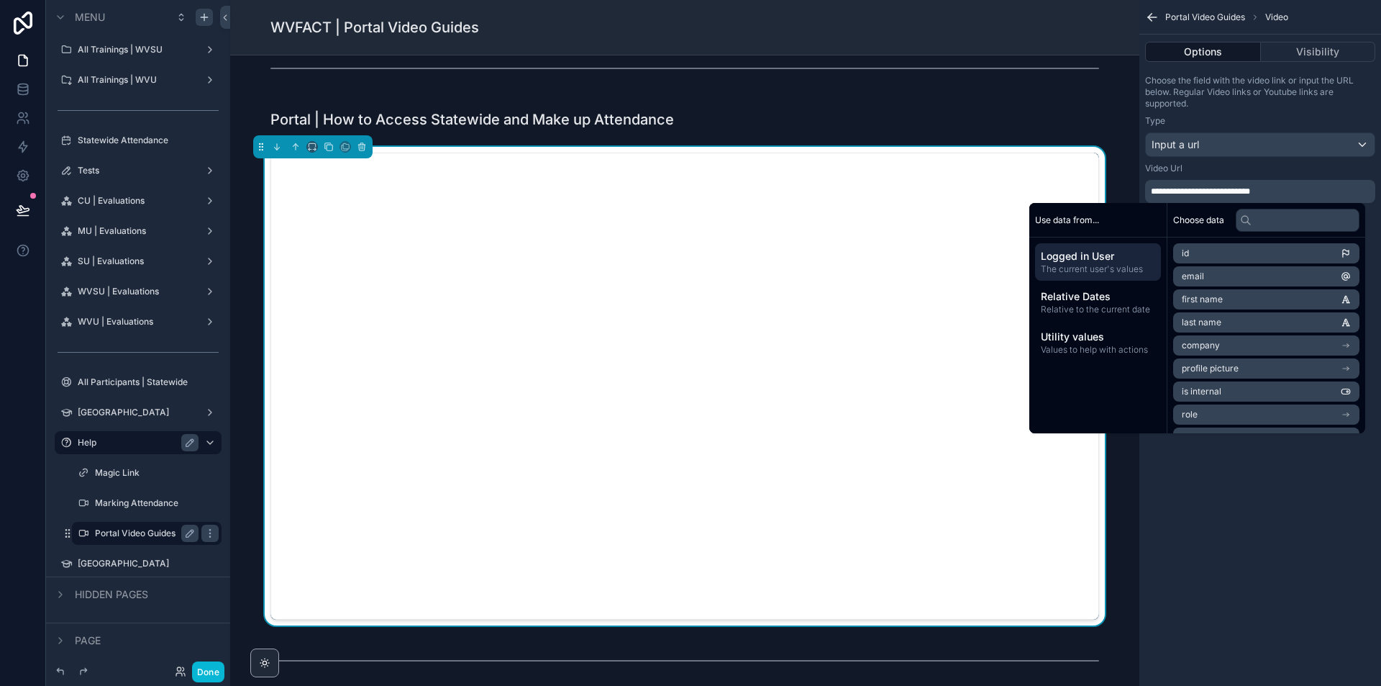
scroll to position [1439, 0]
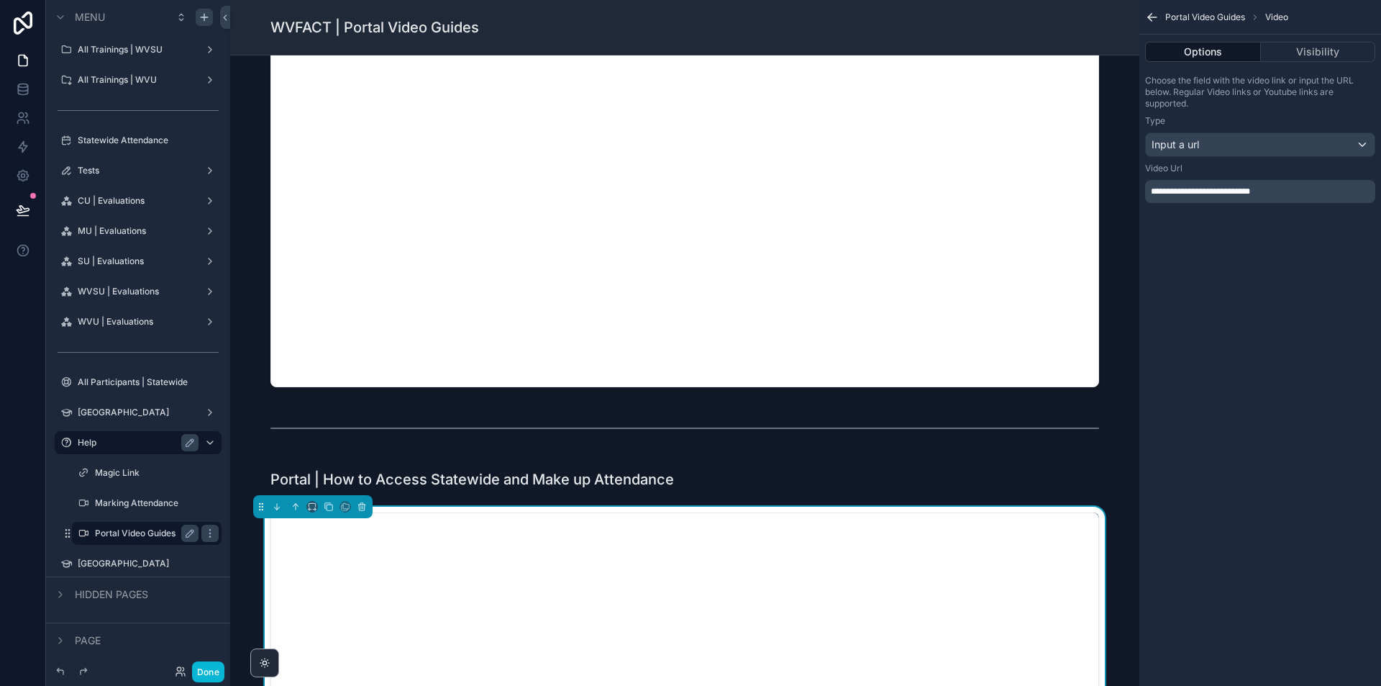
click at [1130, 458] on div "Portal | Introduction to Home Page Portal | How to Access the Rounds and Mark A…" at bounding box center [684, 160] width 909 height 3089
click at [27, 204] on icon at bounding box center [23, 210] width 14 height 14
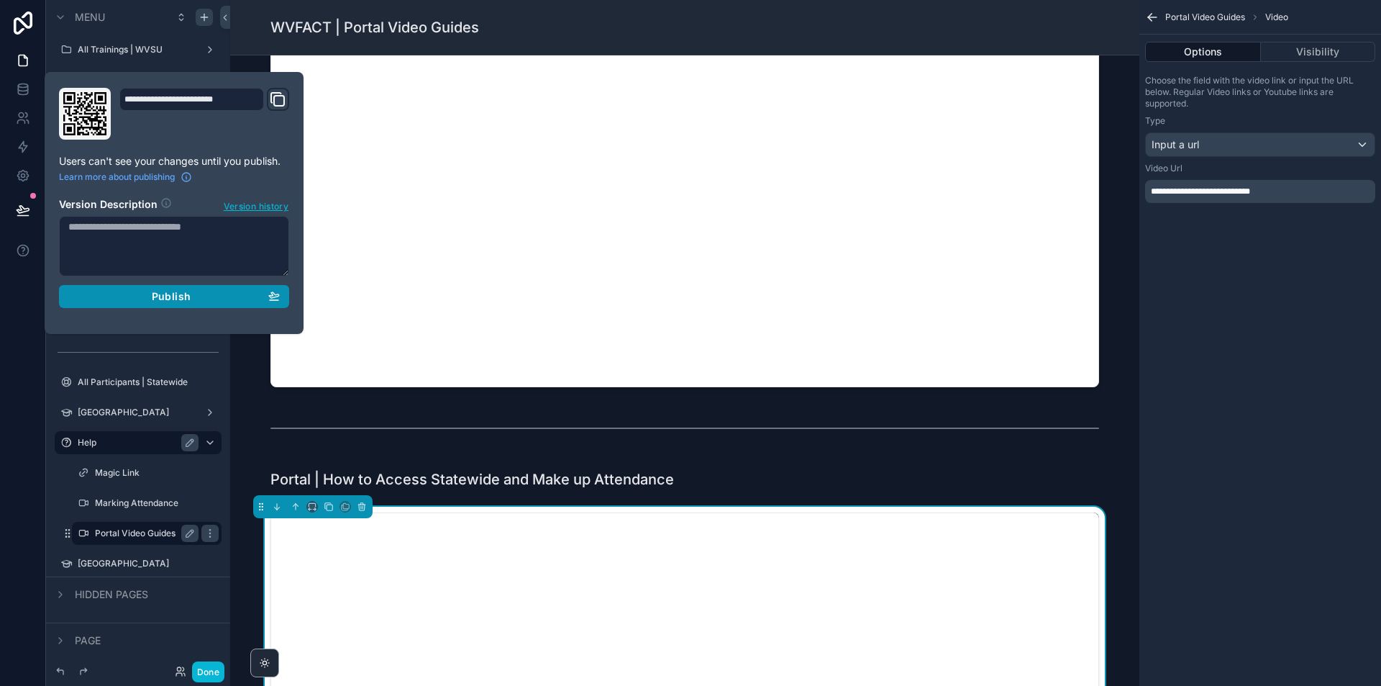
click at [206, 297] on div "Publish" at bounding box center [174, 296] width 212 height 13
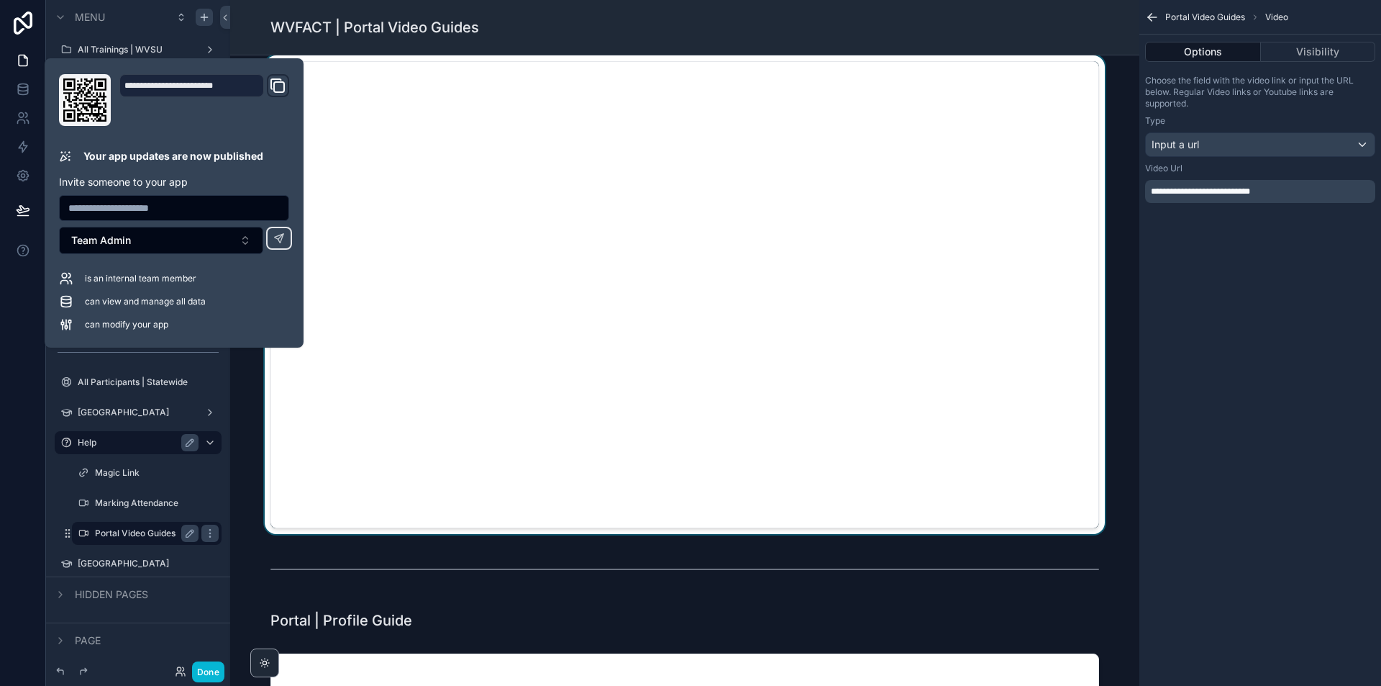
scroll to position [719, 0]
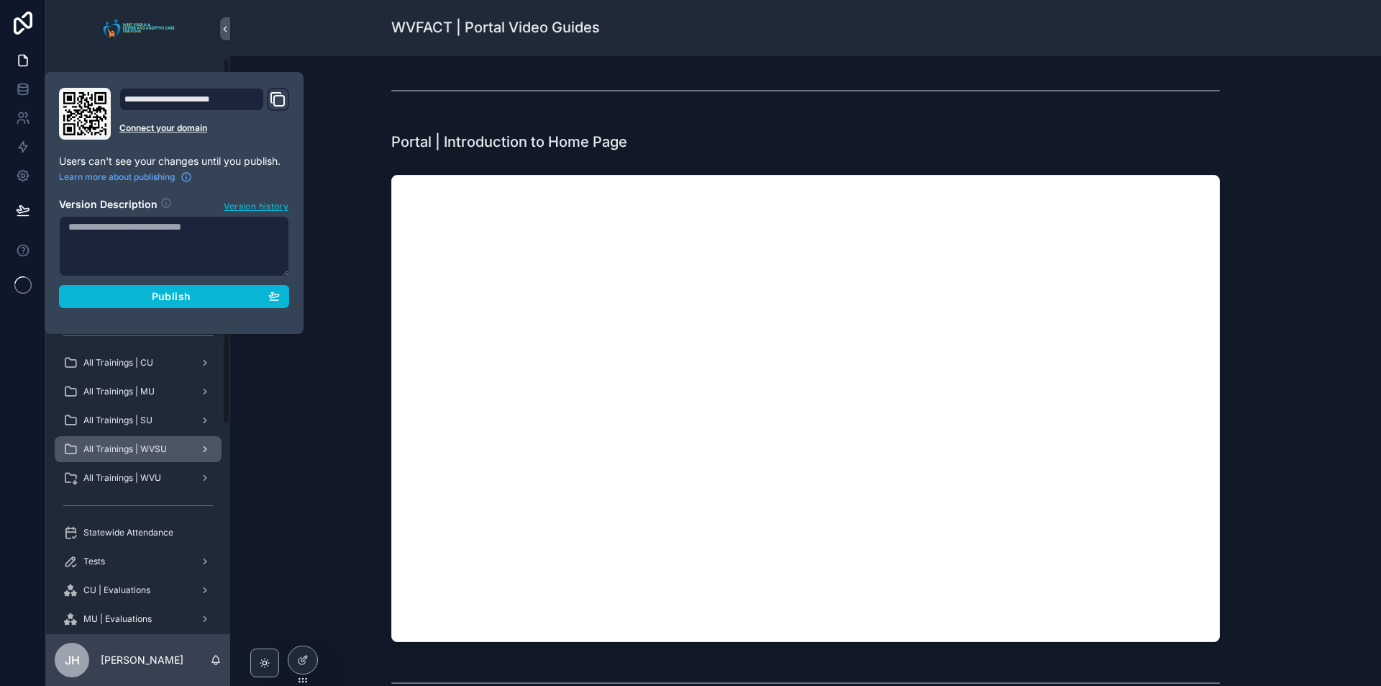
type input "**********"
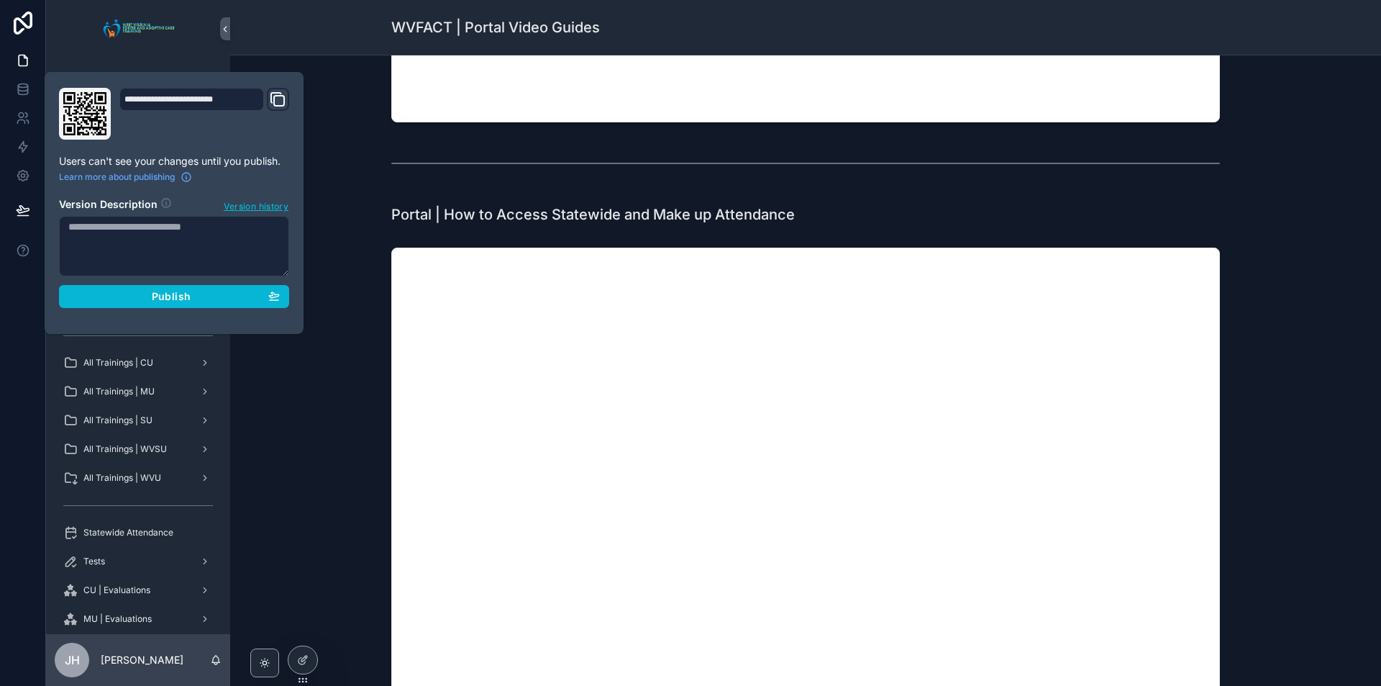
scroll to position [1696, 0]
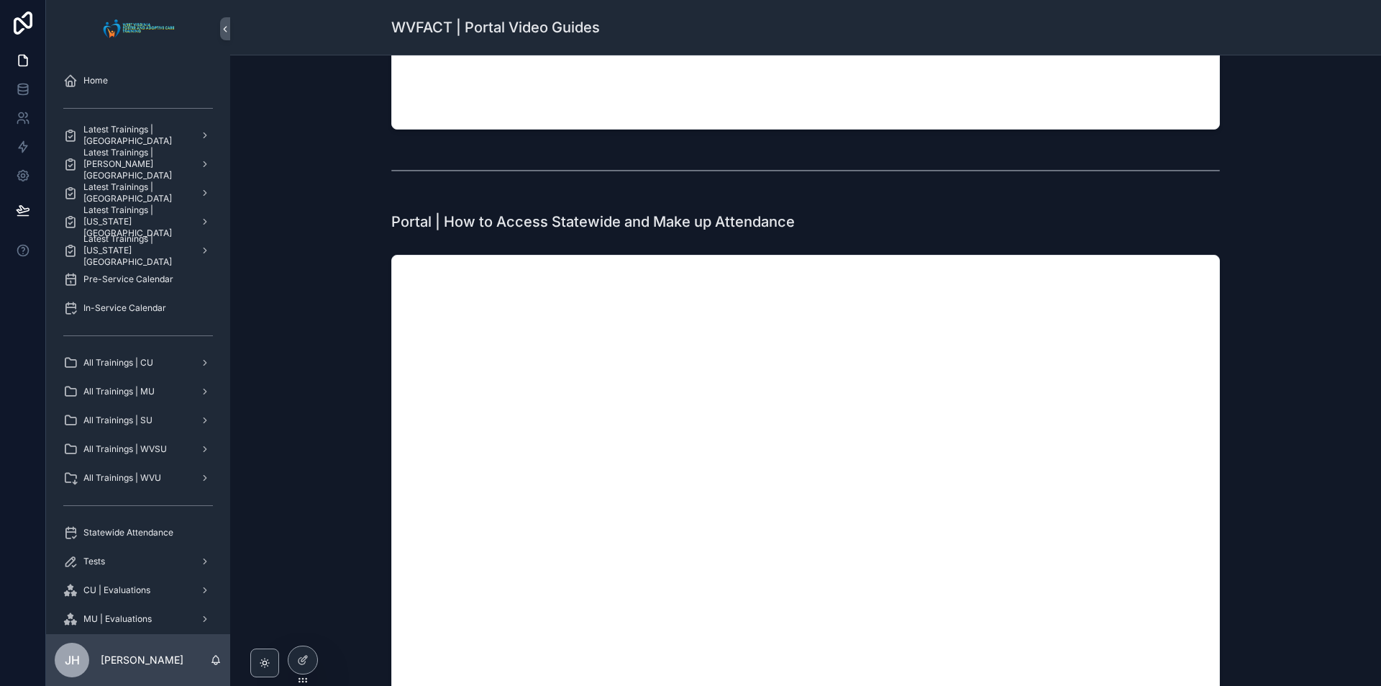
click at [355, 286] on div "scrollable content" at bounding box center [806, 488] width 1128 height 478
click at [303, 657] on icon at bounding box center [303, 660] width 12 height 12
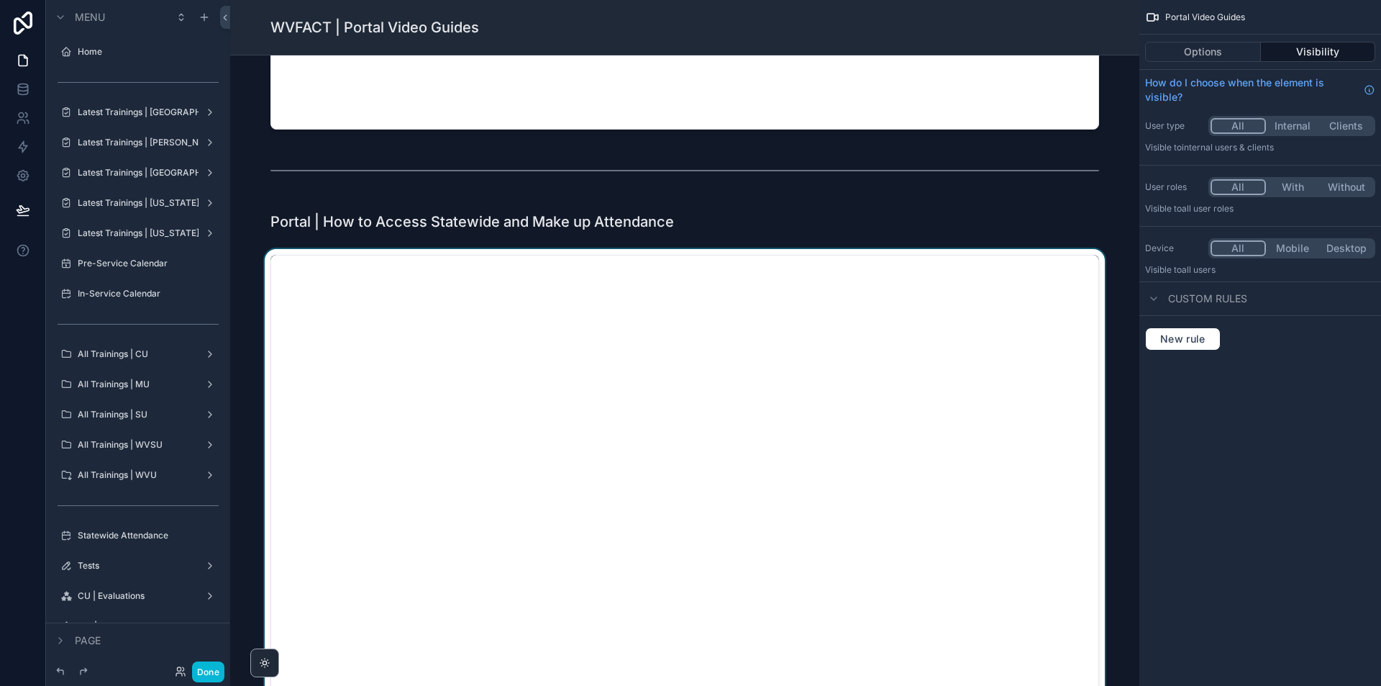
click at [917, 295] on div "scrollable content" at bounding box center [685, 488] width 886 height 478
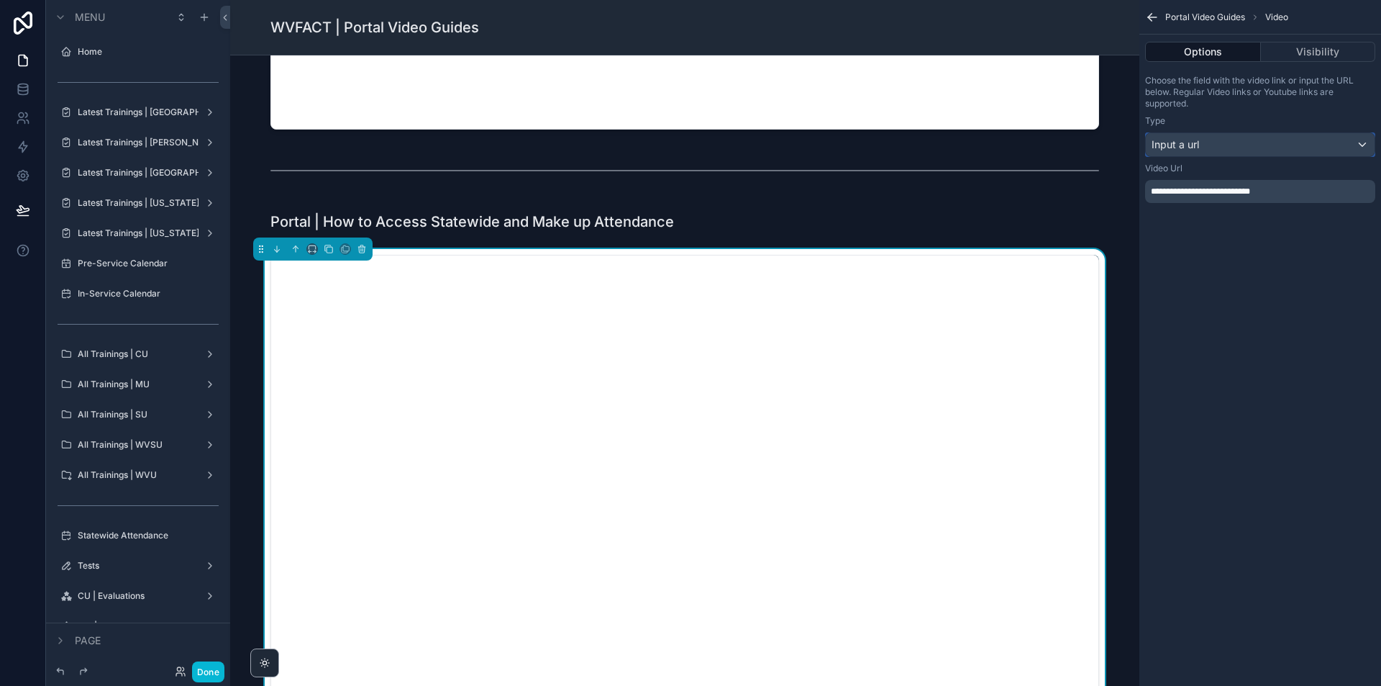
click at [1240, 141] on div "Input a url" at bounding box center [1260, 144] width 229 height 23
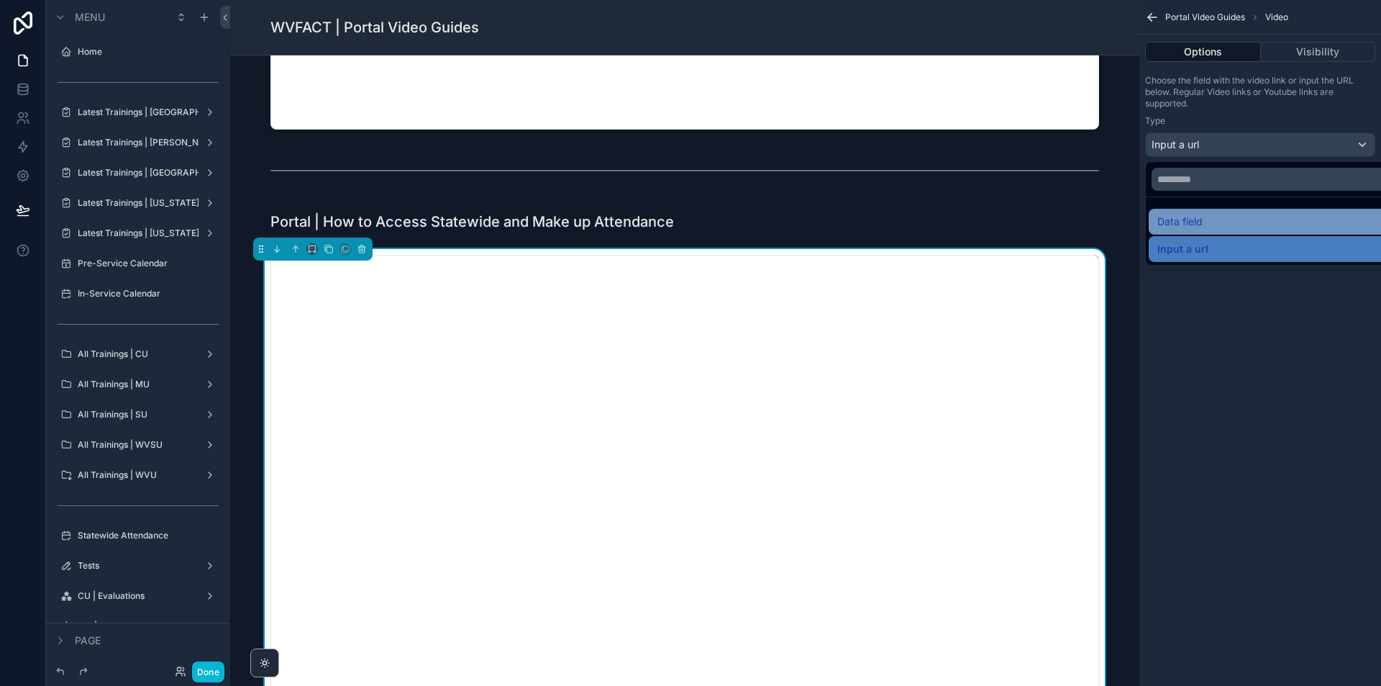
click at [1197, 228] on span "Data field" at bounding box center [1180, 221] width 45 height 17
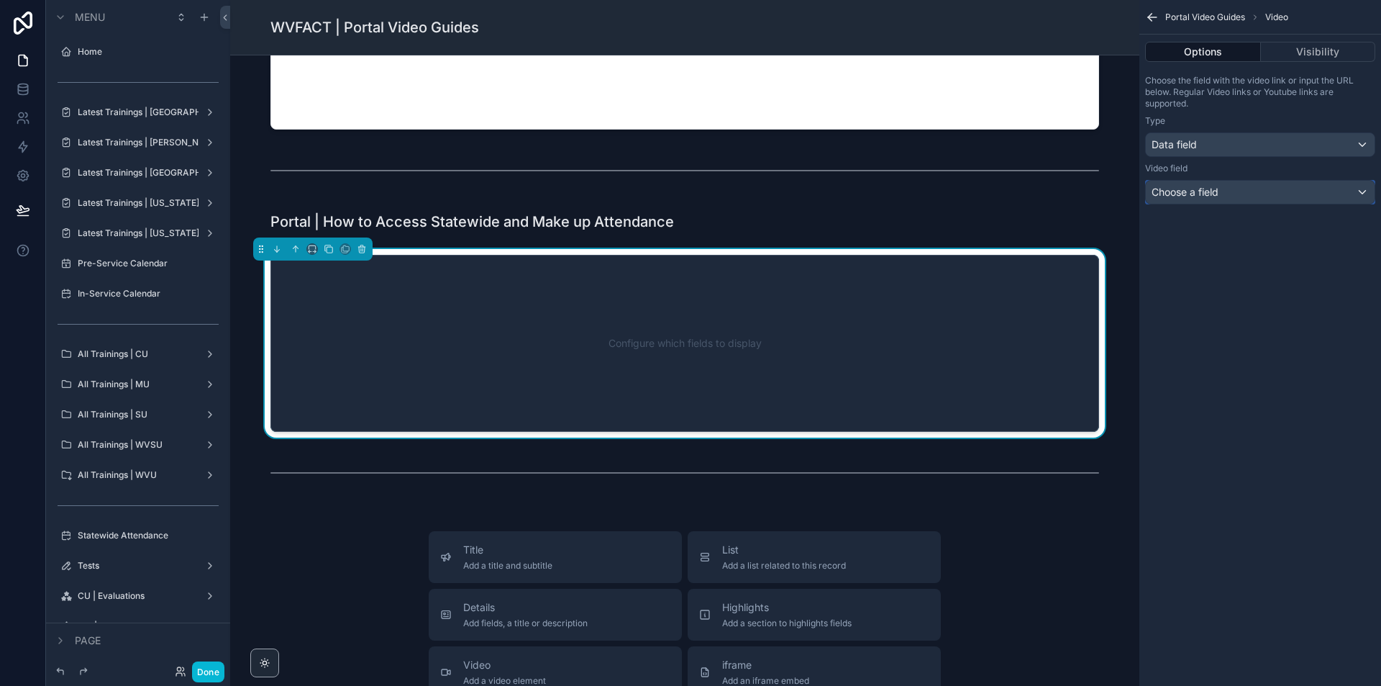
click at [1212, 197] on span "Choose a field" at bounding box center [1185, 192] width 67 height 12
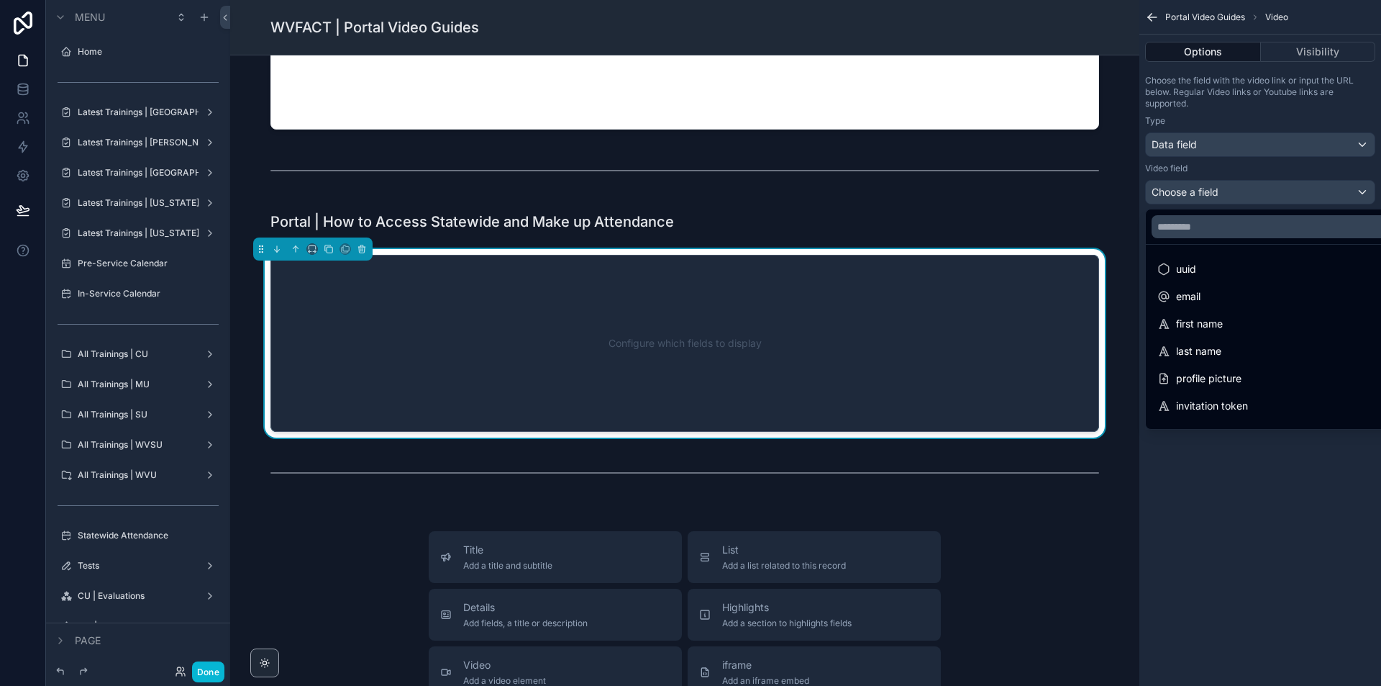
click at [1212, 196] on div "scrollable content" at bounding box center [690, 343] width 1381 height 686
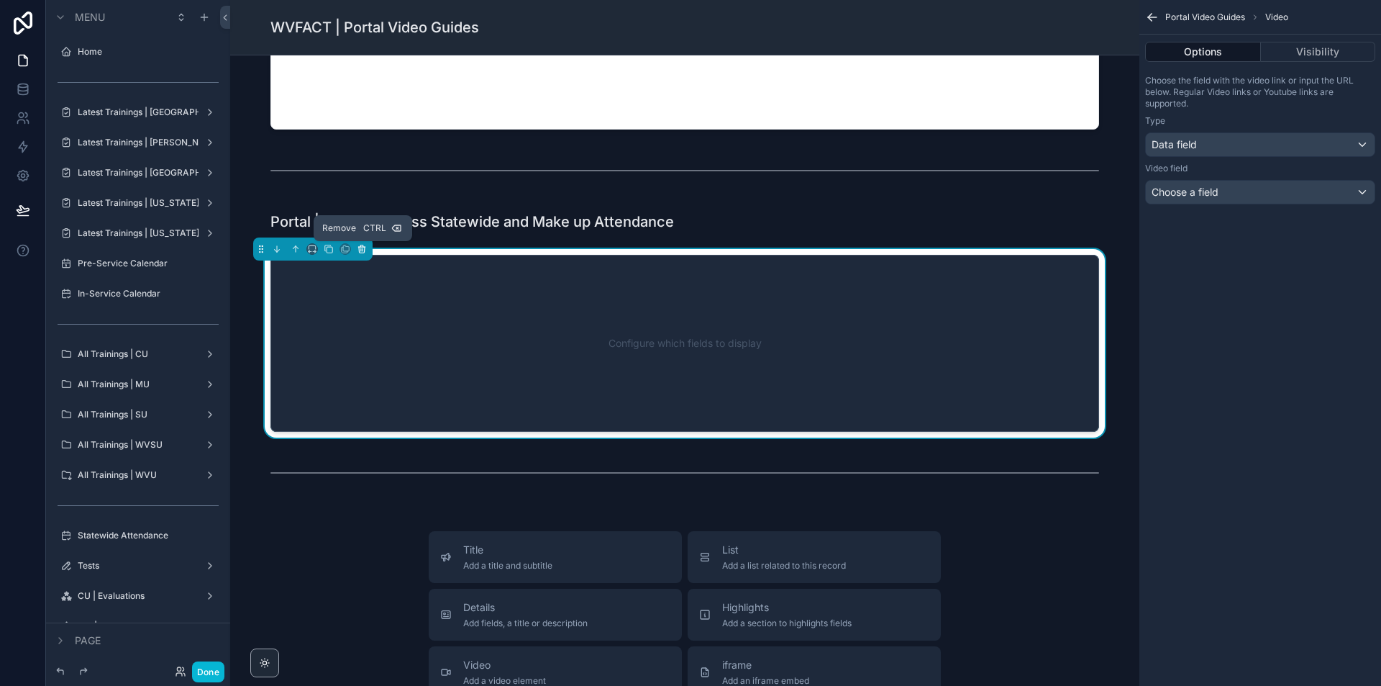
click at [365, 245] on icon "scrollable content" at bounding box center [362, 249] width 10 height 10
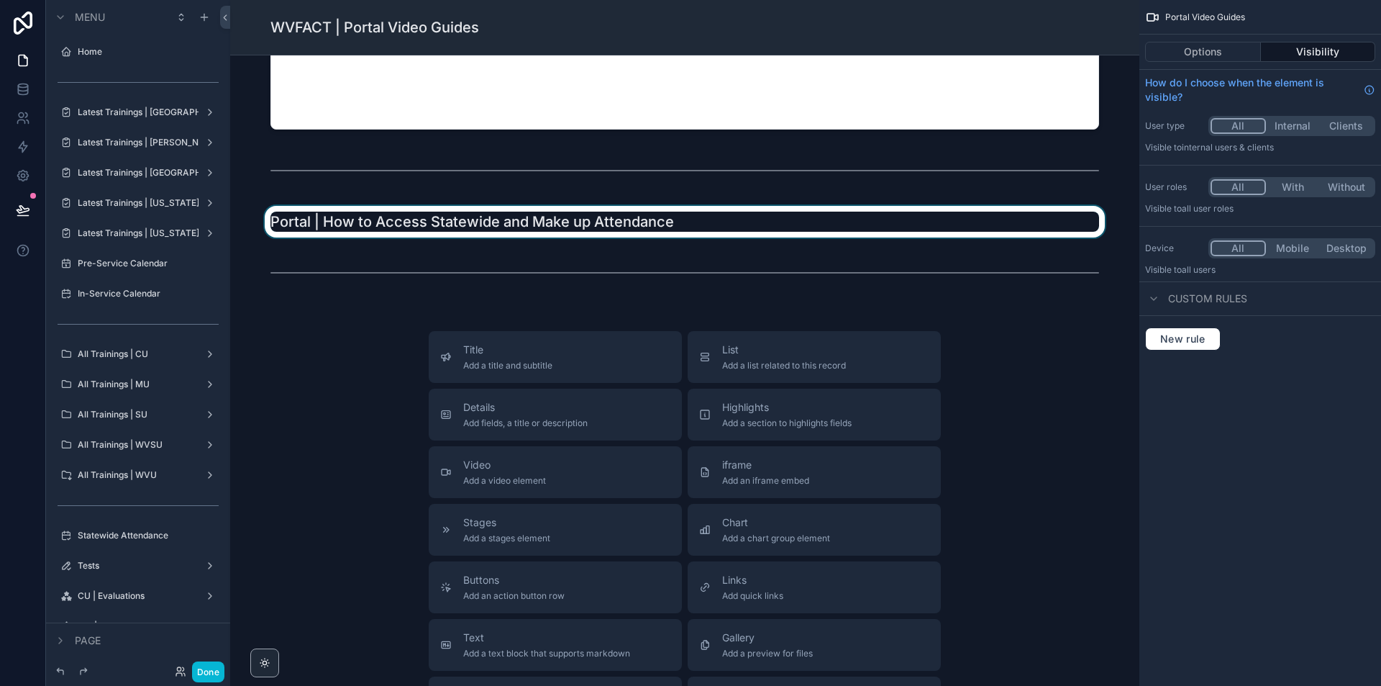
click at [775, 225] on div "scrollable content" at bounding box center [685, 222] width 886 height 32
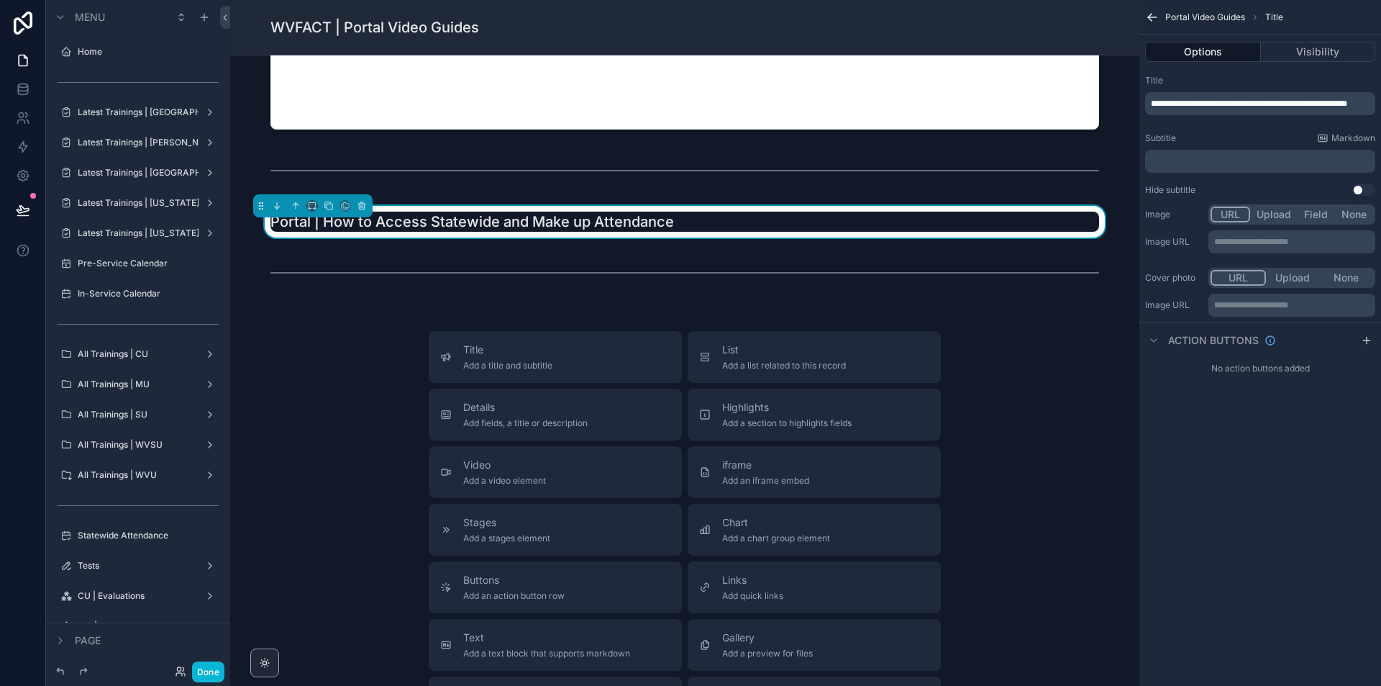
click at [1196, 108] on span "**********" at bounding box center [1249, 103] width 196 height 9
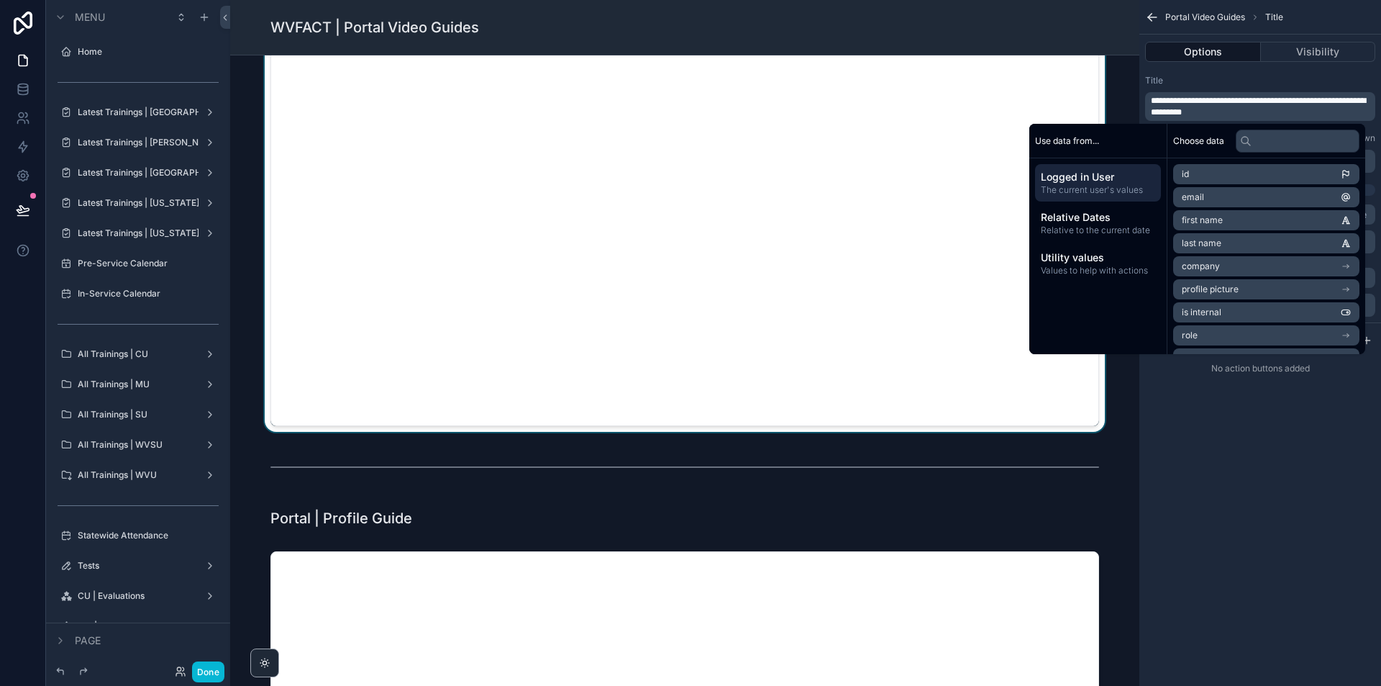
scroll to position [617, 0]
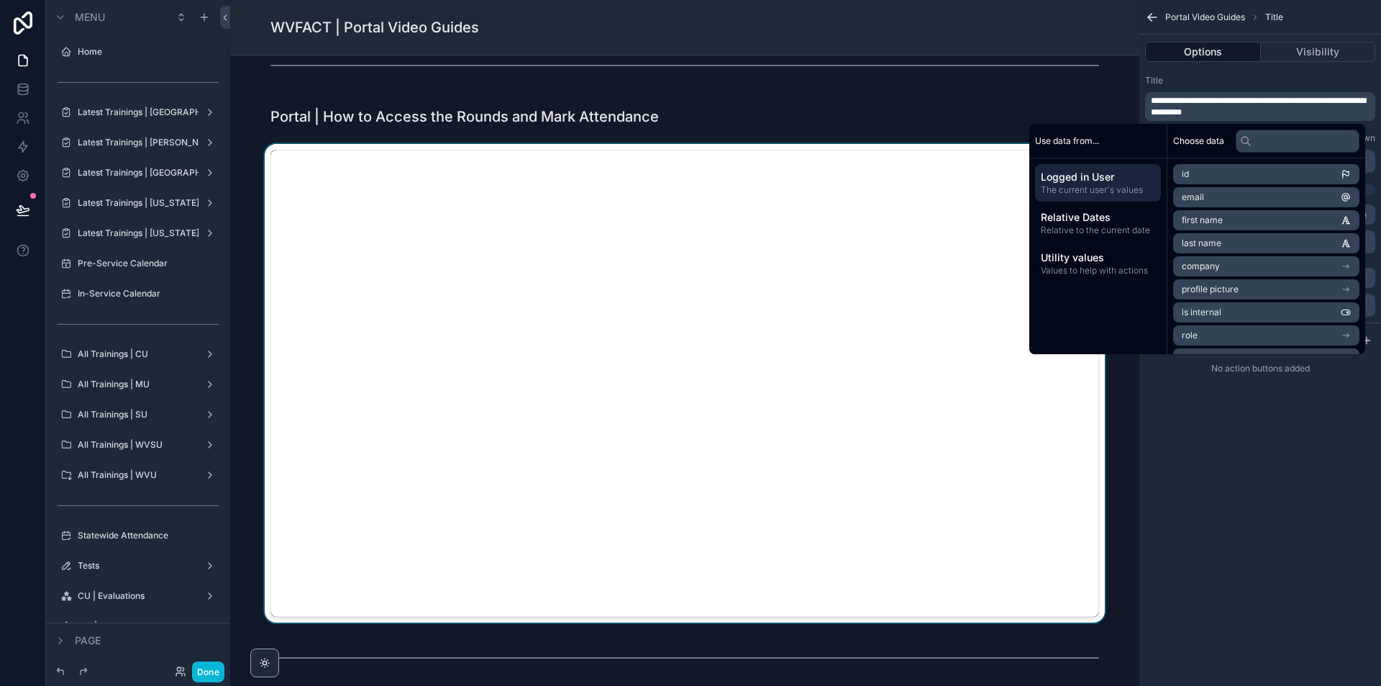
click at [832, 169] on div "scrollable content" at bounding box center [685, 383] width 886 height 478
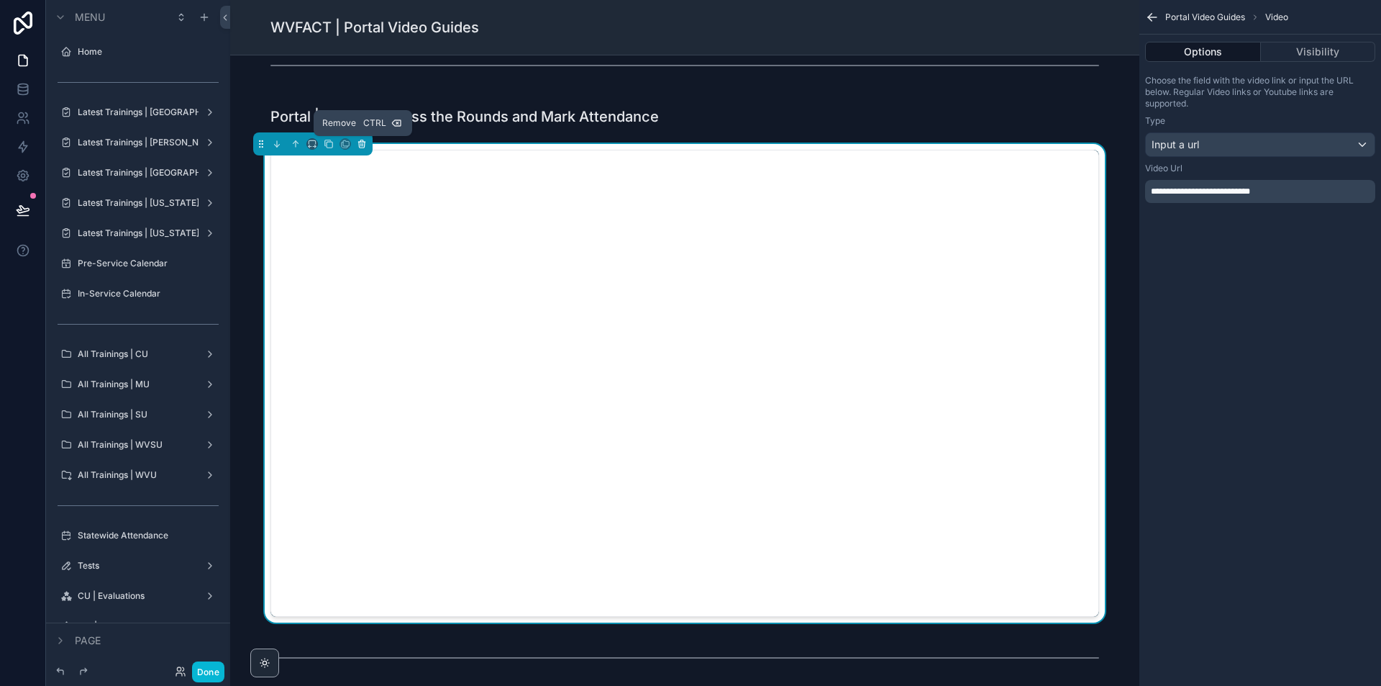
click at [368, 144] on button "scrollable content" at bounding box center [362, 144] width 16 height 16
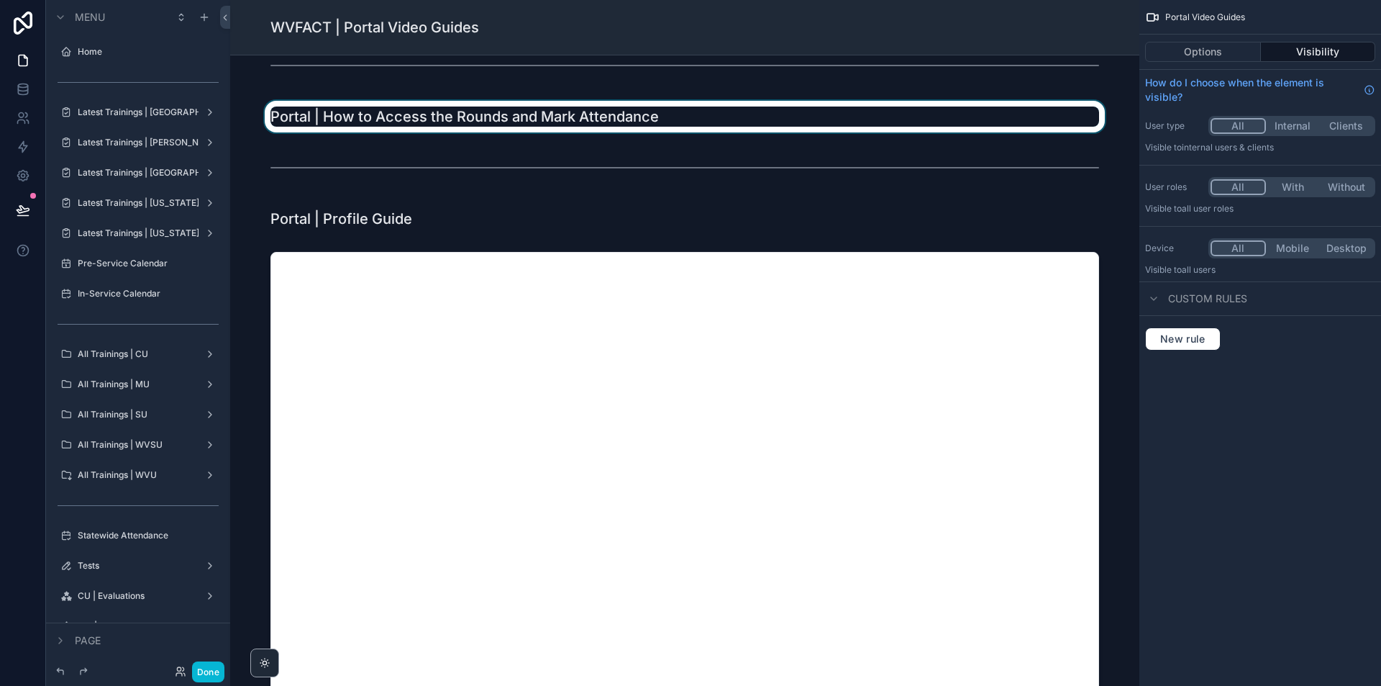
click at [605, 115] on div "scrollable content" at bounding box center [685, 117] width 886 height 32
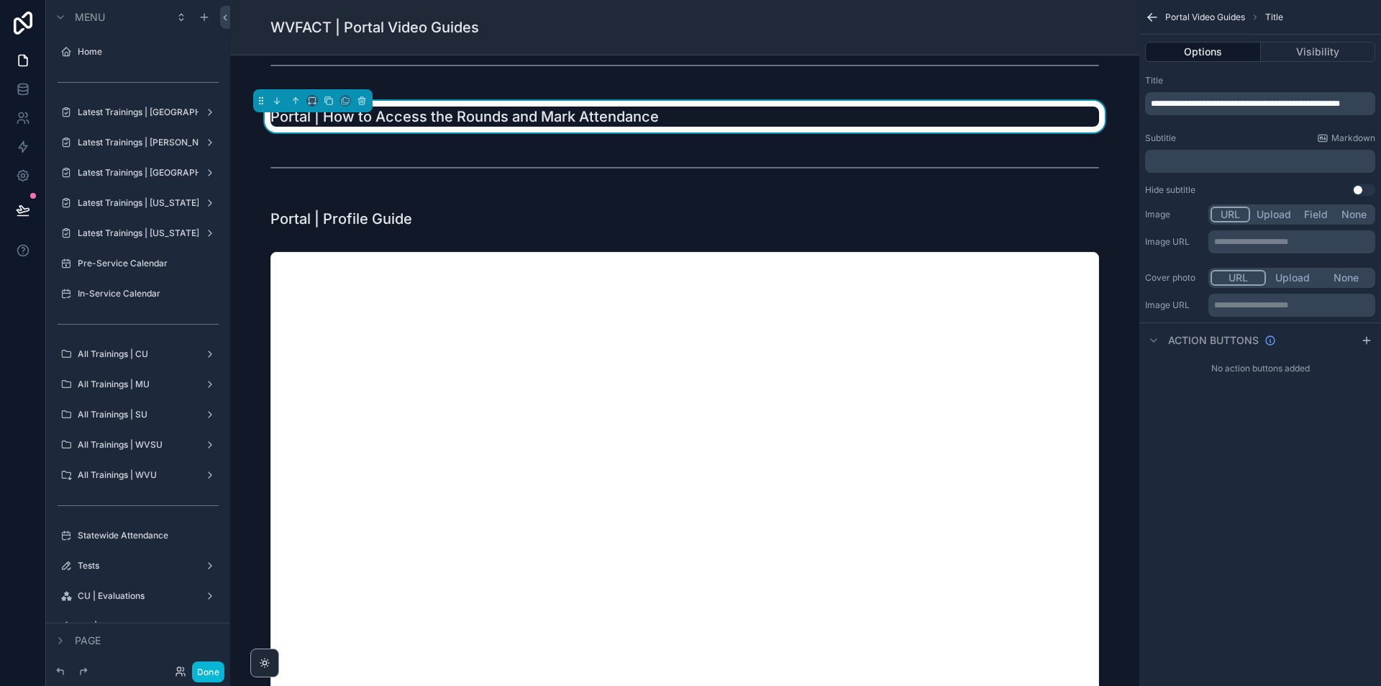
click at [1240, 109] on p "**********" at bounding box center [1262, 104] width 222 height 12
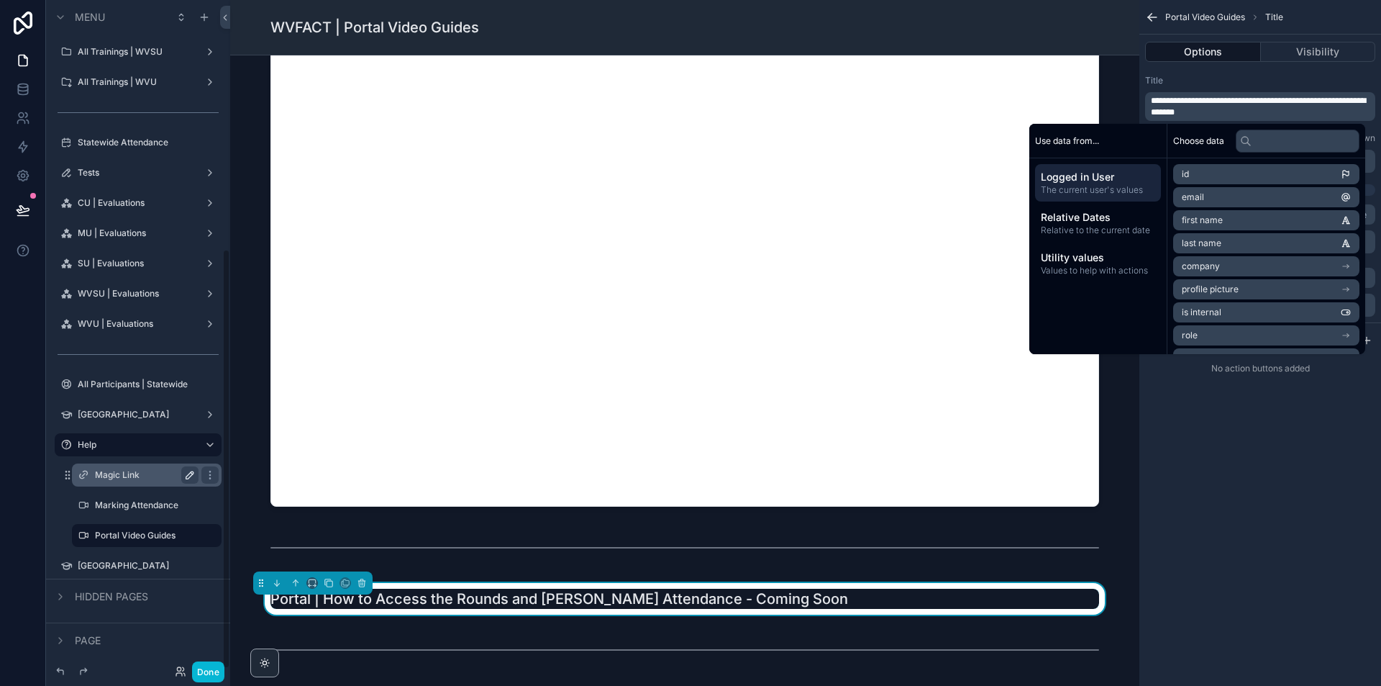
scroll to position [395, 0]
click at [24, 211] on icon at bounding box center [23, 210] width 14 height 14
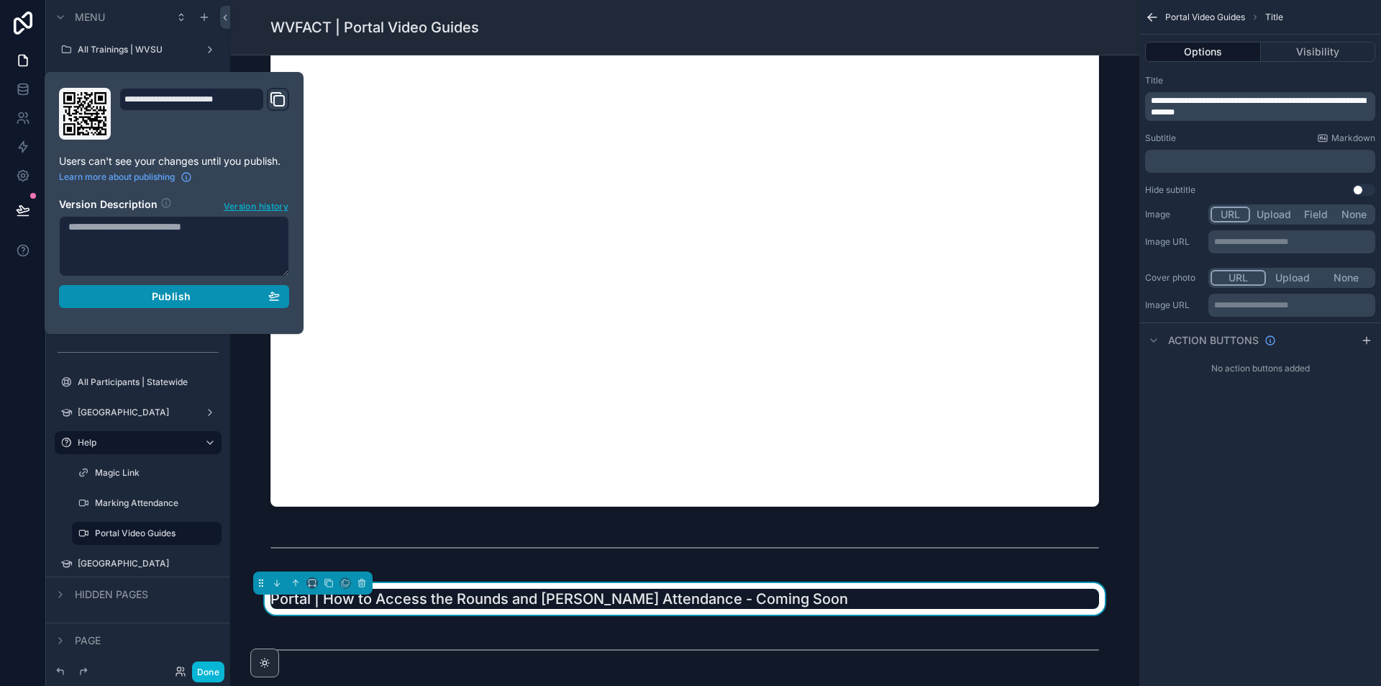
click at [173, 303] on button "Publish" at bounding box center [174, 296] width 230 height 23
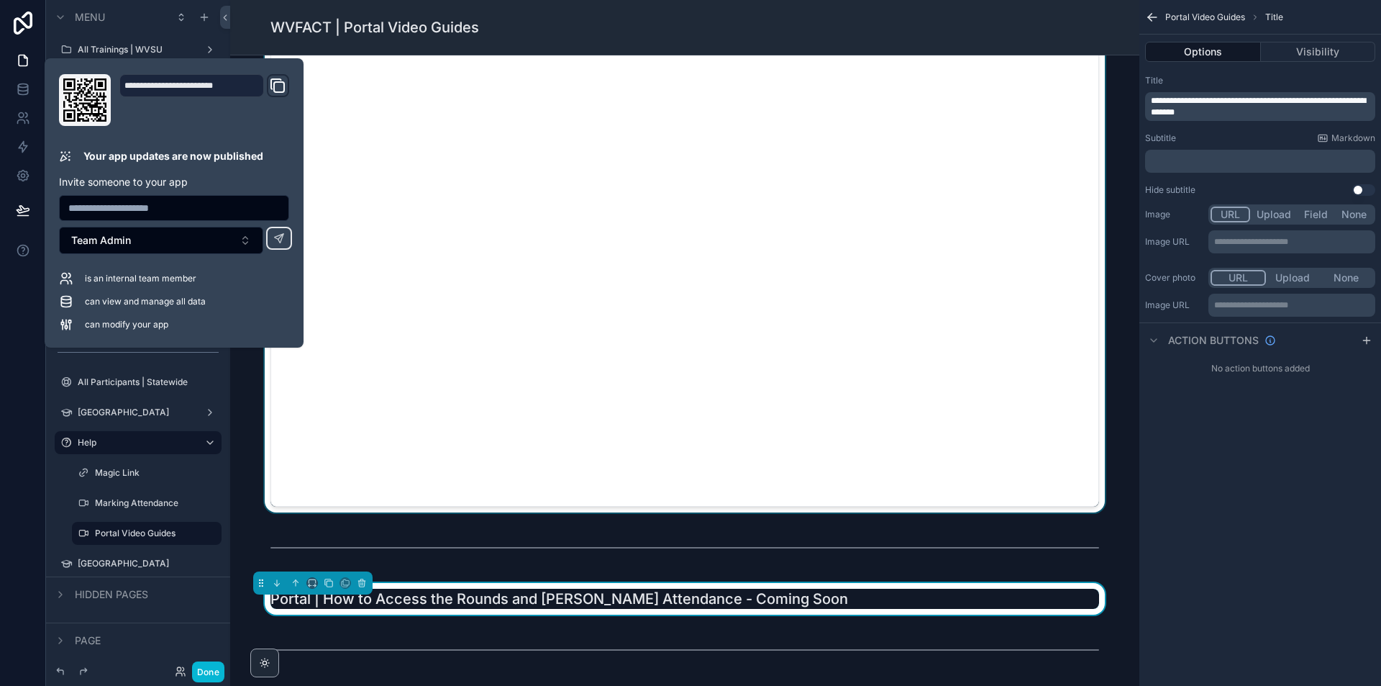
click at [963, 366] on div "scrollable content" at bounding box center [685, 273] width 886 height 478
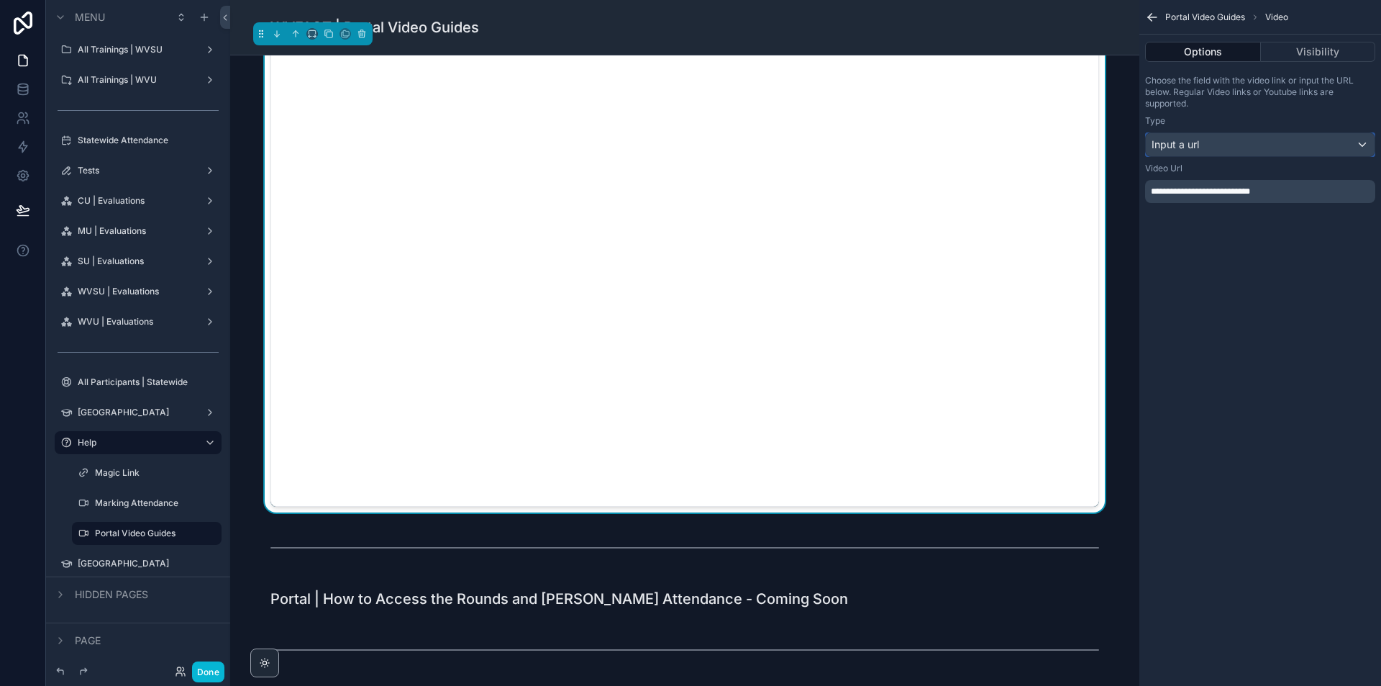
click at [1239, 145] on div "Input a url" at bounding box center [1260, 144] width 229 height 23
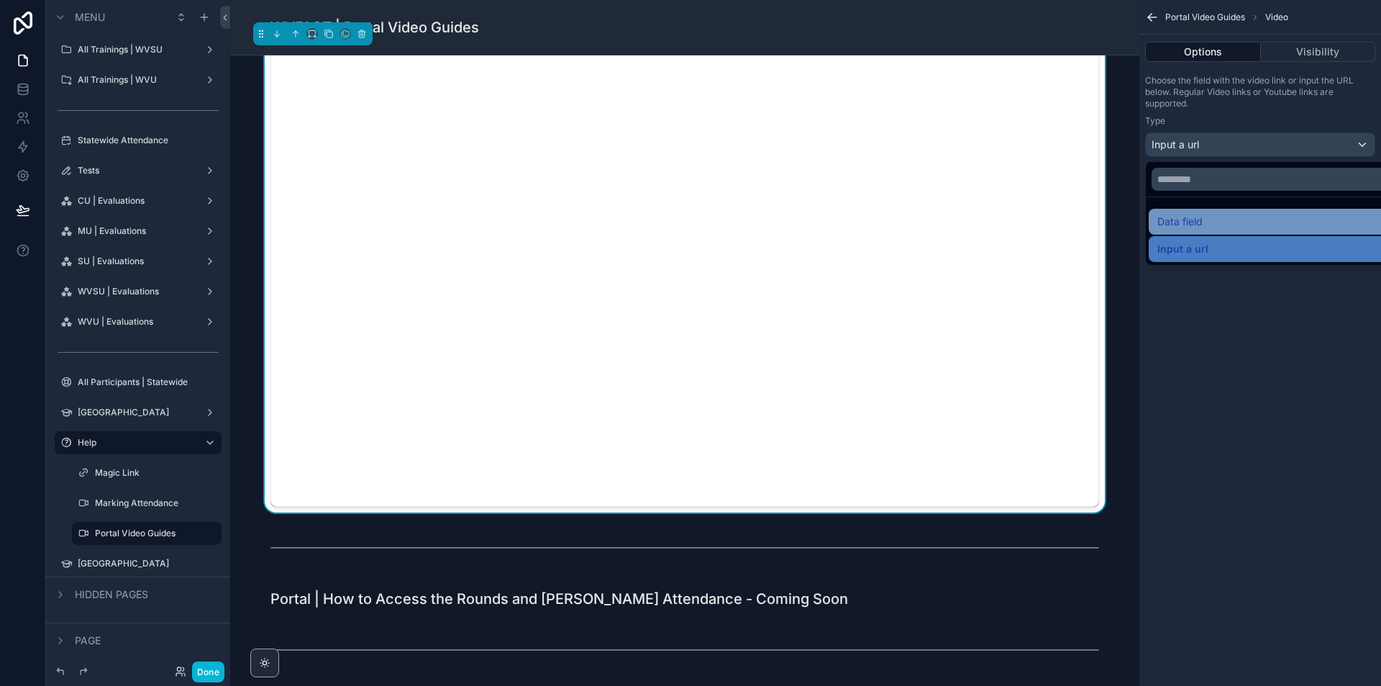
click at [1202, 224] on span "Data field" at bounding box center [1180, 221] width 45 height 17
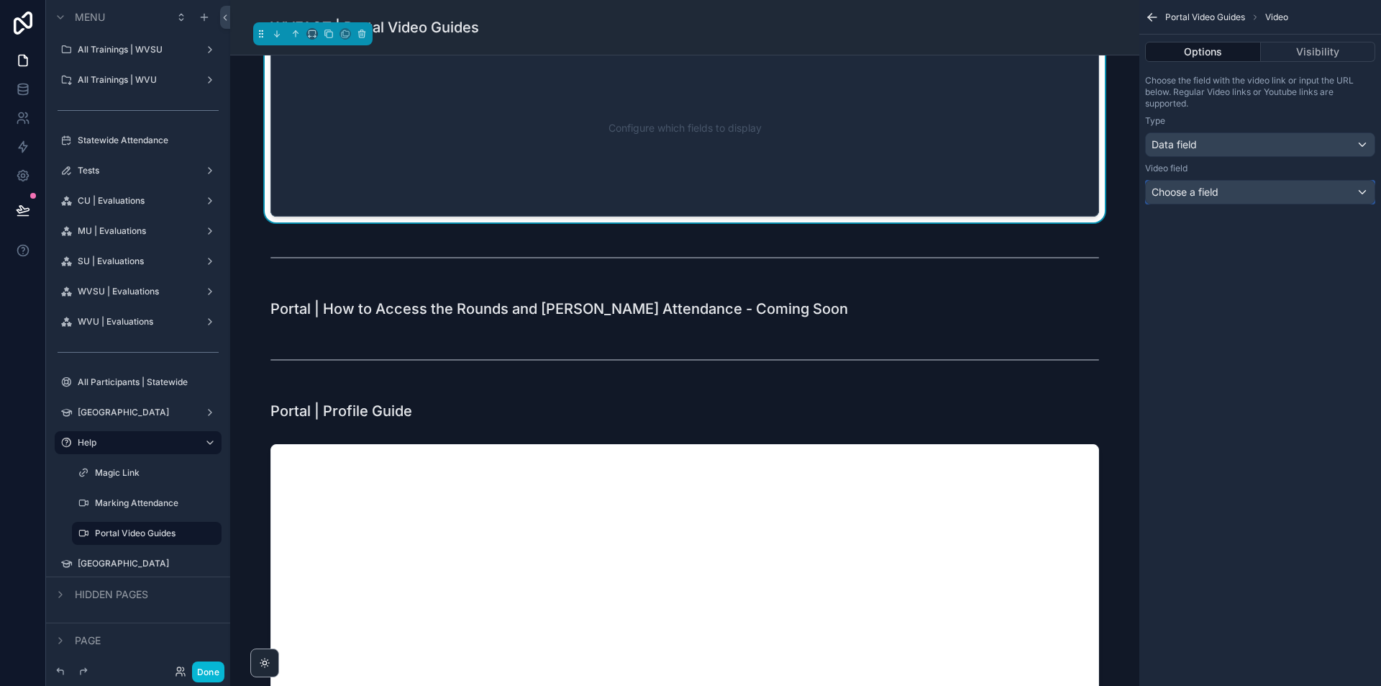
click at [1249, 196] on div "Choose a field" at bounding box center [1260, 192] width 229 height 23
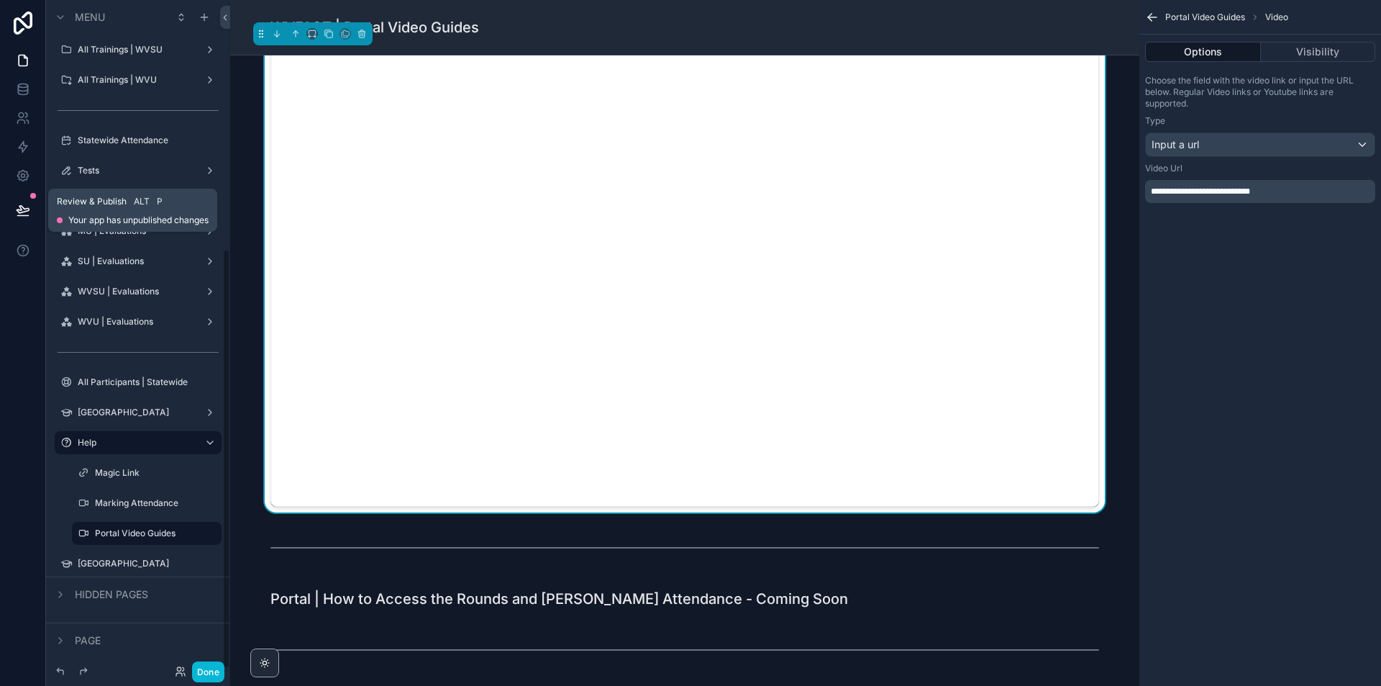
click at [11, 204] on button at bounding box center [23, 210] width 32 height 40
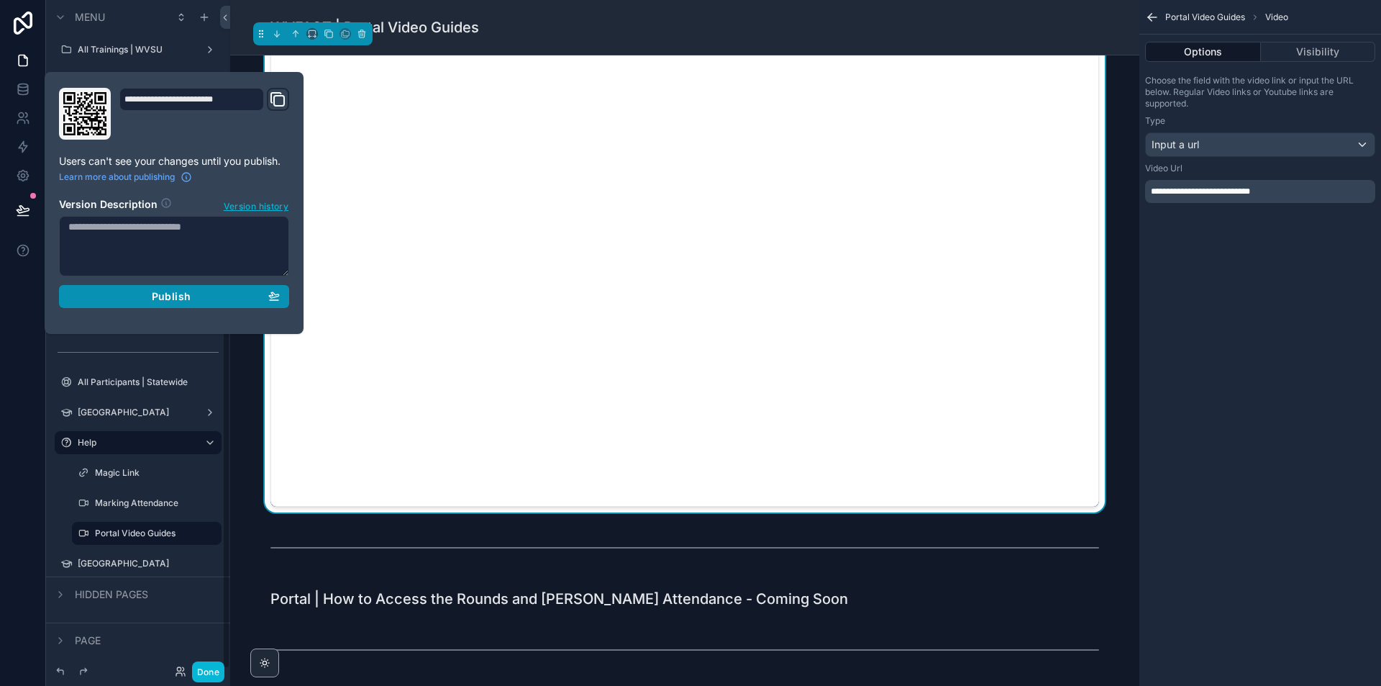
click at [121, 296] on div "Publish" at bounding box center [174, 296] width 212 height 13
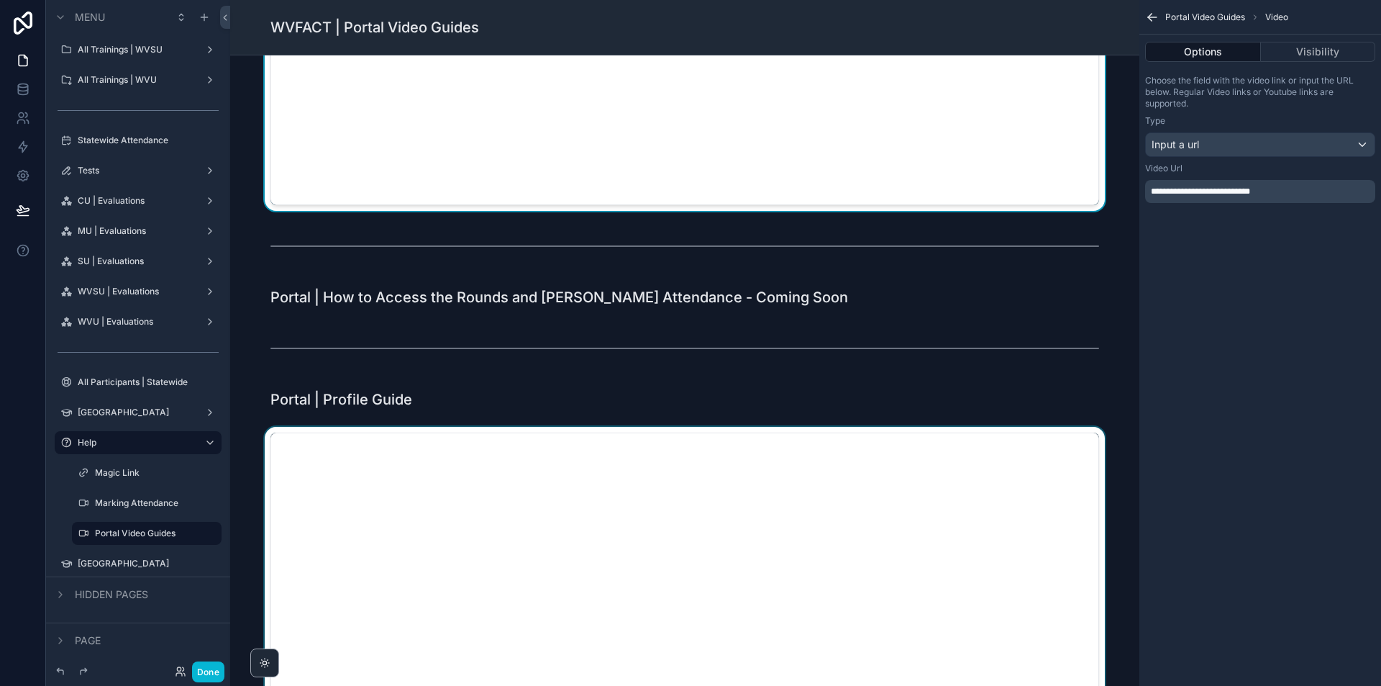
scroll to position [351, 0]
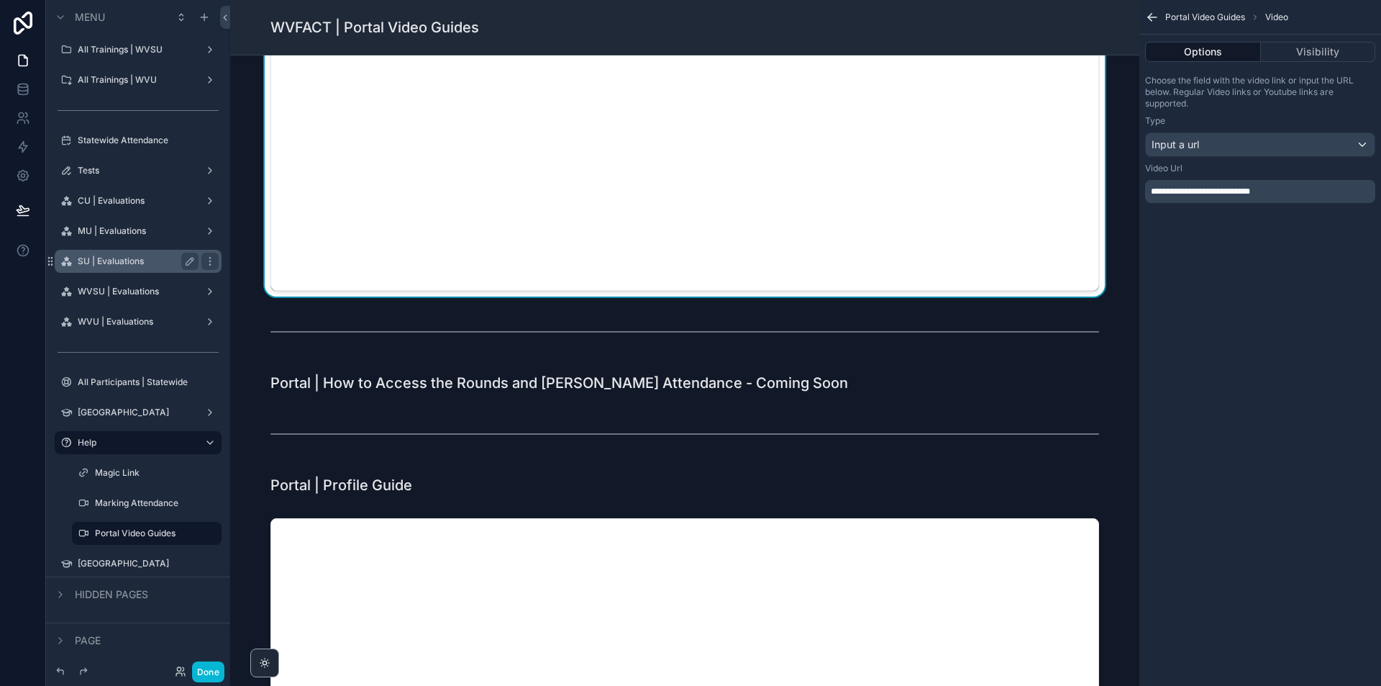
click at [128, 263] on label "SU | Evaluations" at bounding box center [135, 261] width 115 height 12
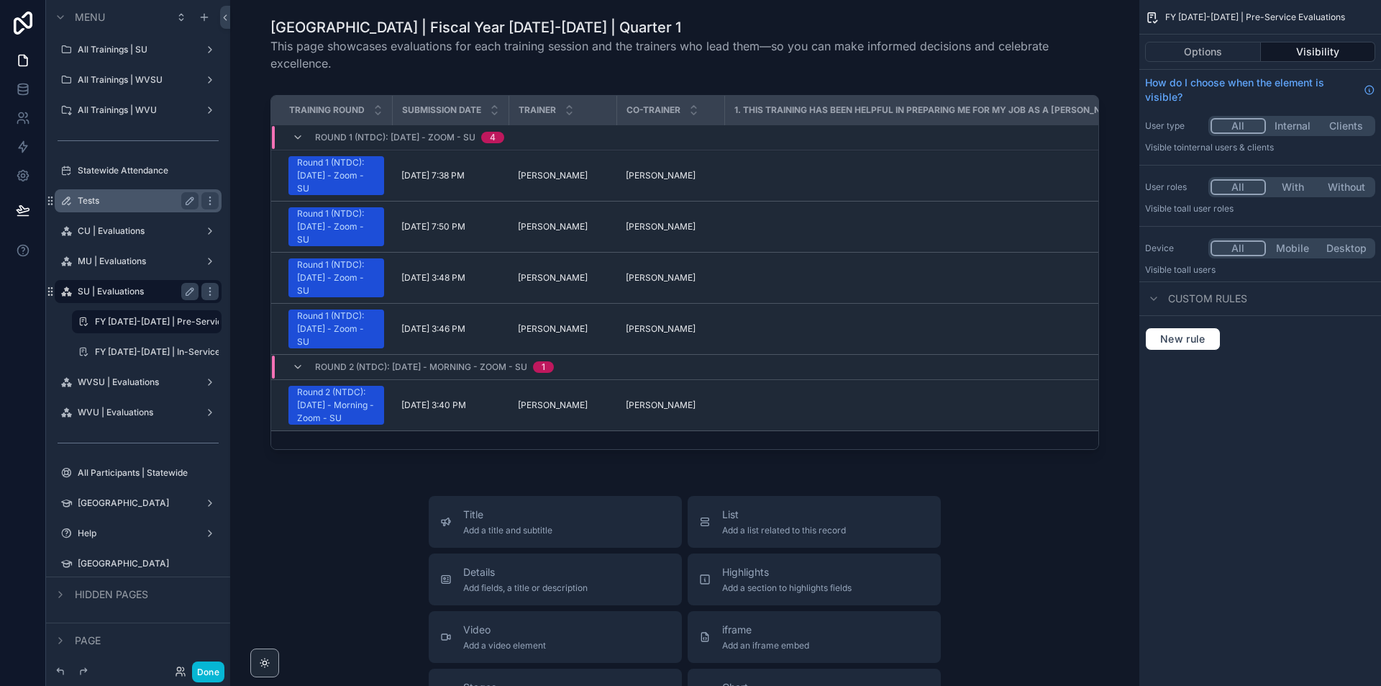
click at [137, 191] on div "Tests" at bounding box center [138, 200] width 161 height 23
click at [88, 199] on label "Tests" at bounding box center [135, 201] width 115 height 12
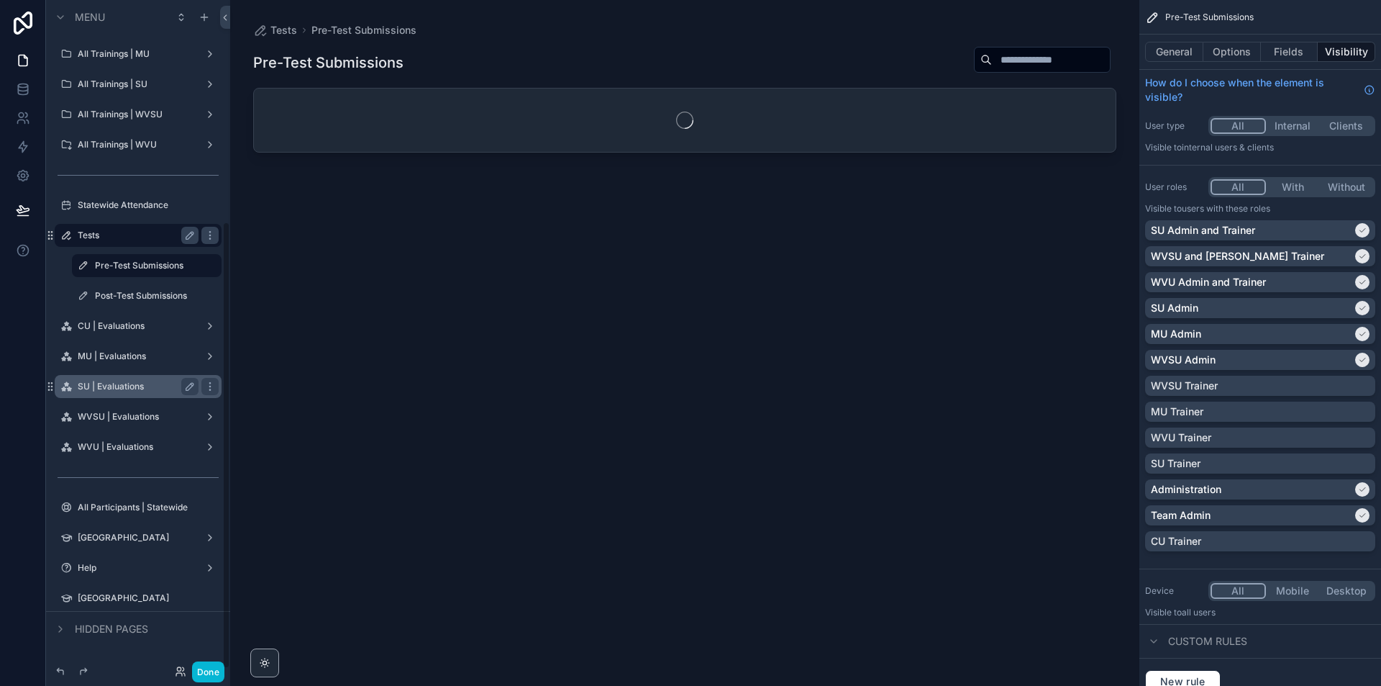
scroll to position [330, 0]
click at [134, 298] on label "Post-Test Submissions" at bounding box center [144, 296] width 98 height 12
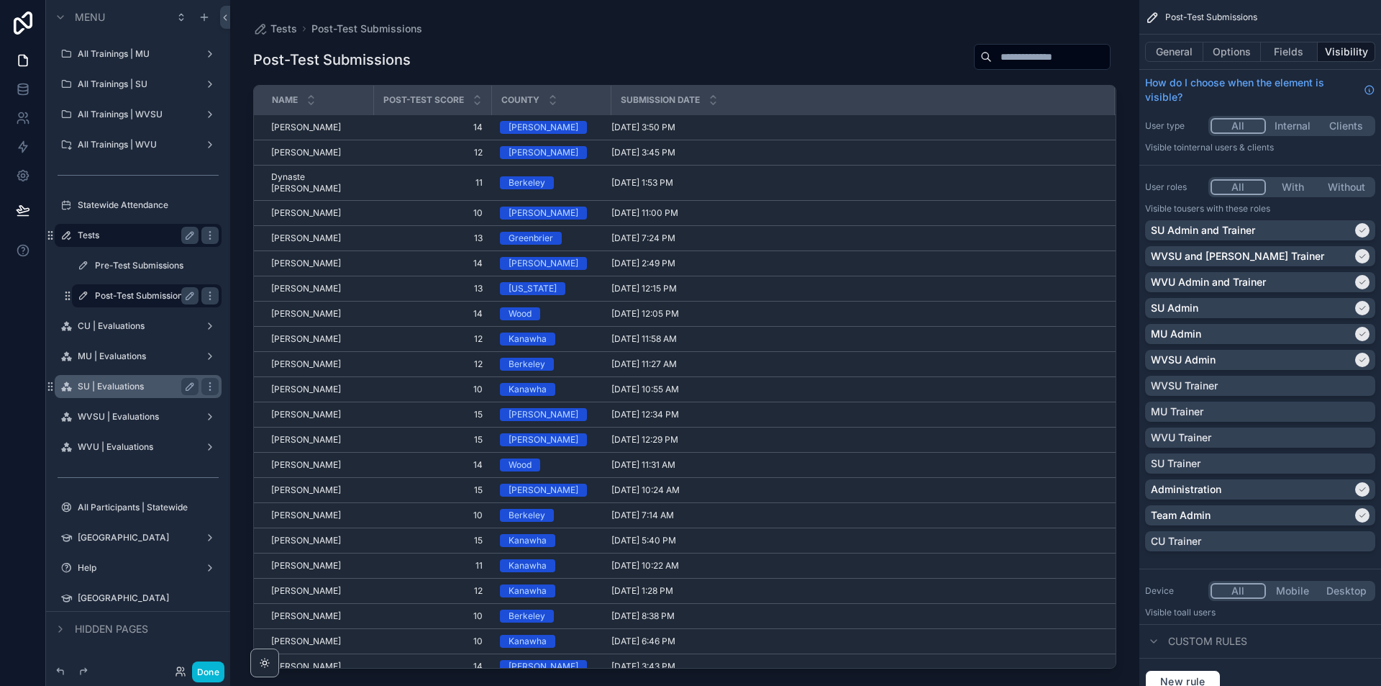
click at [291, 151] on div "scrollable content" at bounding box center [684, 334] width 909 height 668
click at [291, 151] on span "Angela Miller" at bounding box center [306, 153] width 70 height 12
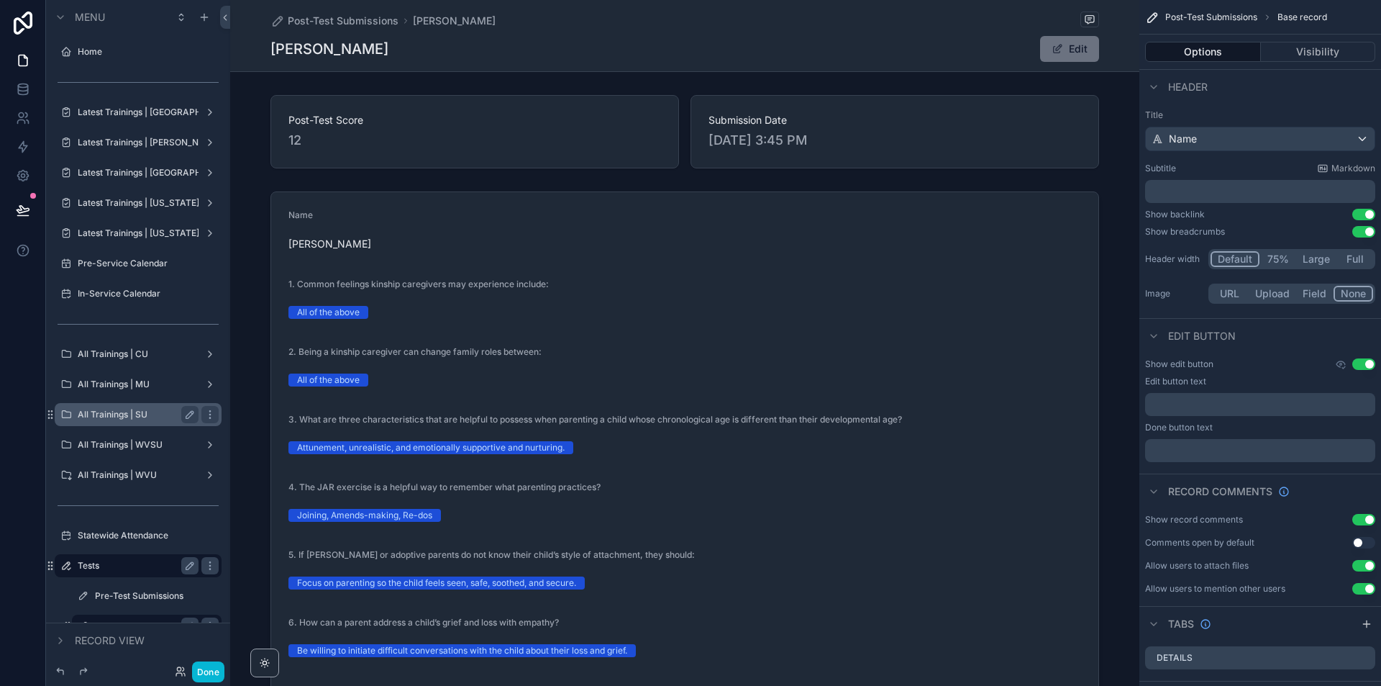
click at [127, 418] on label "All Trainings | SU" at bounding box center [135, 415] width 115 height 12
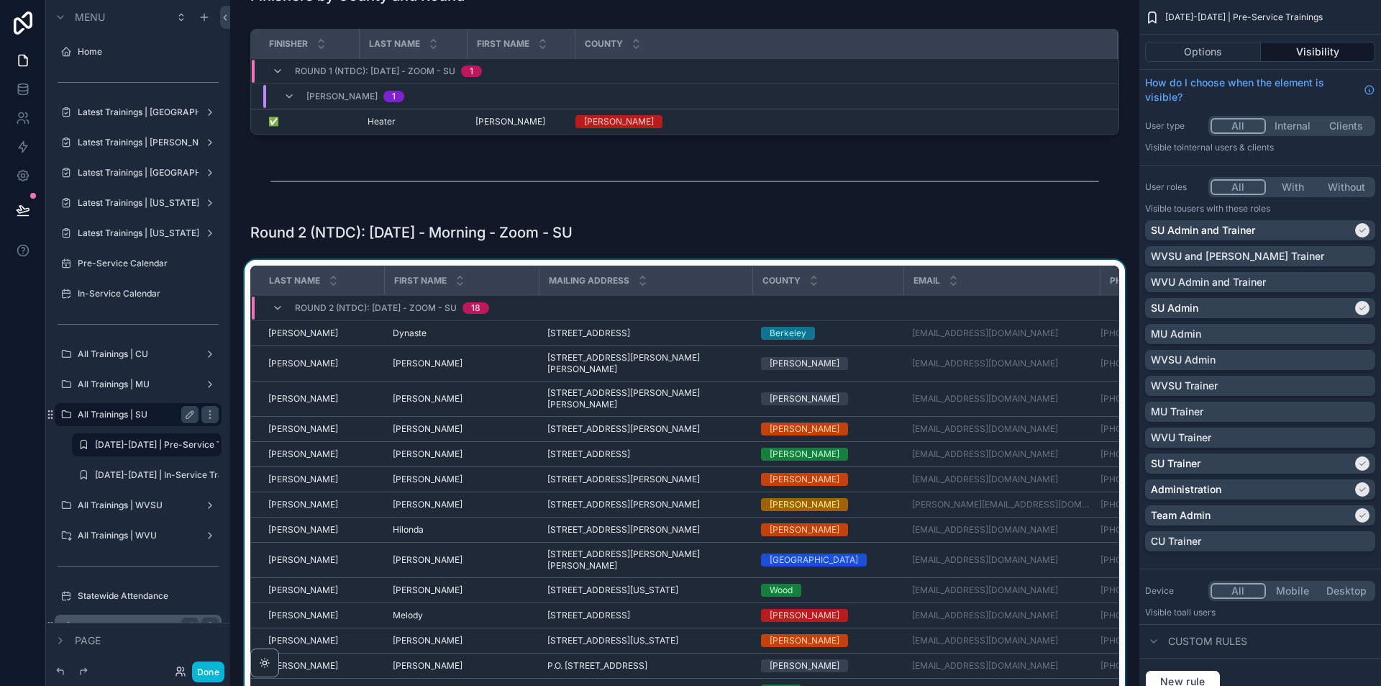
scroll to position [1511, 0]
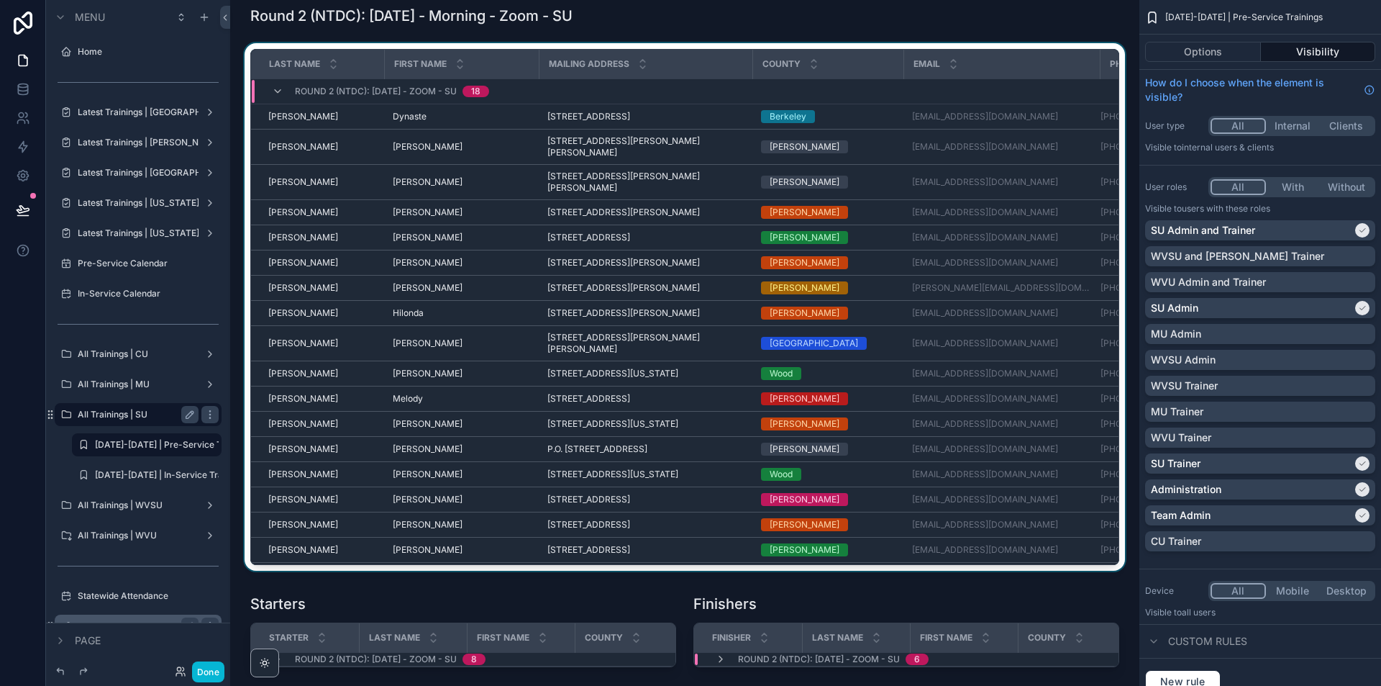
click at [411, 447] on div "scrollable content" at bounding box center [685, 309] width 886 height 533
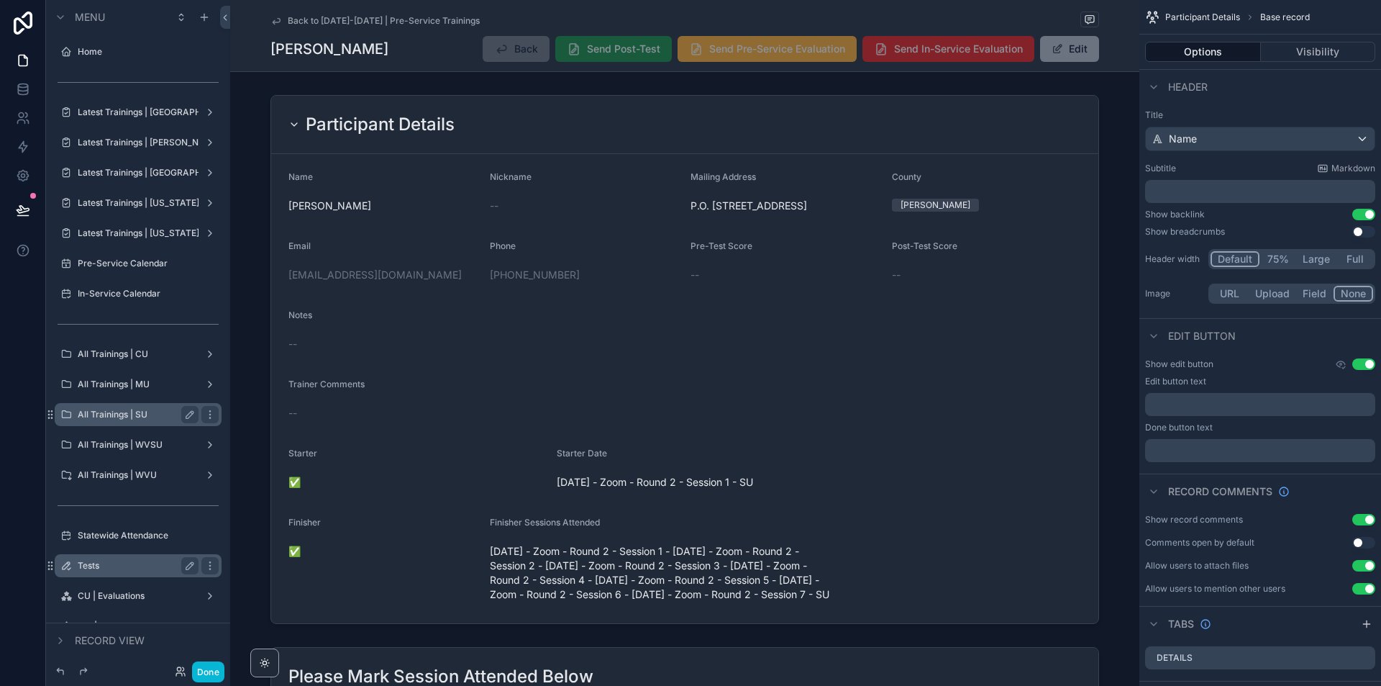
click at [417, 17] on span "Back to 2025-2026 | Pre-Service Trainings" at bounding box center [384, 21] width 192 height 12
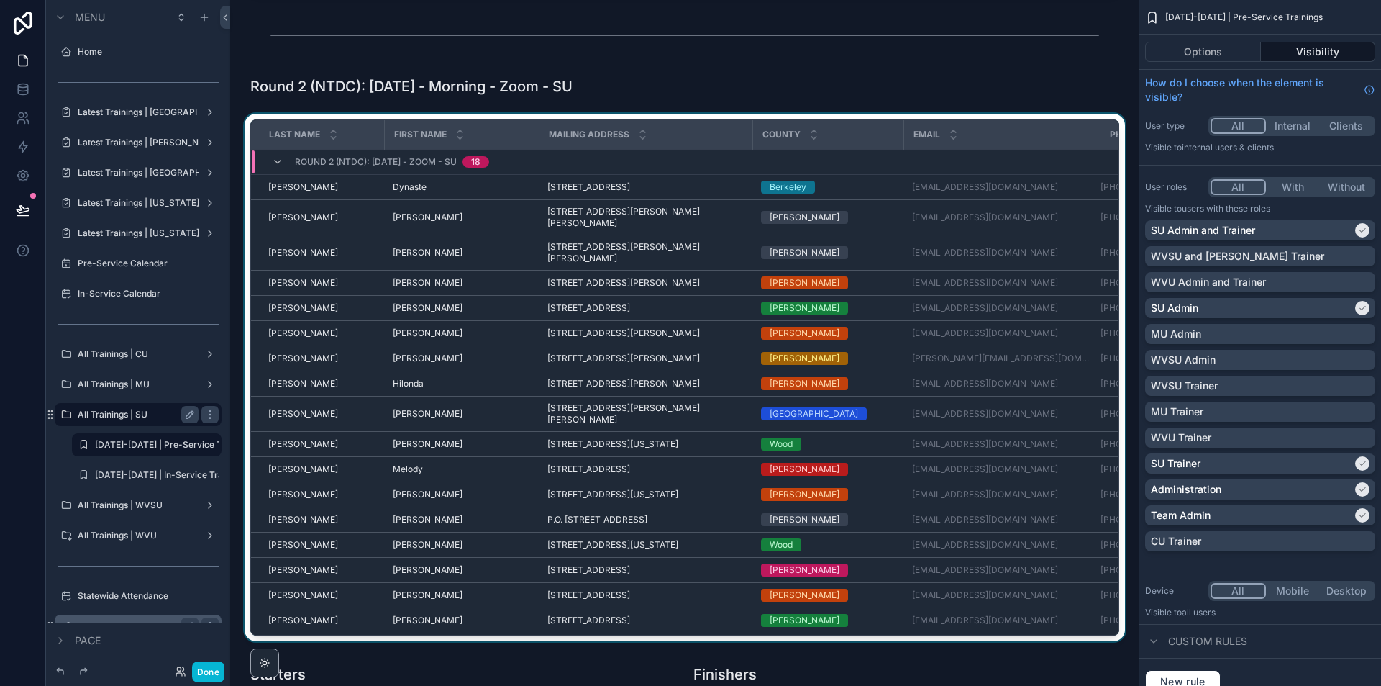
scroll to position [1439, 0]
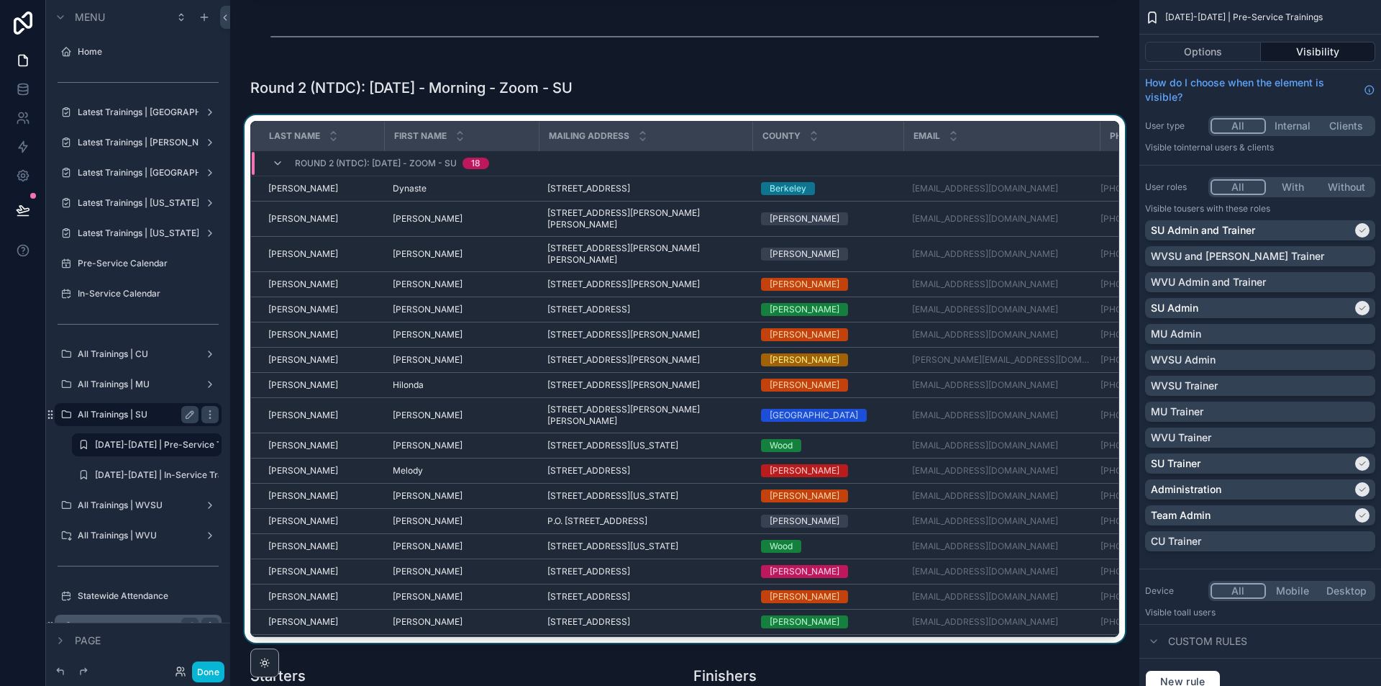
click at [419, 221] on div "scrollable content" at bounding box center [685, 381] width 886 height 533
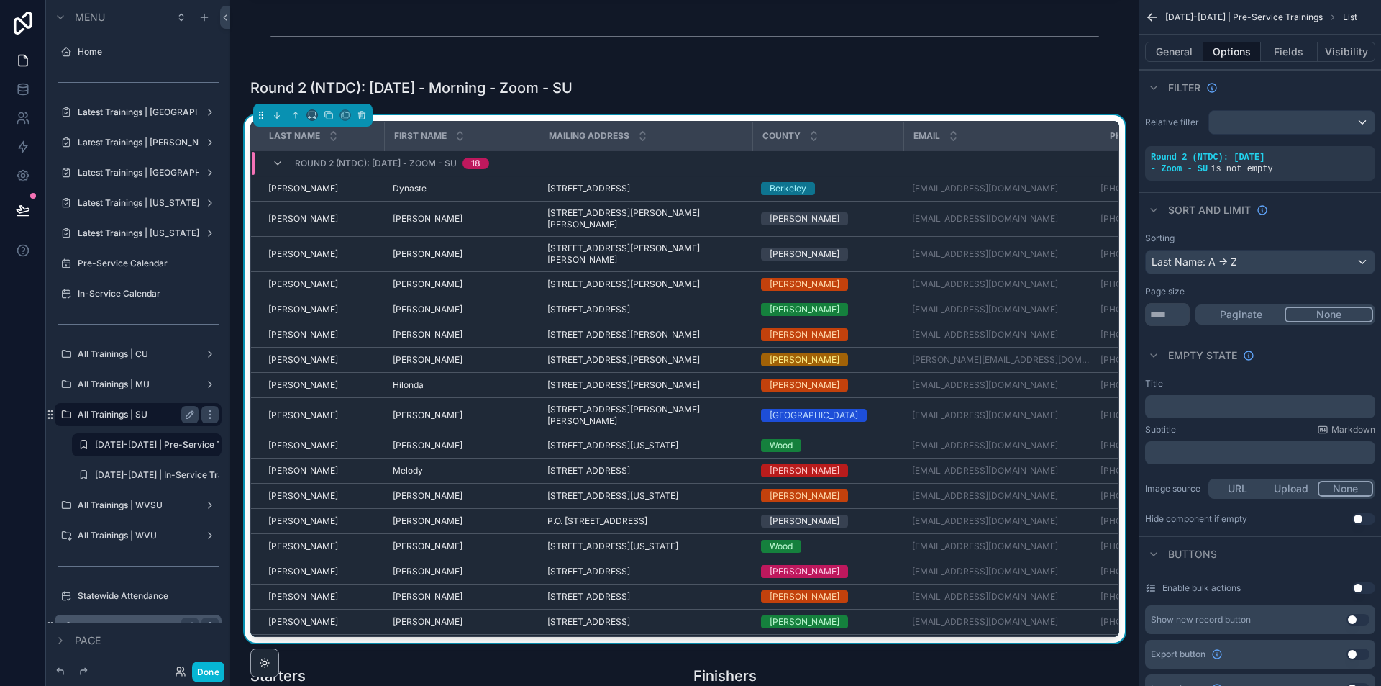
click at [406, 217] on span "[PERSON_NAME]" at bounding box center [428, 219] width 70 height 12
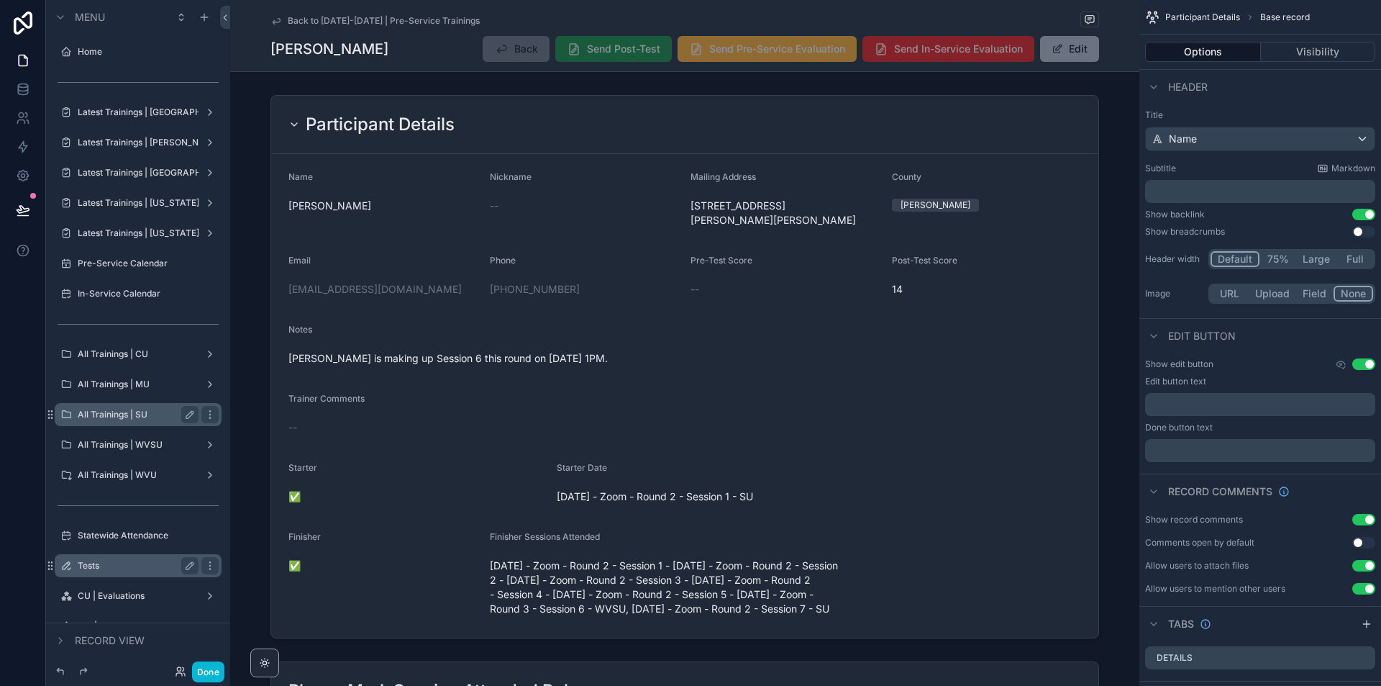
click at [344, 19] on span "Back to 2025-2026 | Pre-Service Trainings" at bounding box center [384, 21] width 192 height 12
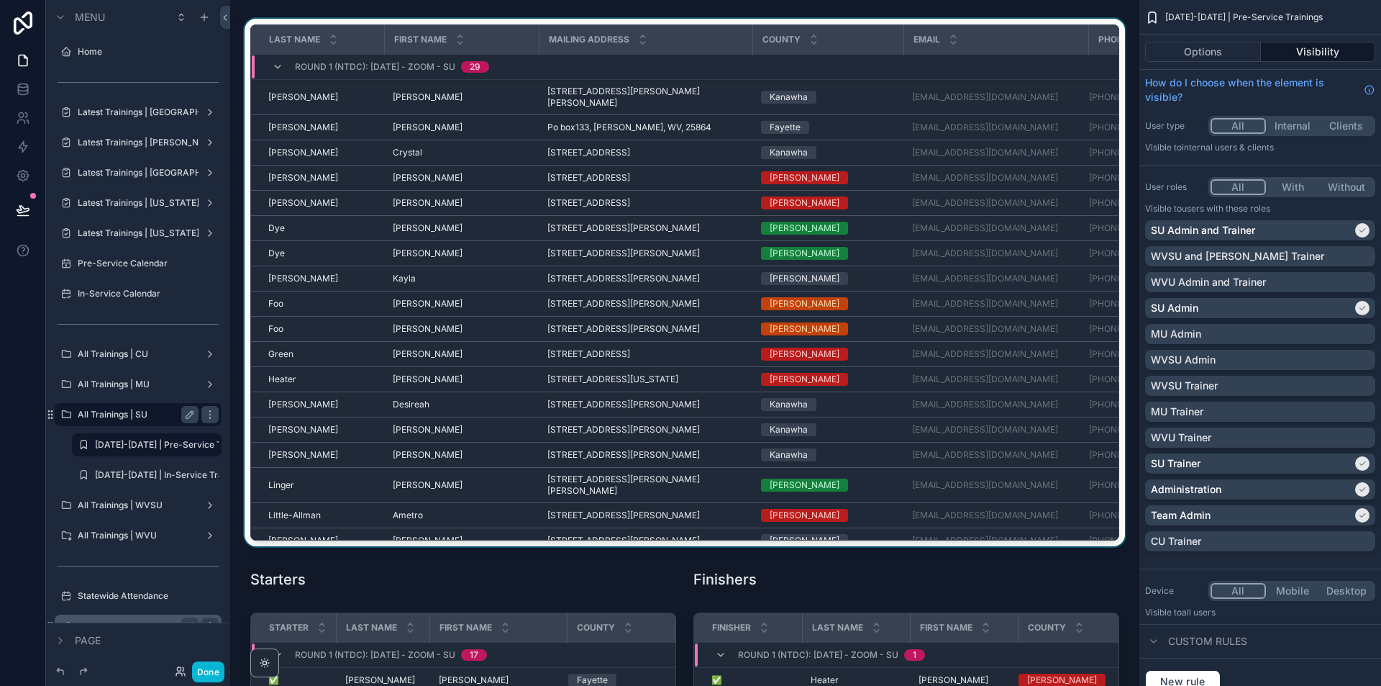
scroll to position [144, 0]
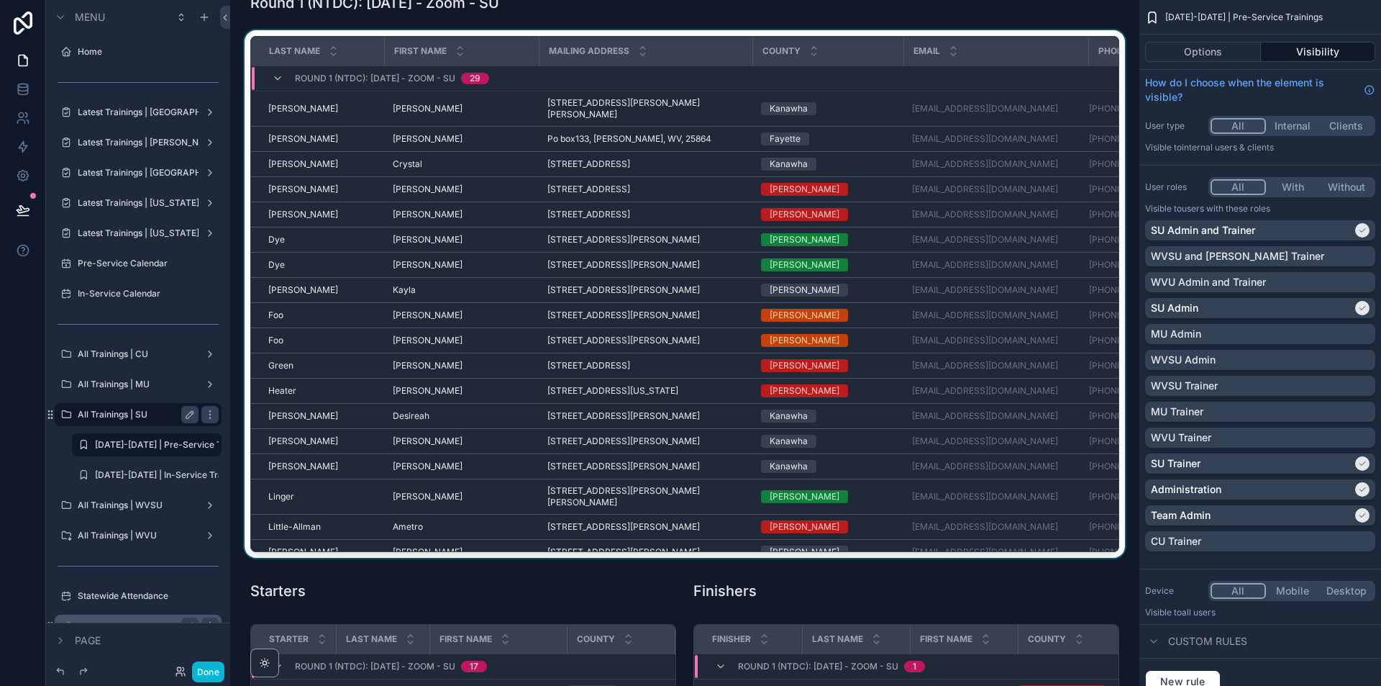
click at [1110, 242] on div "scrollable content" at bounding box center [685, 296] width 886 height 533
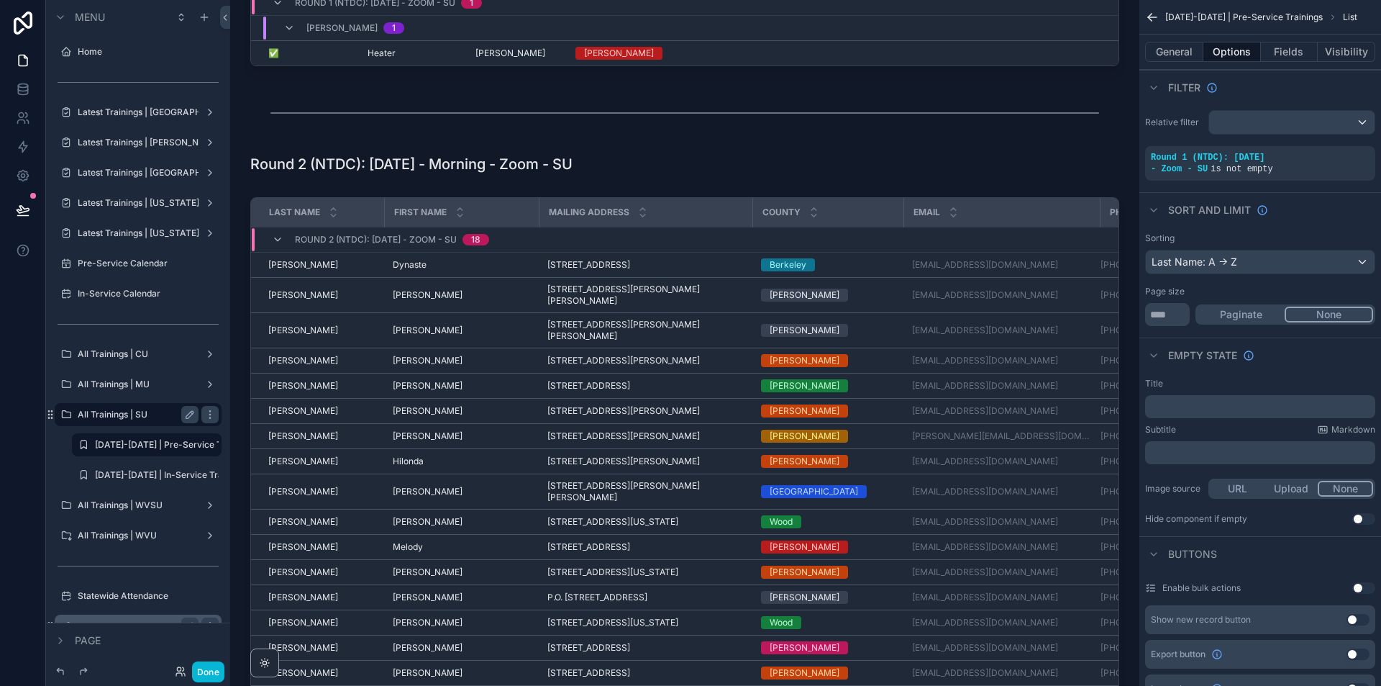
scroll to position [1439, 0]
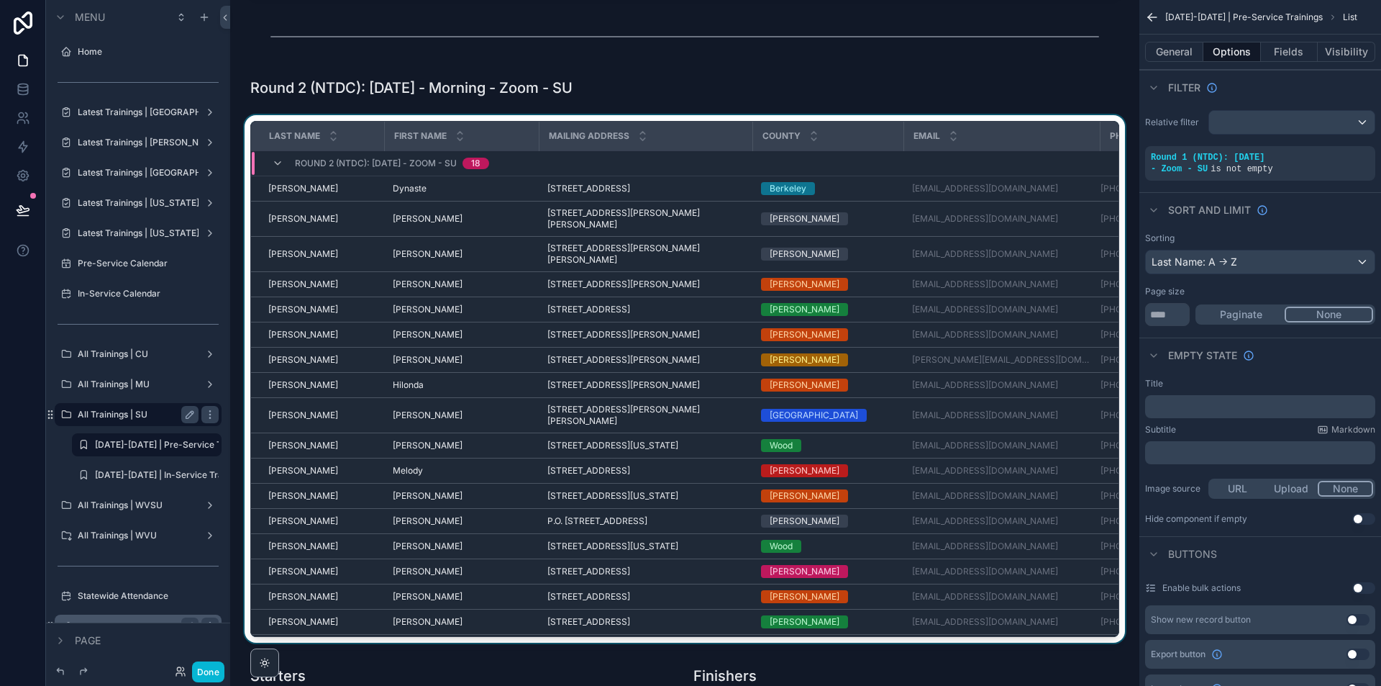
click at [395, 519] on div "scrollable content" at bounding box center [685, 381] width 886 height 533
click at [407, 519] on span "[PERSON_NAME]" at bounding box center [428, 521] width 70 height 12
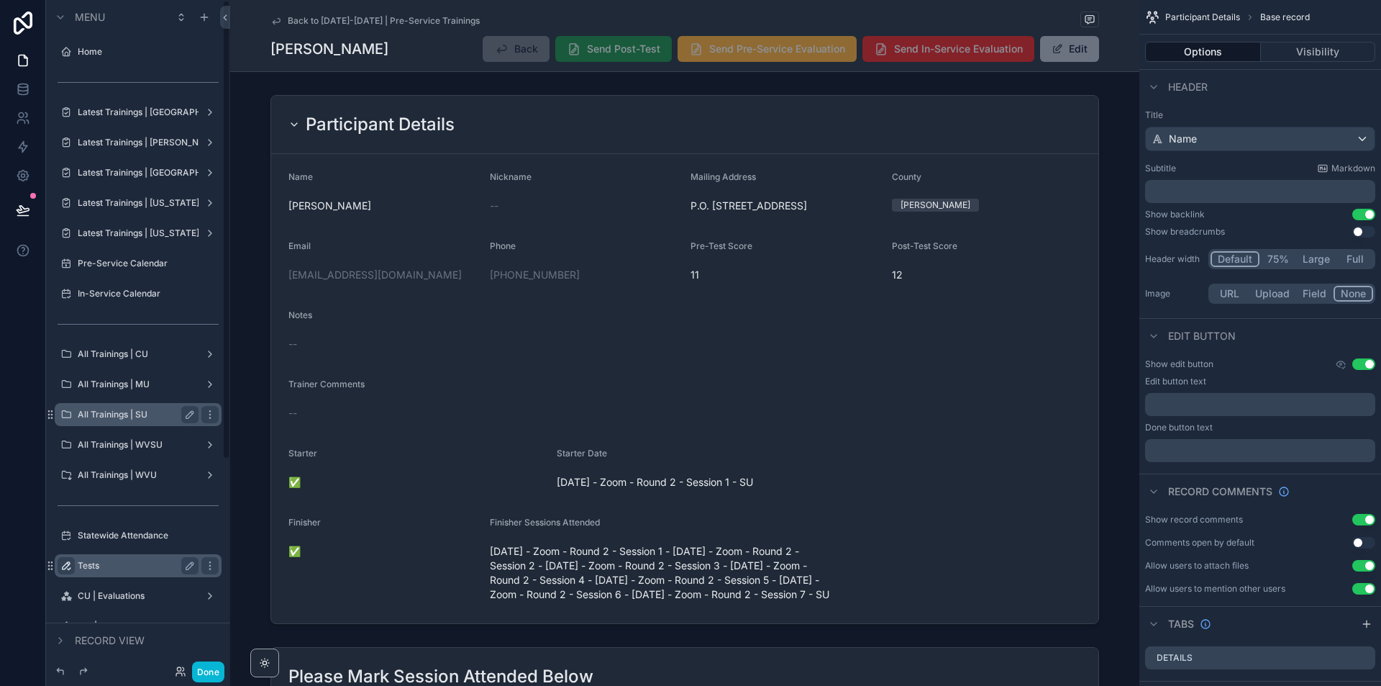
click at [60, 572] on div "scrollable content" at bounding box center [66, 565] width 17 height 17
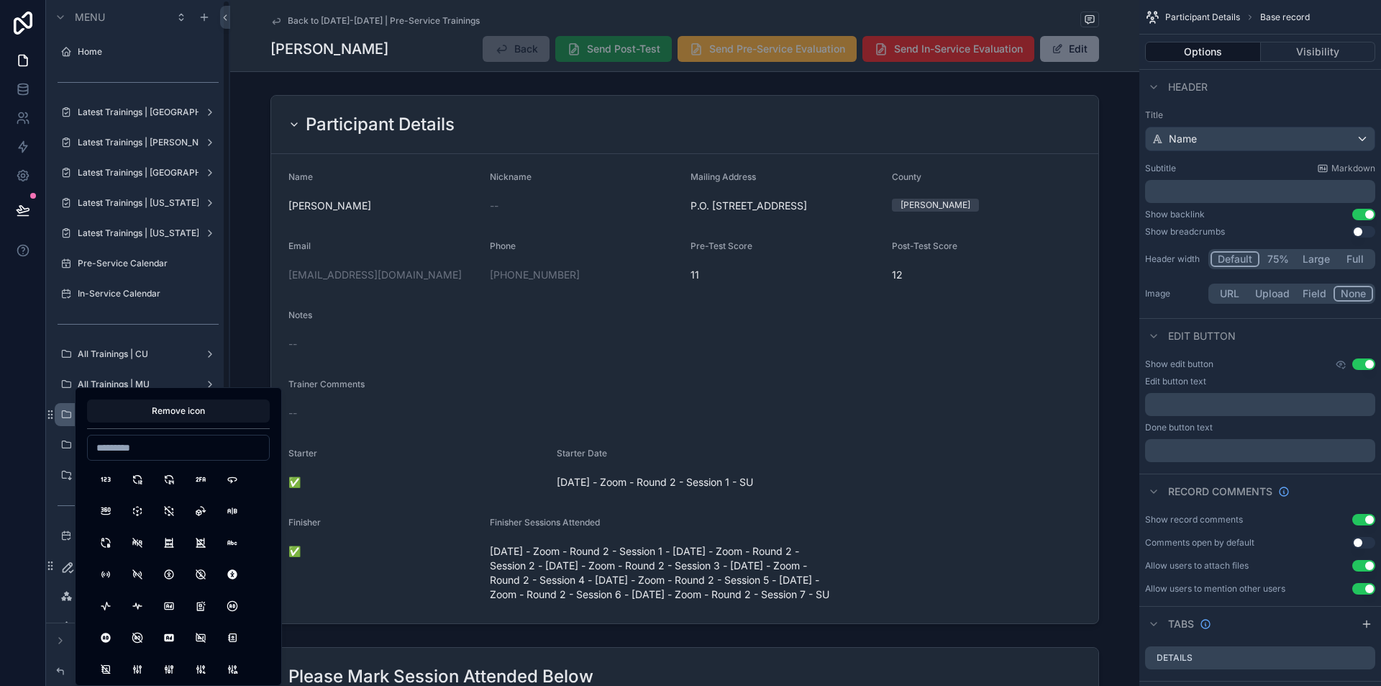
click at [22, 574] on div at bounding box center [23, 343] width 46 height 686
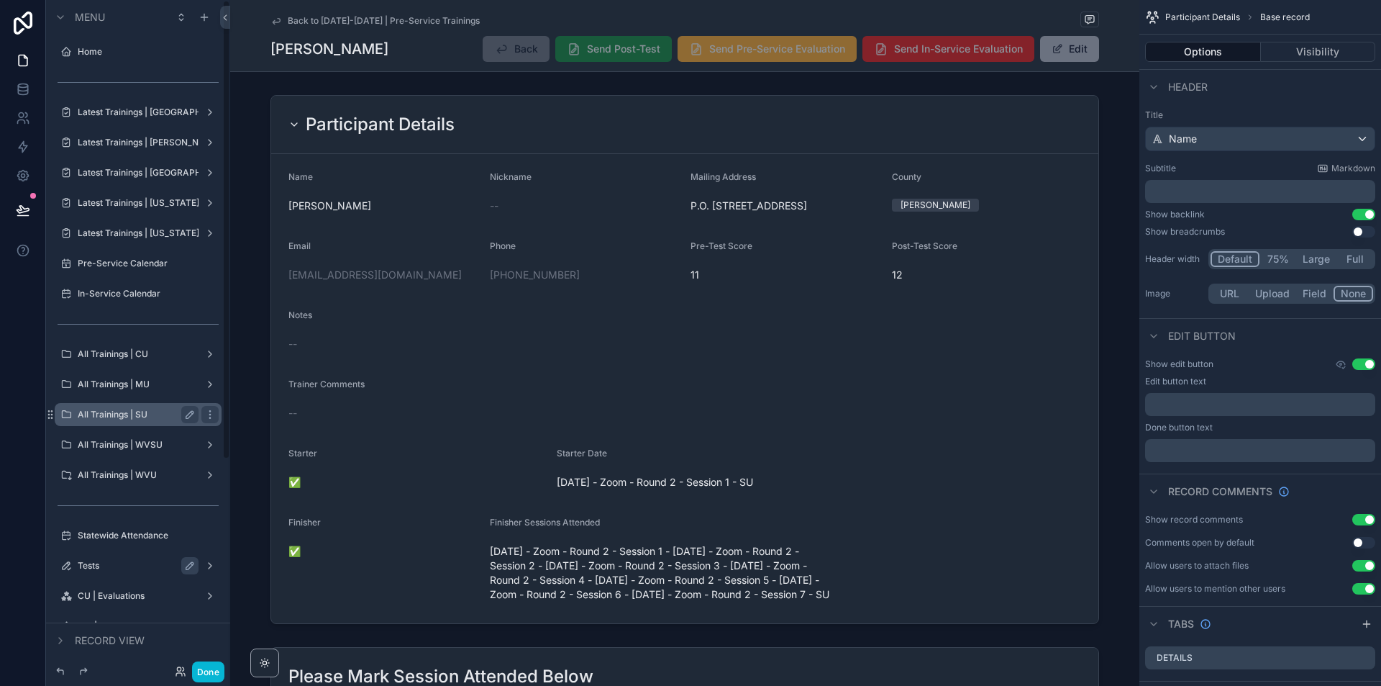
click at [164, 562] on label "Tests" at bounding box center [135, 566] width 115 height 12
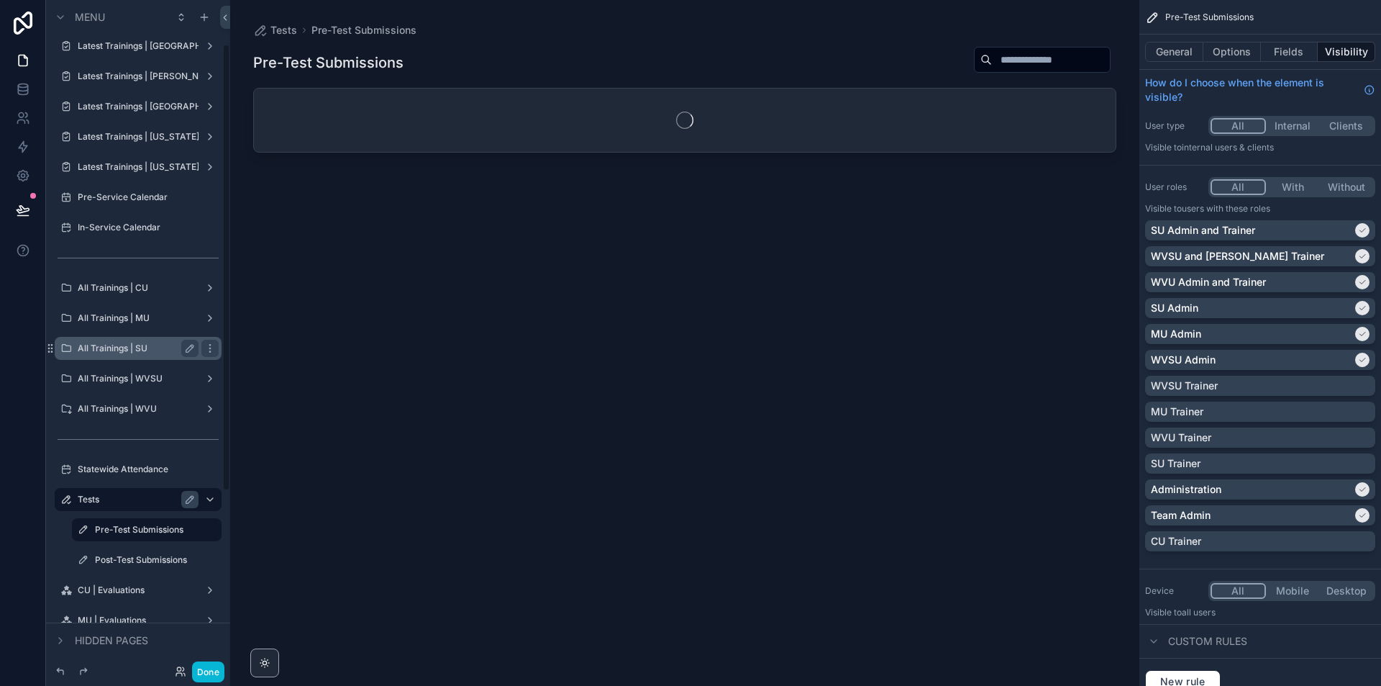
scroll to position [216, 0]
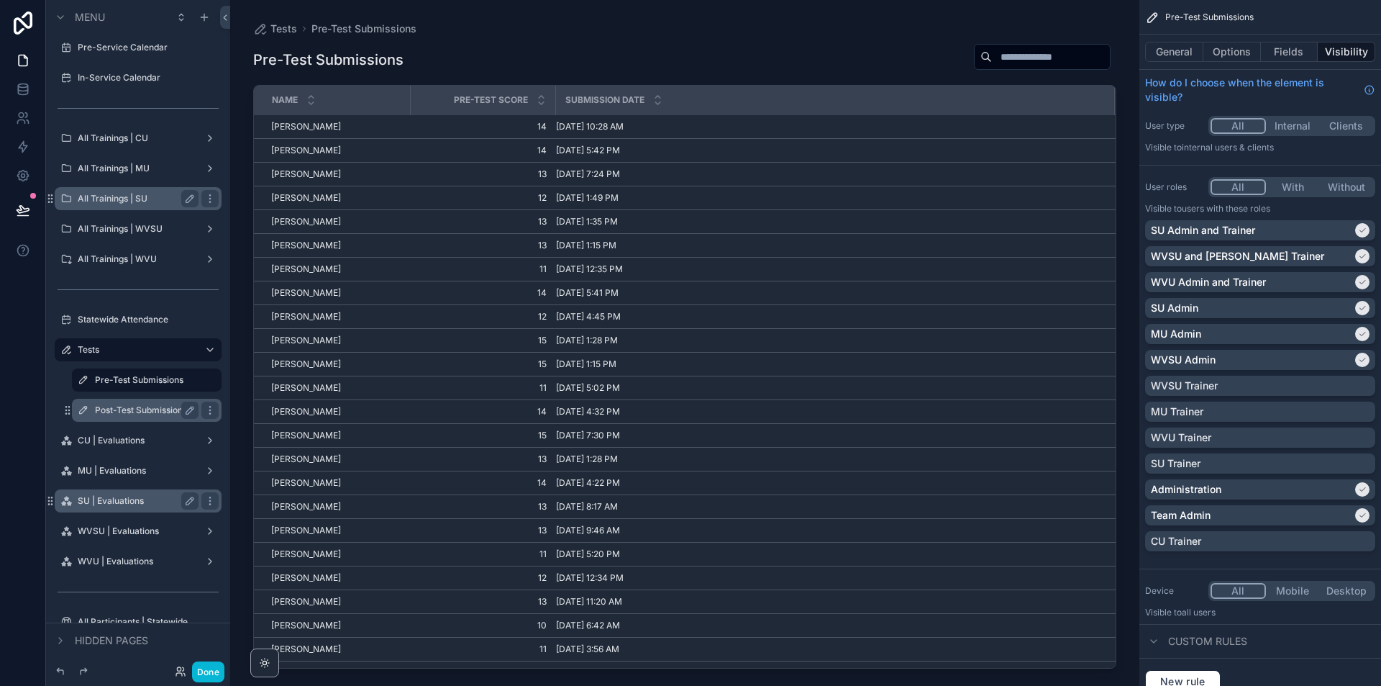
click at [137, 412] on label "Post-Test Submissions" at bounding box center [144, 410] width 98 height 12
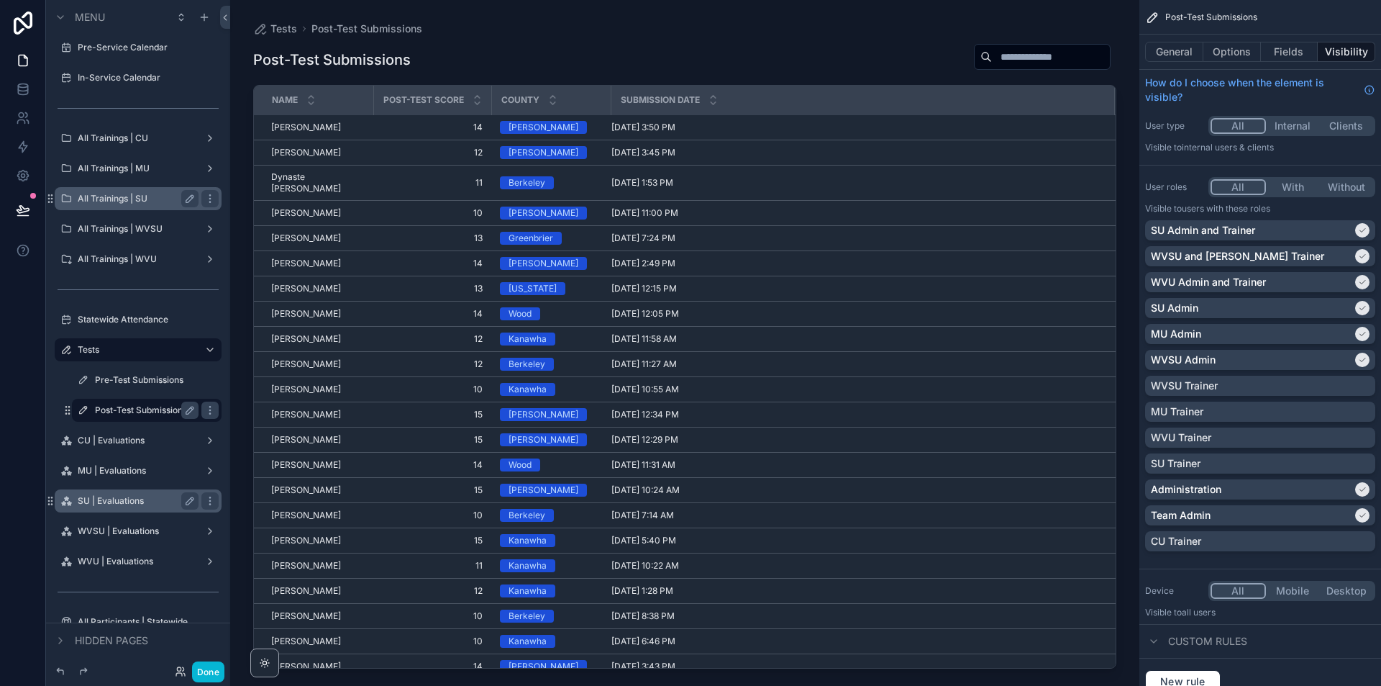
click at [279, 150] on div "scrollable content" at bounding box center [684, 334] width 909 height 668
click at [299, 129] on span "Mary-Jo Dukas" at bounding box center [306, 128] width 70 height 12
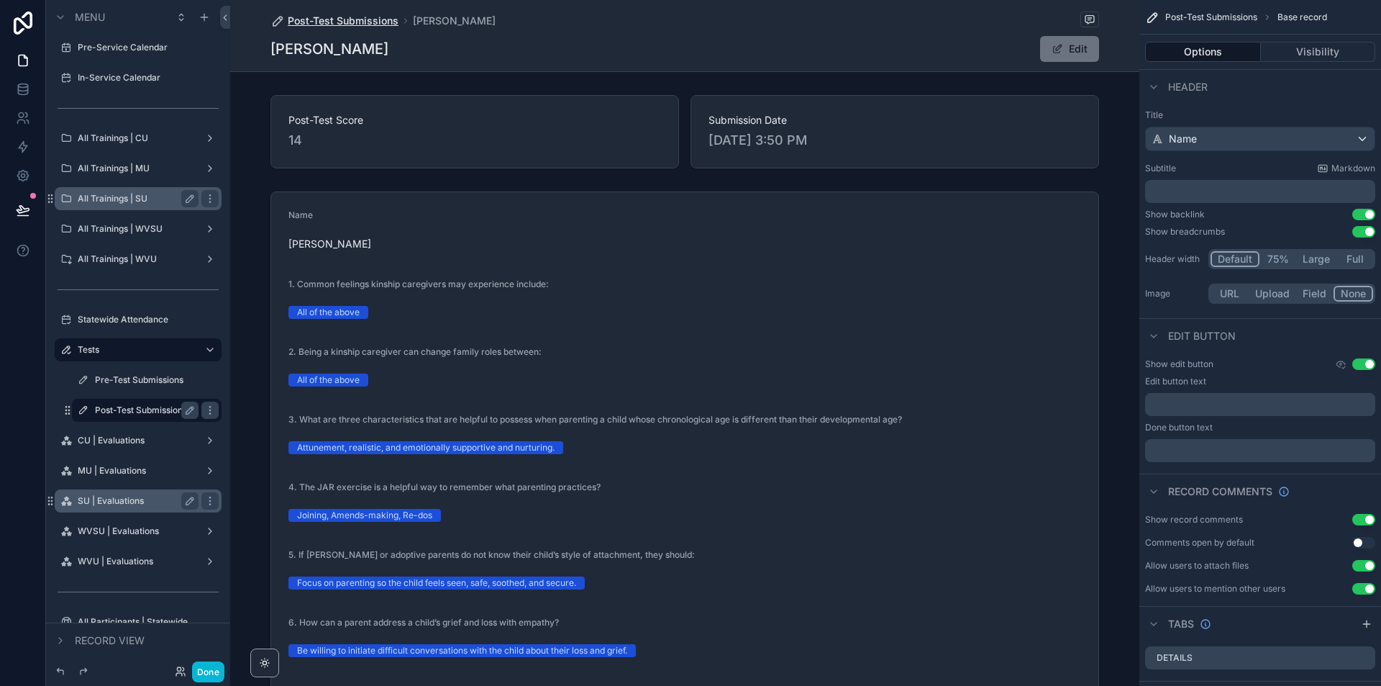
click at [314, 14] on span "Post-Test Submissions" at bounding box center [343, 21] width 111 height 14
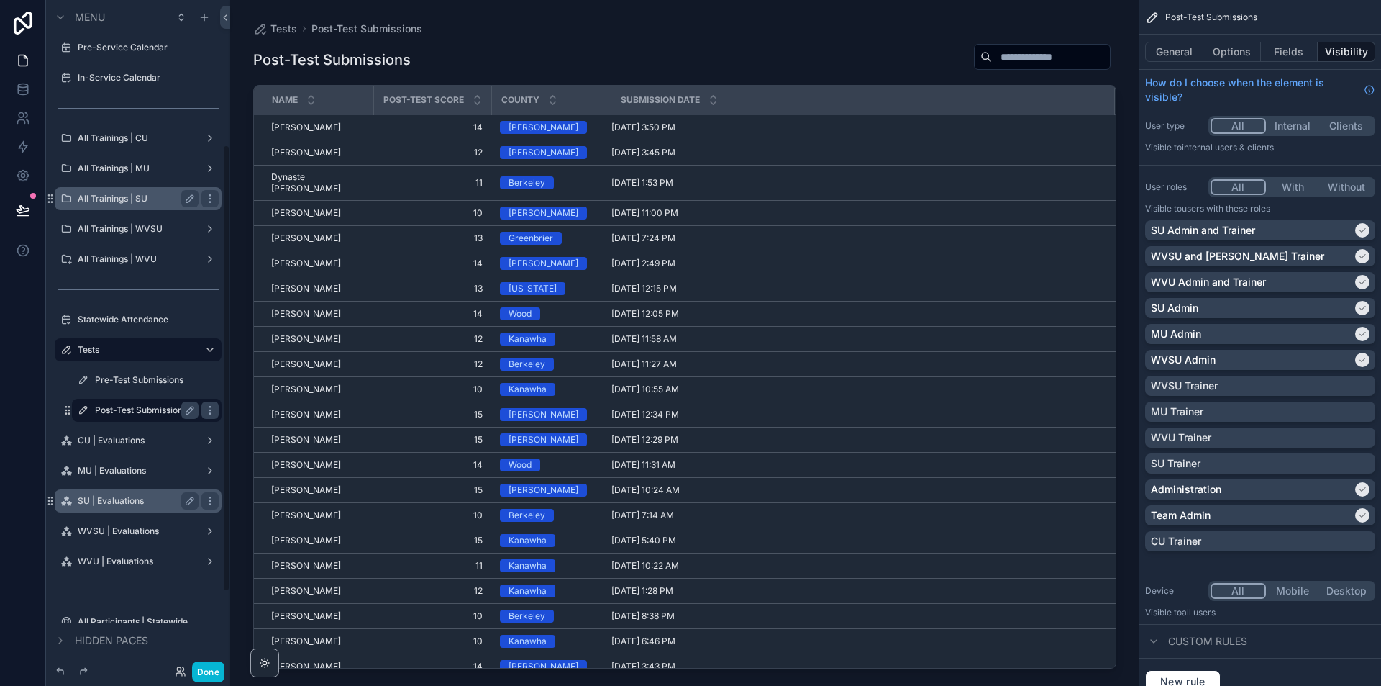
click at [141, 500] on label "SU | Evaluations" at bounding box center [135, 501] width 115 height 12
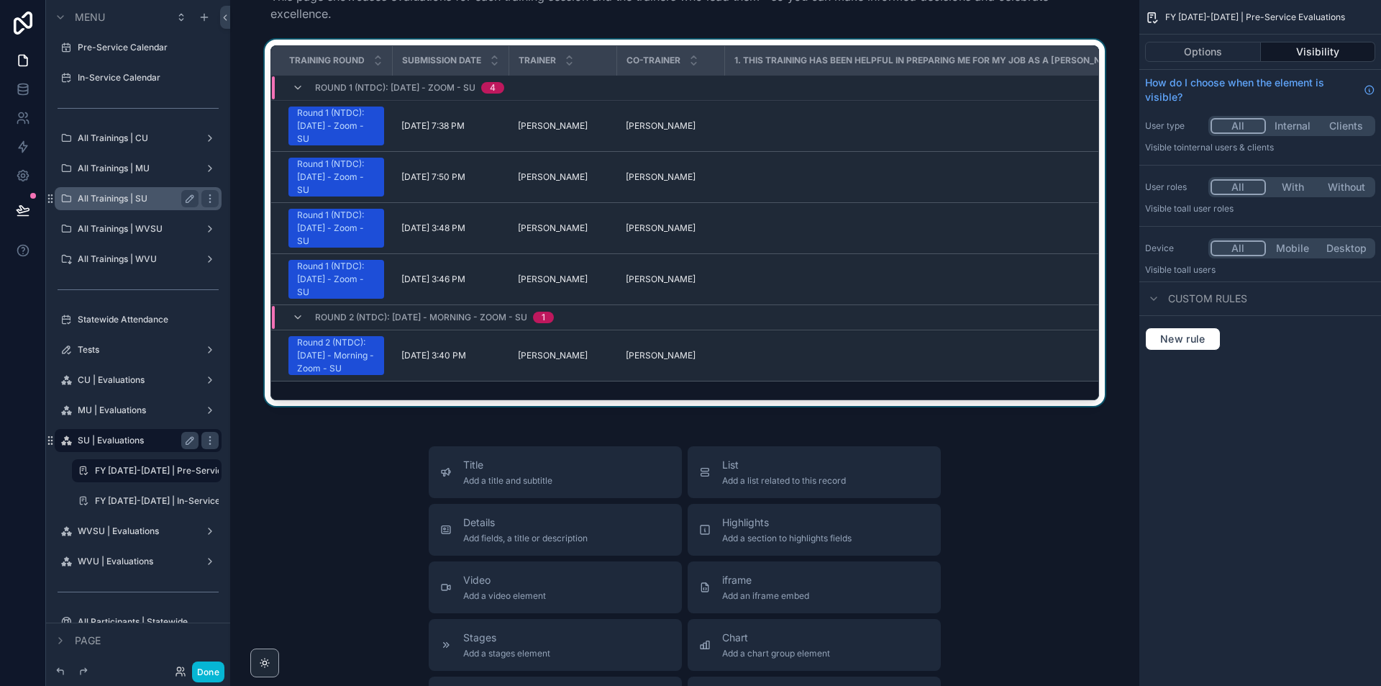
scroll to position [144, 0]
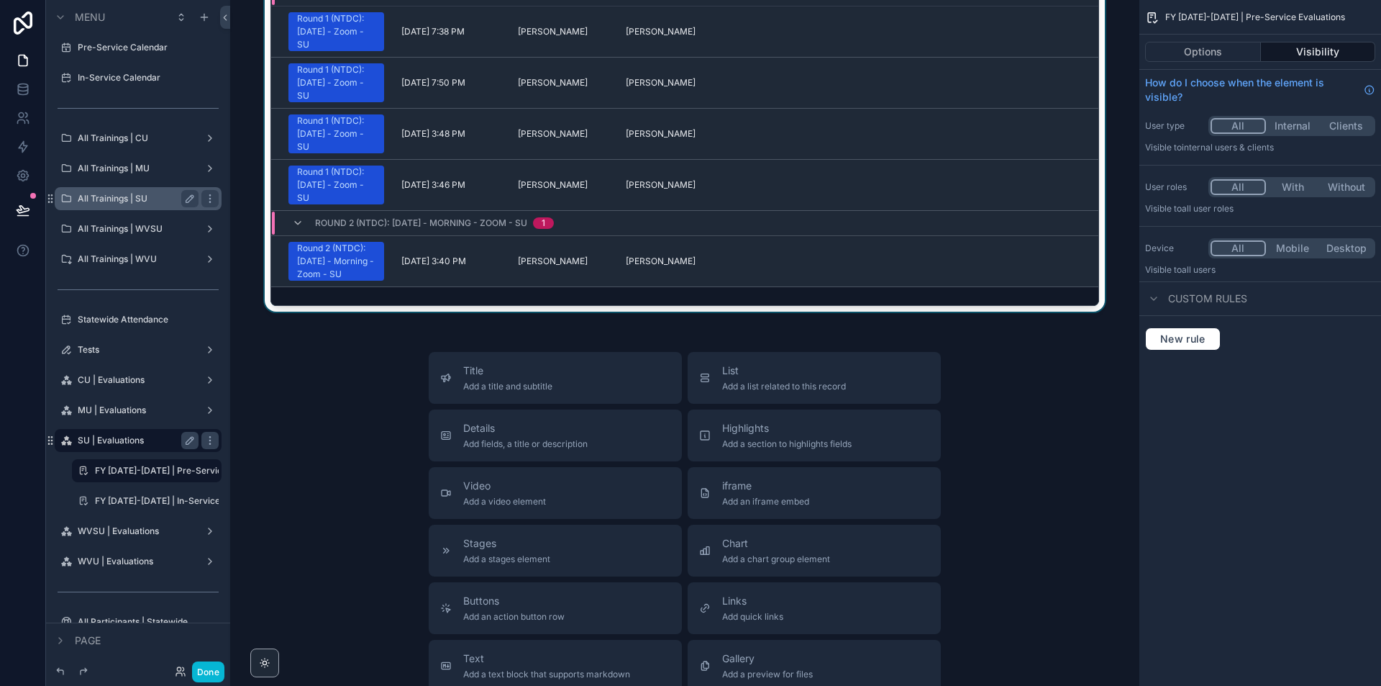
drag, startPoint x: 394, startPoint y: 319, endPoint x: 583, endPoint y: 322, distance: 188.5
click at [583, 317] on div "scrollable content" at bounding box center [685, 131] width 886 height 372
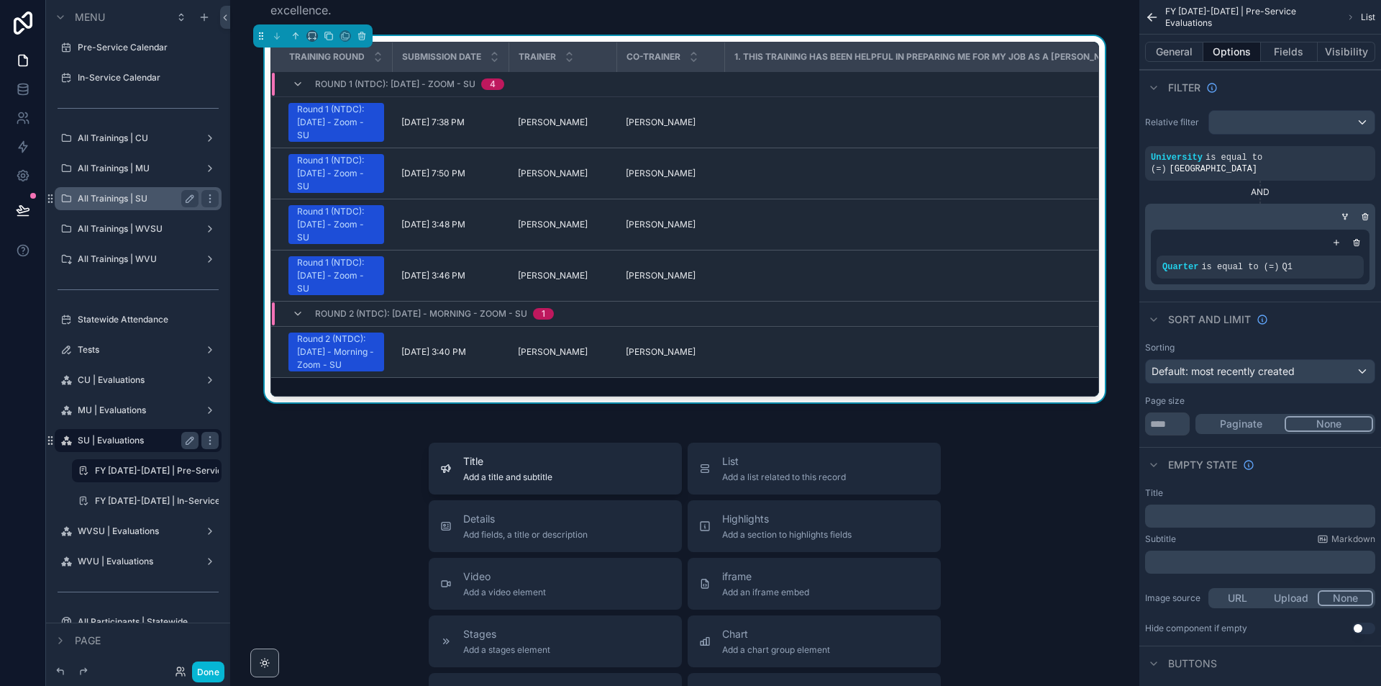
scroll to position [0, 0]
